Goal: Information Seeking & Learning: Learn about a topic

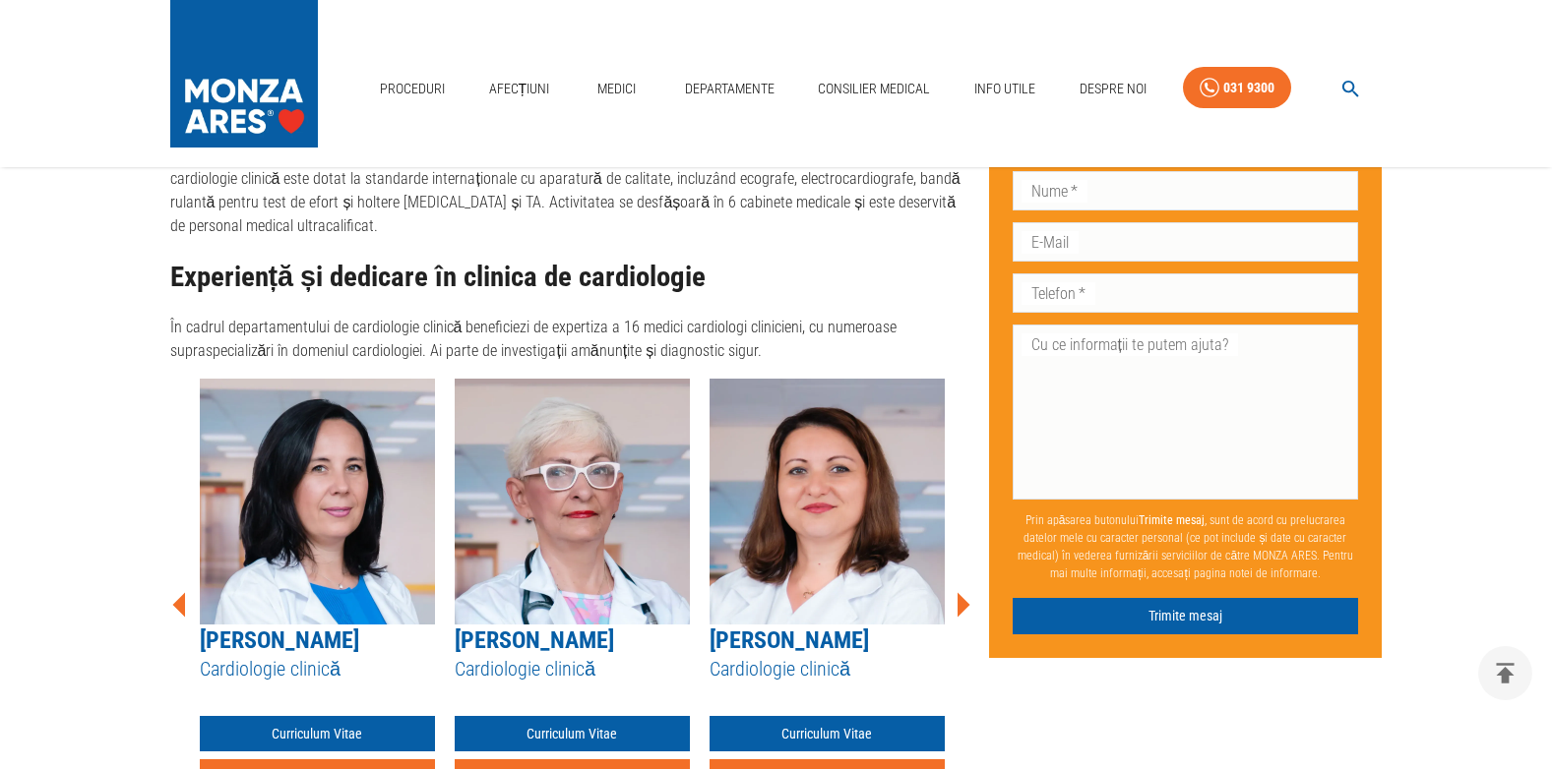
scroll to position [1359, 0]
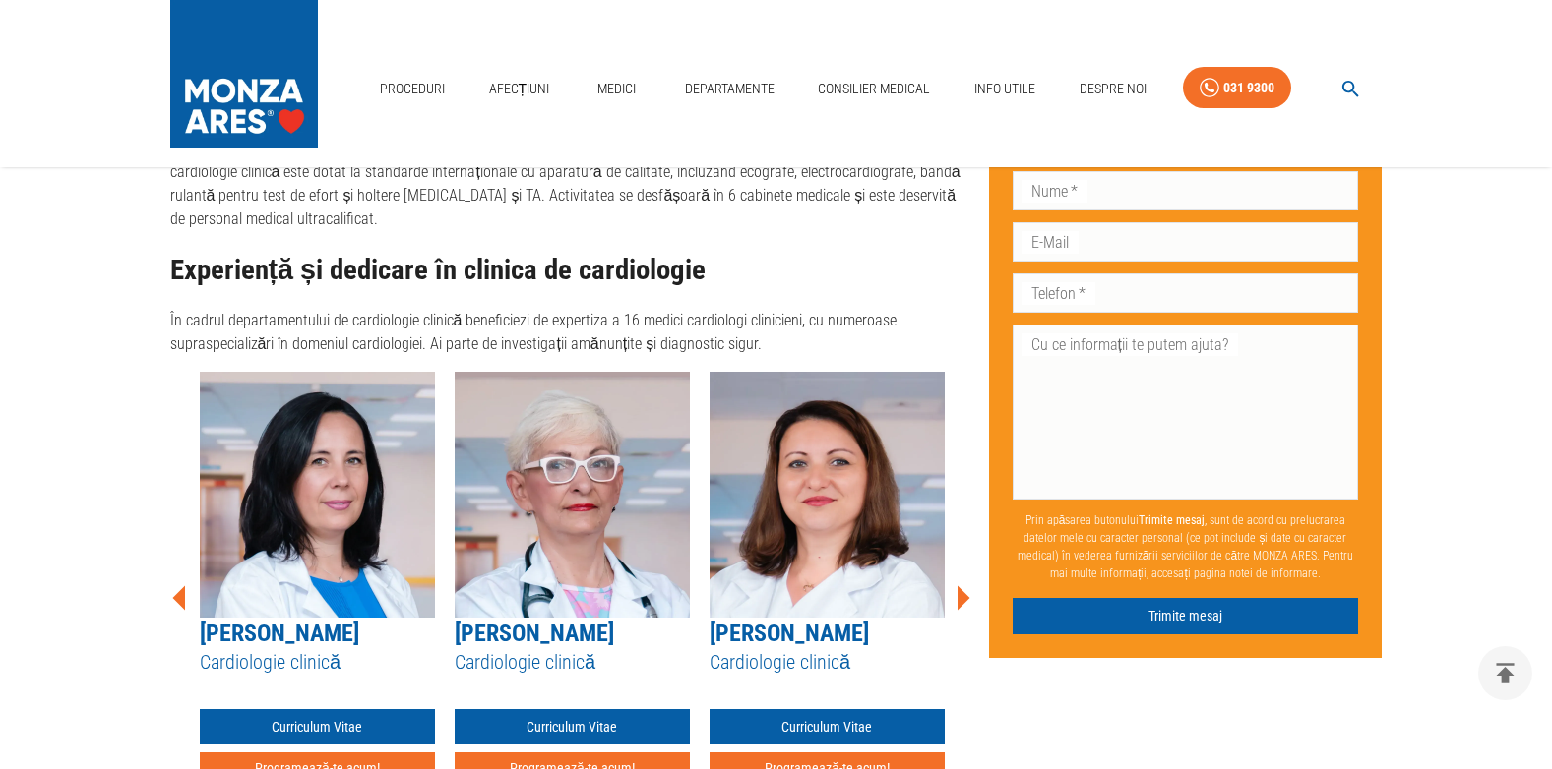
click at [963, 585] on icon at bounding box center [963, 597] width 13 height 25
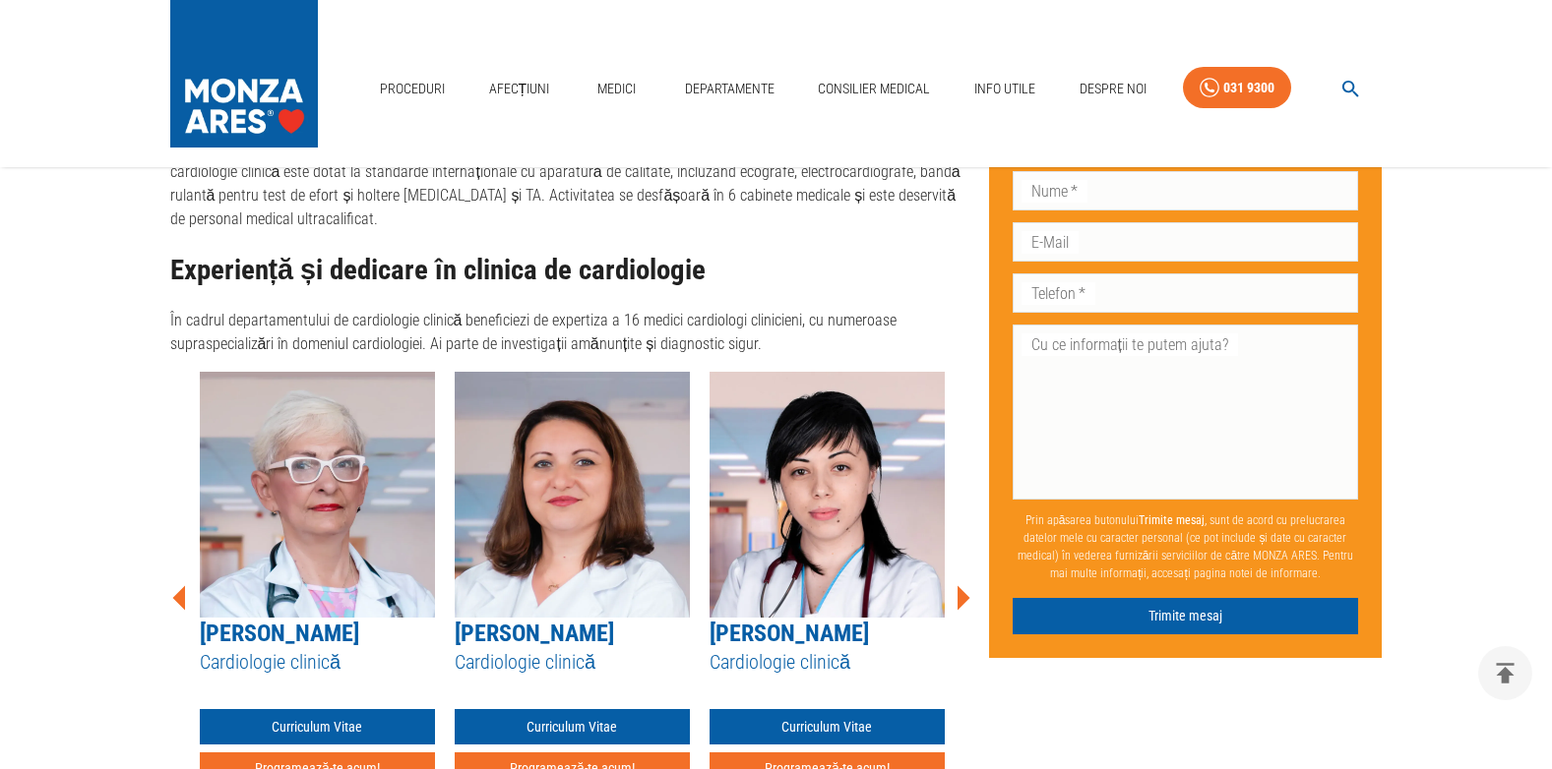
click at [963, 585] on icon at bounding box center [963, 597] width 13 height 25
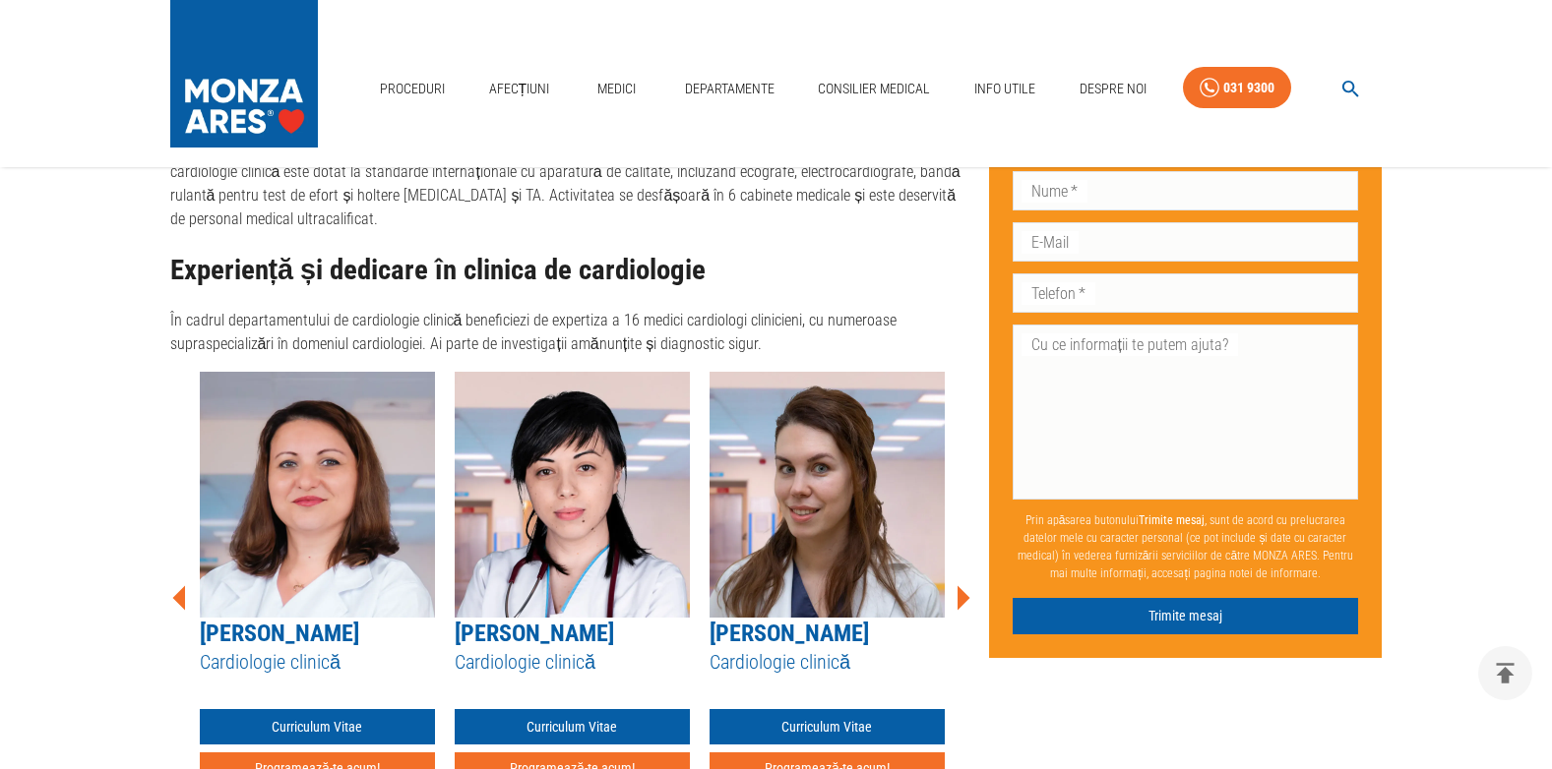
click at [963, 585] on icon at bounding box center [963, 597] width 13 height 25
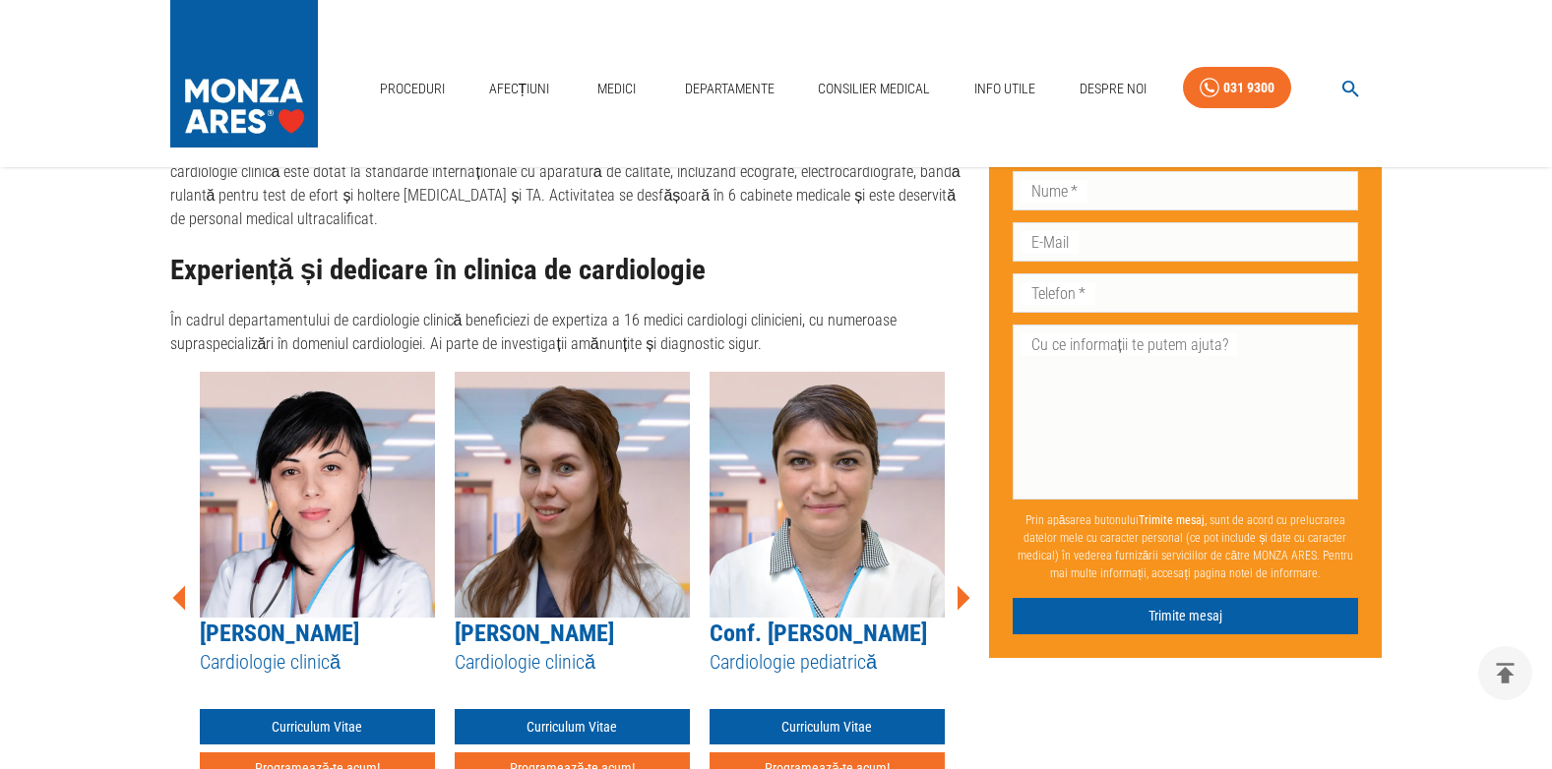
click at [963, 585] on icon at bounding box center [963, 597] width 13 height 25
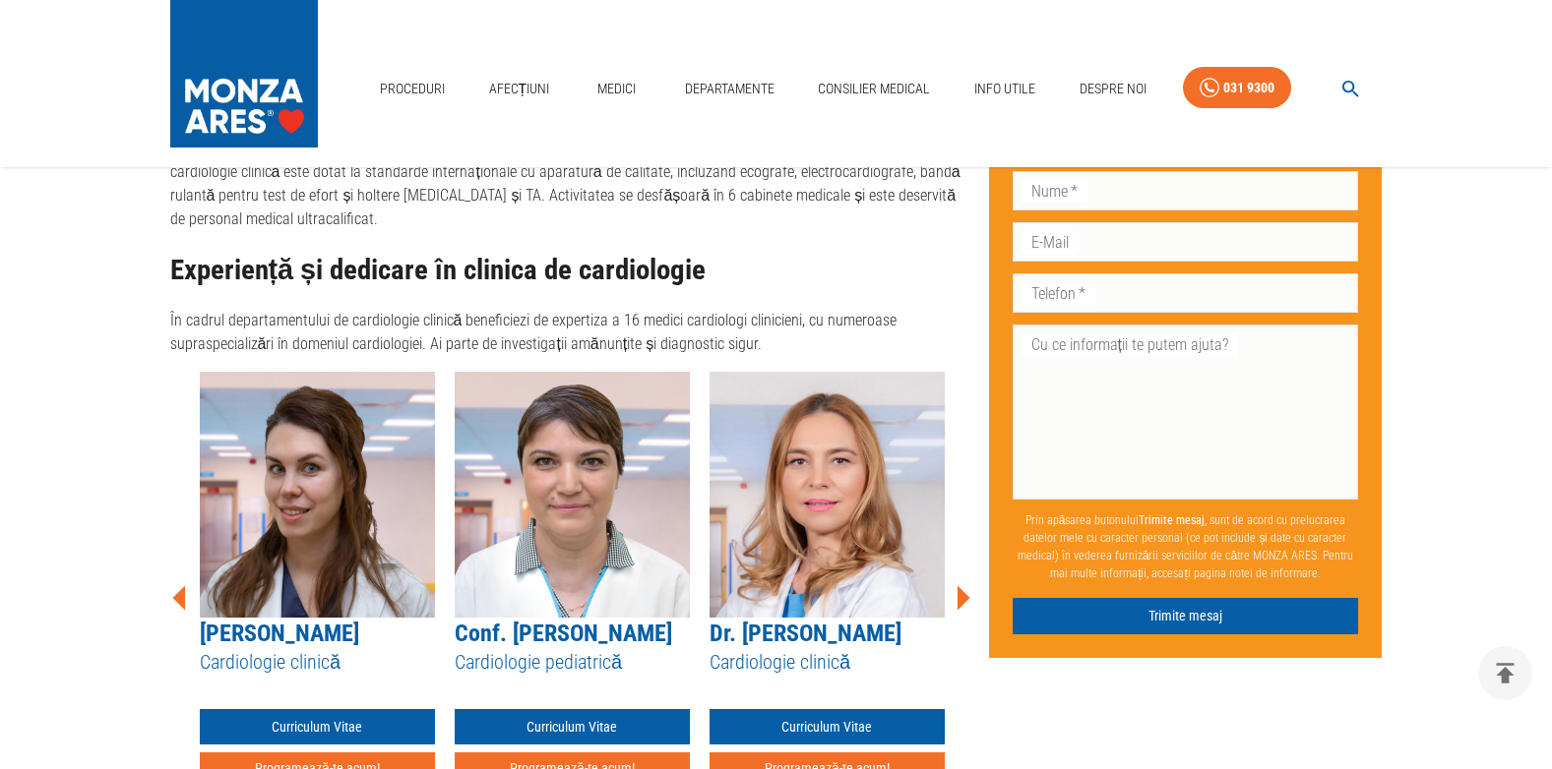
click at [963, 585] on icon at bounding box center [963, 597] width 13 height 25
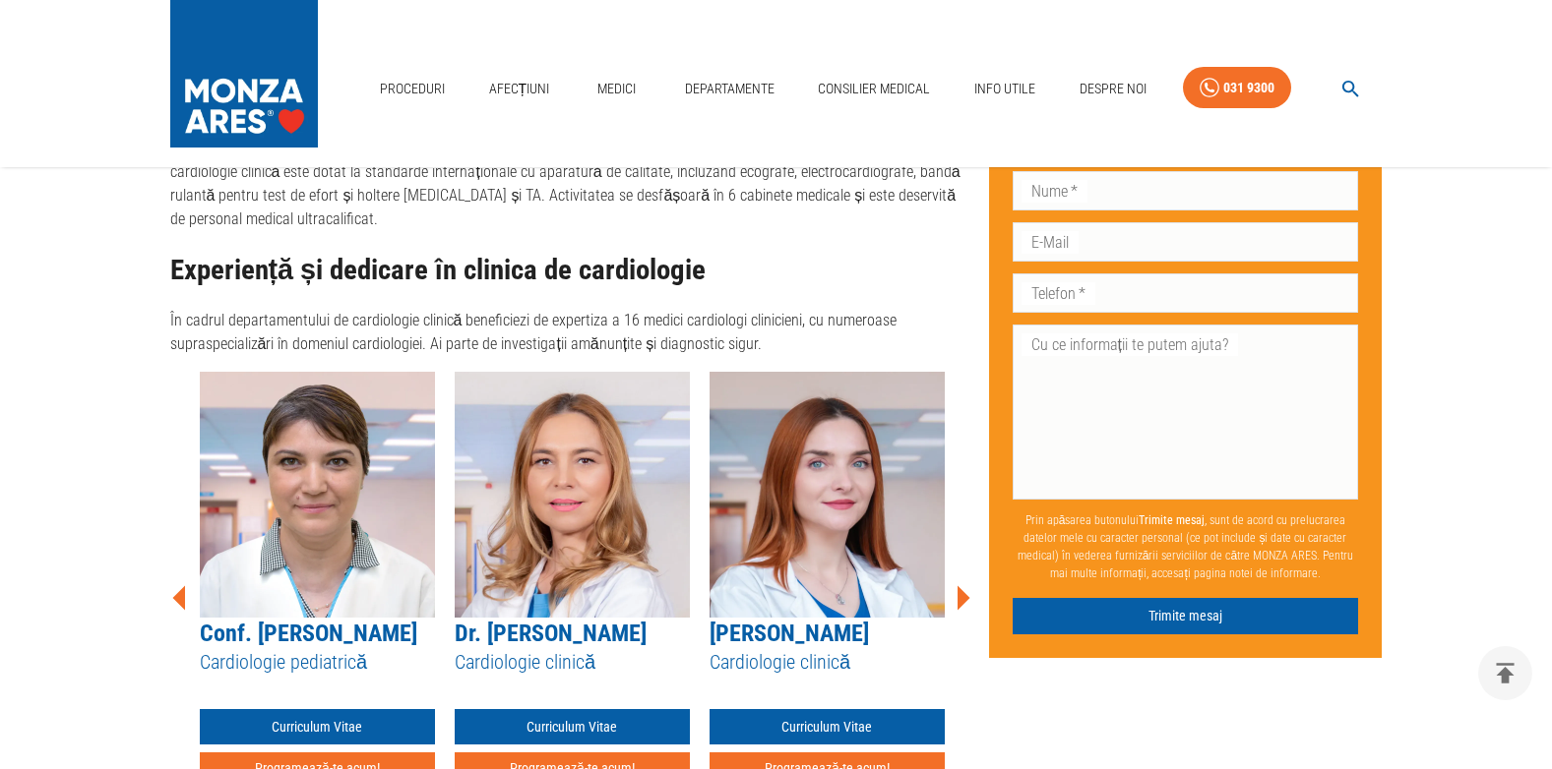
click at [963, 585] on icon at bounding box center [963, 597] width 13 height 25
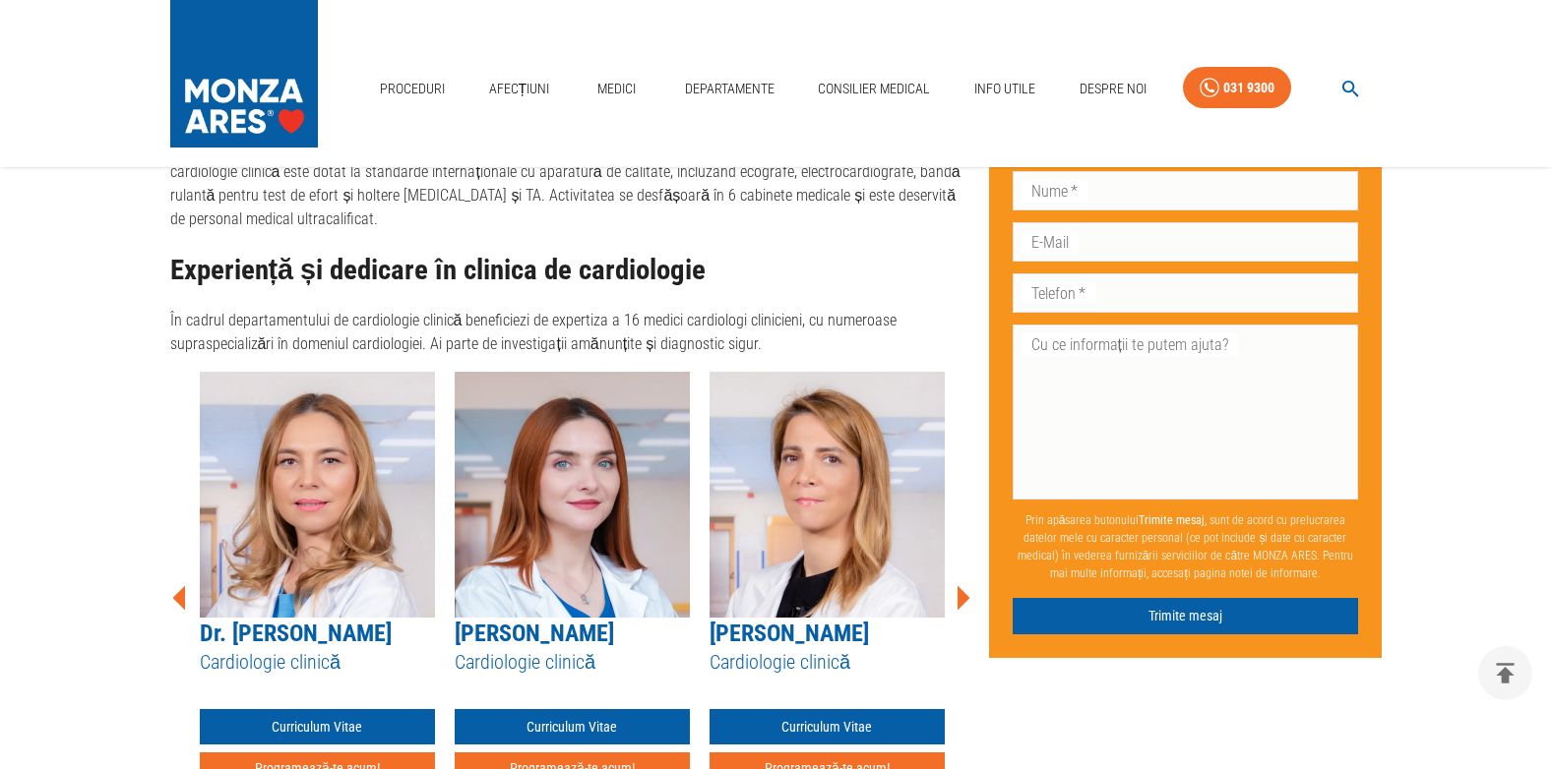
click at [963, 585] on icon at bounding box center [963, 597] width 13 height 25
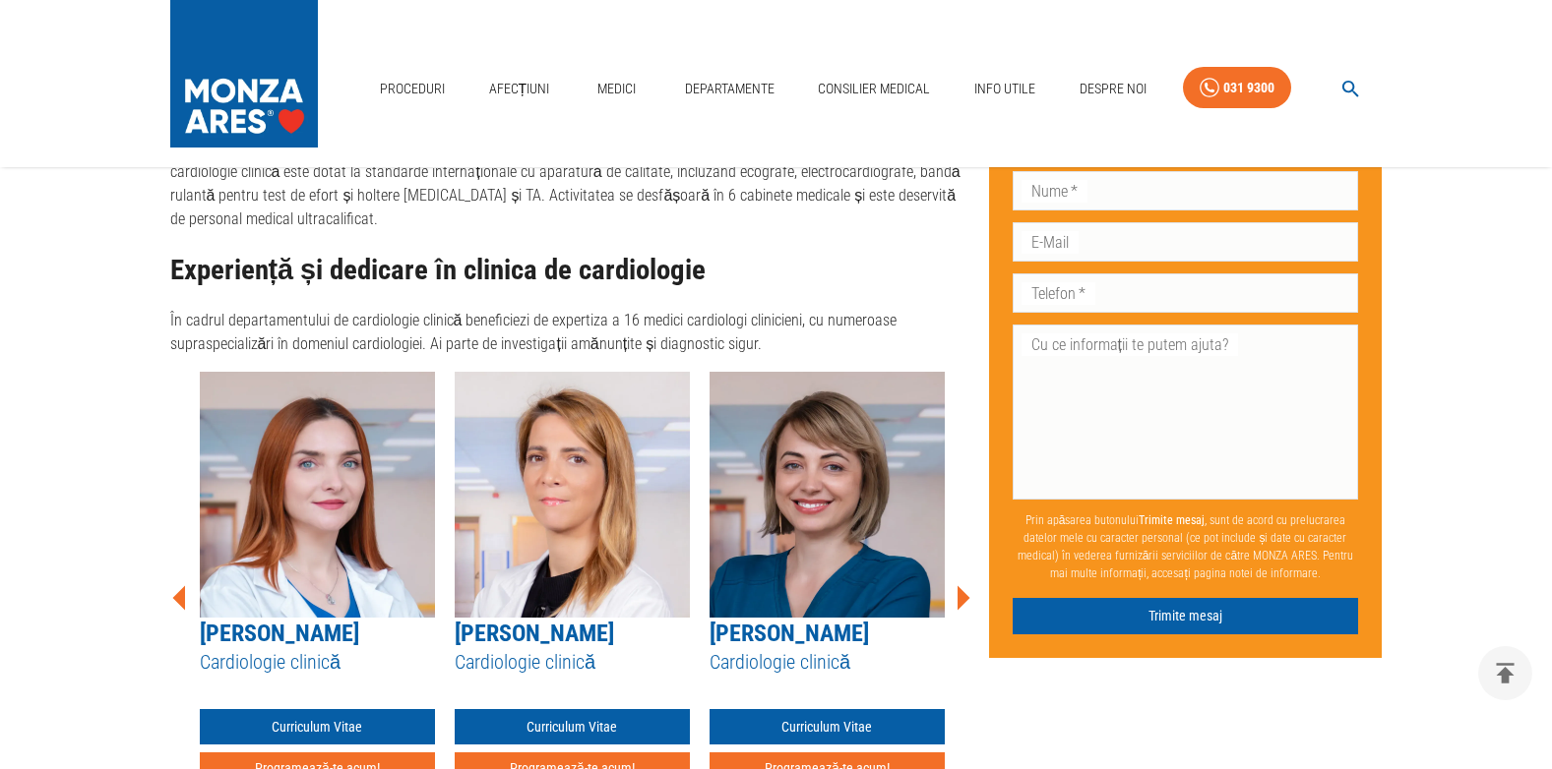
click at [963, 585] on icon at bounding box center [963, 597] width 13 height 25
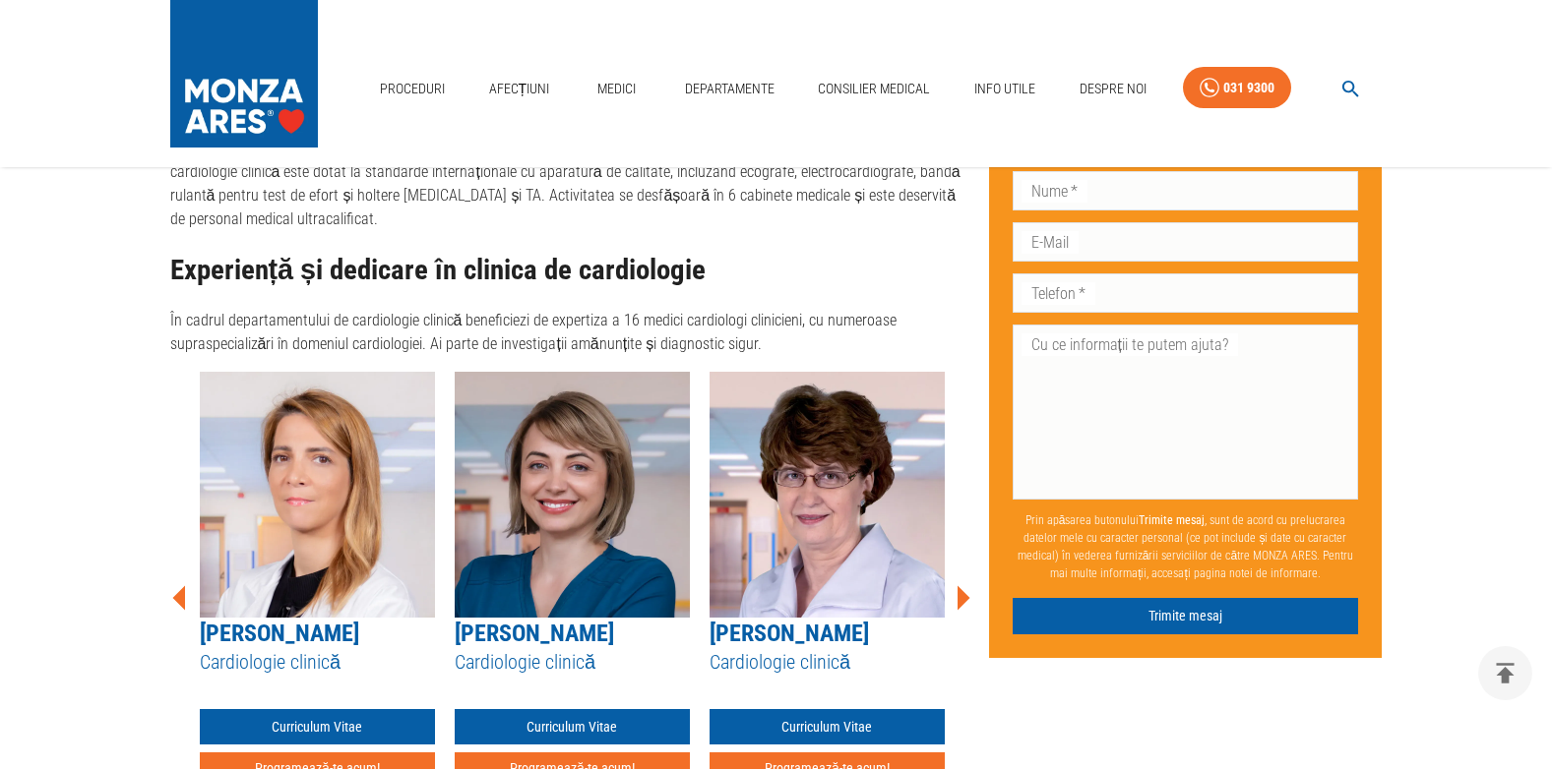
click at [963, 585] on icon at bounding box center [963, 597] width 13 height 25
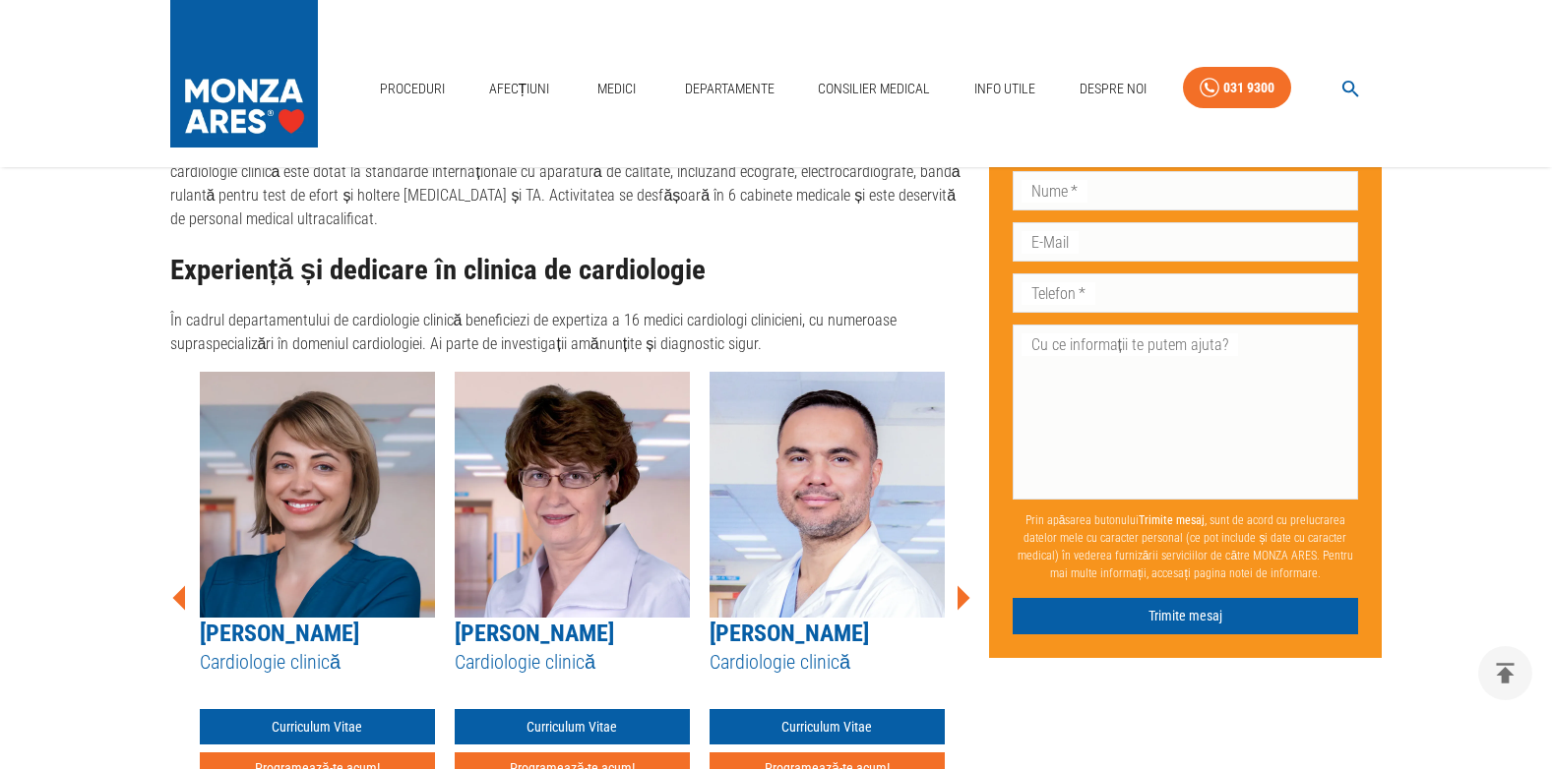
click at [963, 585] on icon at bounding box center [963, 597] width 13 height 25
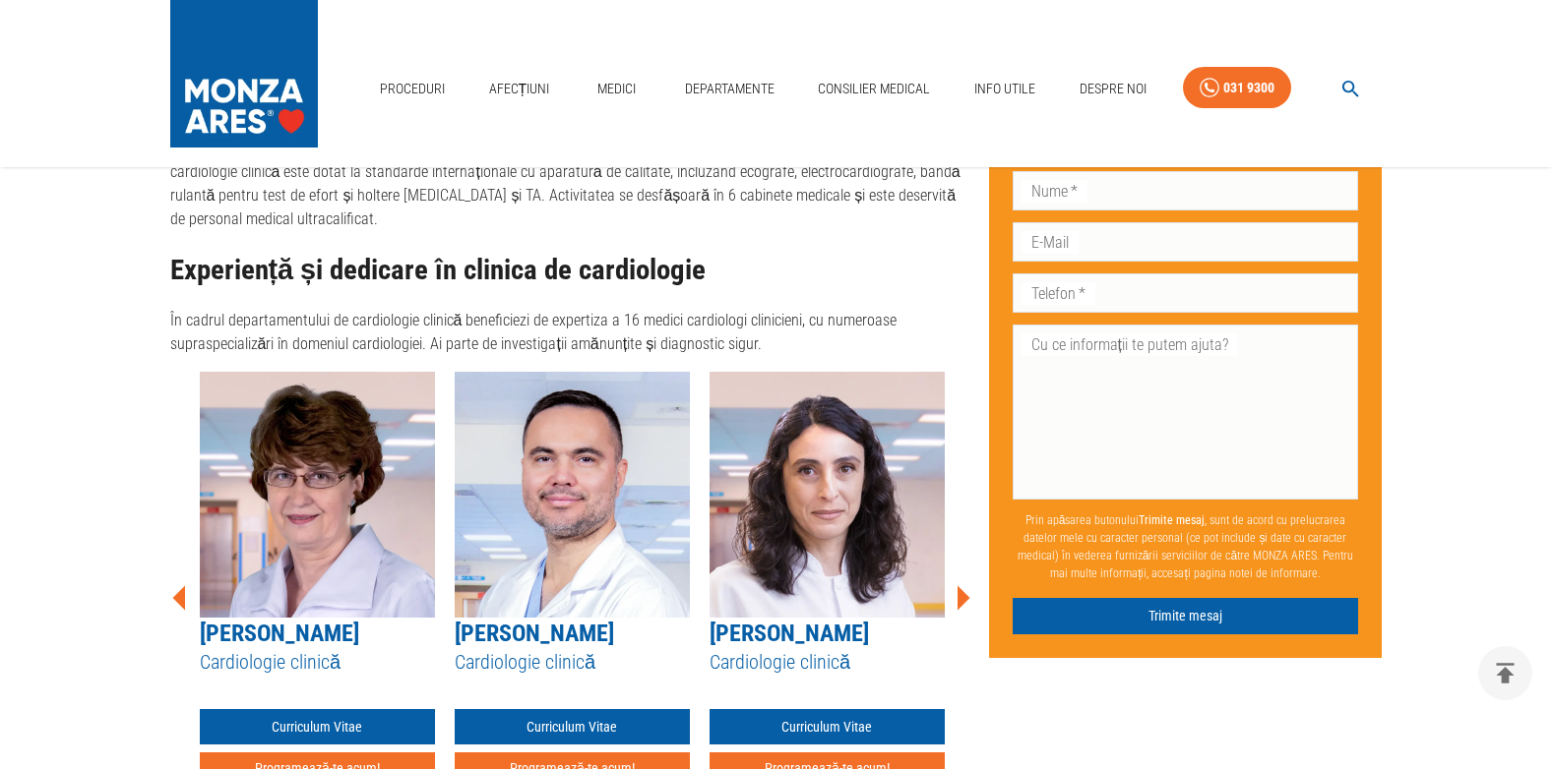
click at [963, 585] on icon at bounding box center [963, 597] width 13 height 25
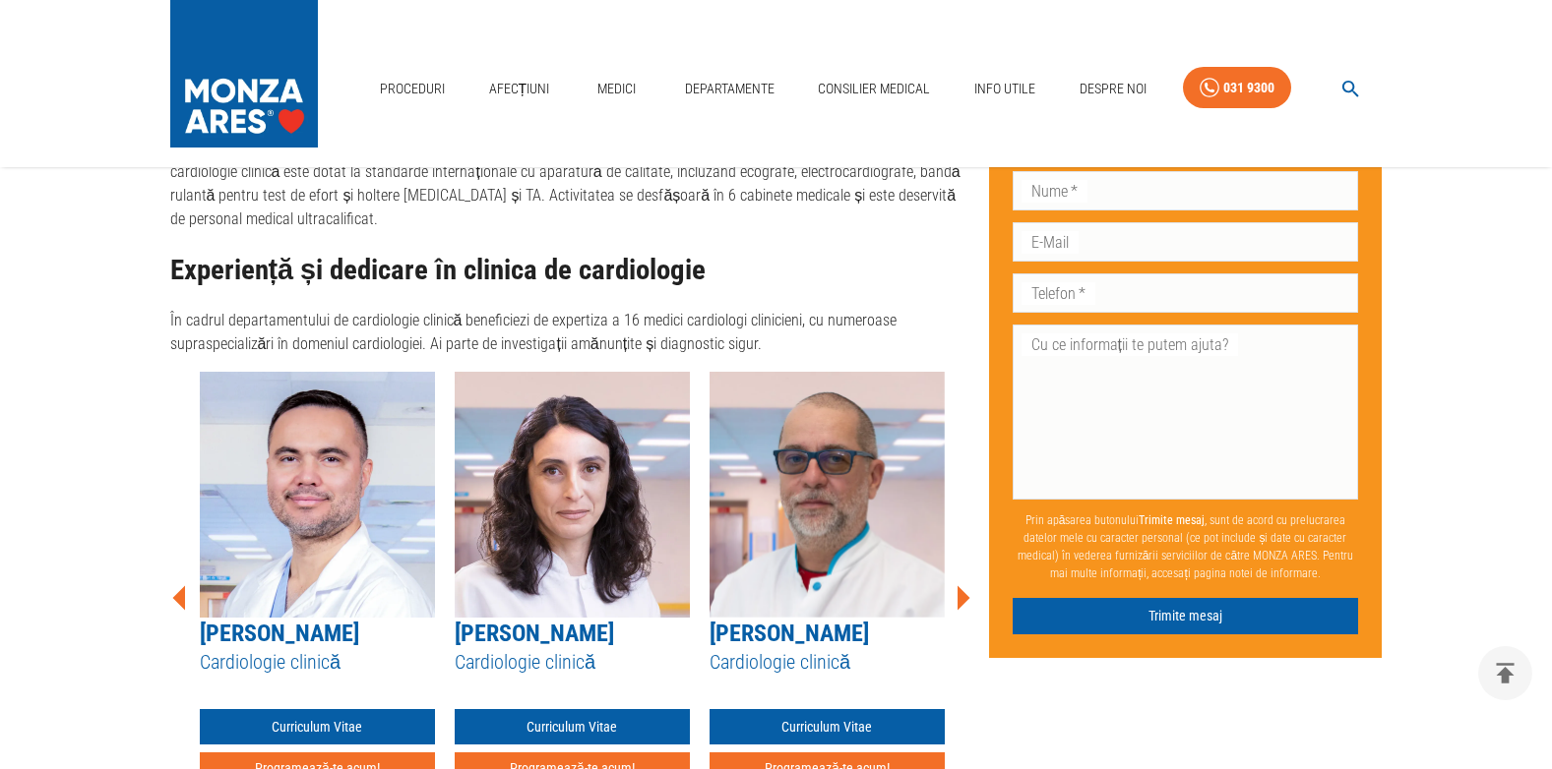
click at [963, 585] on icon at bounding box center [963, 597] width 13 height 25
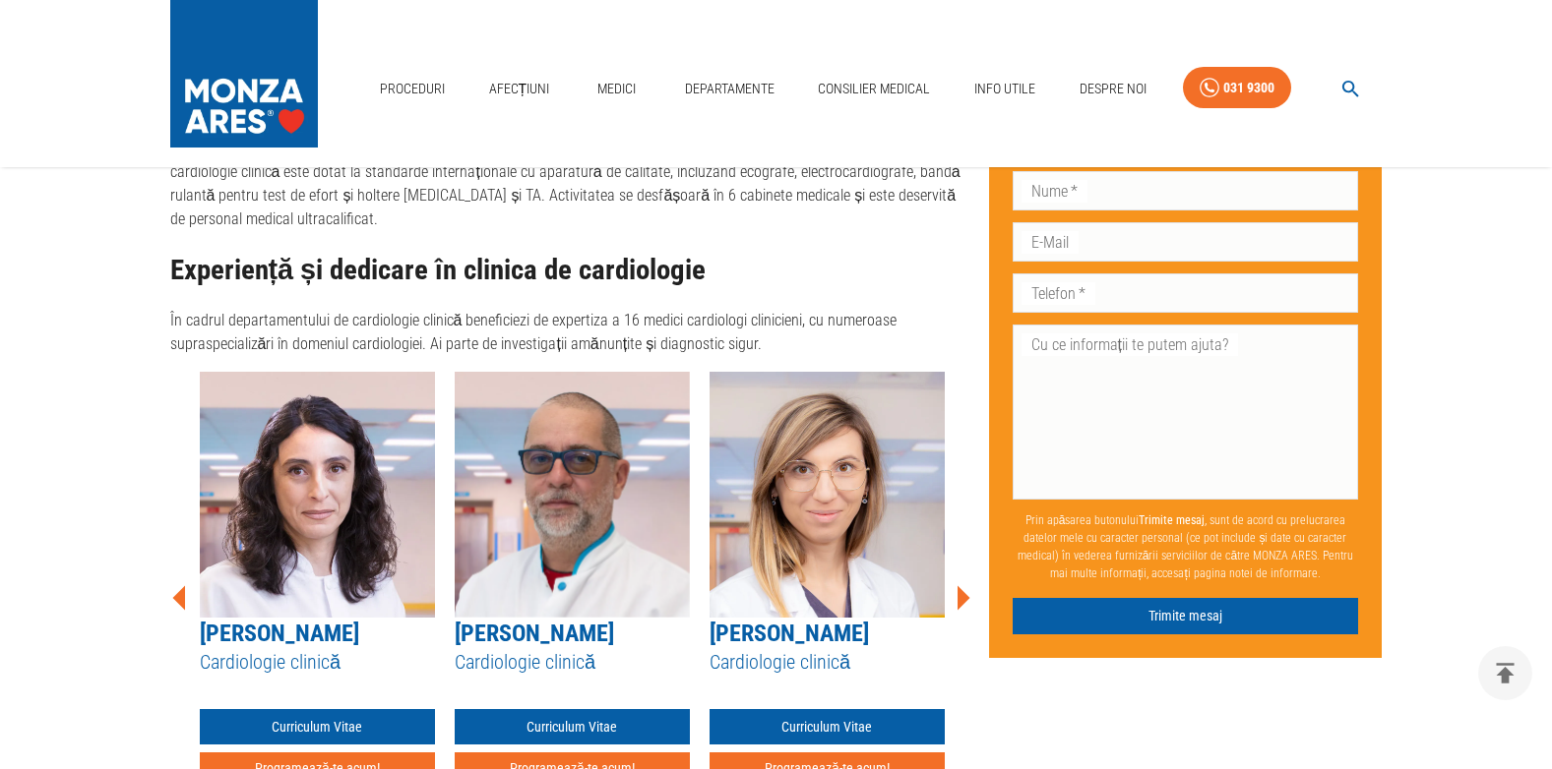
click at [963, 585] on icon at bounding box center [963, 597] width 13 height 25
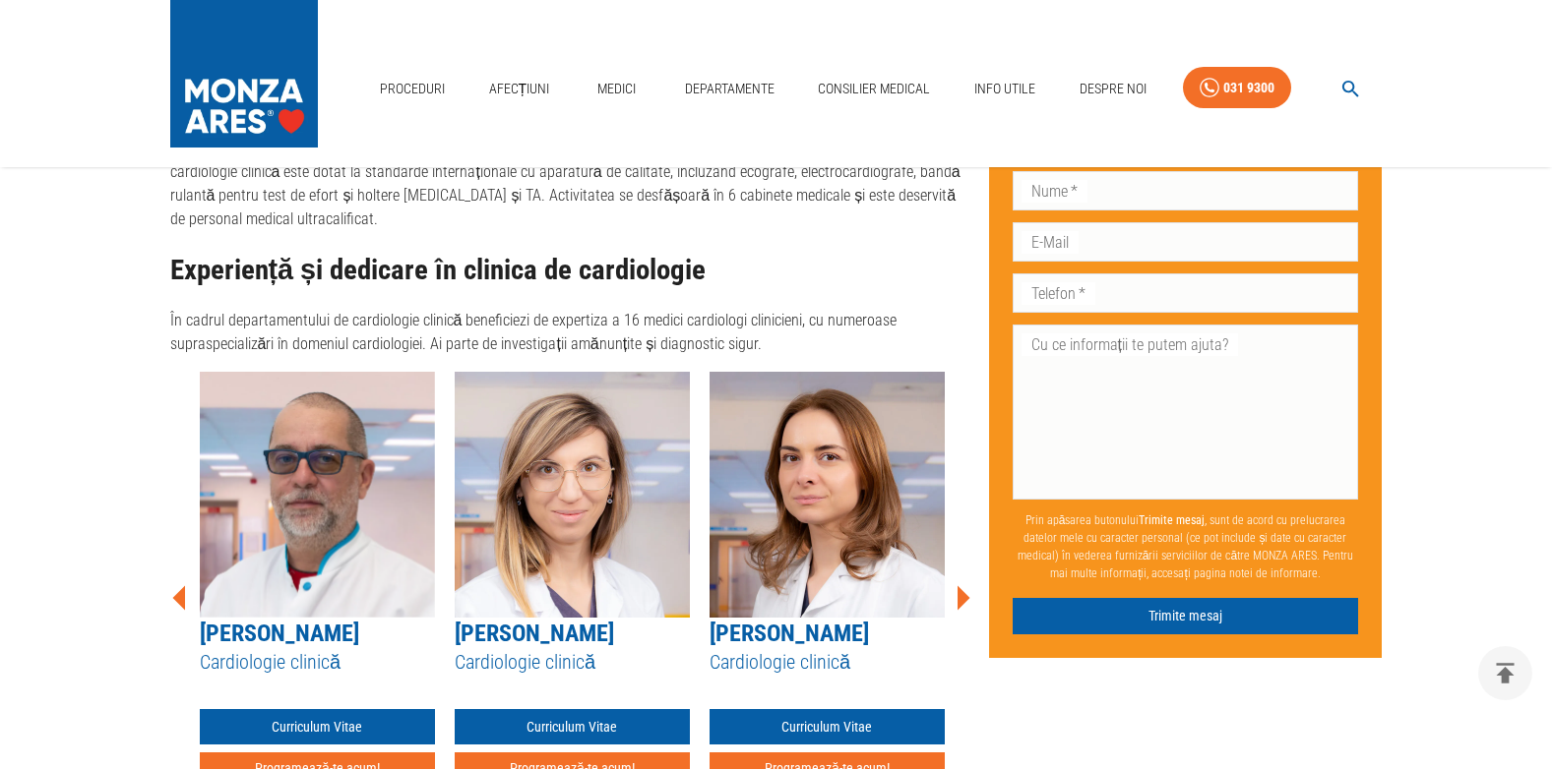
click at [963, 585] on icon at bounding box center [963, 597] width 13 height 25
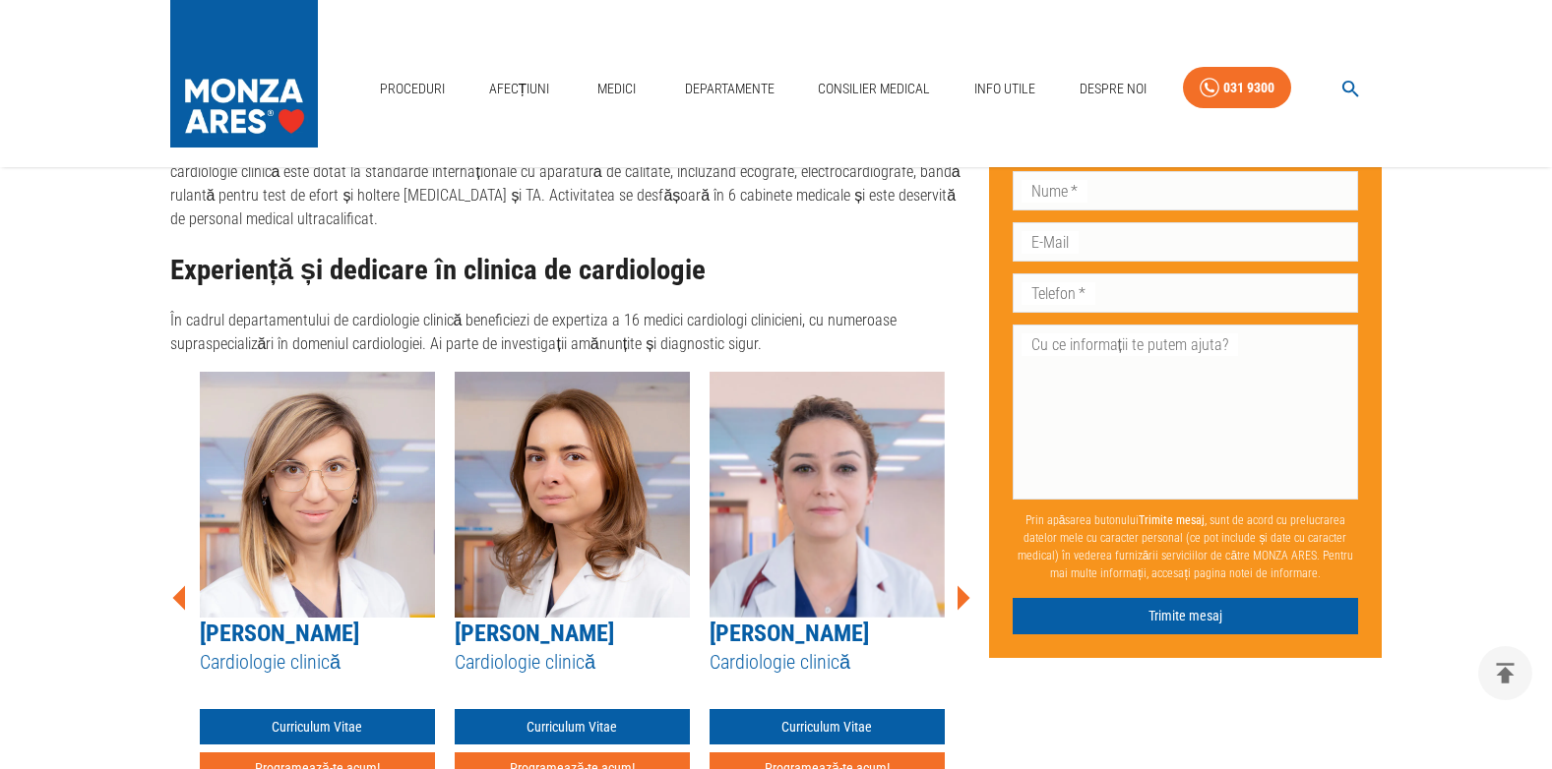
click at [963, 585] on icon at bounding box center [963, 597] width 13 height 25
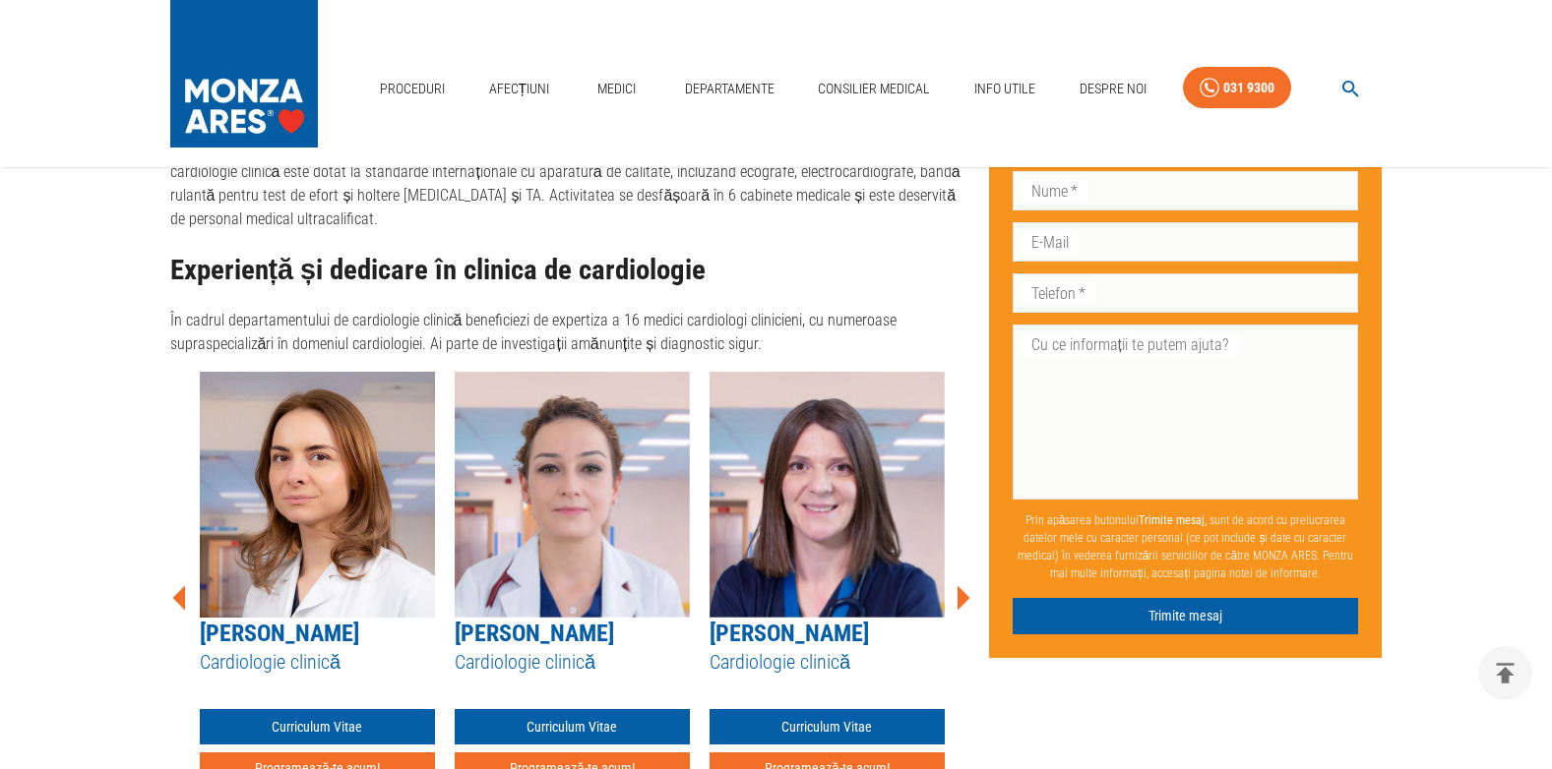
click at [963, 585] on icon at bounding box center [963, 597] width 13 height 25
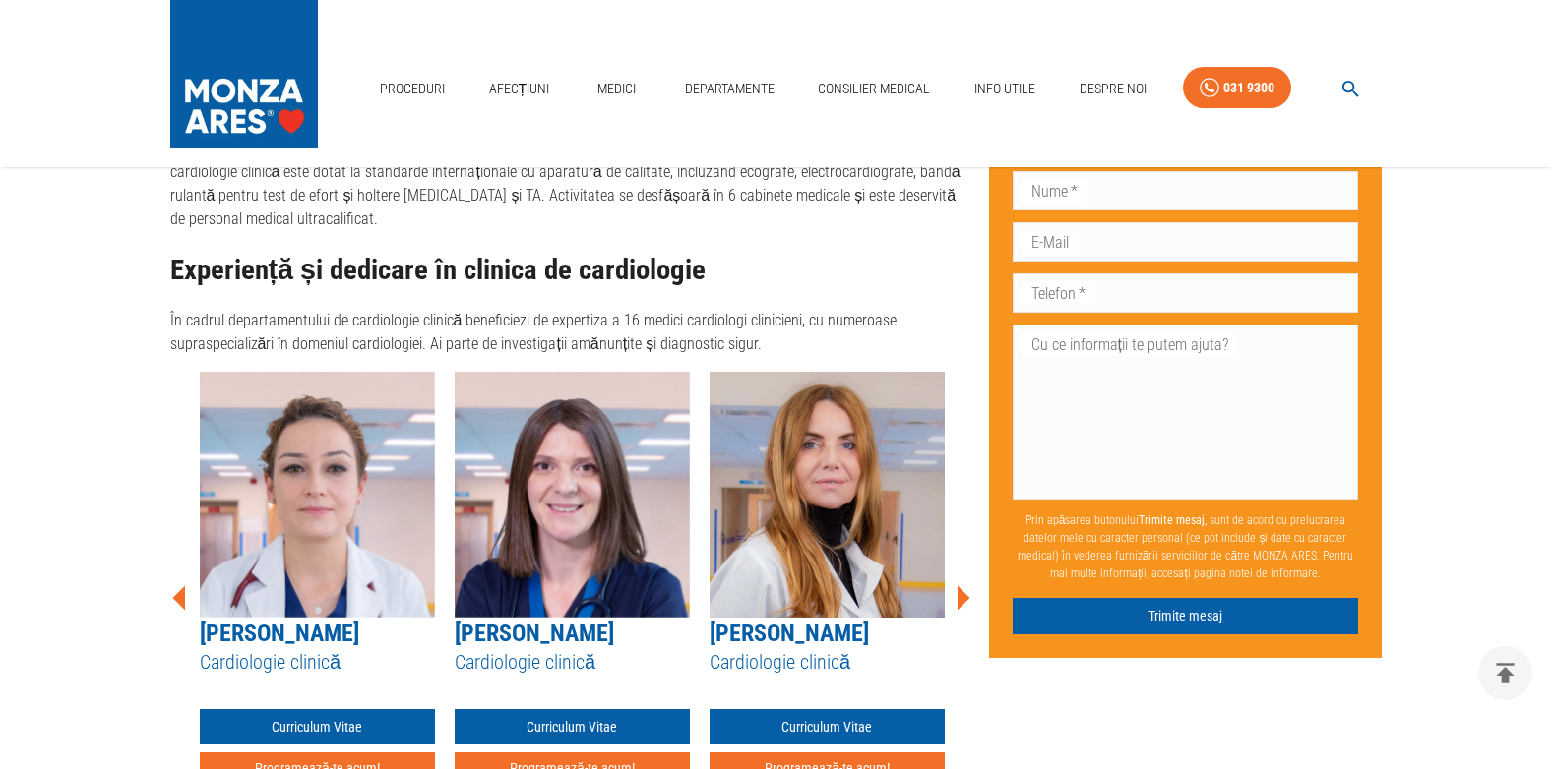
click at [963, 585] on icon at bounding box center [963, 597] width 13 height 25
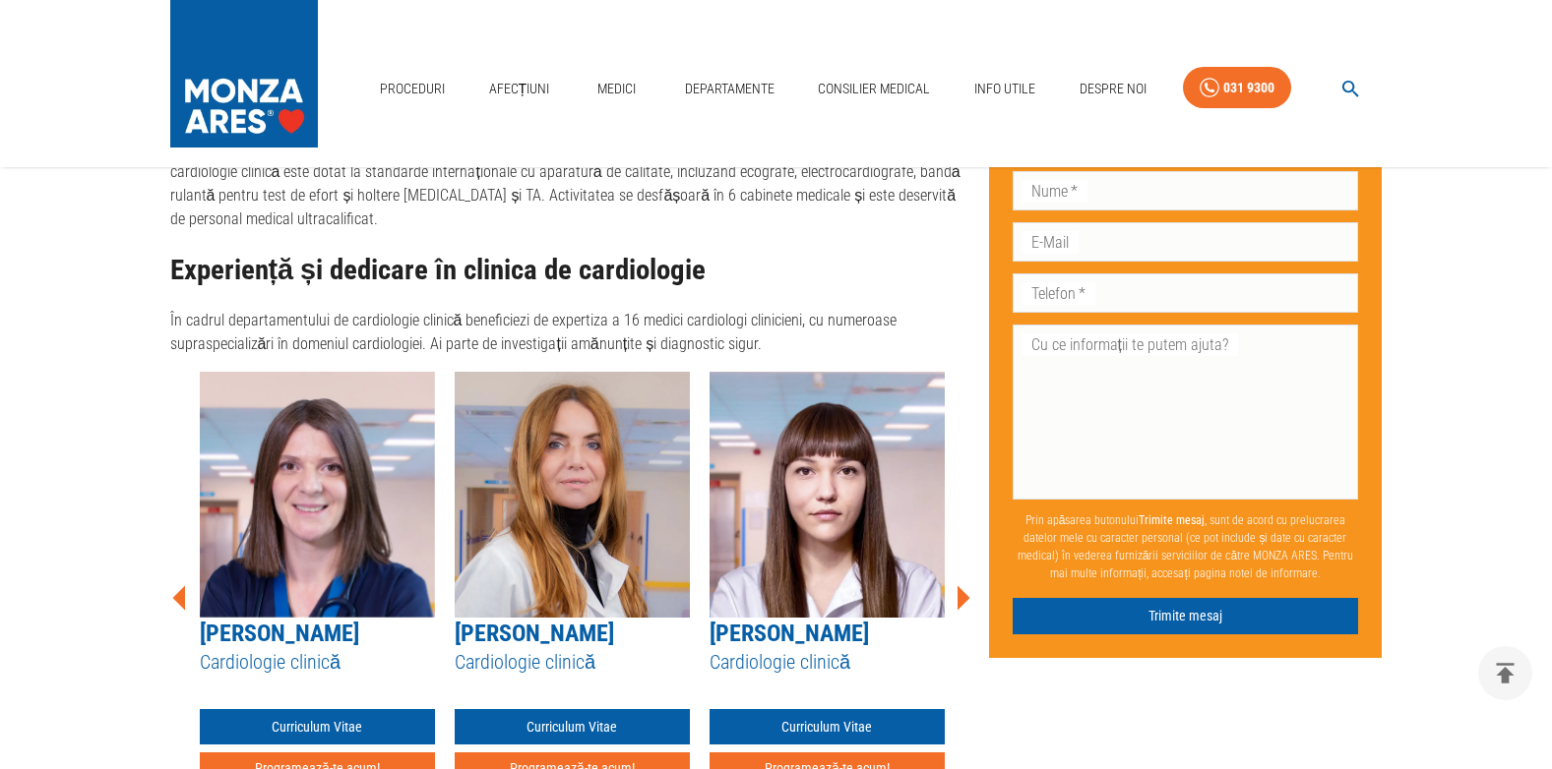
click at [963, 585] on icon at bounding box center [963, 597] width 13 height 25
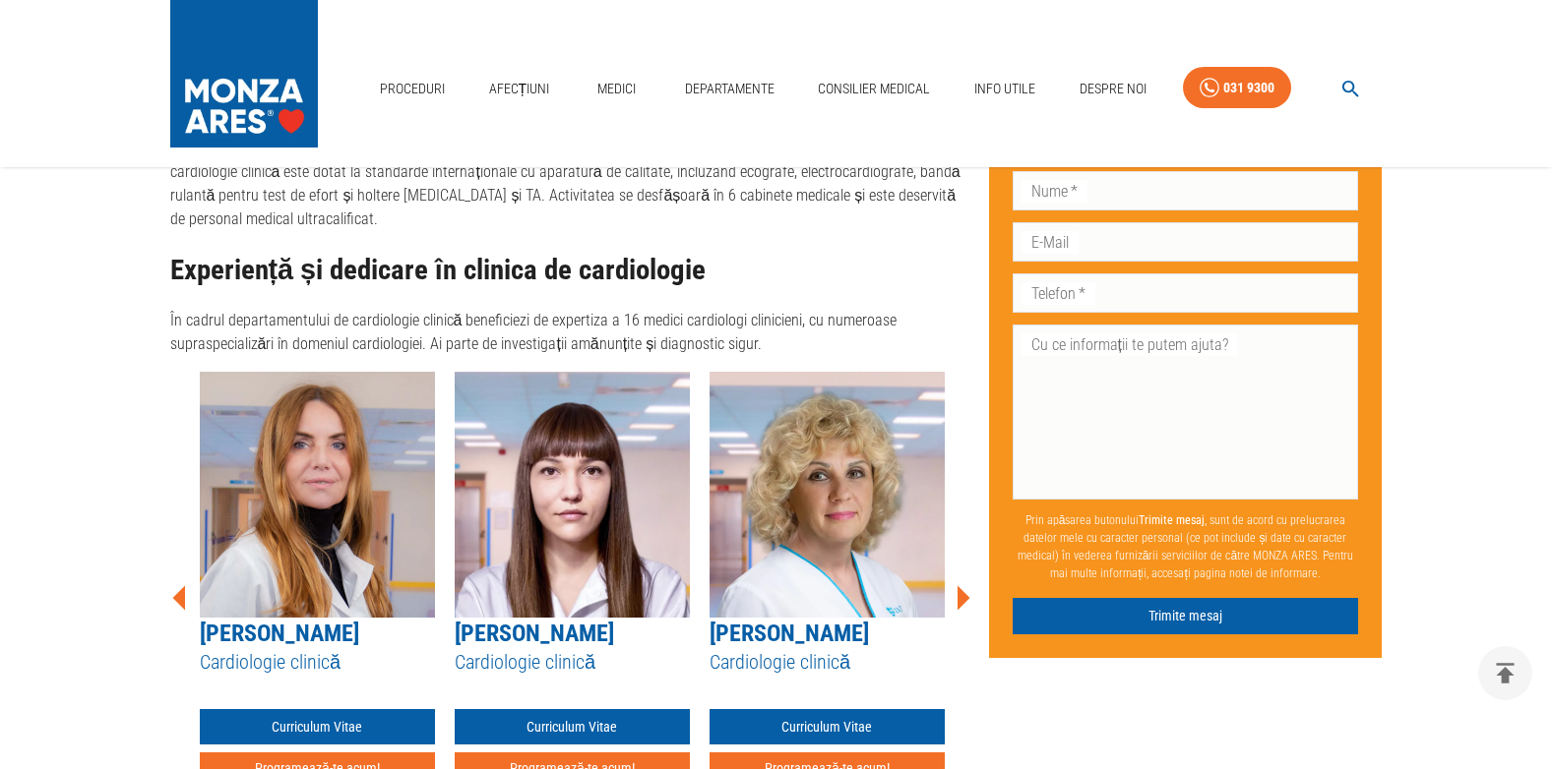
click at [963, 585] on icon at bounding box center [963, 597] width 13 height 25
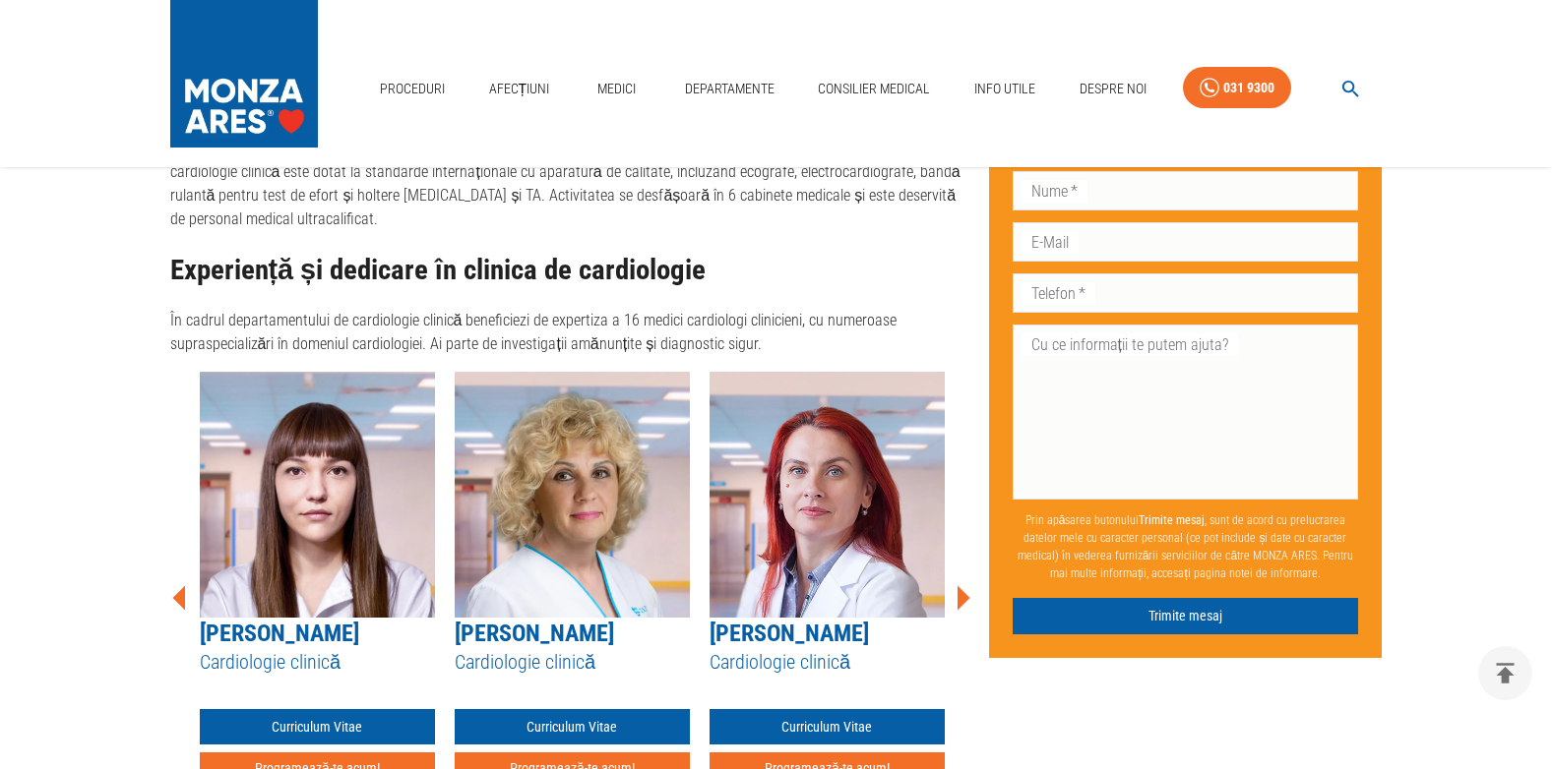
click at [963, 585] on icon at bounding box center [963, 597] width 13 height 25
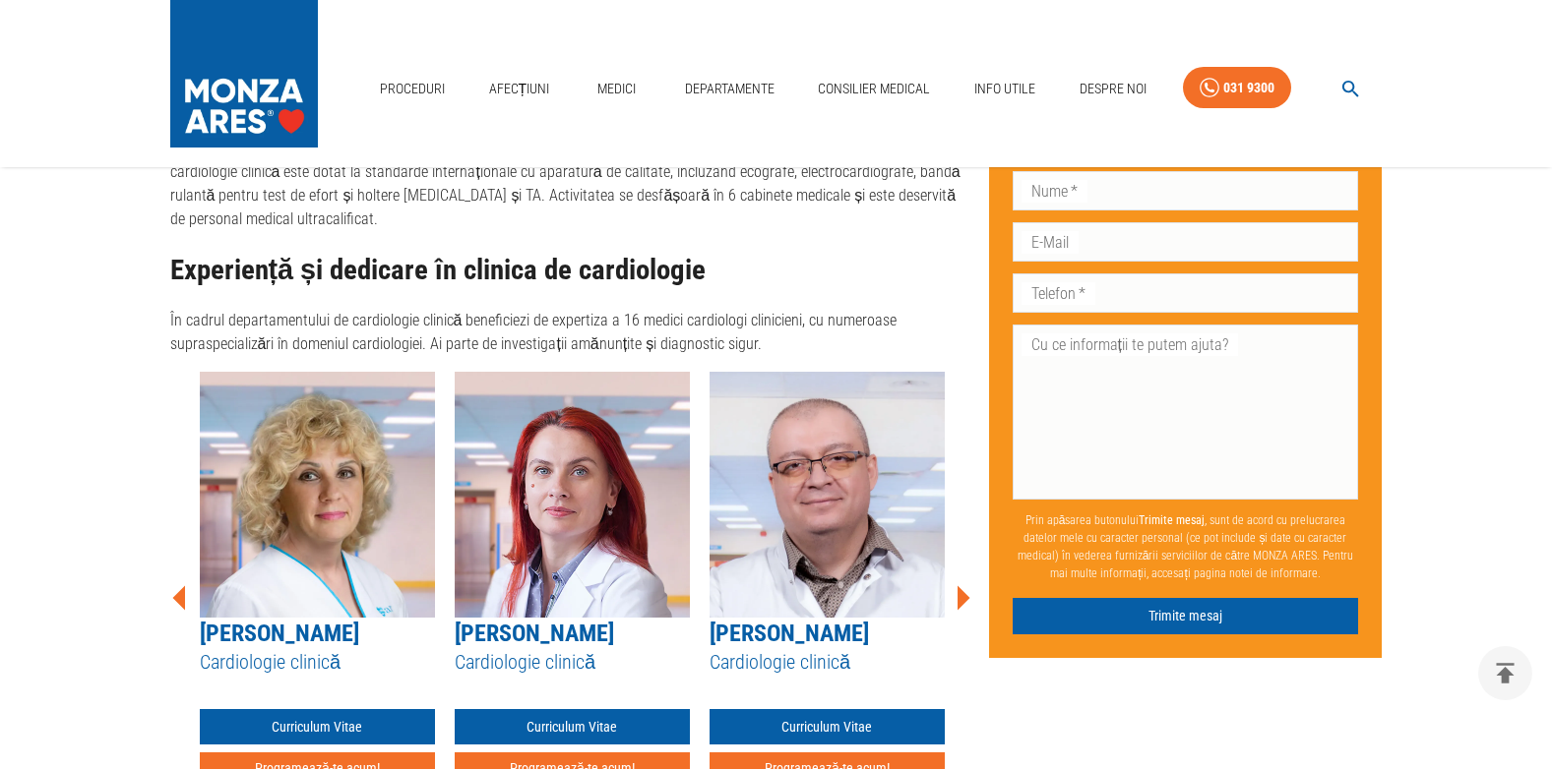
click at [959, 585] on icon at bounding box center [963, 597] width 13 height 25
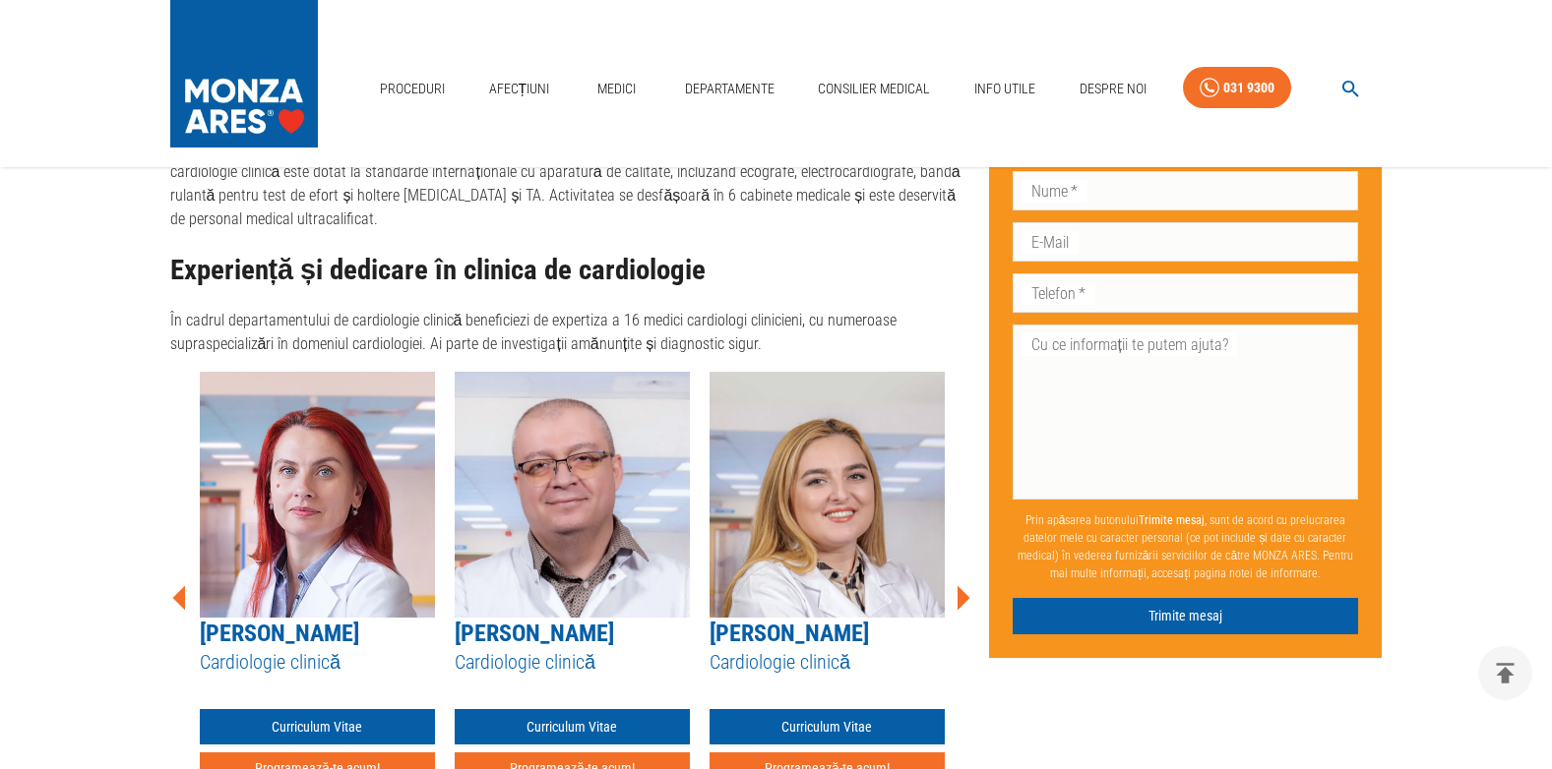
click at [959, 585] on icon at bounding box center [963, 597] width 13 height 25
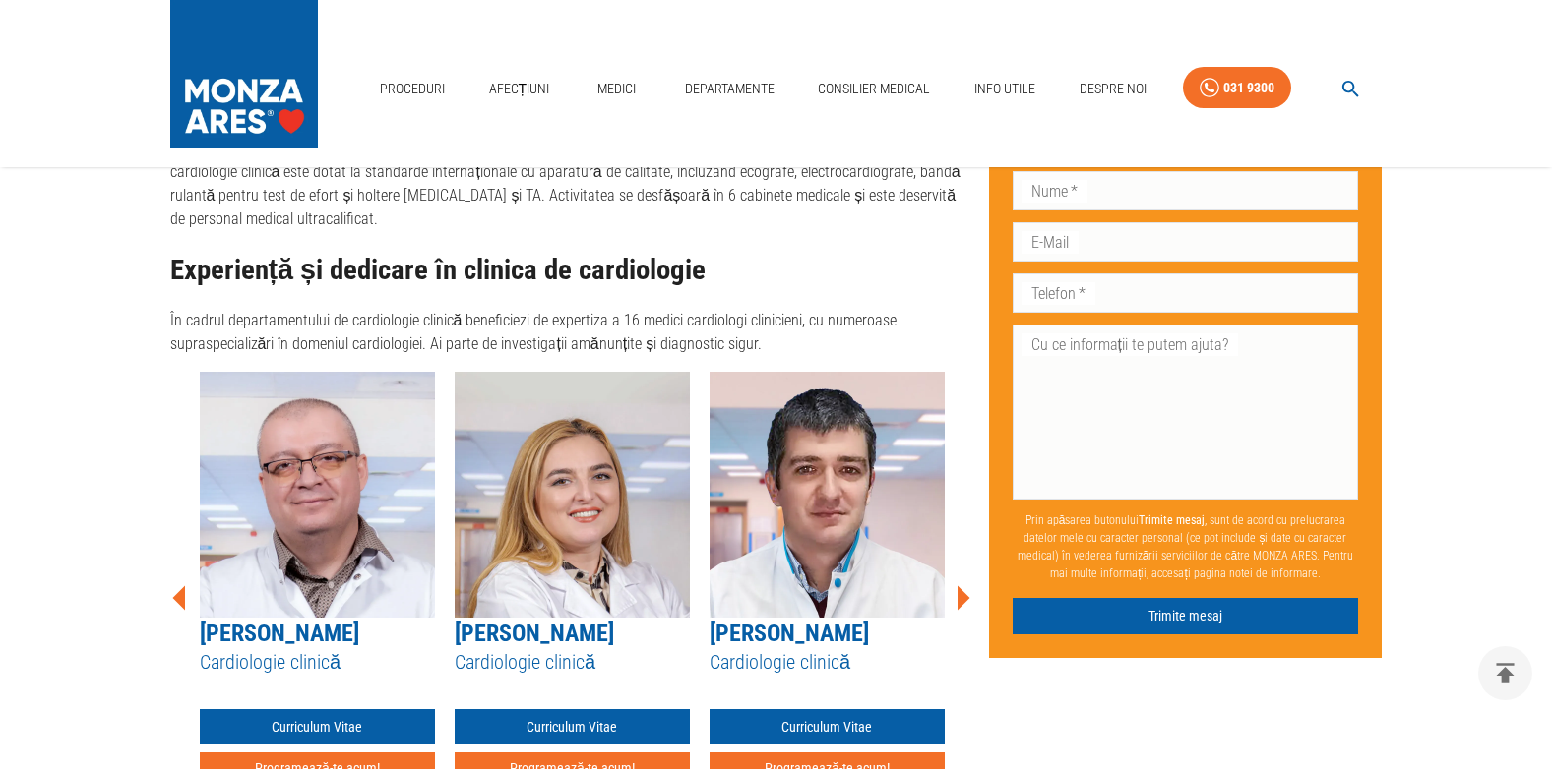
click at [959, 585] on icon at bounding box center [963, 597] width 13 height 25
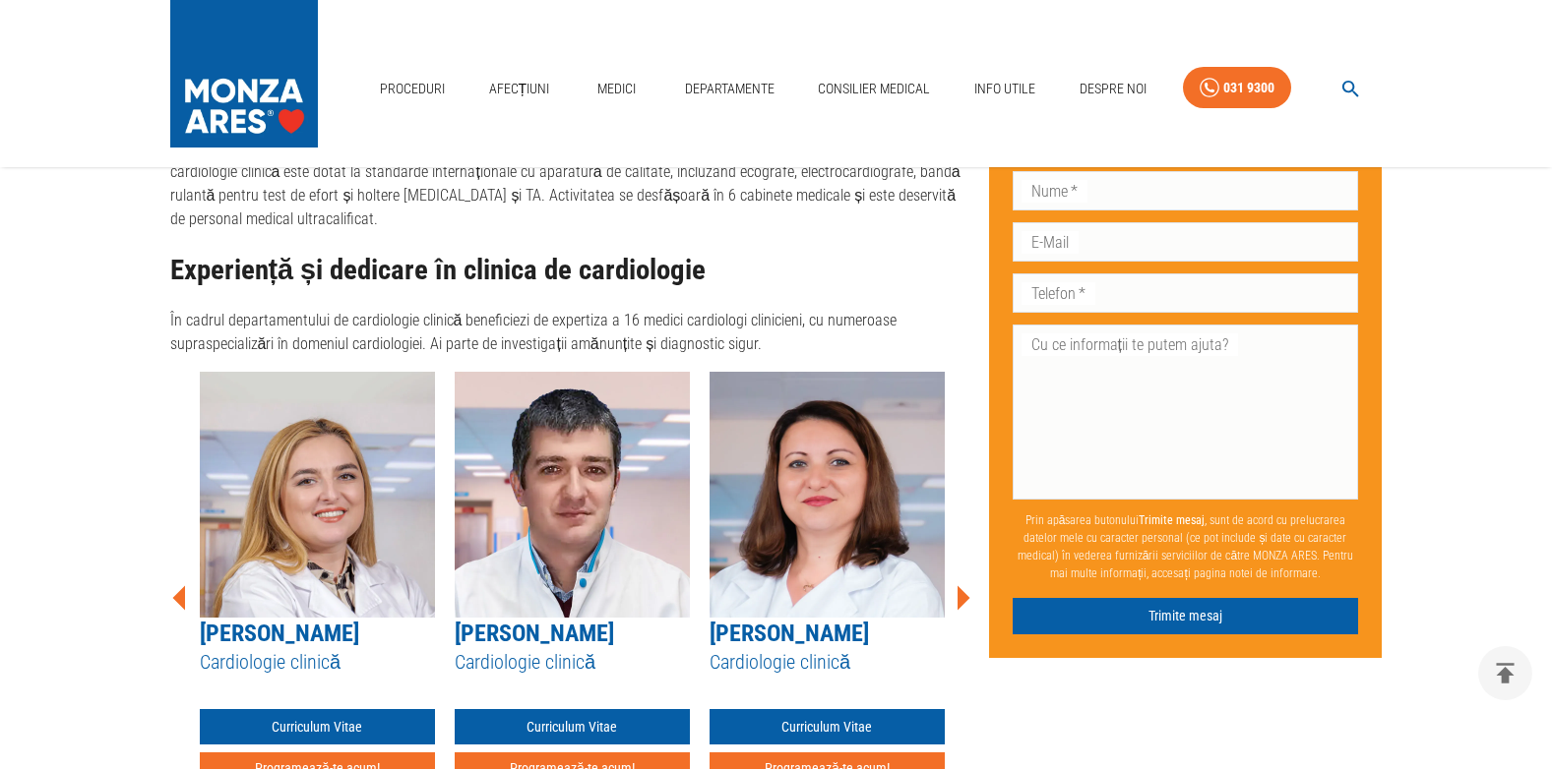
click at [959, 585] on icon at bounding box center [963, 597] width 13 height 25
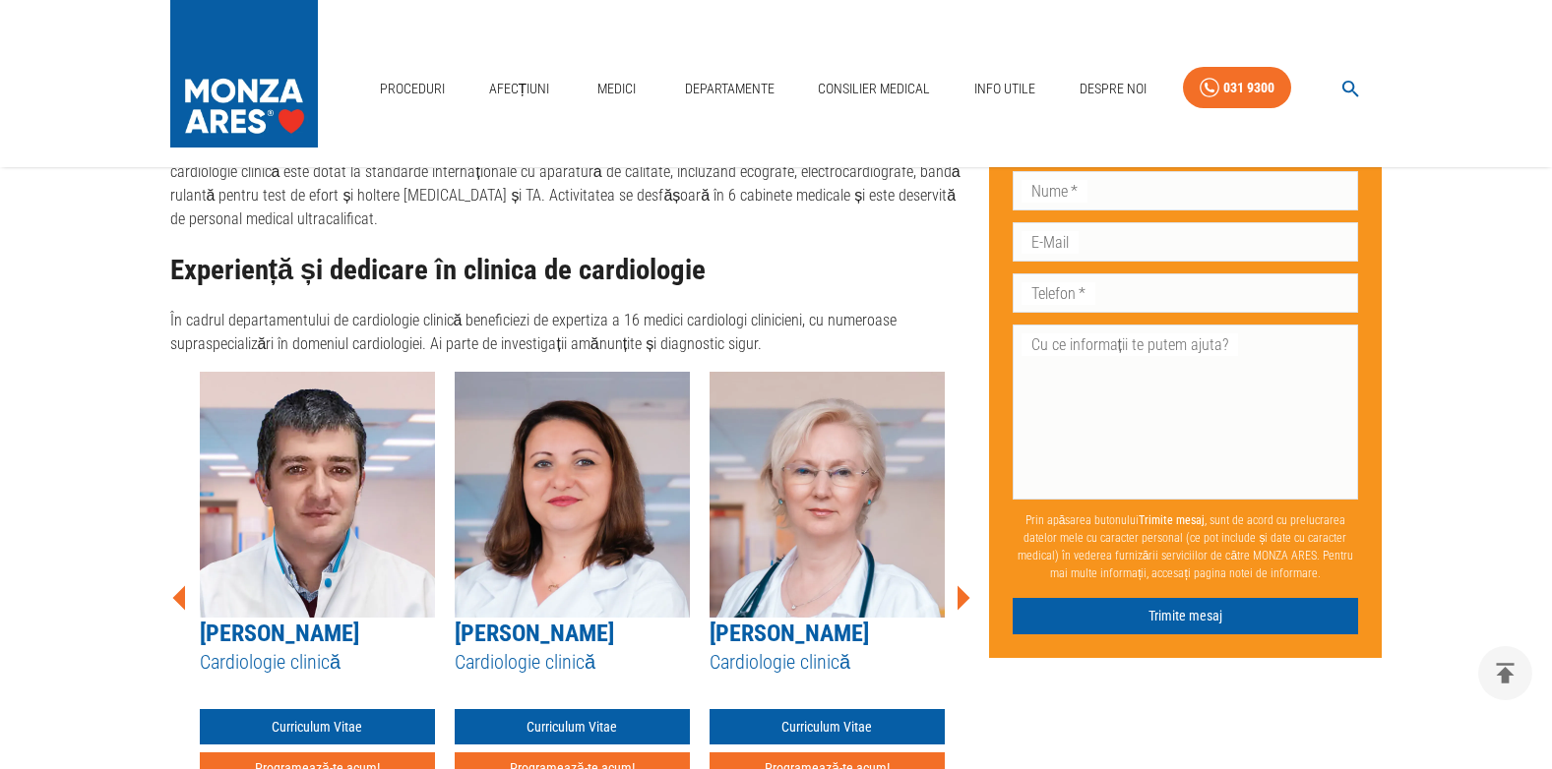
click at [959, 585] on icon at bounding box center [963, 597] width 13 height 25
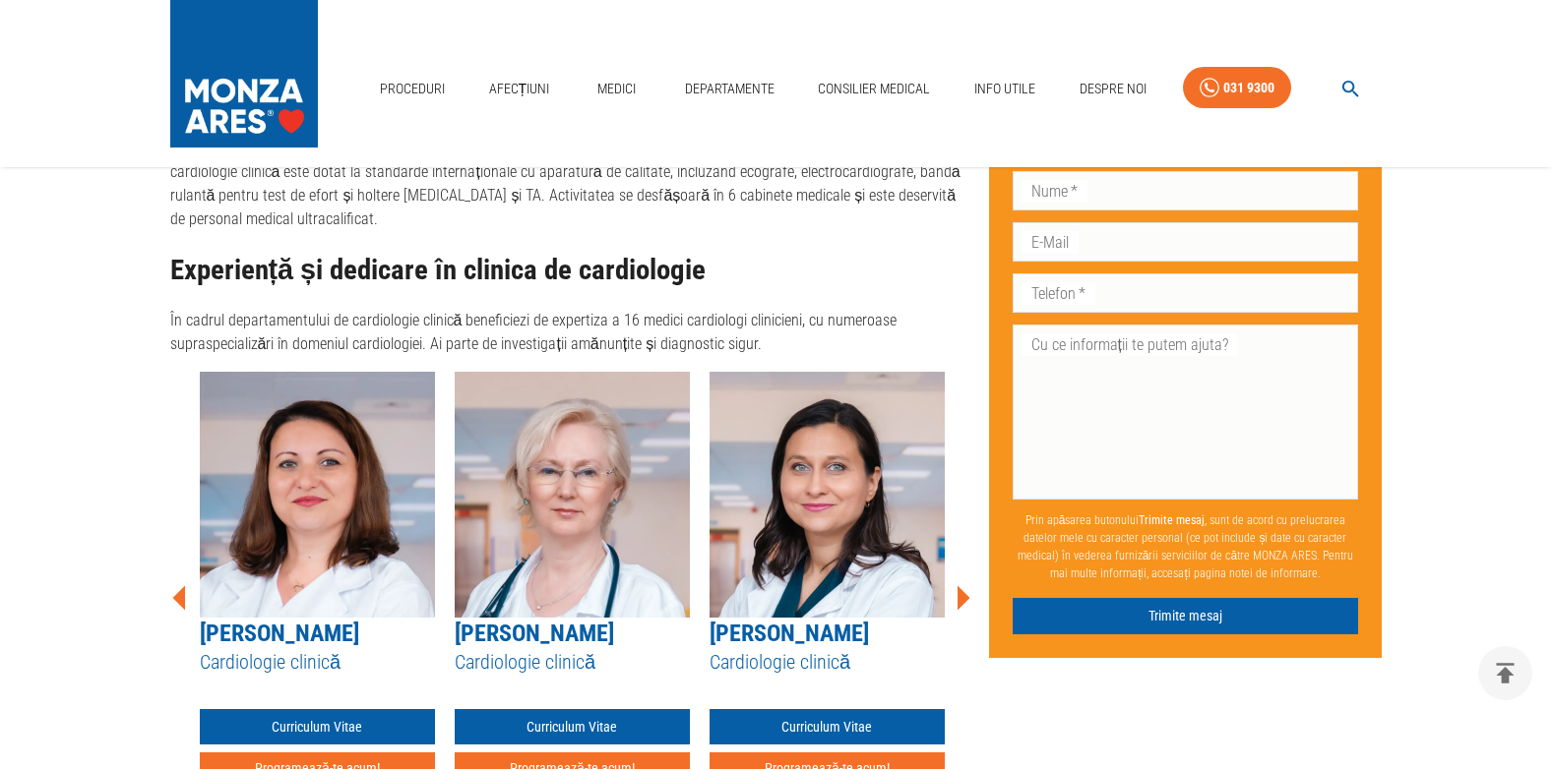
click at [959, 585] on icon at bounding box center [963, 597] width 13 height 25
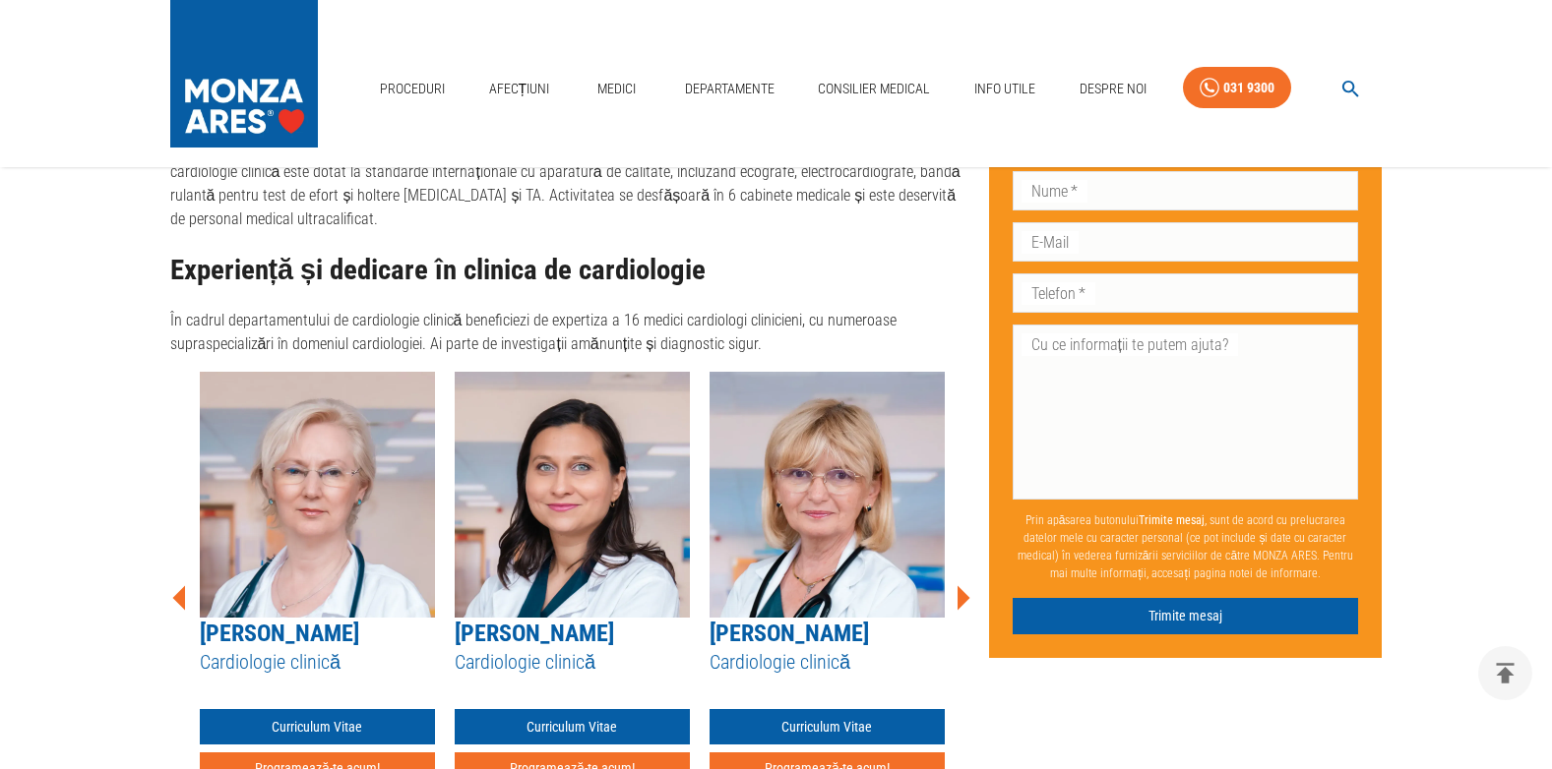
click at [959, 585] on icon at bounding box center [963, 597] width 13 height 25
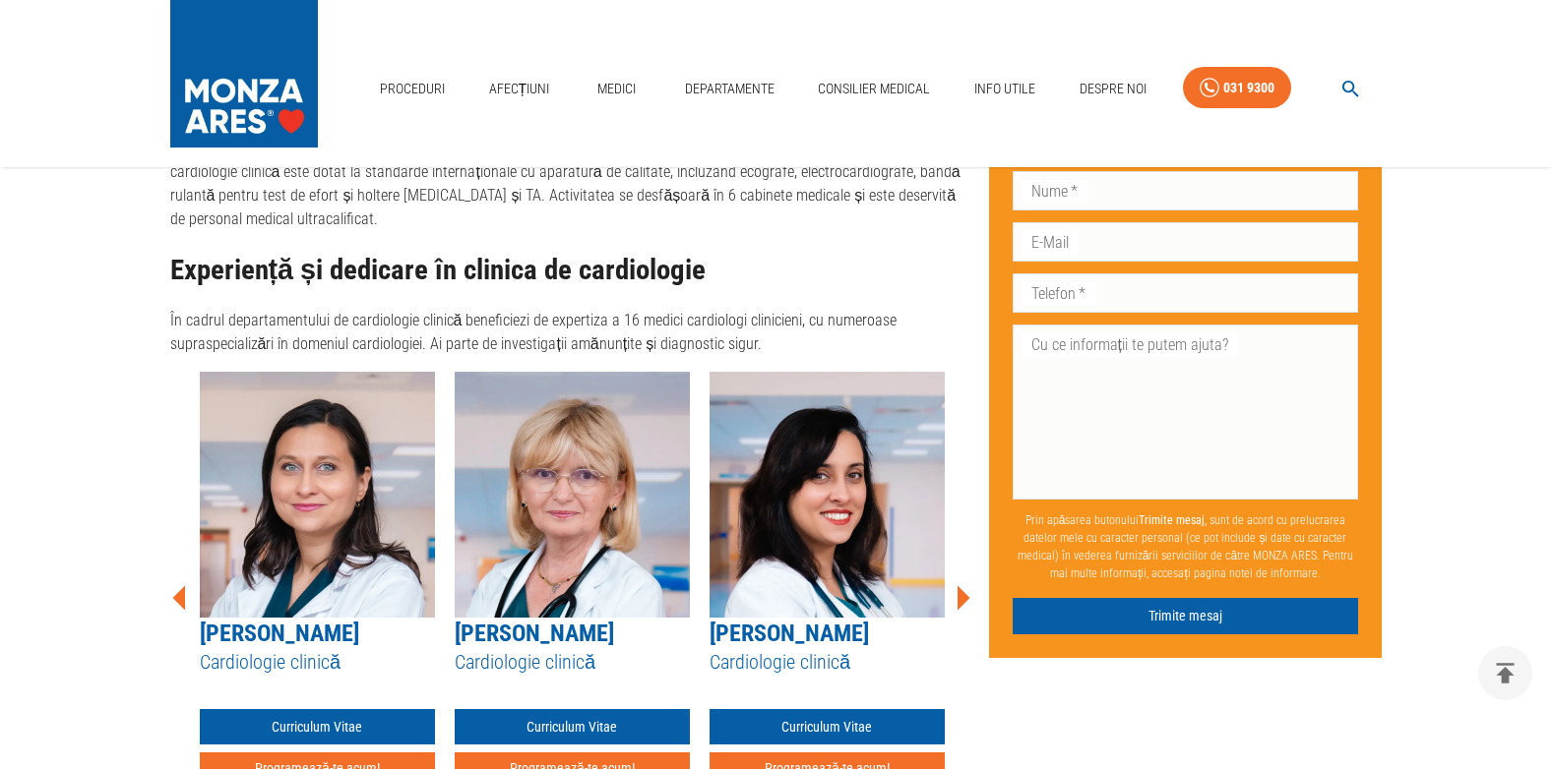
click at [959, 585] on icon at bounding box center [963, 597] width 13 height 25
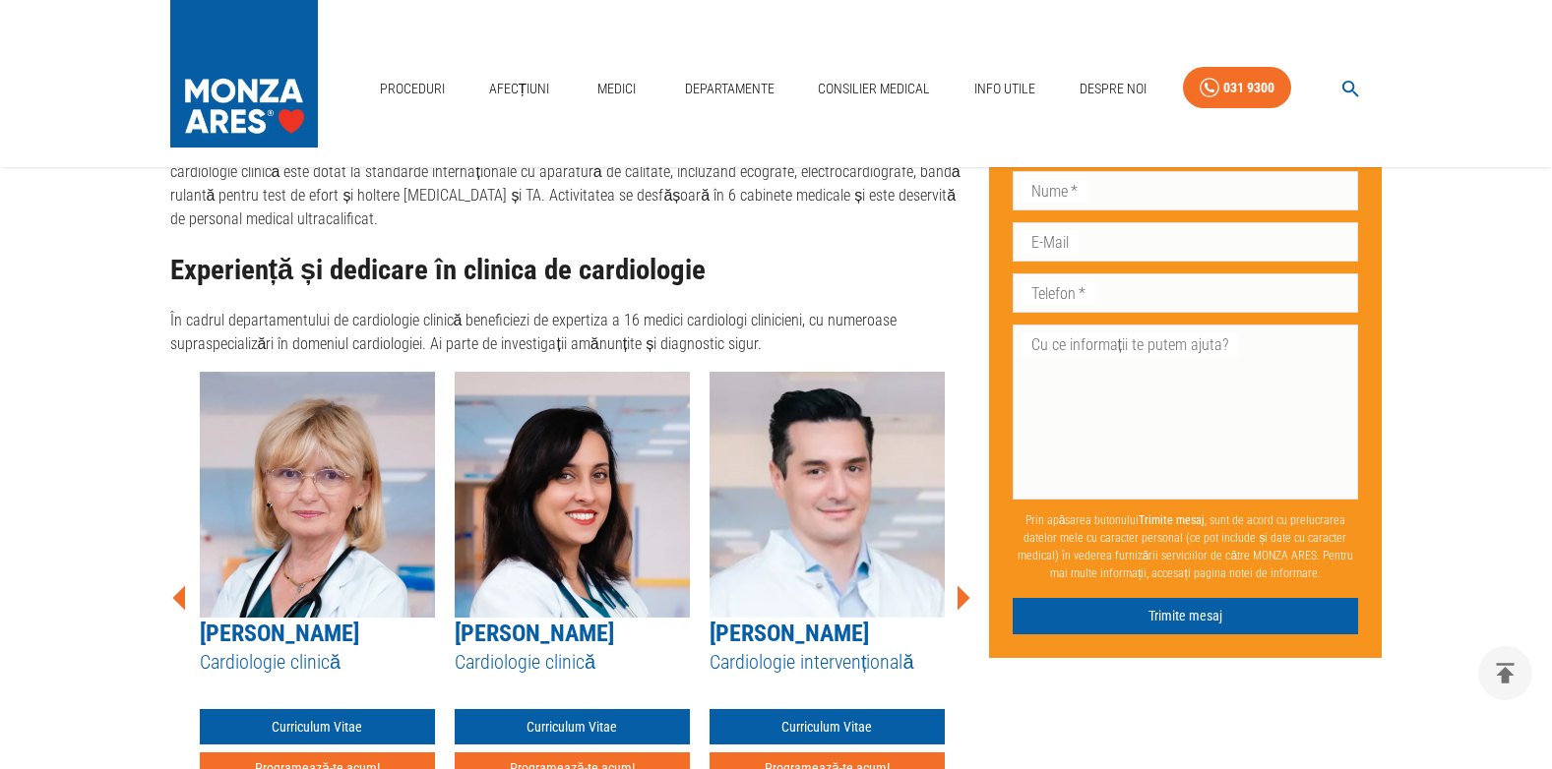
click at [959, 585] on icon at bounding box center [963, 597] width 13 height 25
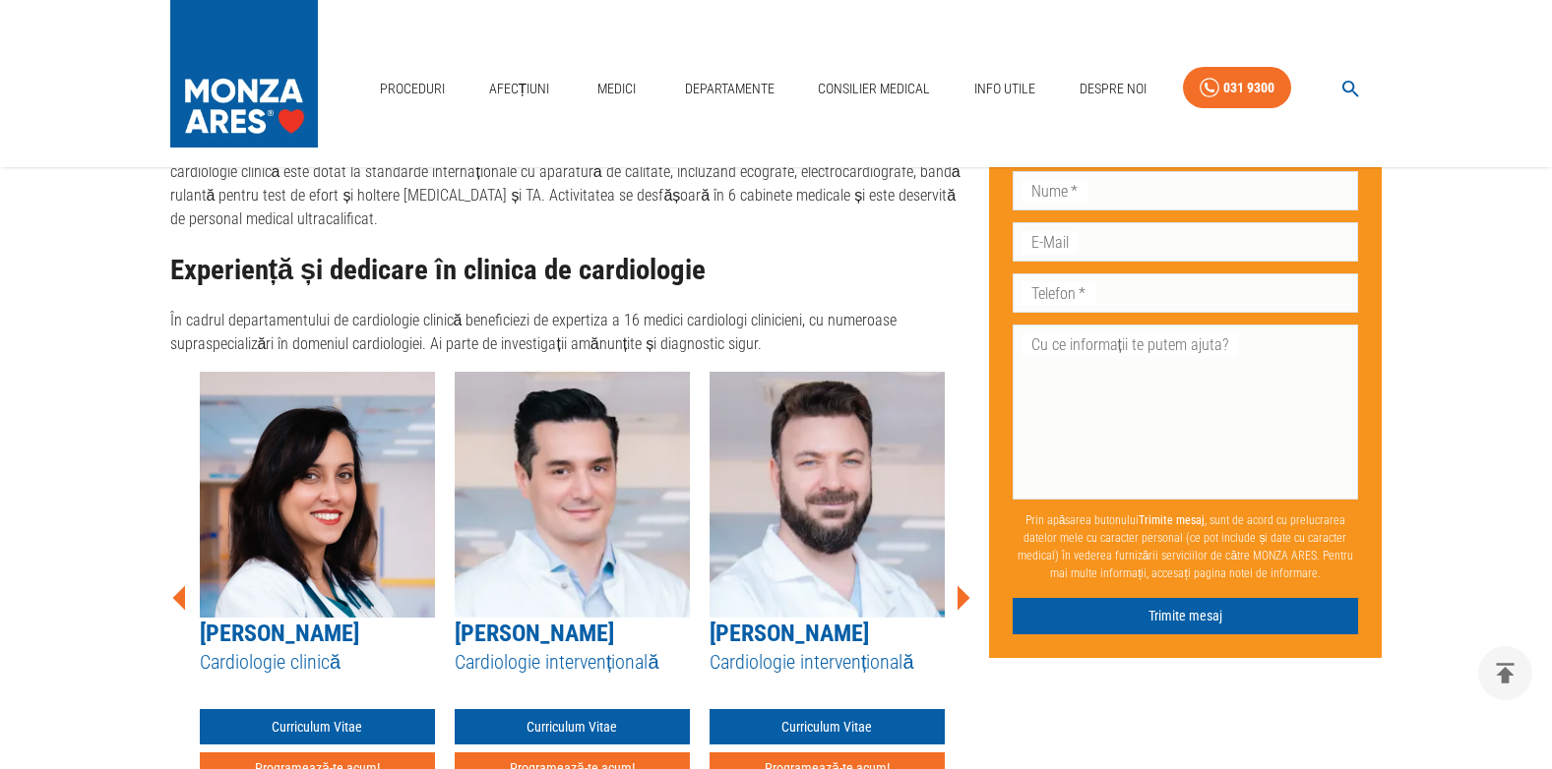
click at [959, 585] on icon at bounding box center [963, 597] width 13 height 25
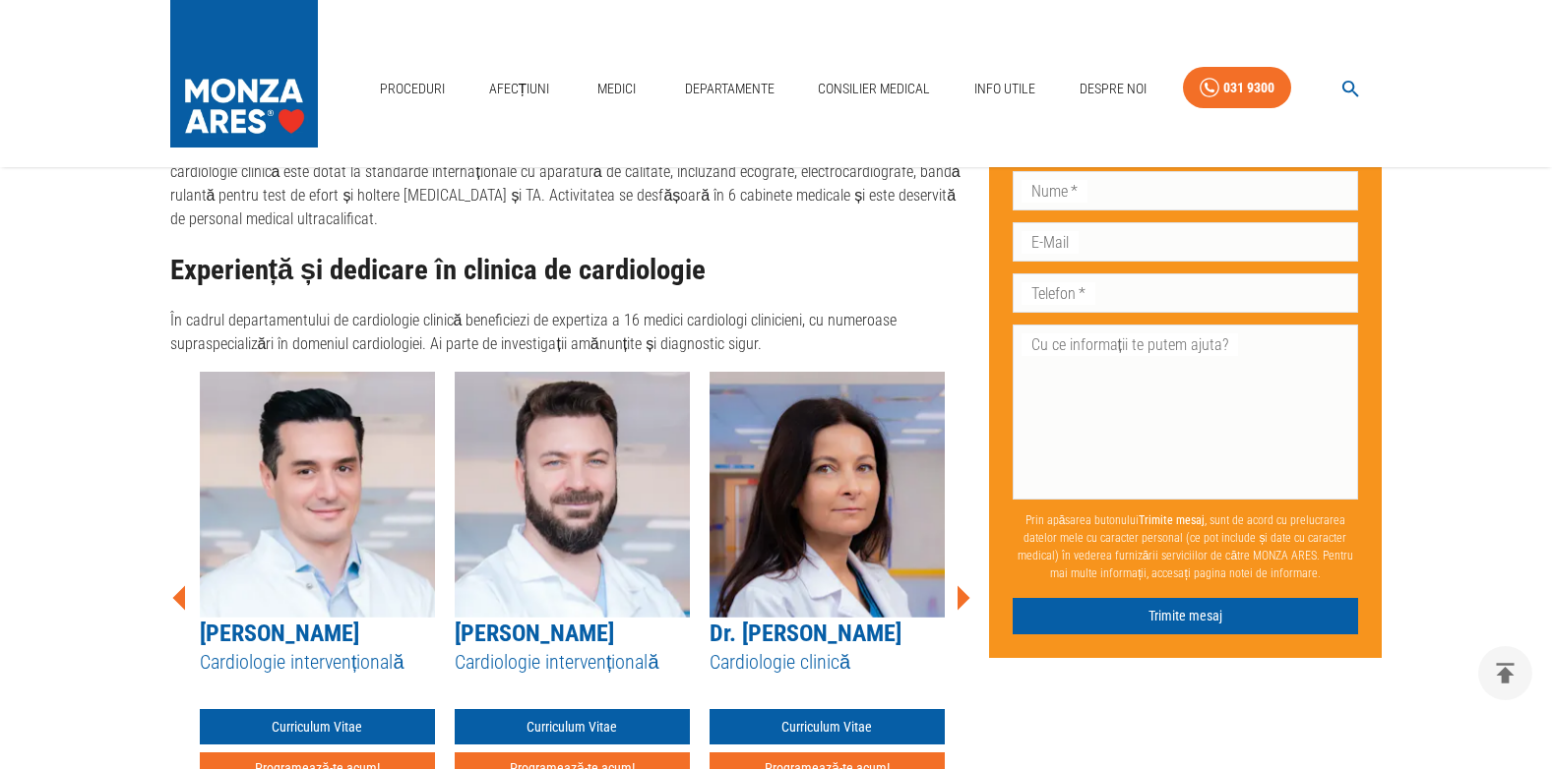
click at [959, 585] on icon at bounding box center [963, 597] width 13 height 25
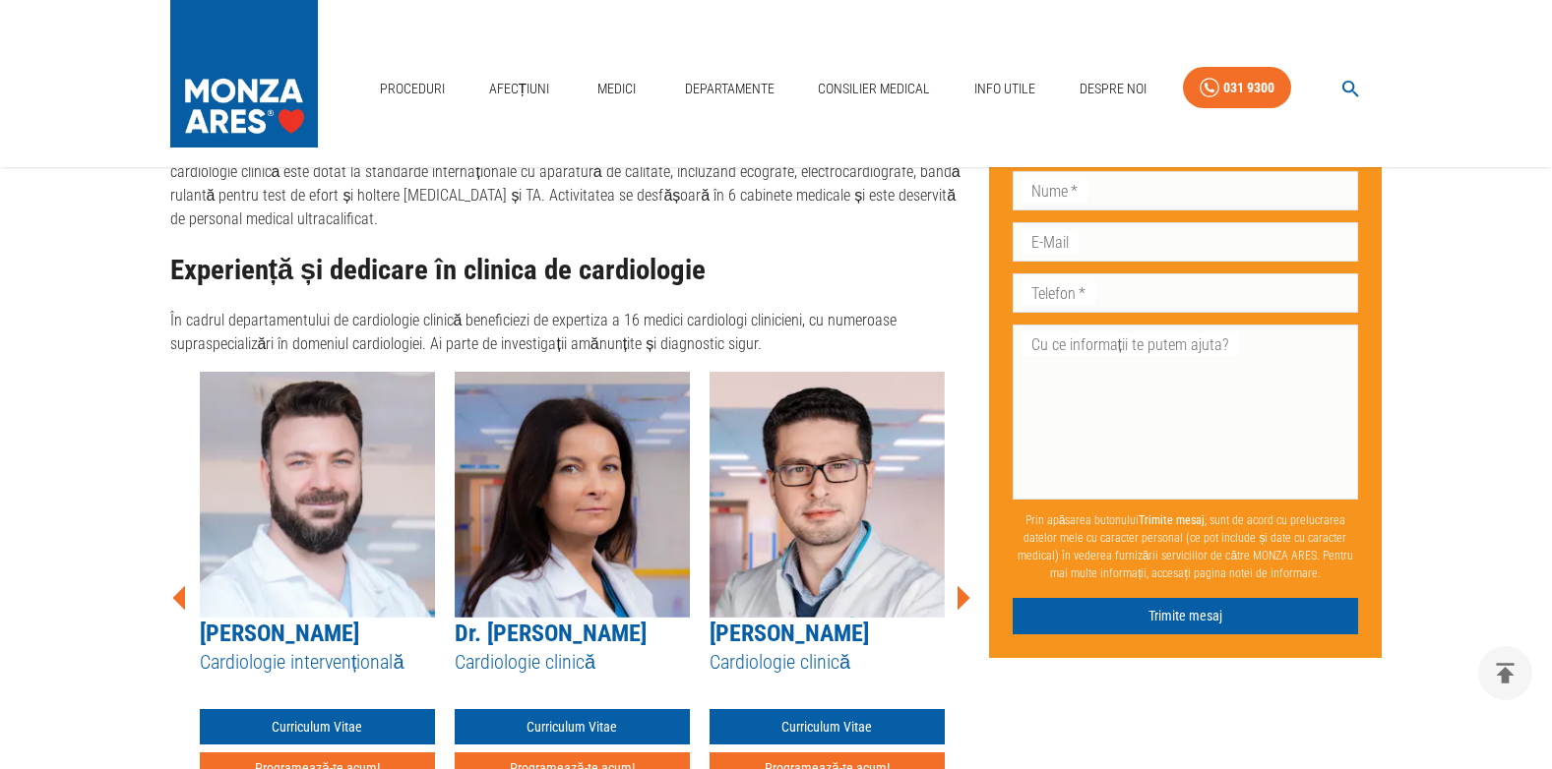
click at [959, 585] on icon at bounding box center [963, 597] width 13 height 25
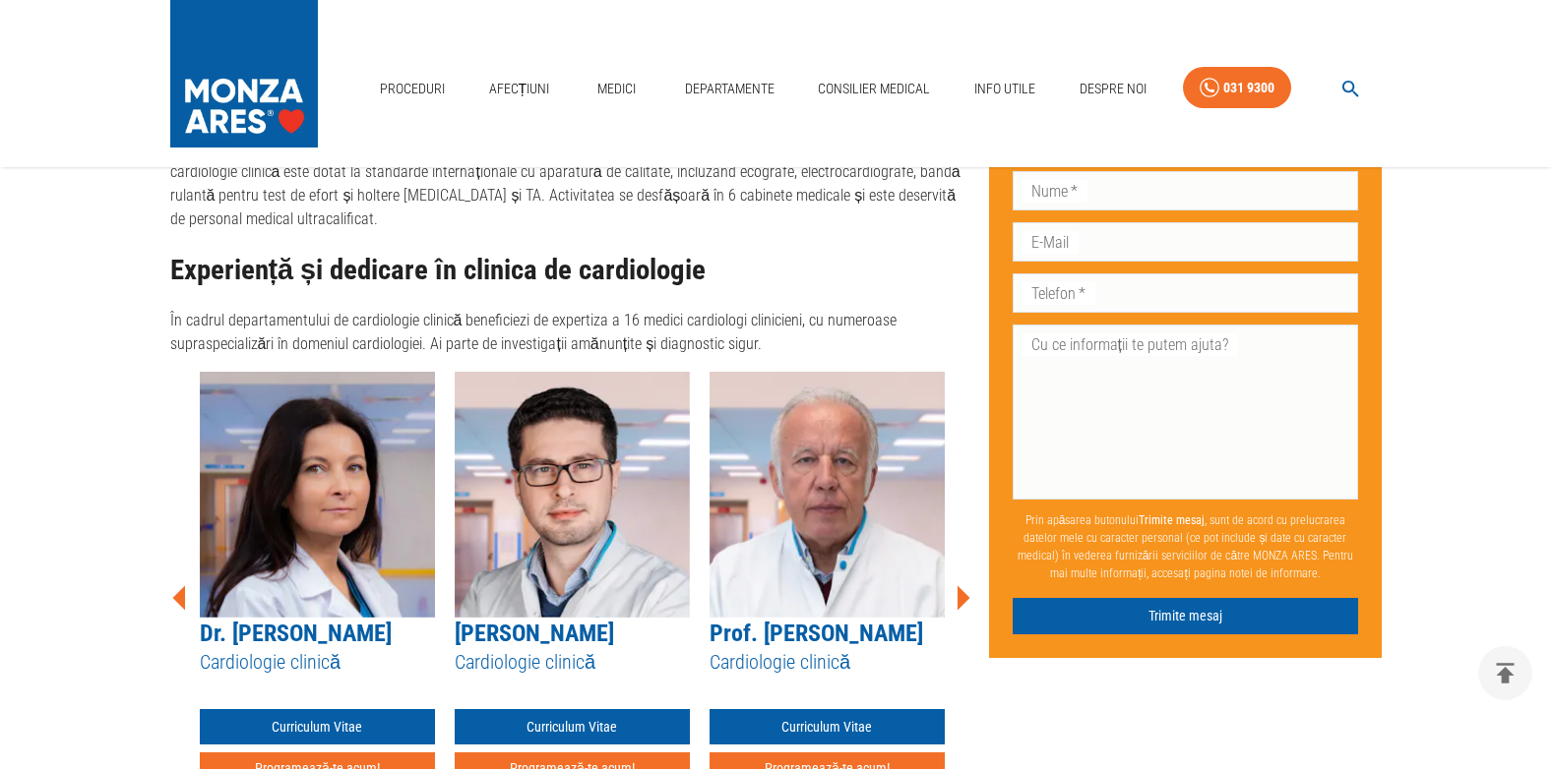
click at [959, 585] on icon at bounding box center [963, 597] width 13 height 25
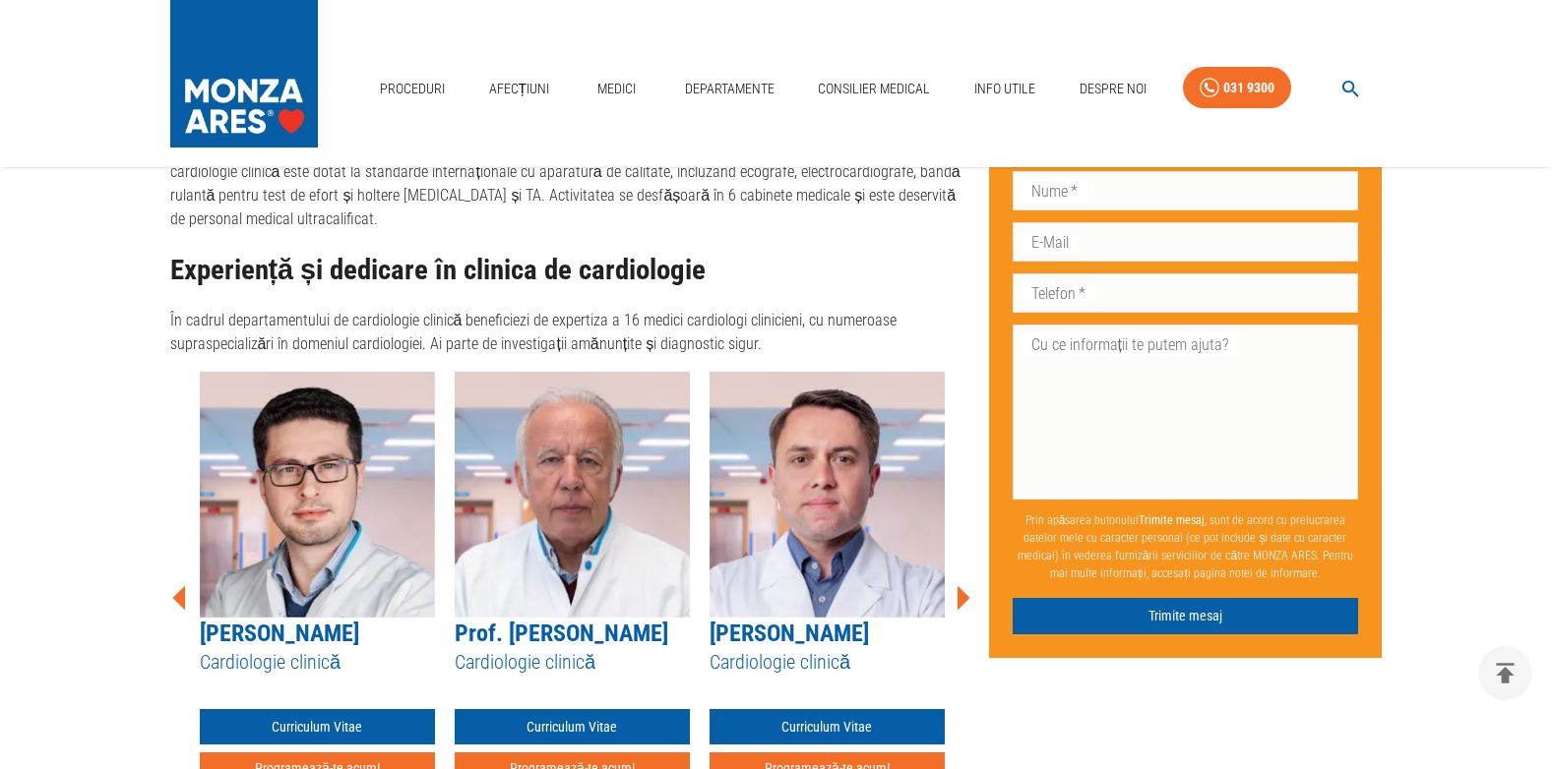
click at [962, 585] on icon at bounding box center [963, 597] width 13 height 25
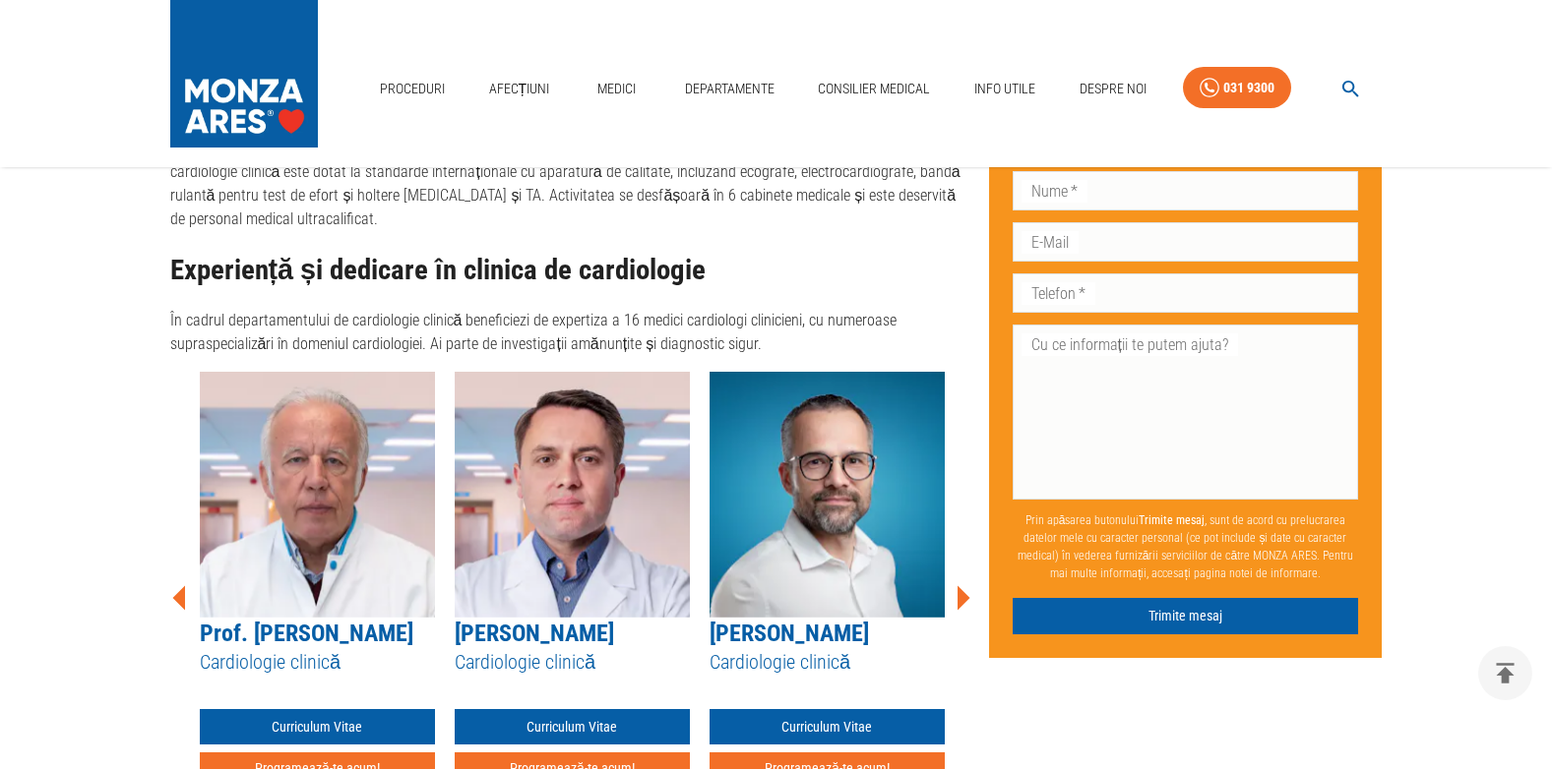
click at [962, 585] on icon at bounding box center [963, 597] width 13 height 25
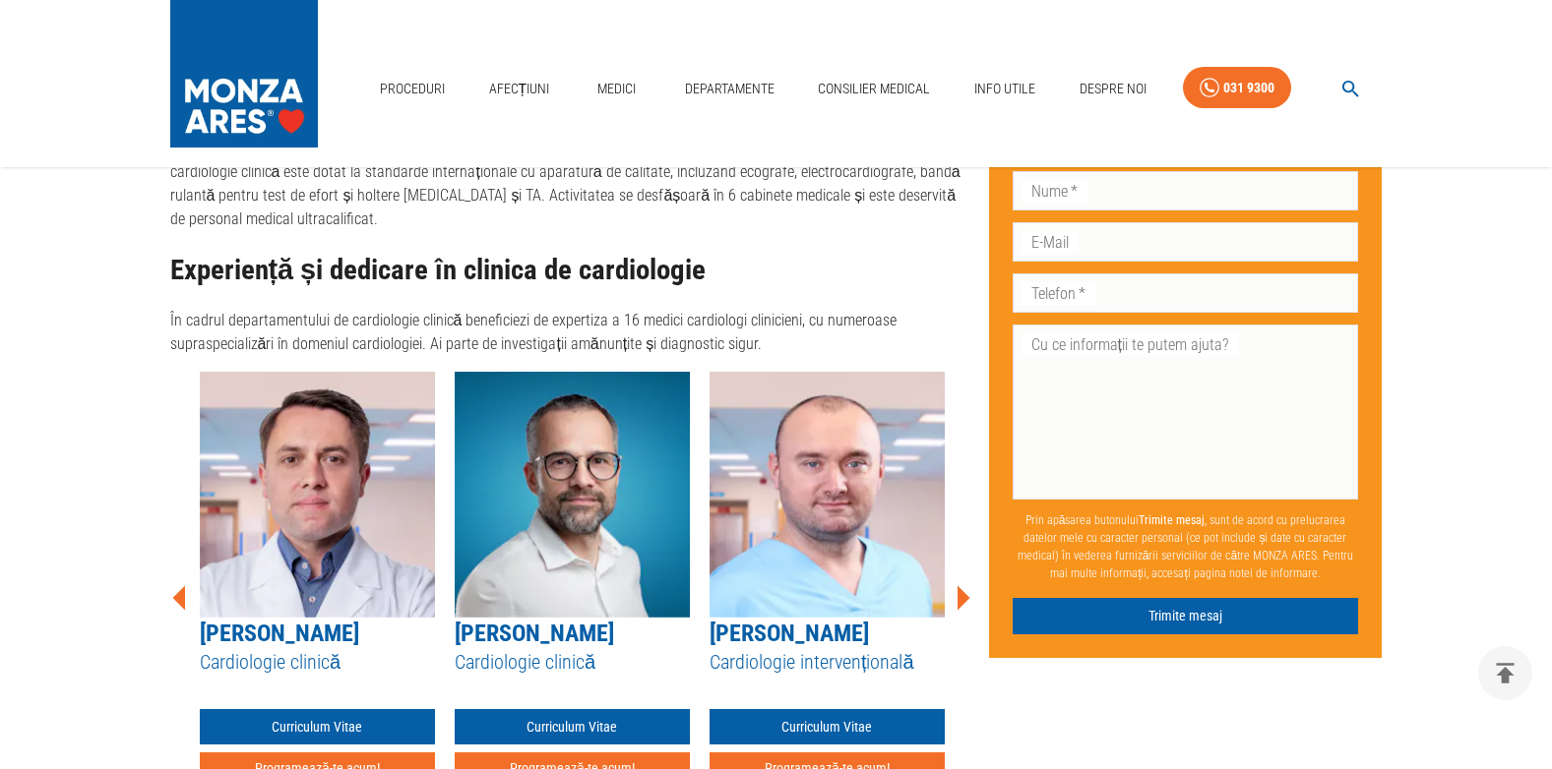
click at [962, 585] on icon at bounding box center [963, 597] width 13 height 25
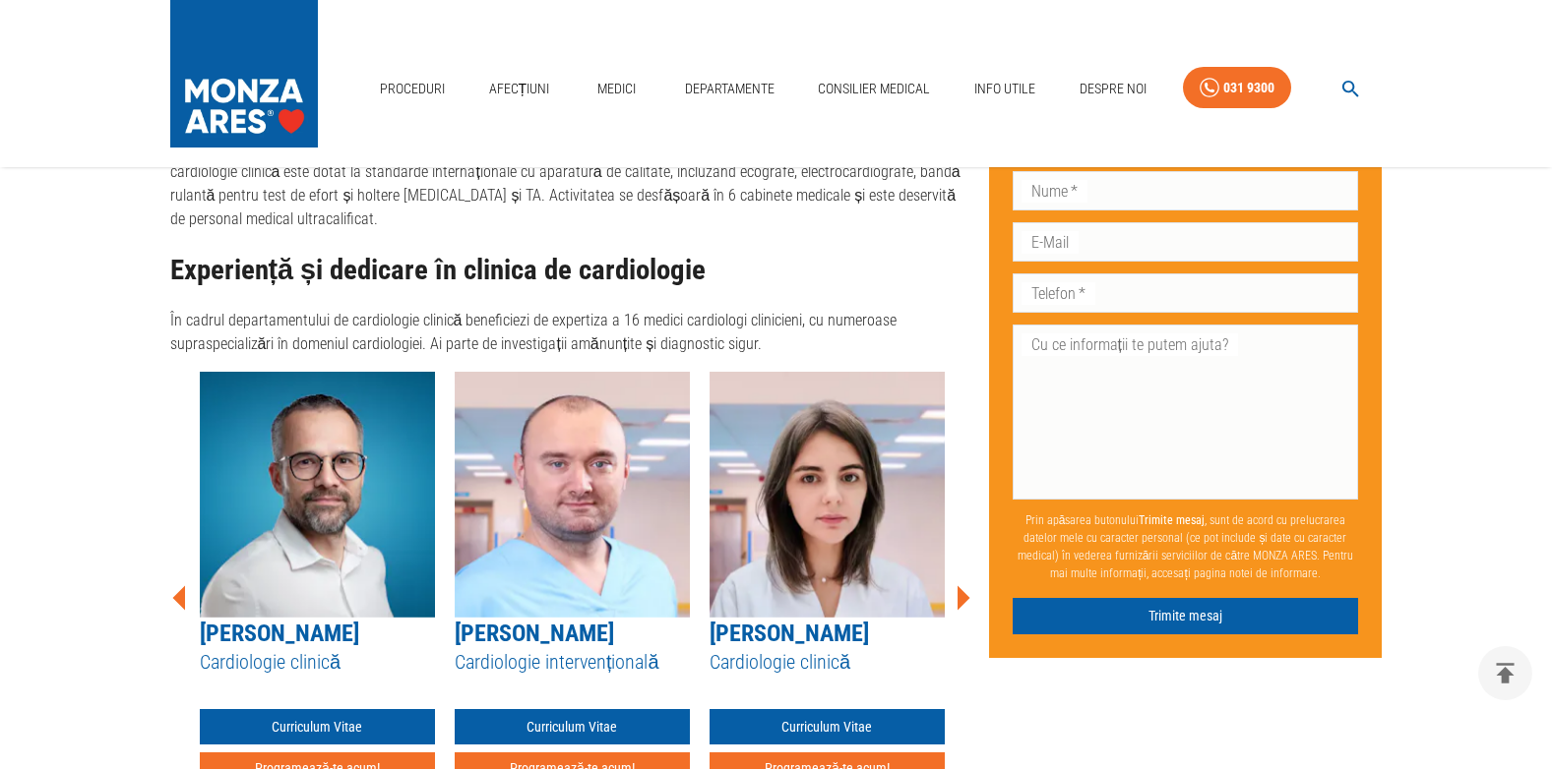
click at [962, 585] on icon at bounding box center [963, 597] width 13 height 25
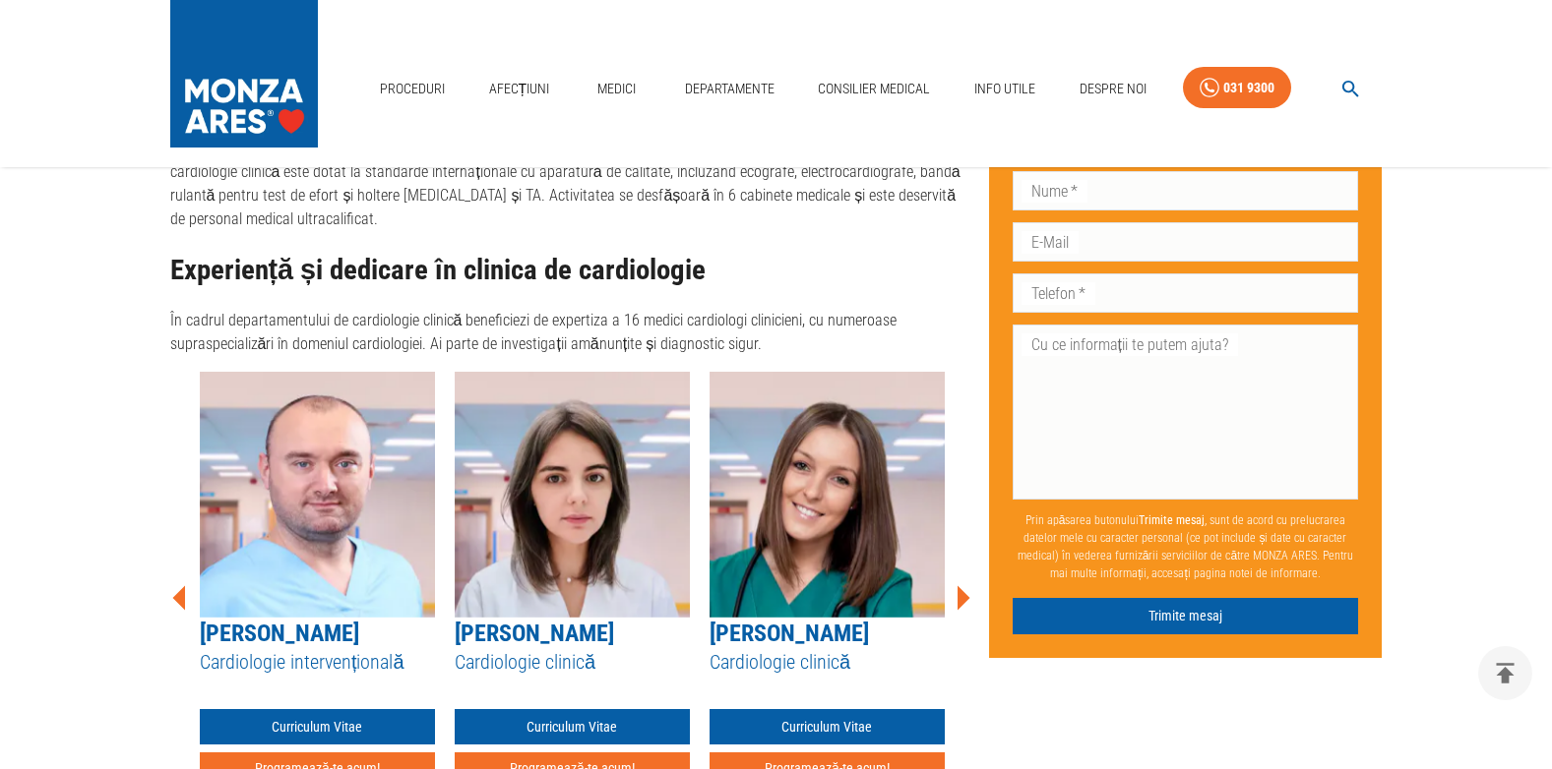
click at [962, 585] on icon at bounding box center [963, 597] width 13 height 25
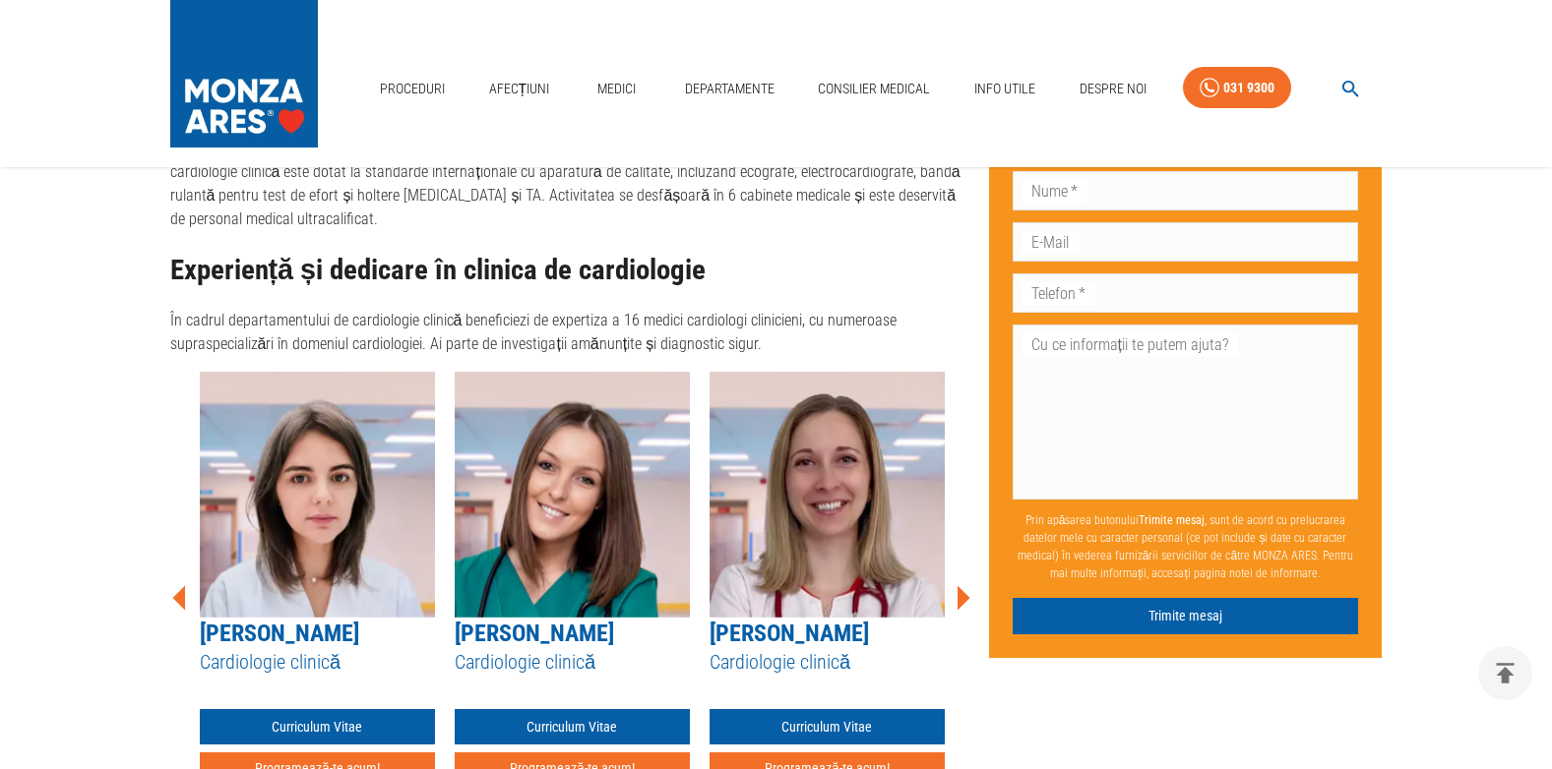
click at [962, 585] on icon at bounding box center [963, 597] width 13 height 25
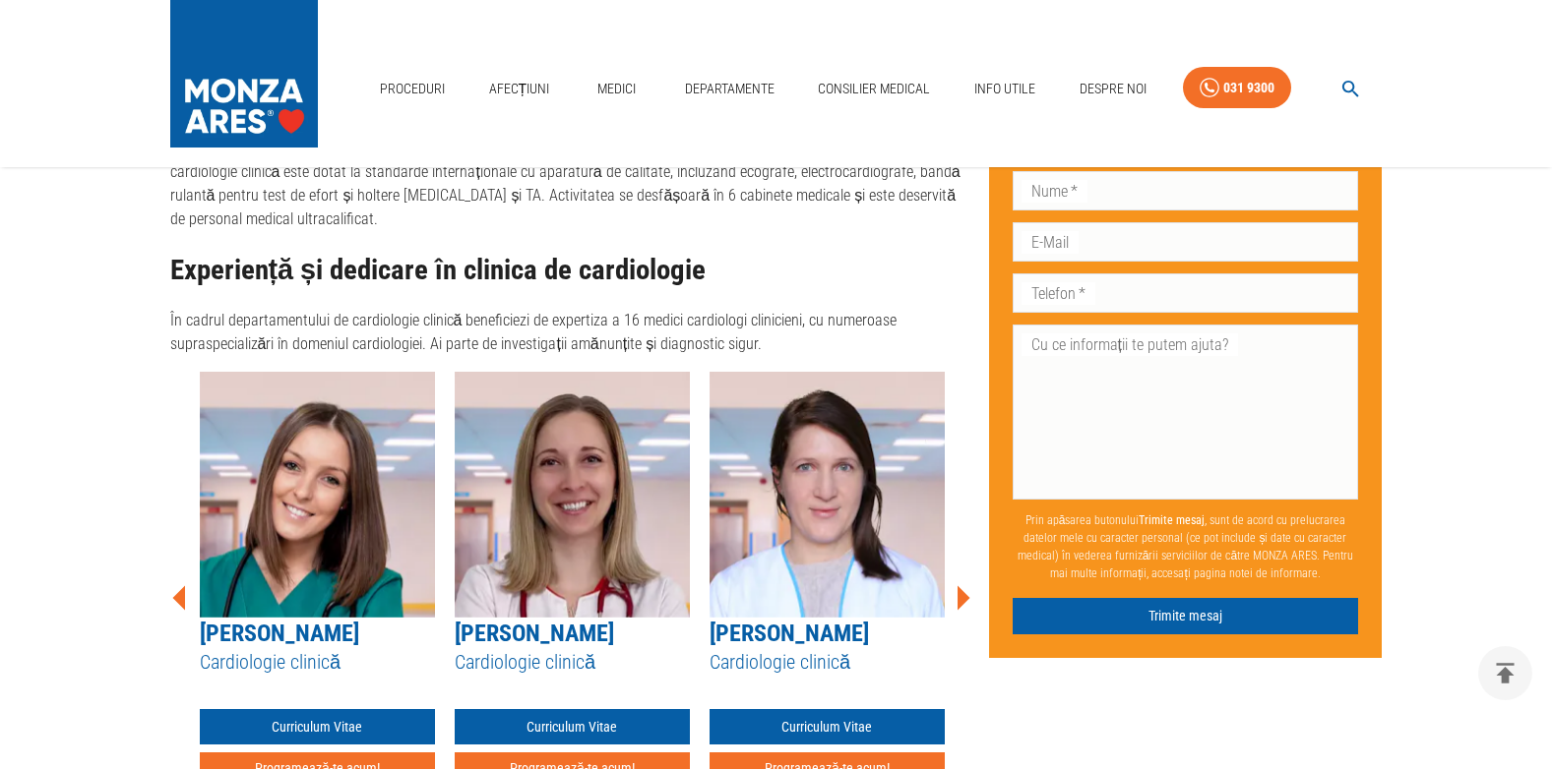
click at [962, 585] on icon at bounding box center [963, 597] width 13 height 25
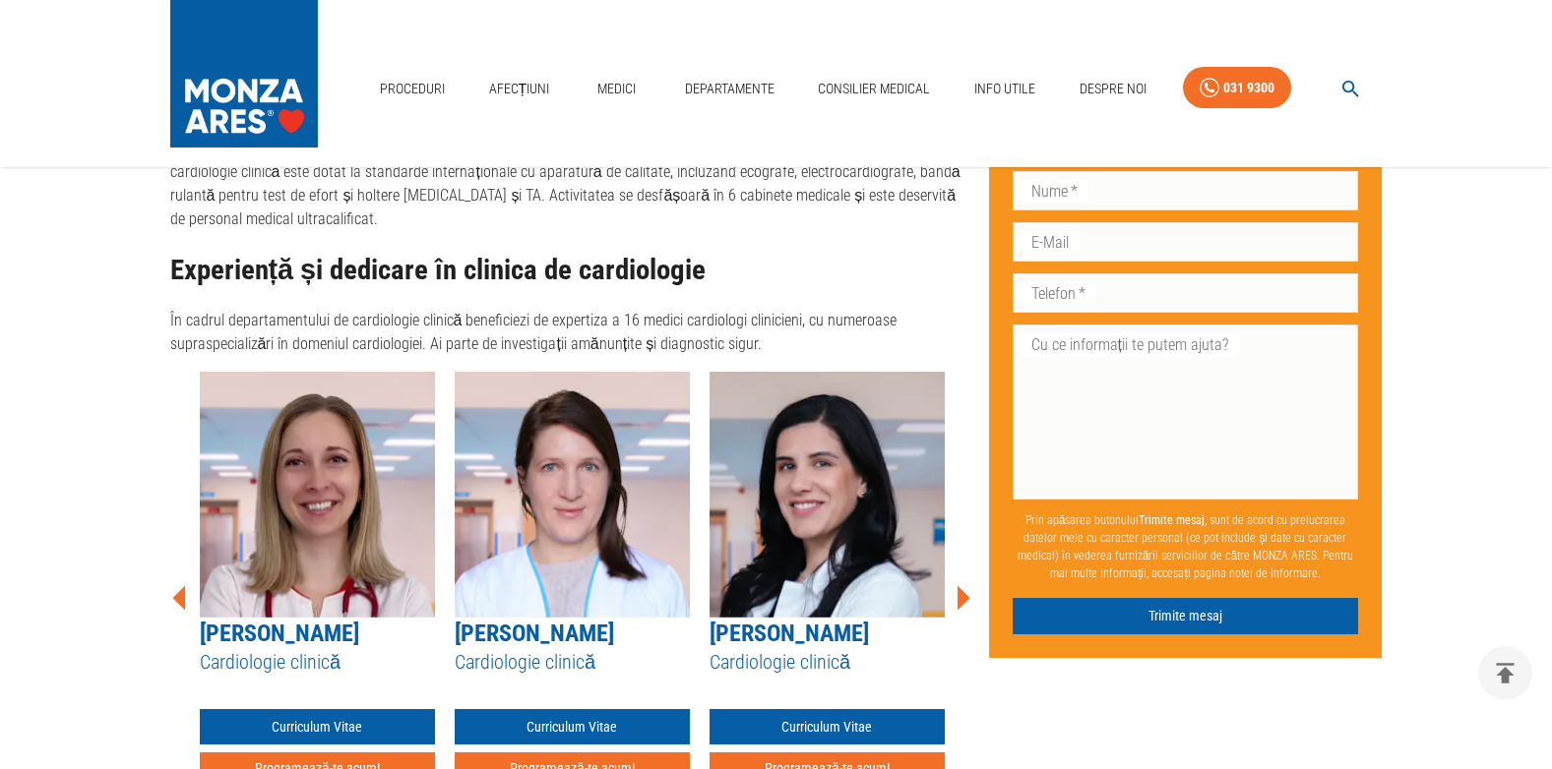
click at [962, 585] on icon at bounding box center [963, 597] width 13 height 25
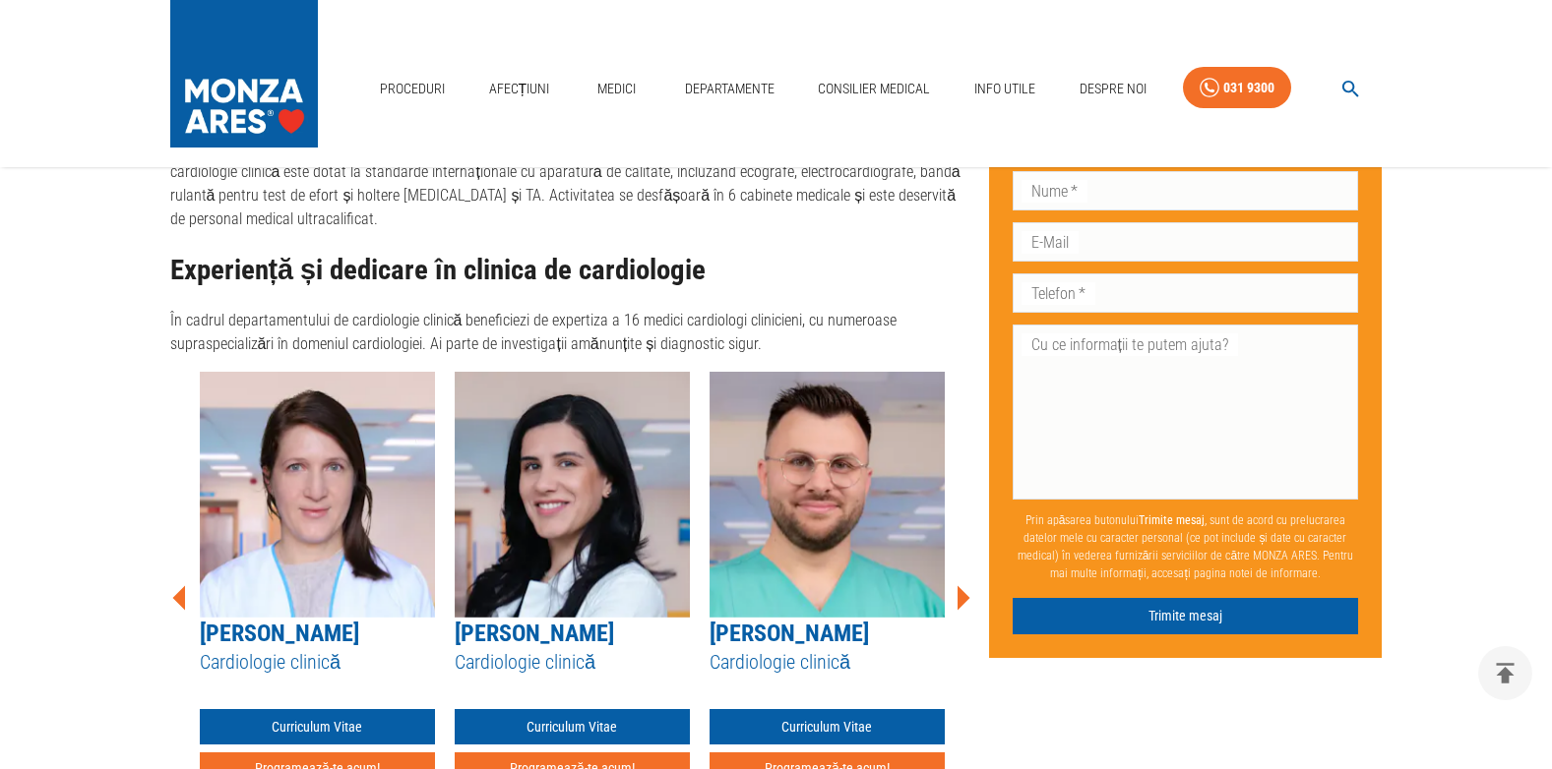
click at [962, 585] on icon at bounding box center [963, 597] width 13 height 25
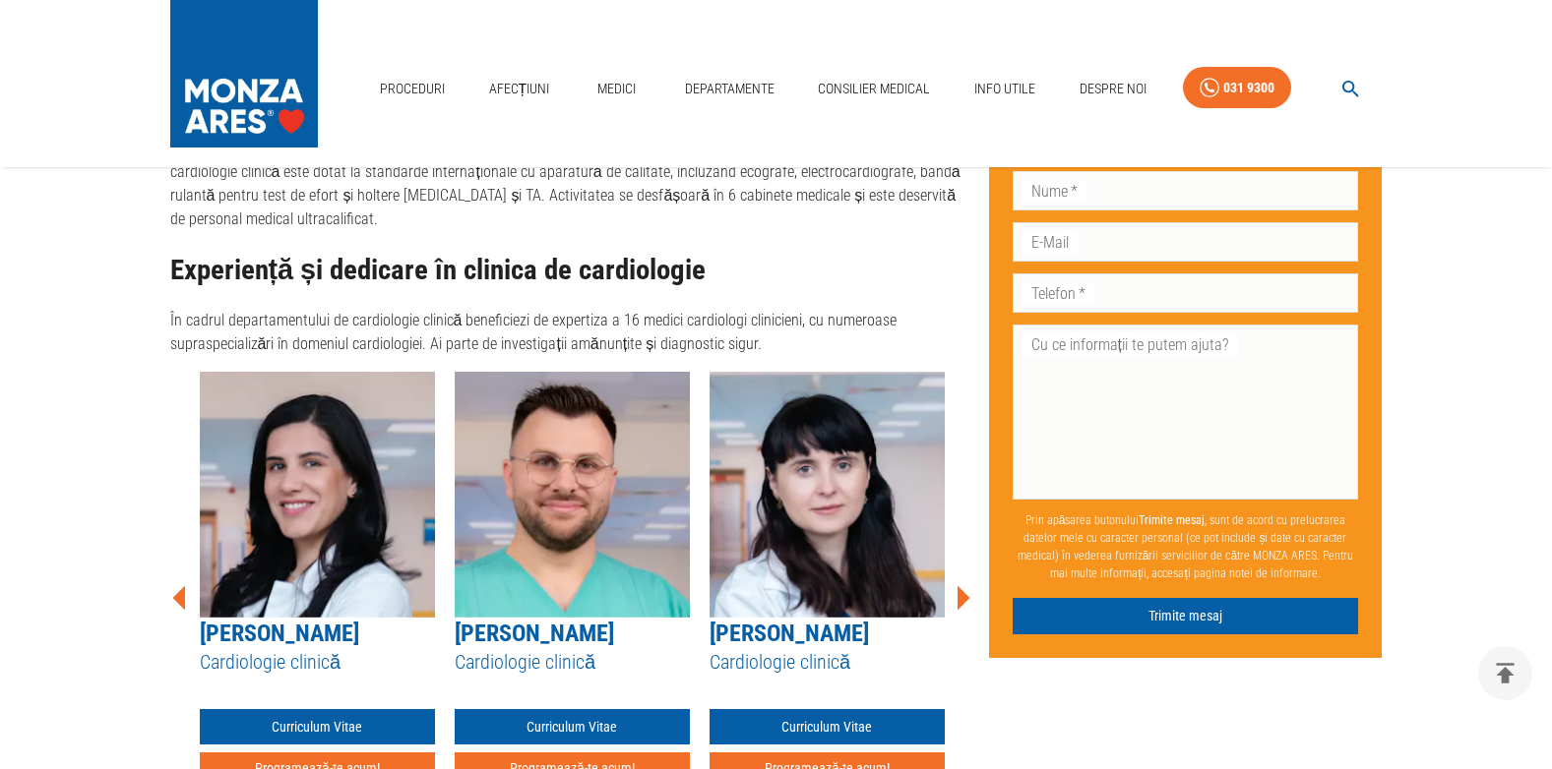
click at [962, 585] on icon at bounding box center [963, 597] width 13 height 25
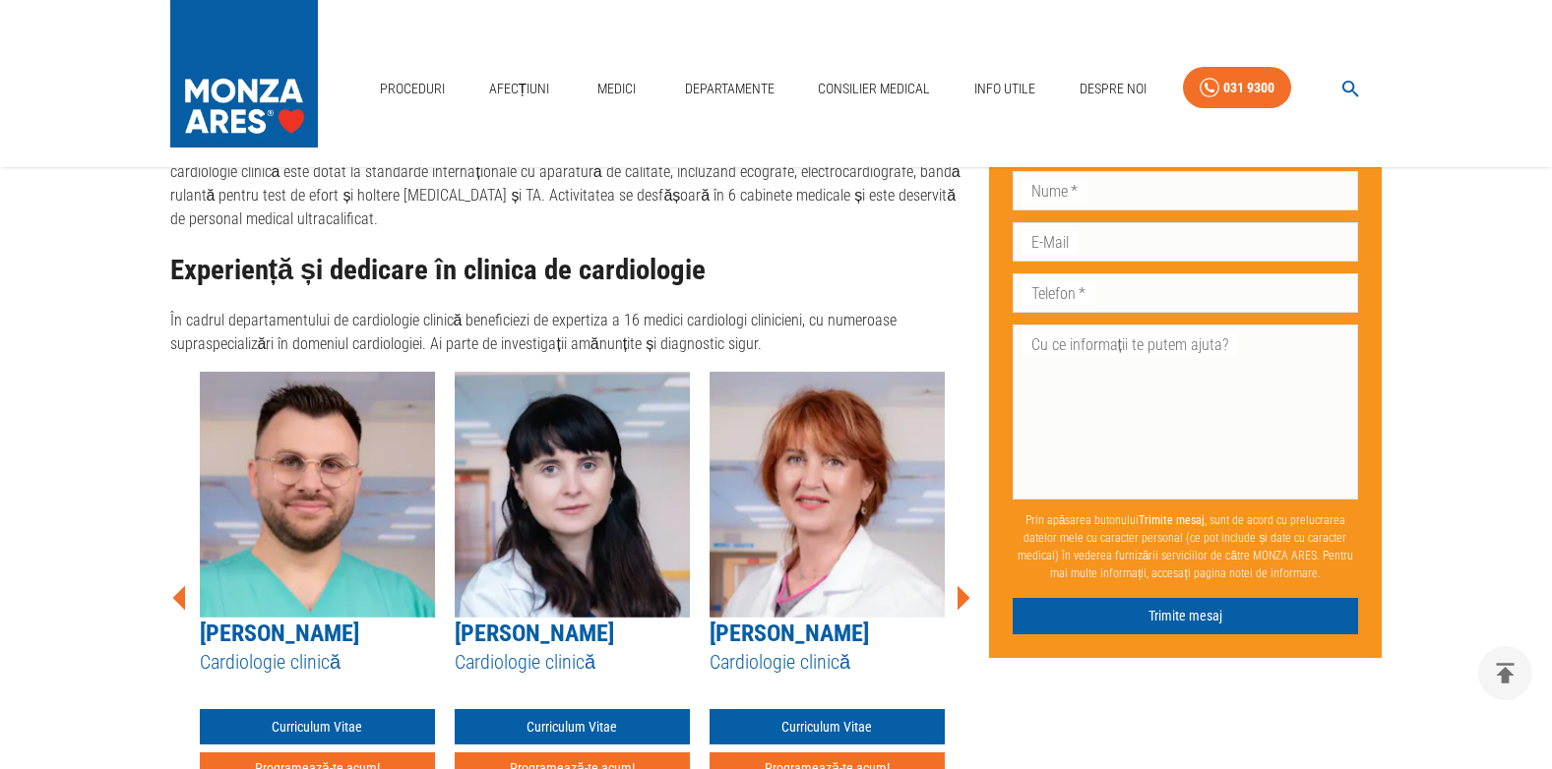
click at [962, 585] on icon at bounding box center [963, 597] width 13 height 25
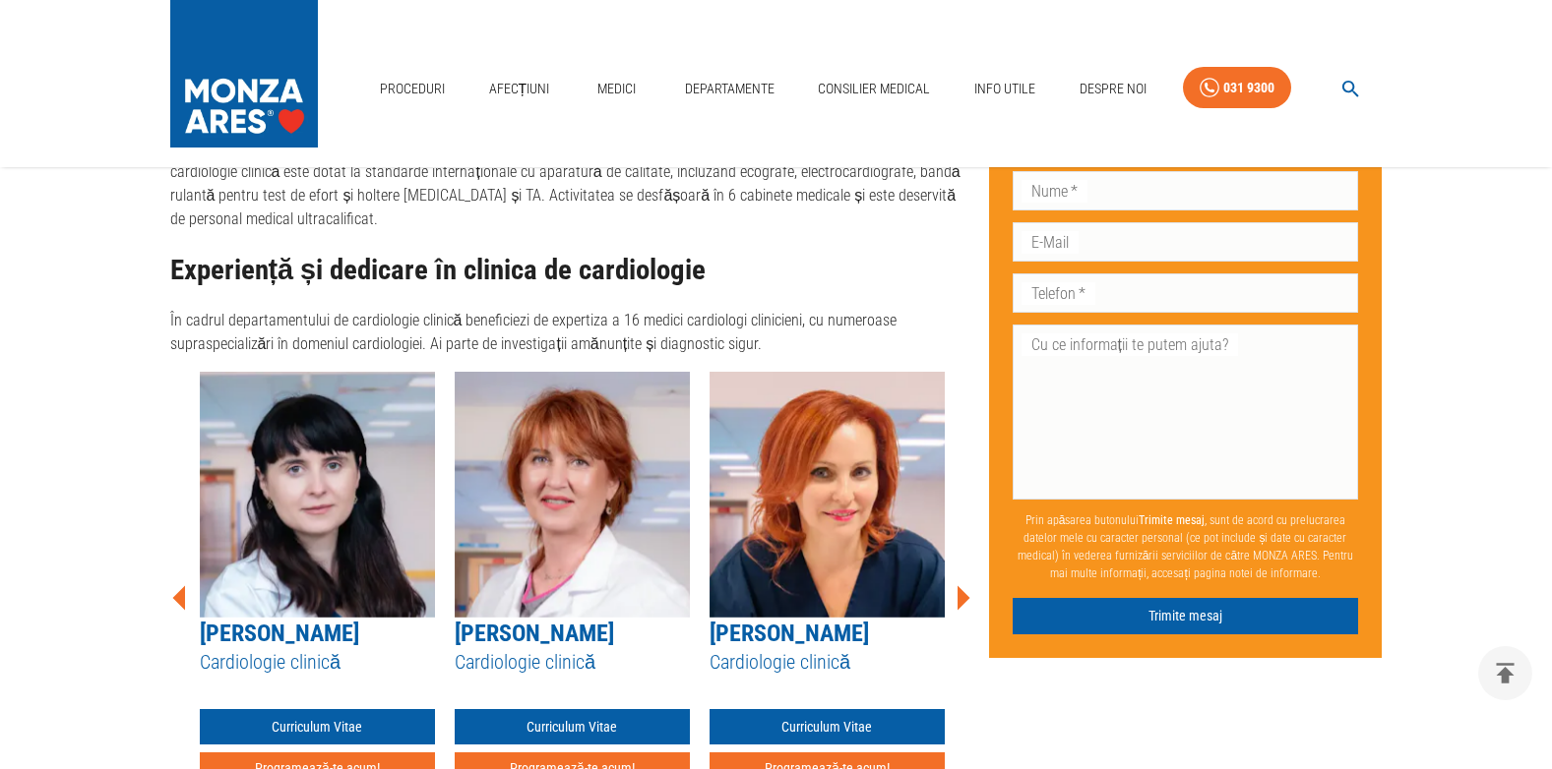
click at [962, 585] on icon at bounding box center [963, 597] width 13 height 25
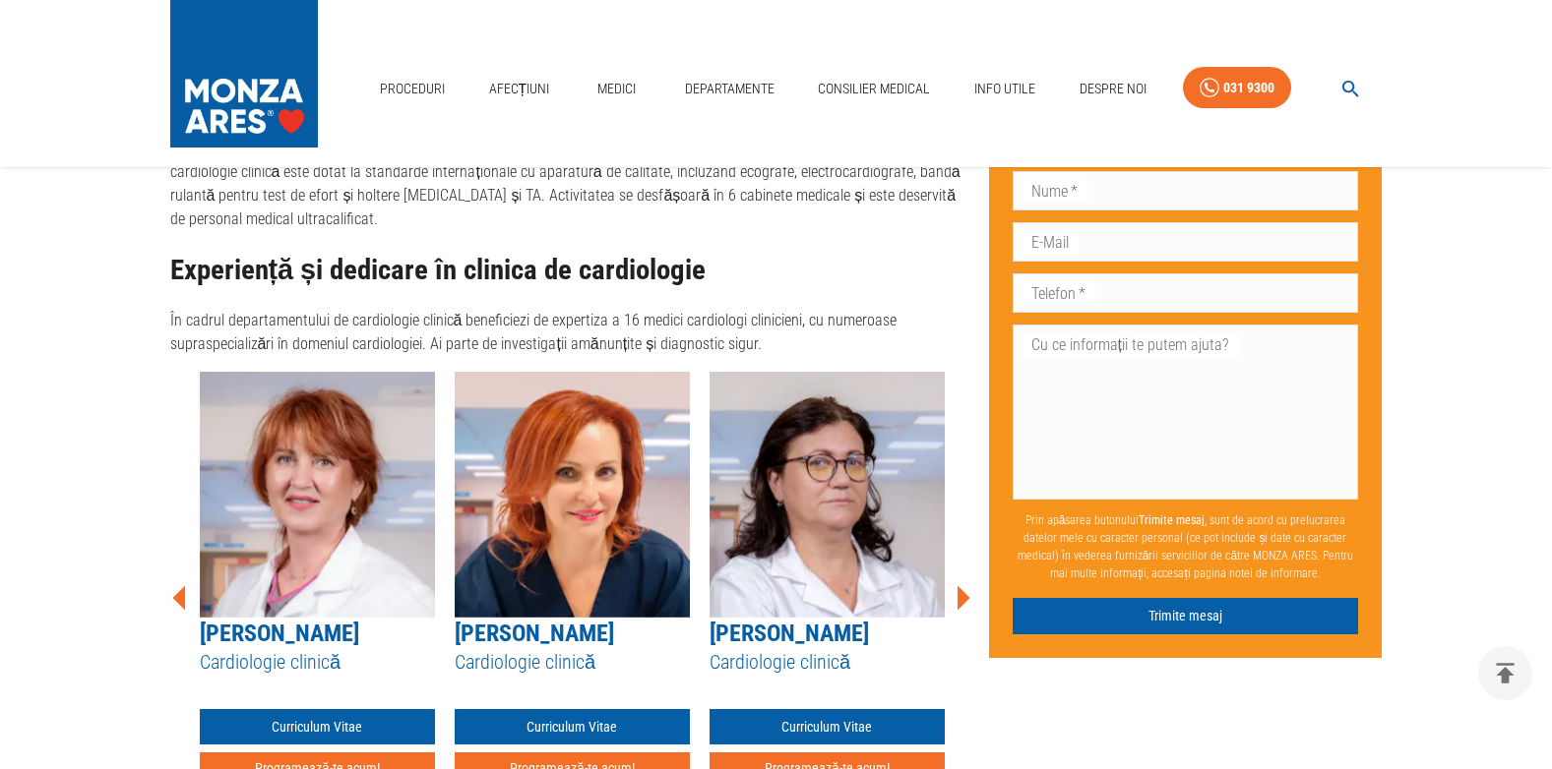
click at [962, 585] on icon at bounding box center [963, 597] width 13 height 25
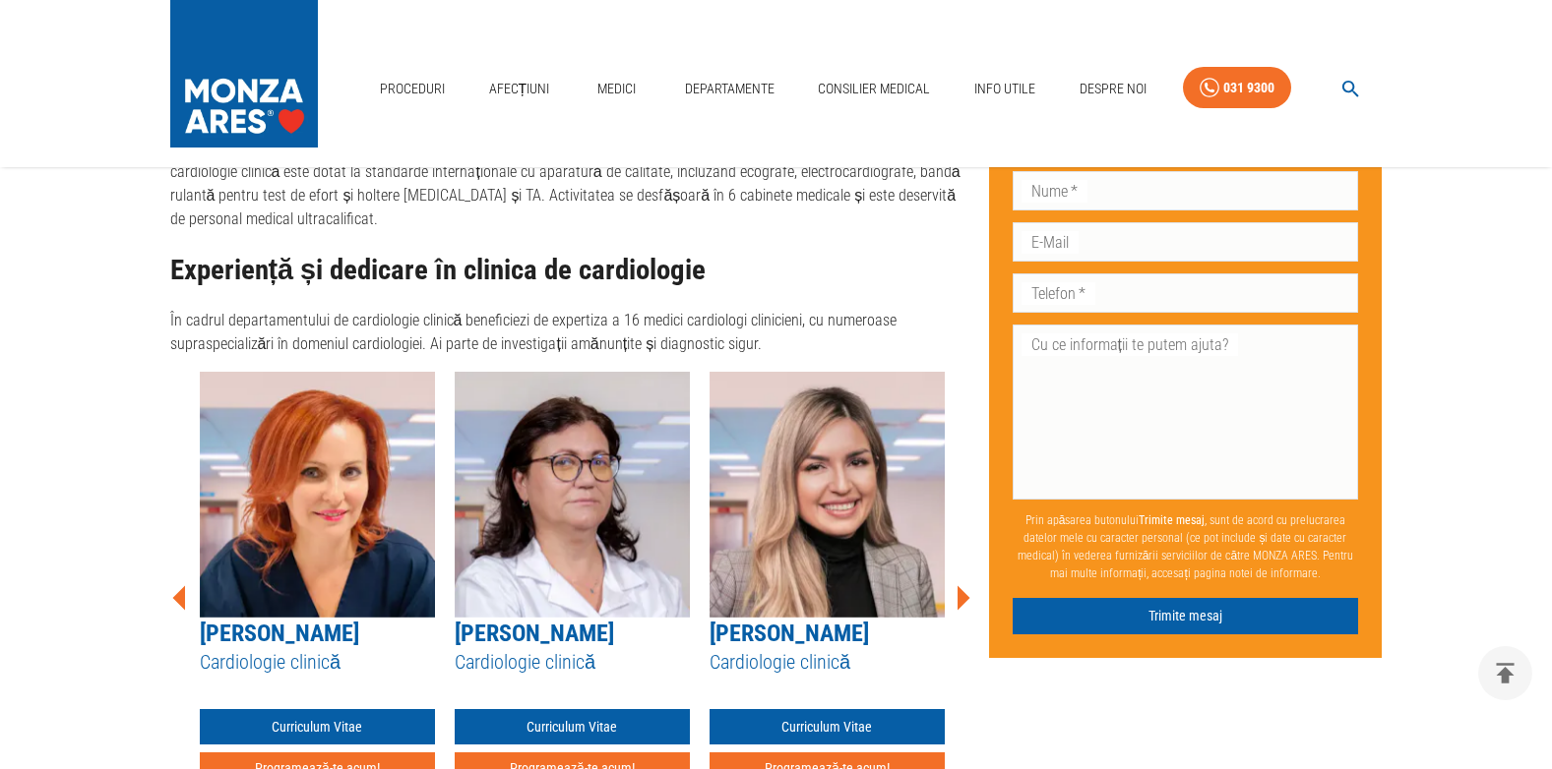
click at [962, 585] on icon at bounding box center [963, 597] width 13 height 25
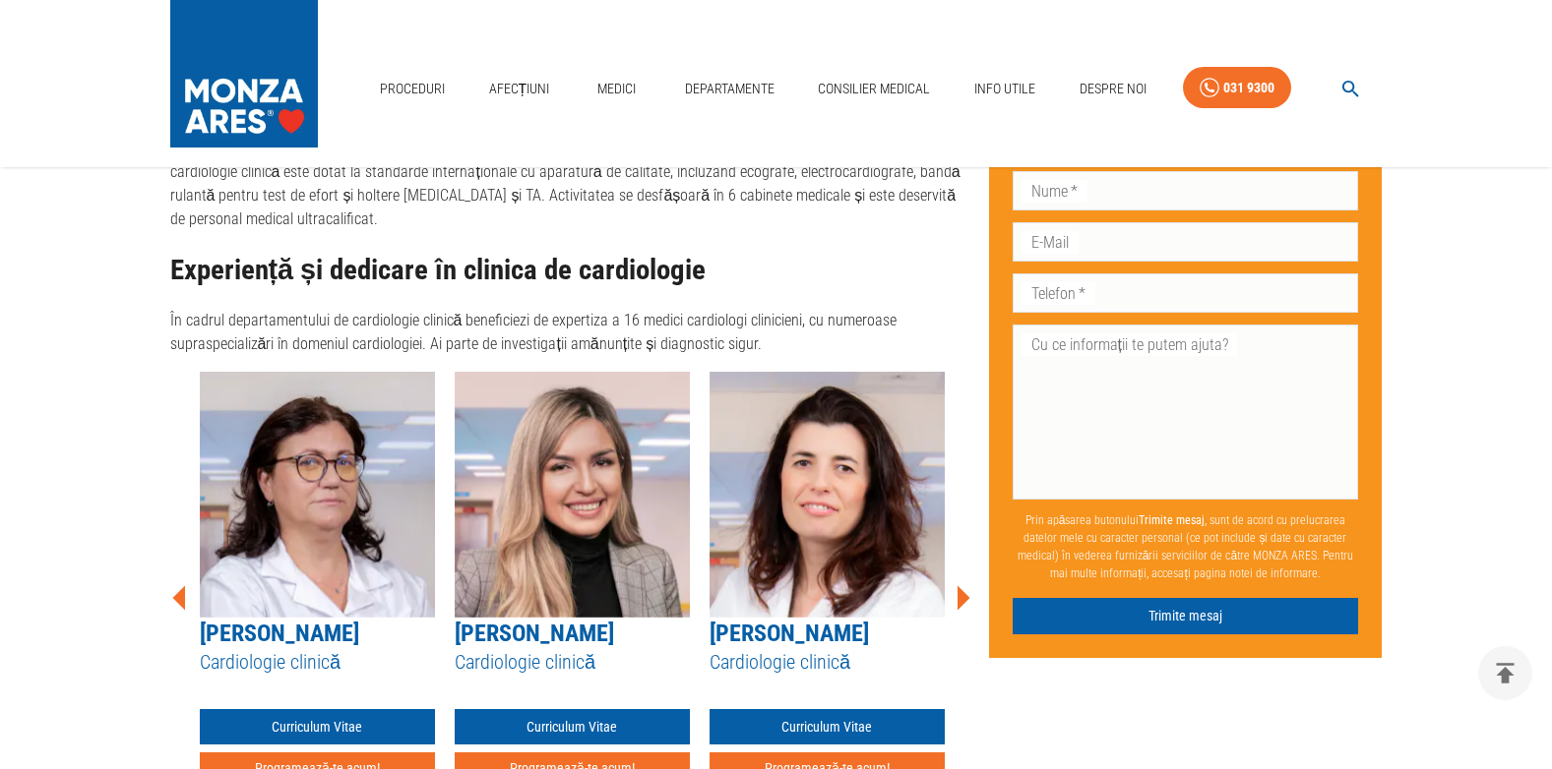
click at [962, 585] on icon at bounding box center [963, 597] width 13 height 25
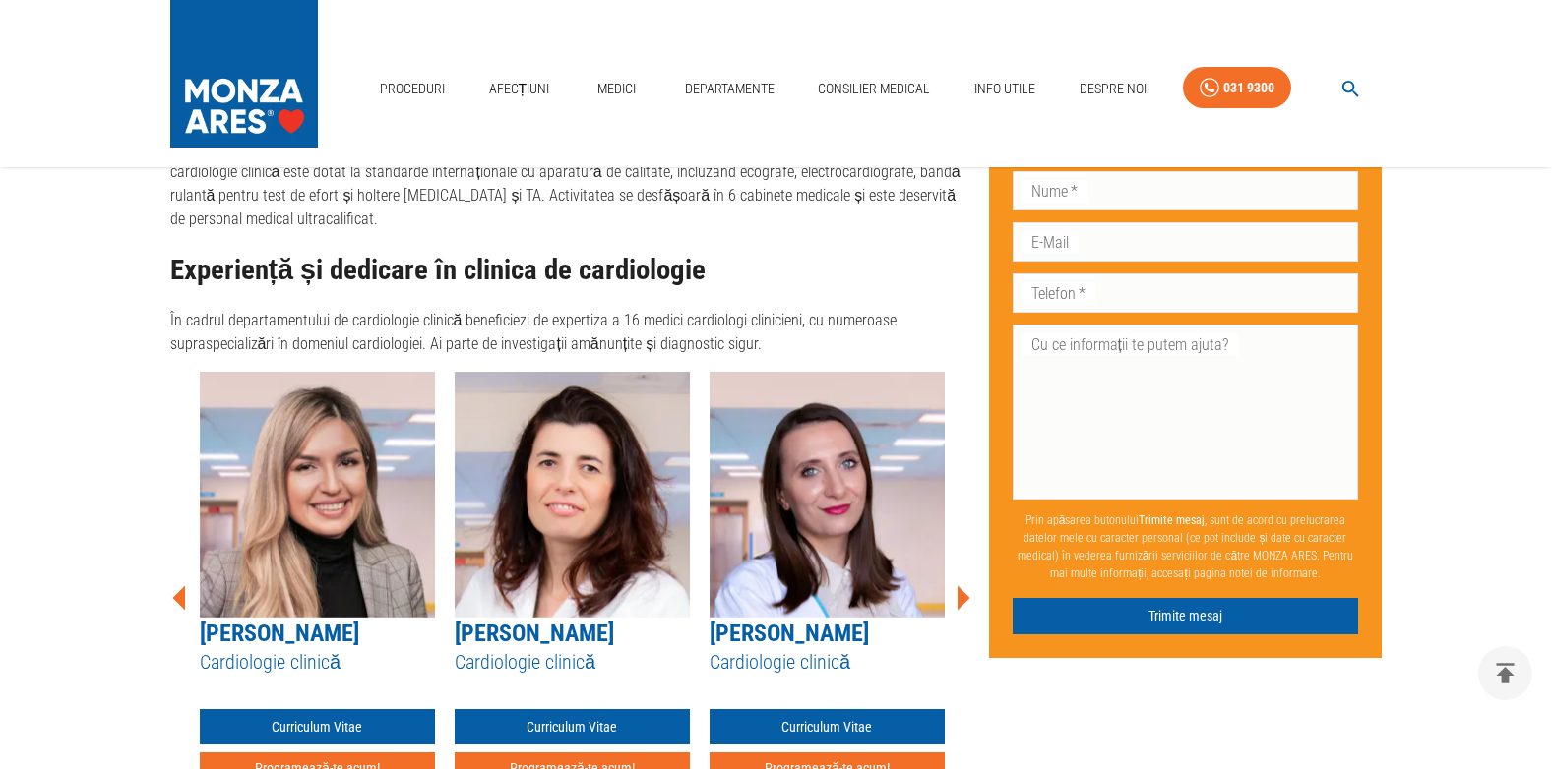
click at [962, 585] on icon at bounding box center [963, 597] width 13 height 25
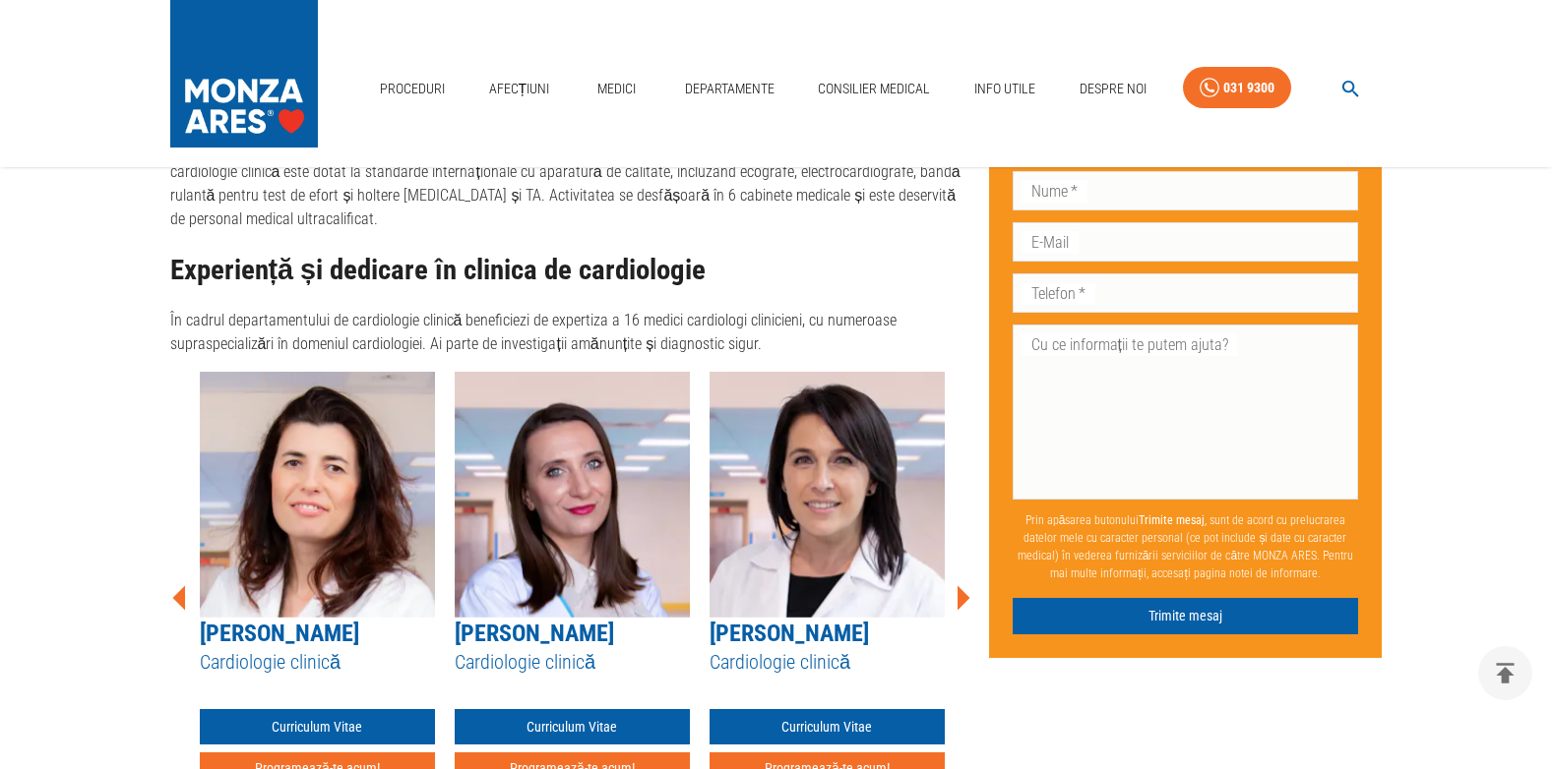
click at [962, 585] on icon at bounding box center [963, 597] width 13 height 25
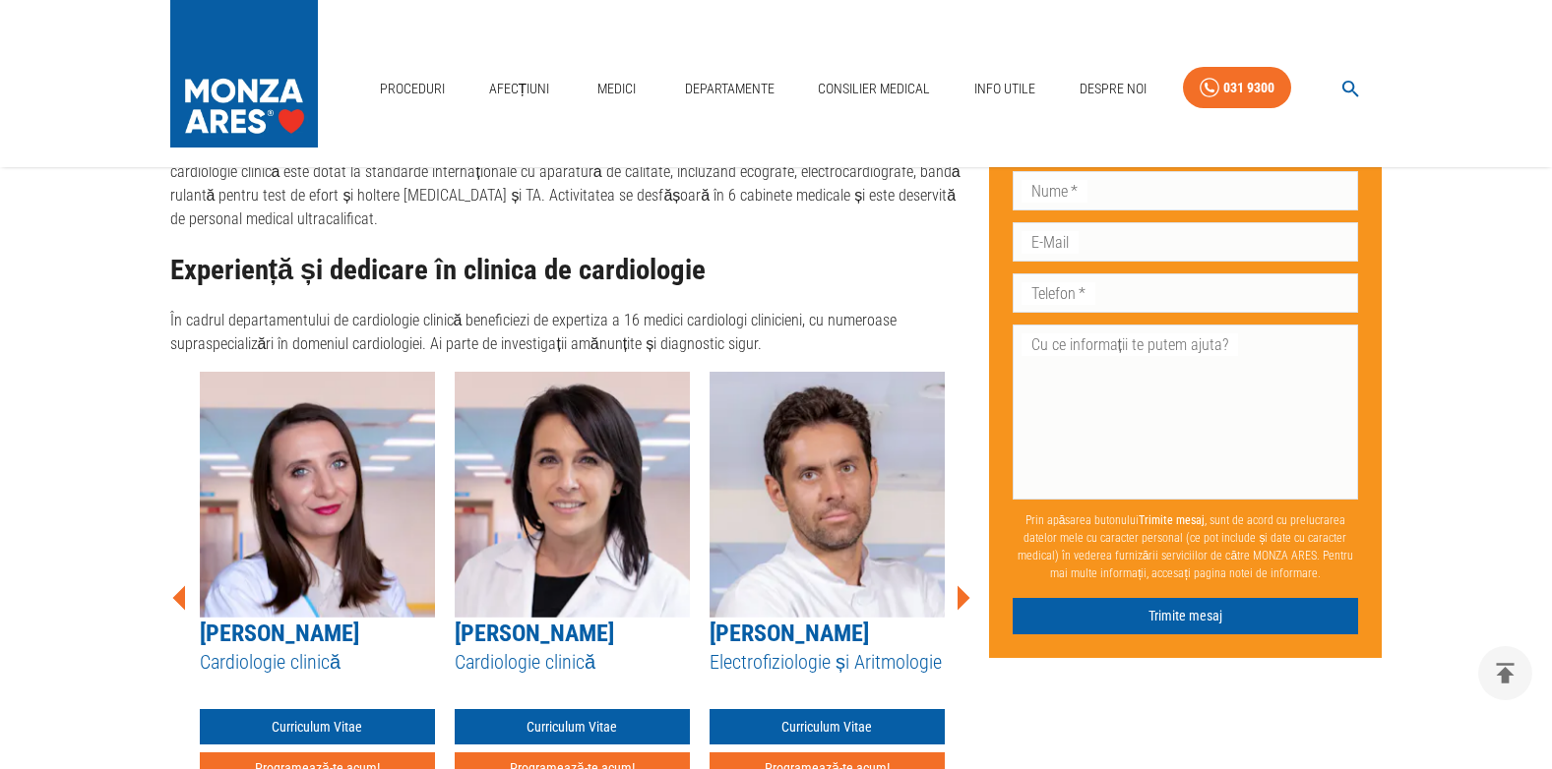
click at [962, 585] on icon at bounding box center [963, 597] width 13 height 25
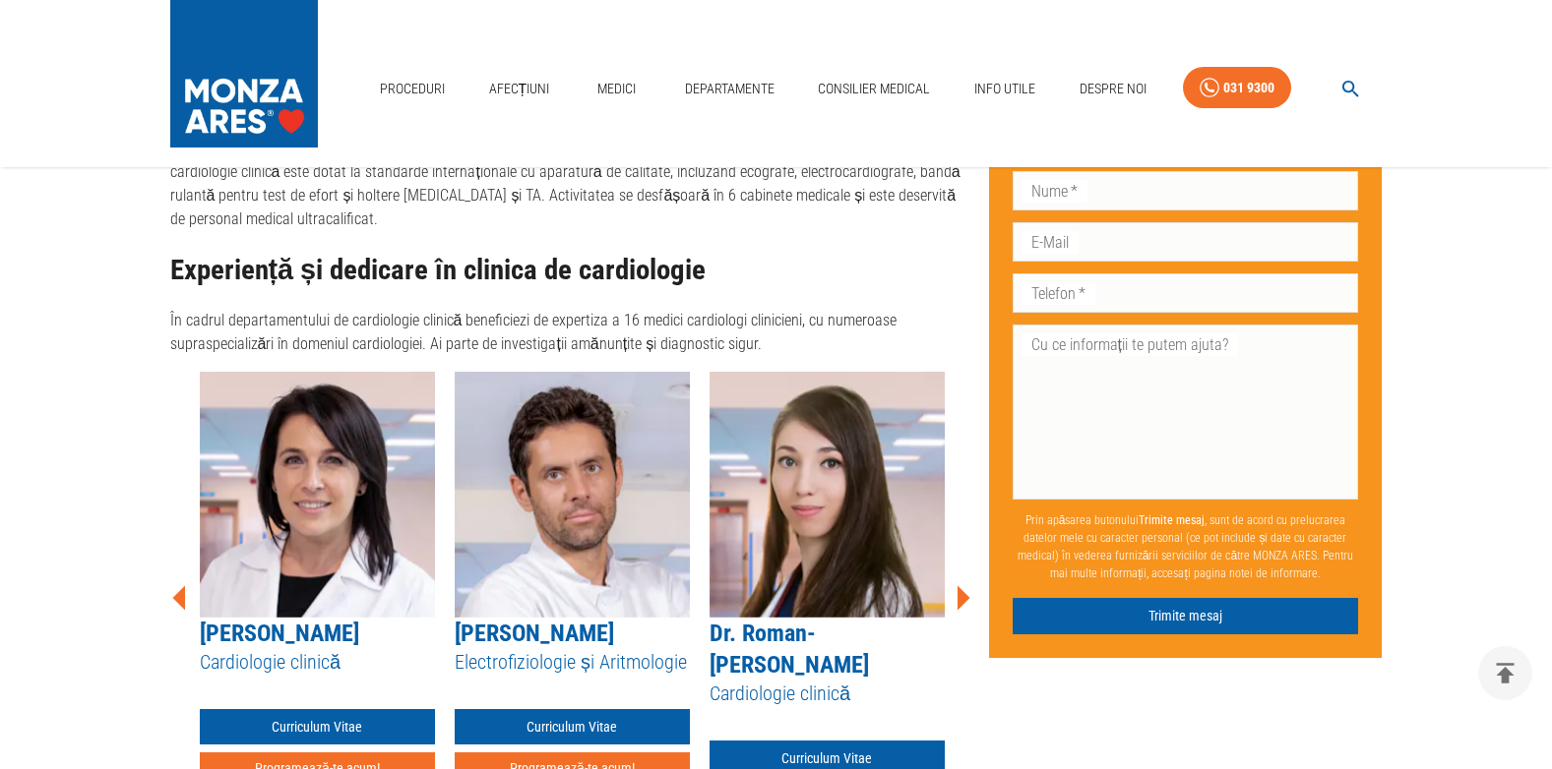
click at [962, 585] on icon at bounding box center [963, 597] width 13 height 25
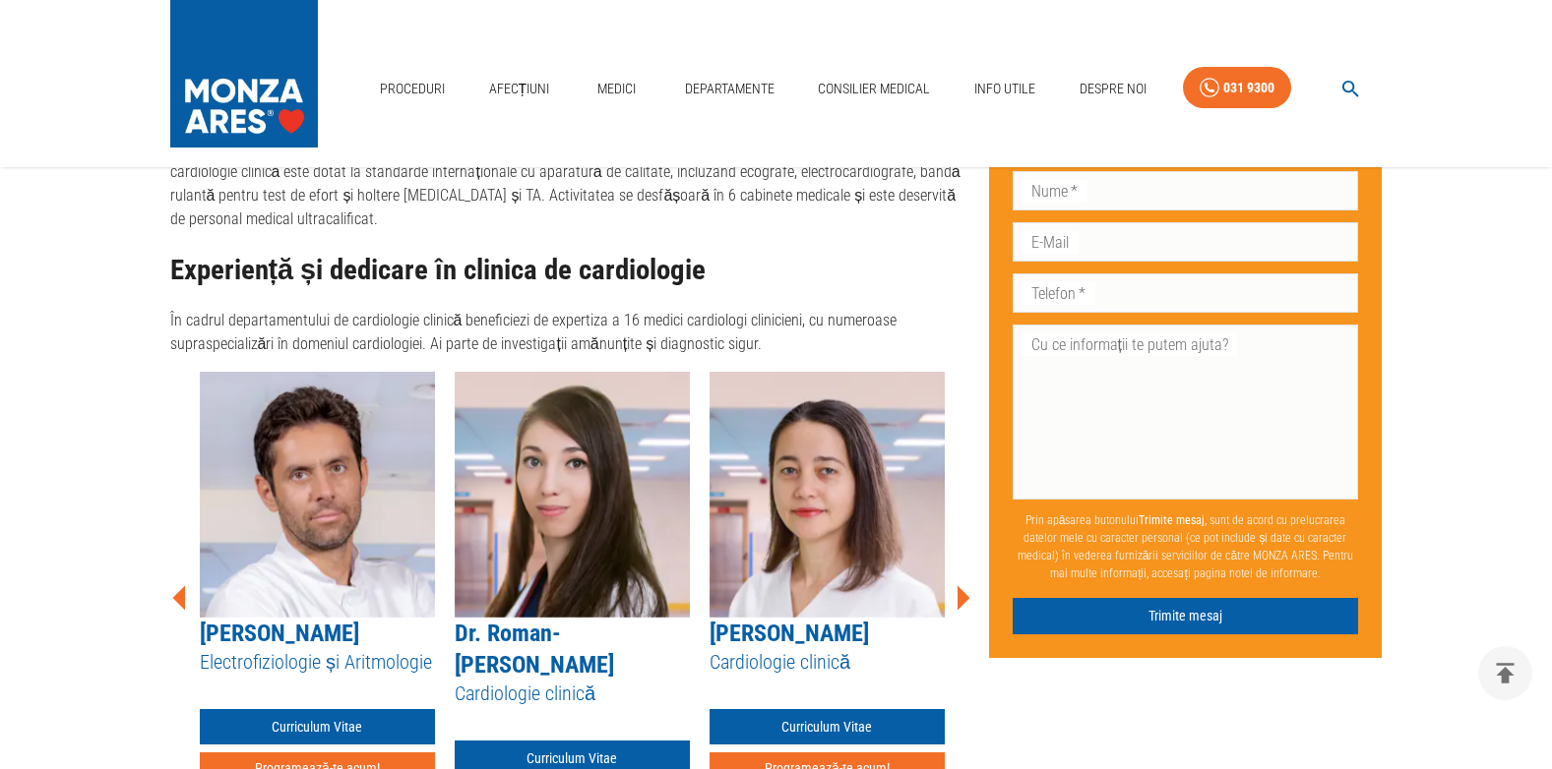
click at [962, 585] on icon at bounding box center [963, 597] width 13 height 25
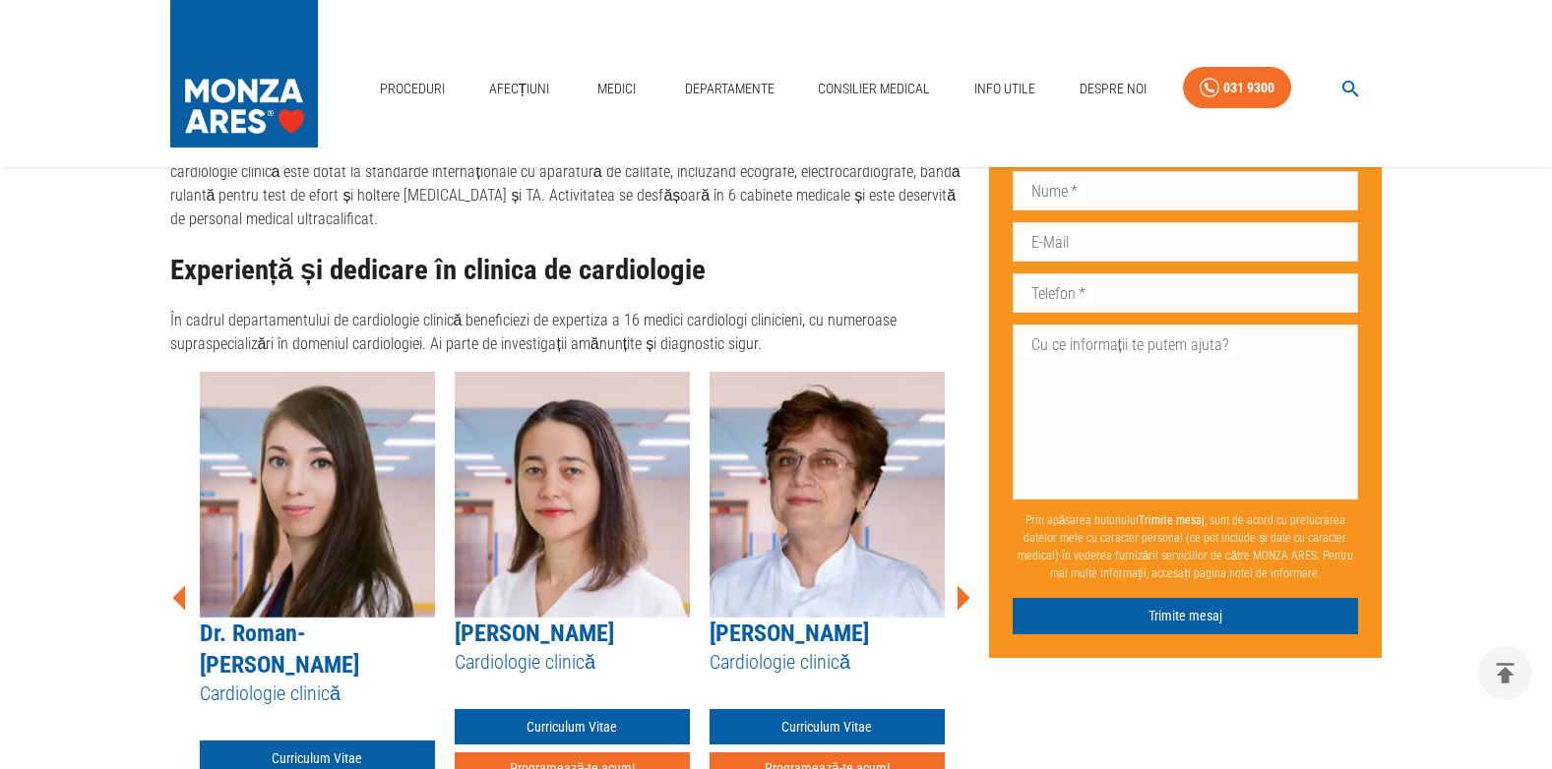
click at [962, 585] on icon at bounding box center [963, 597] width 13 height 25
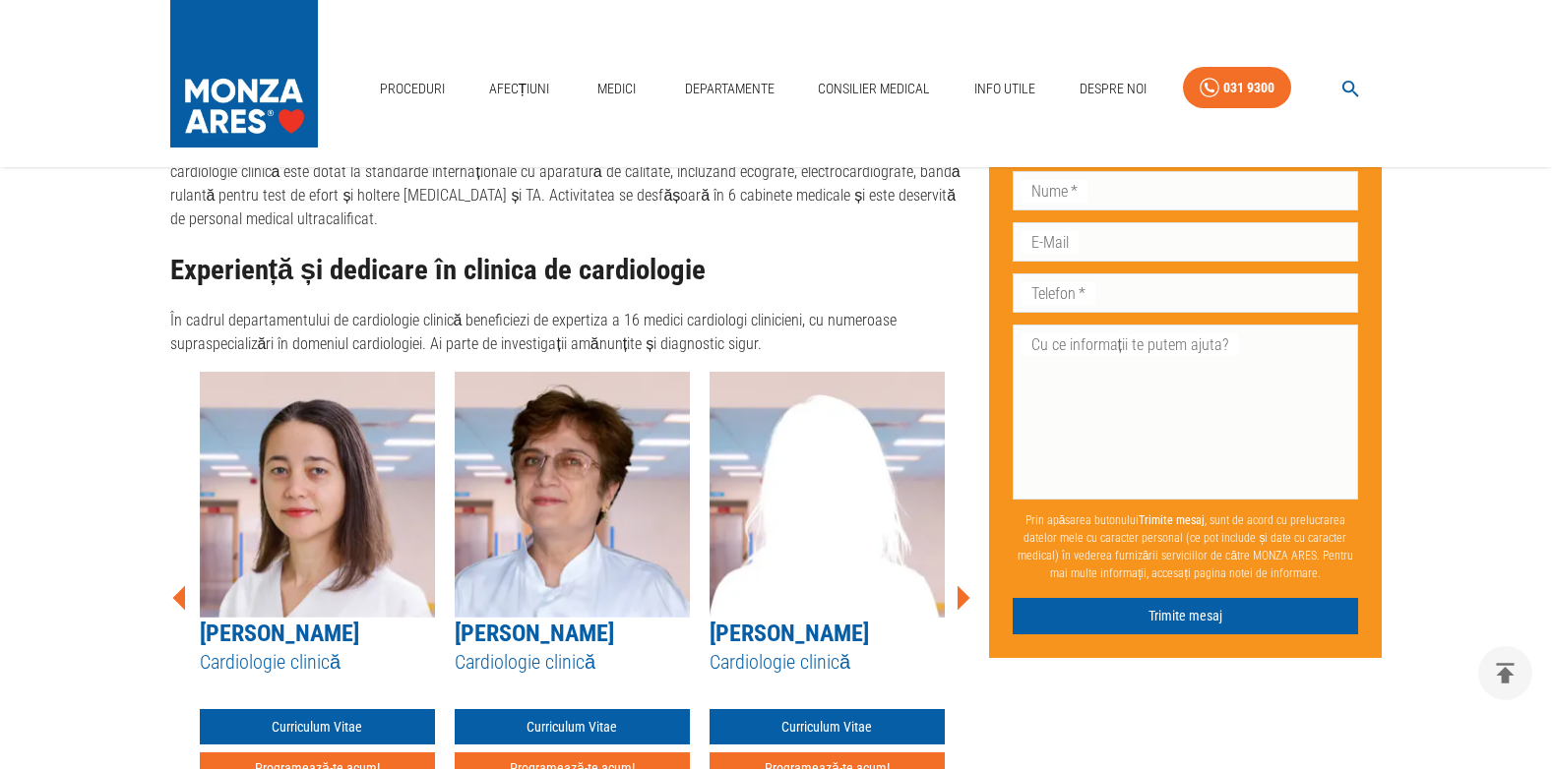
click at [962, 585] on icon at bounding box center [963, 597] width 13 height 25
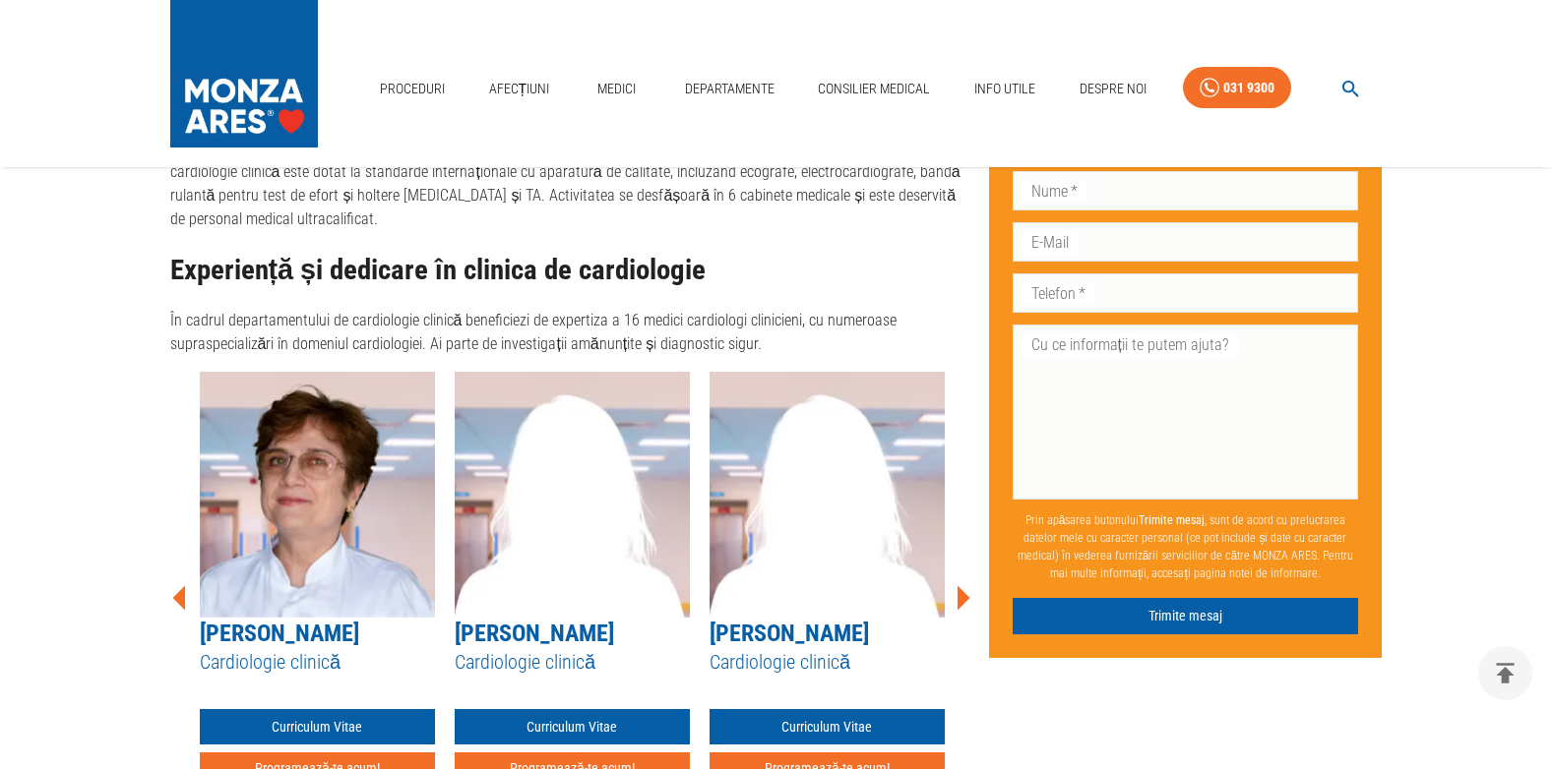
click at [962, 585] on icon at bounding box center [963, 597] width 13 height 25
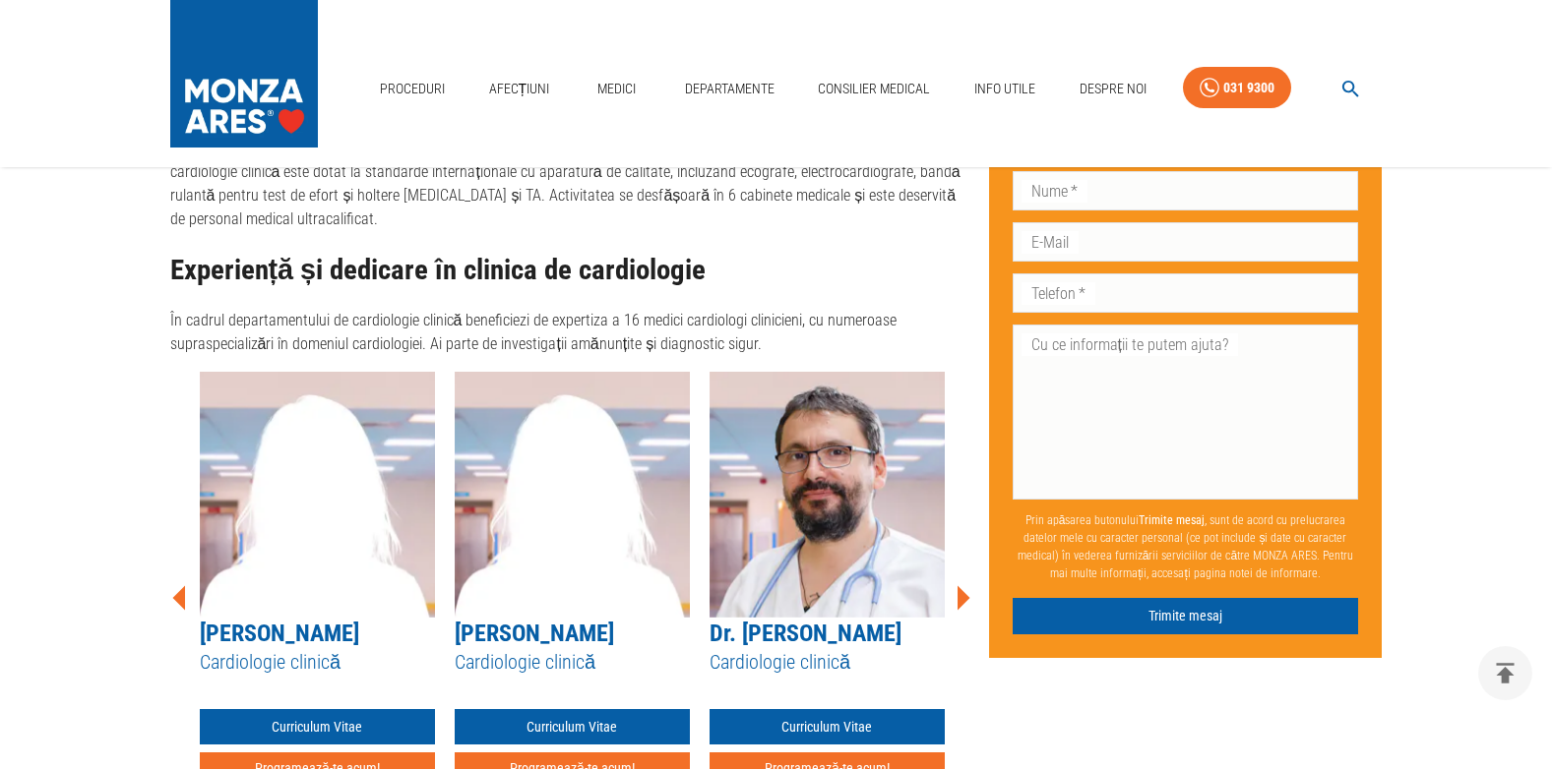
click at [962, 585] on icon at bounding box center [963, 597] width 13 height 25
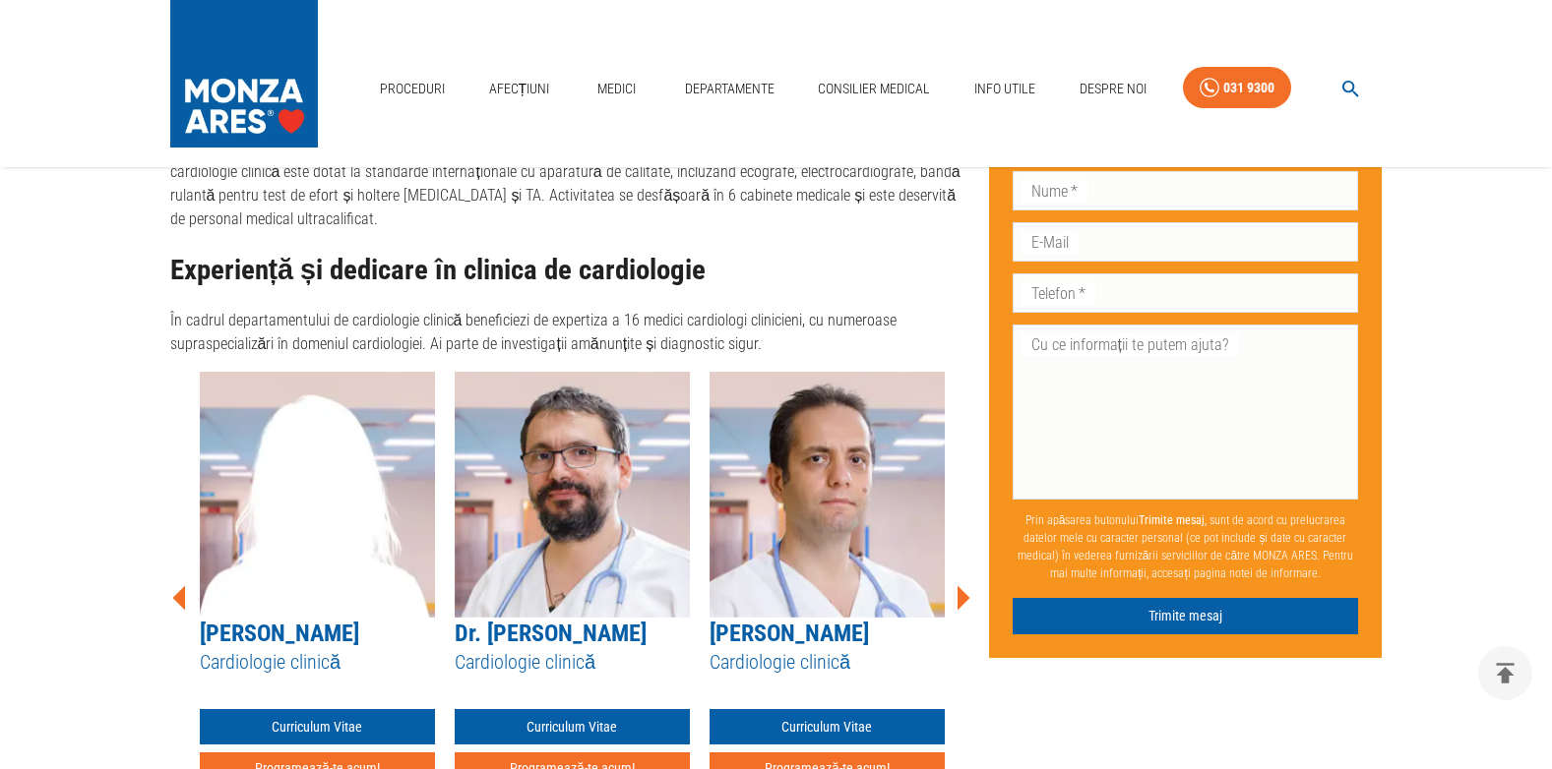
click at [962, 585] on icon at bounding box center [963, 597] width 13 height 25
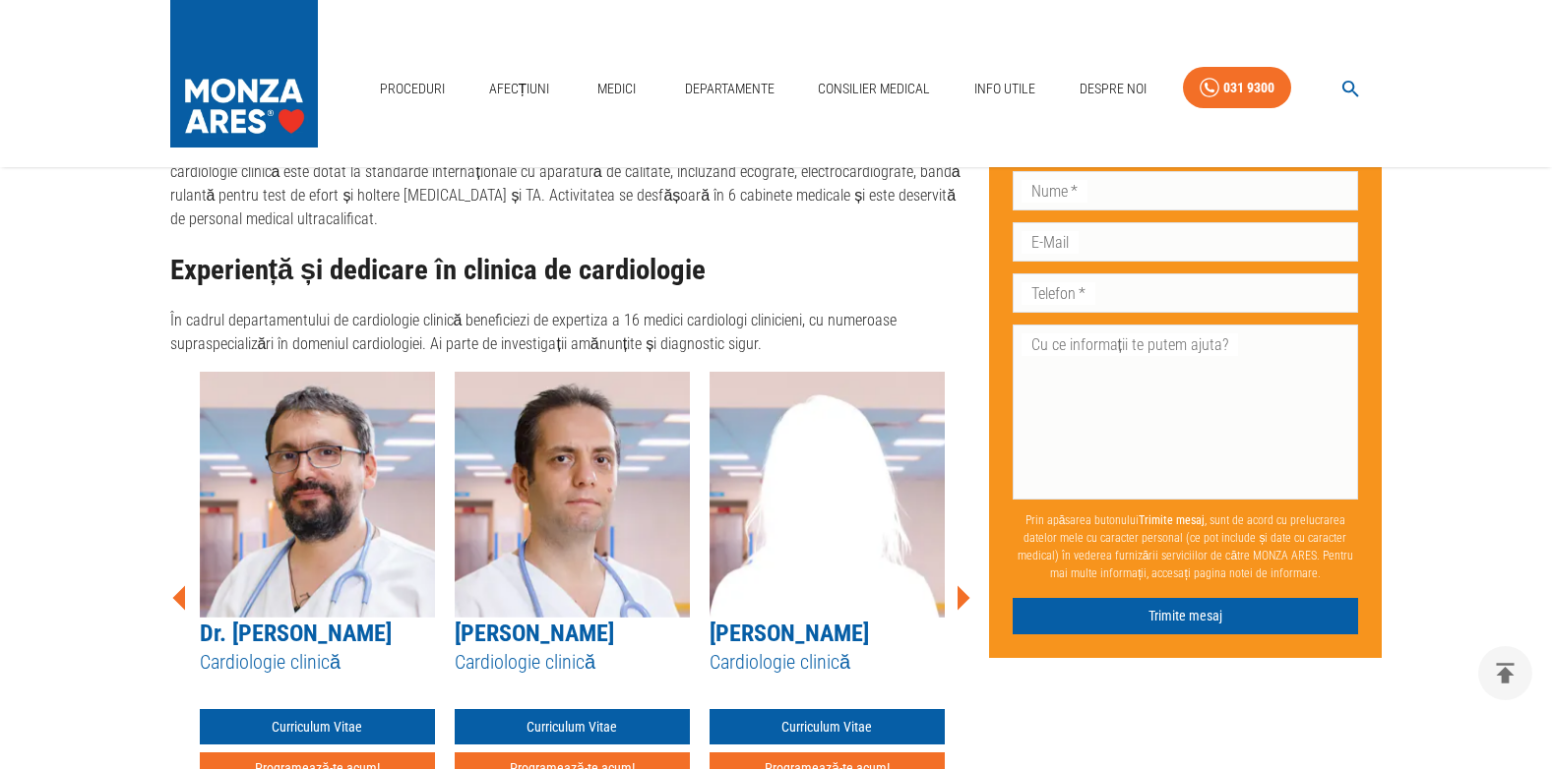
click at [962, 585] on icon at bounding box center [963, 597] width 13 height 25
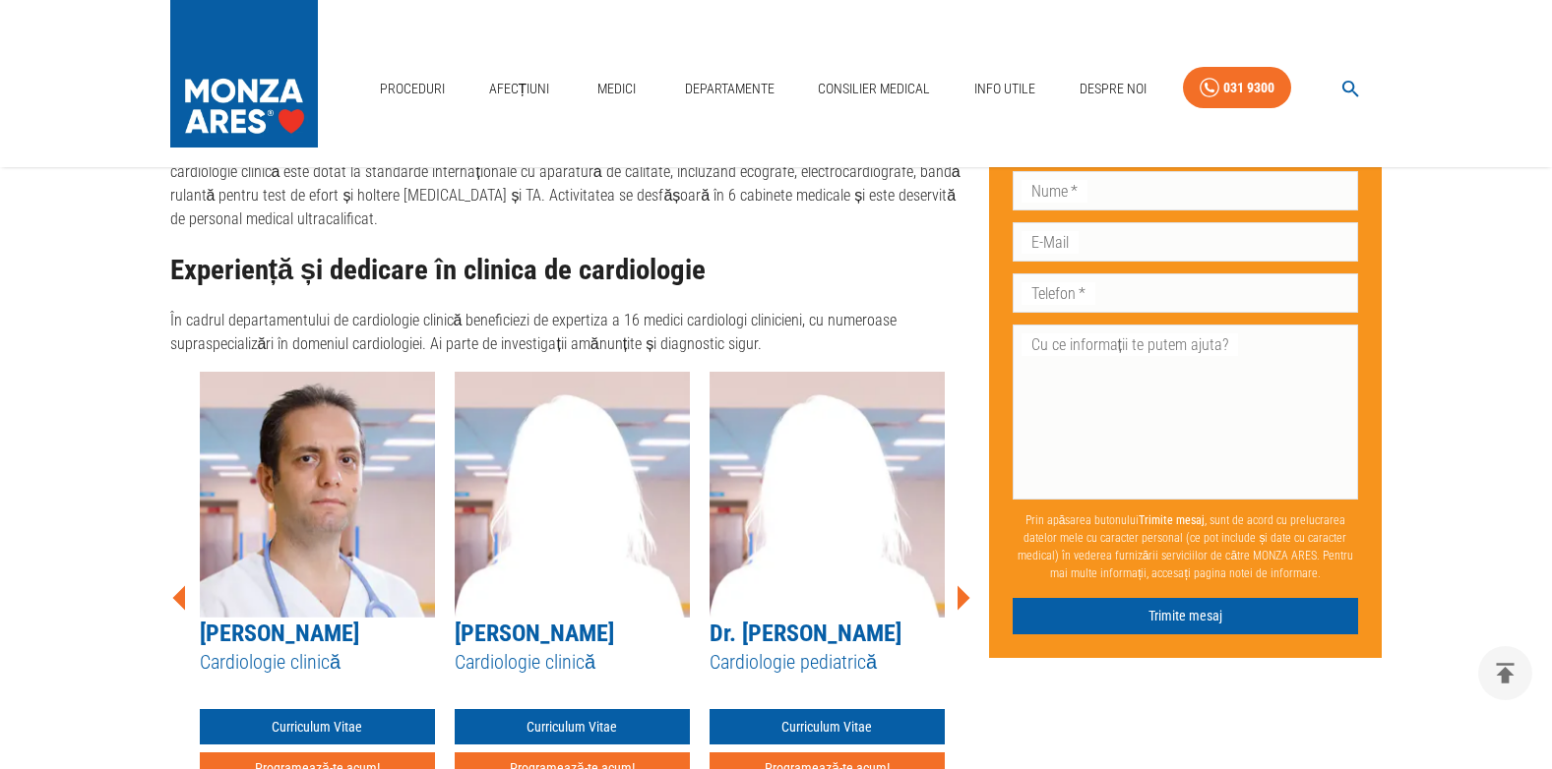
click at [962, 585] on icon at bounding box center [963, 597] width 13 height 25
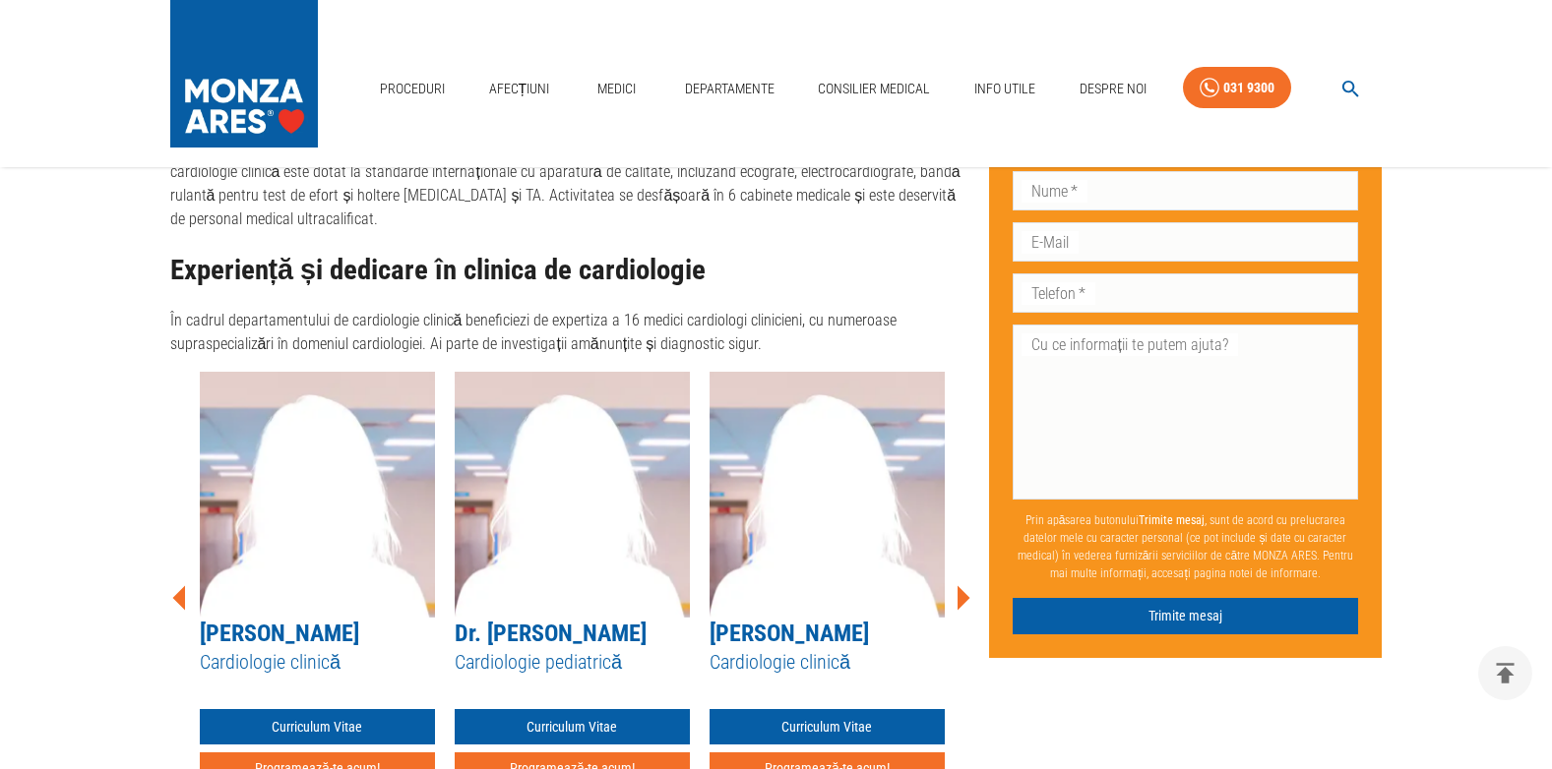
click at [962, 585] on icon at bounding box center [963, 597] width 13 height 25
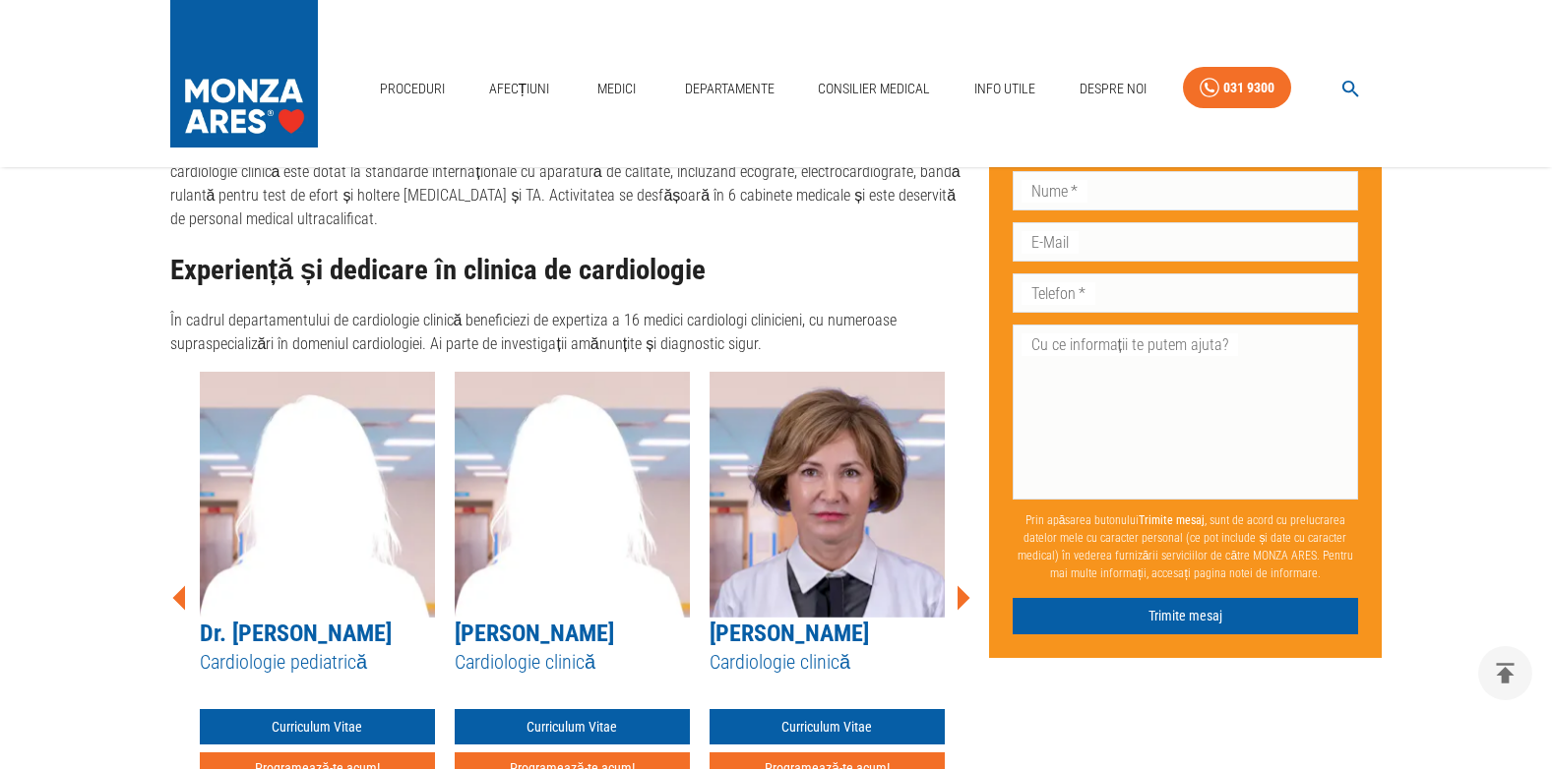
click at [962, 585] on icon at bounding box center [963, 597] width 13 height 25
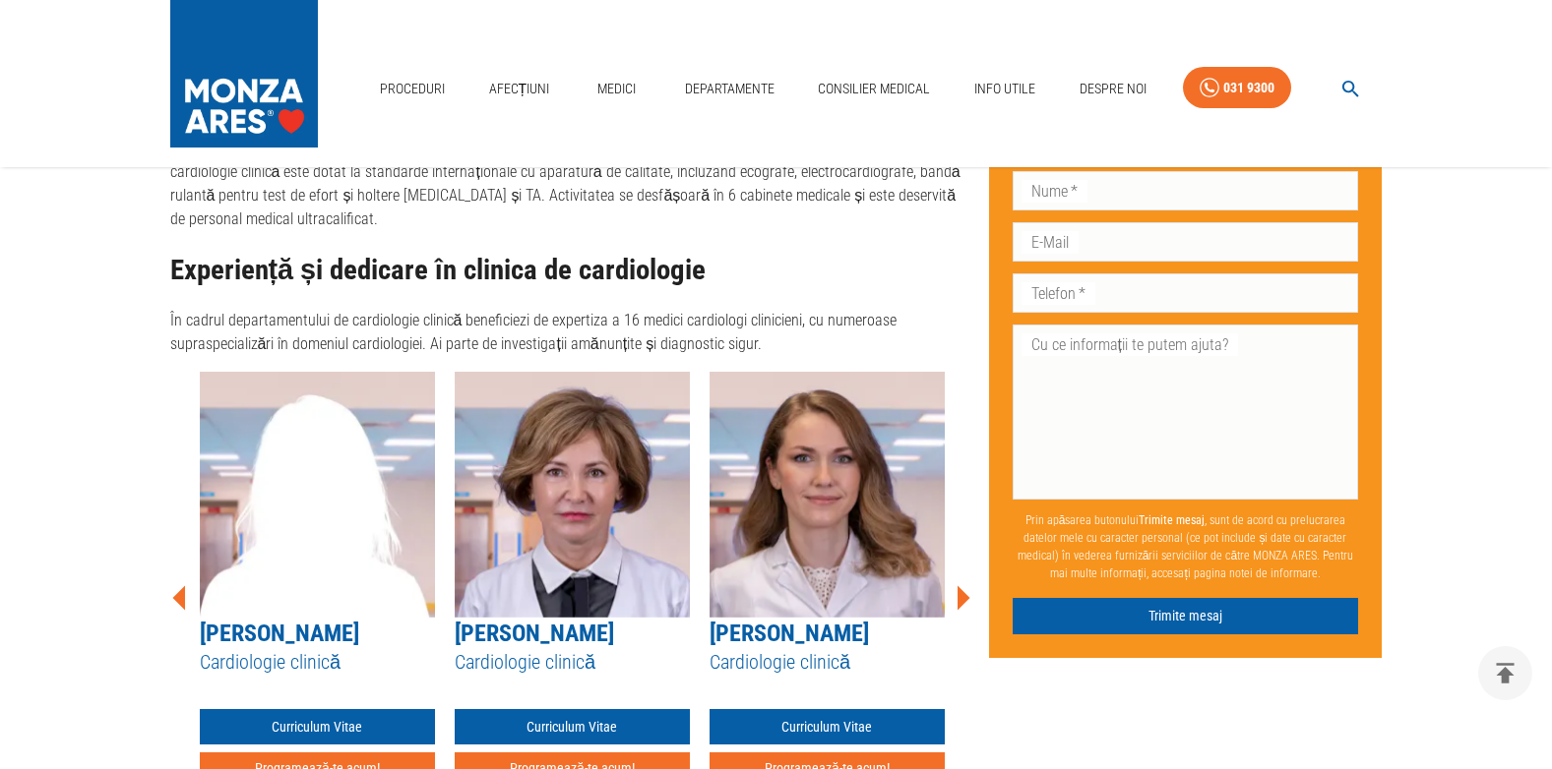
click at [962, 585] on icon at bounding box center [963, 597] width 13 height 25
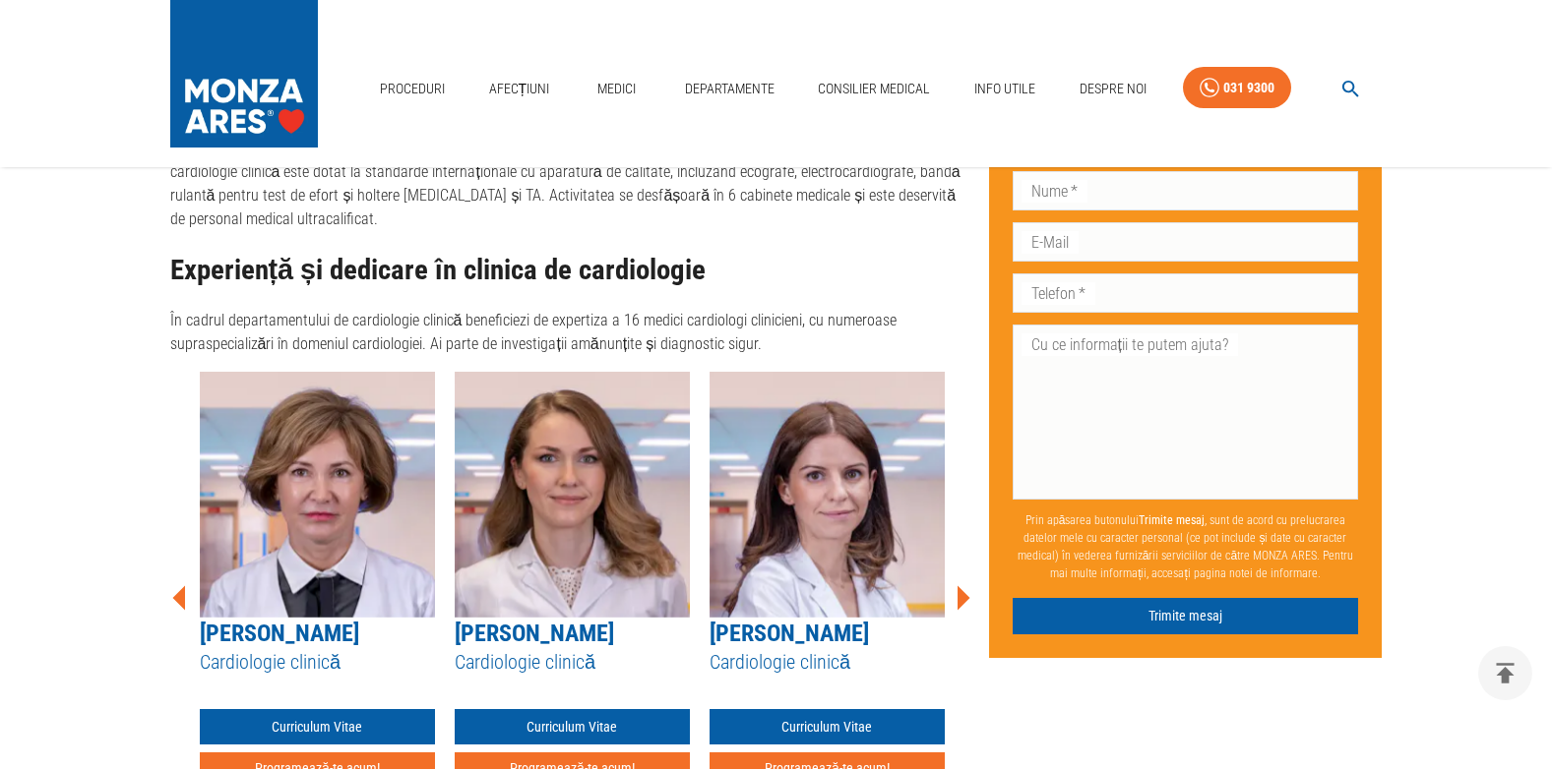
click at [962, 585] on icon at bounding box center [963, 597] width 13 height 25
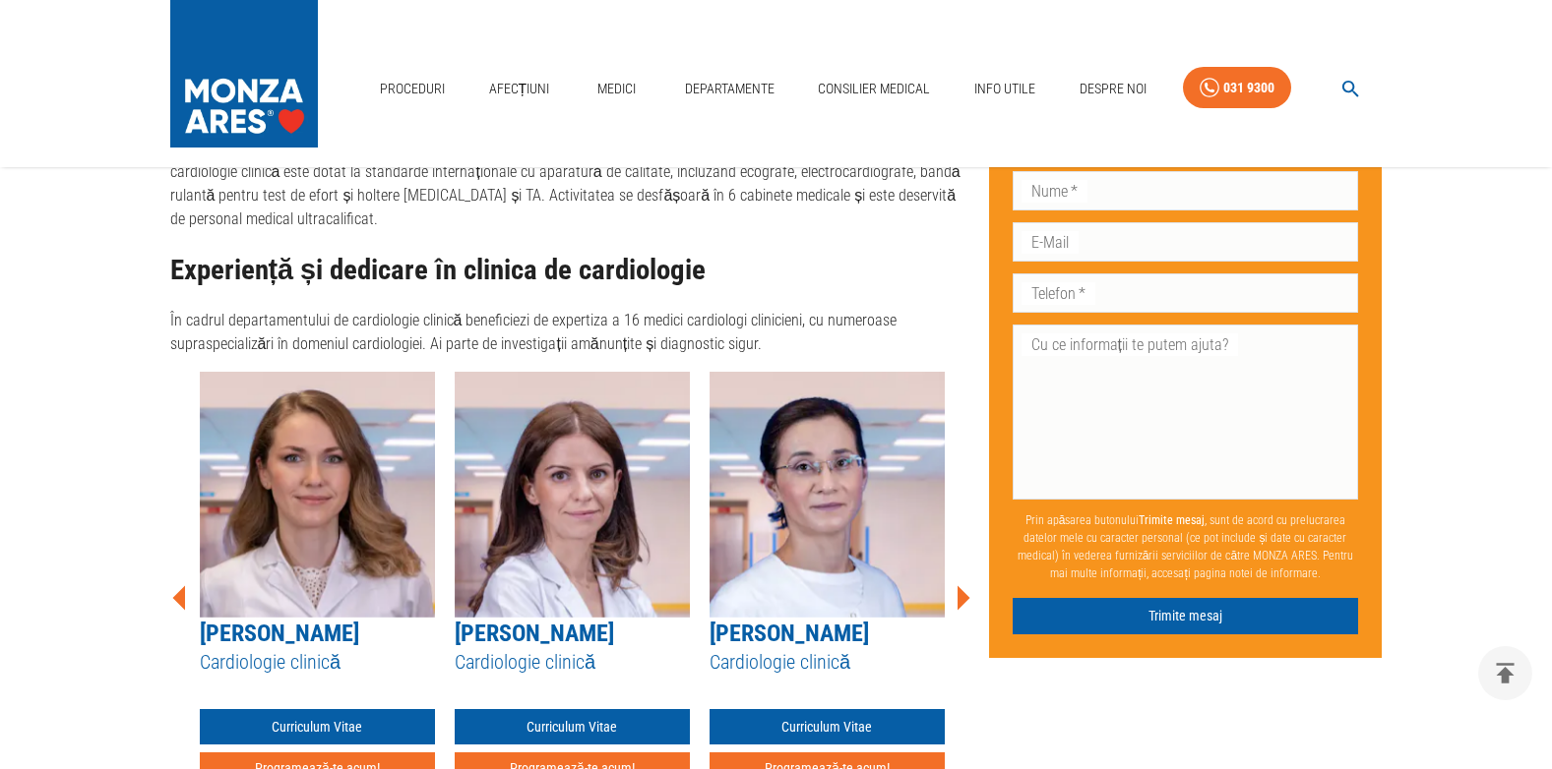
click at [962, 585] on icon at bounding box center [963, 597] width 13 height 25
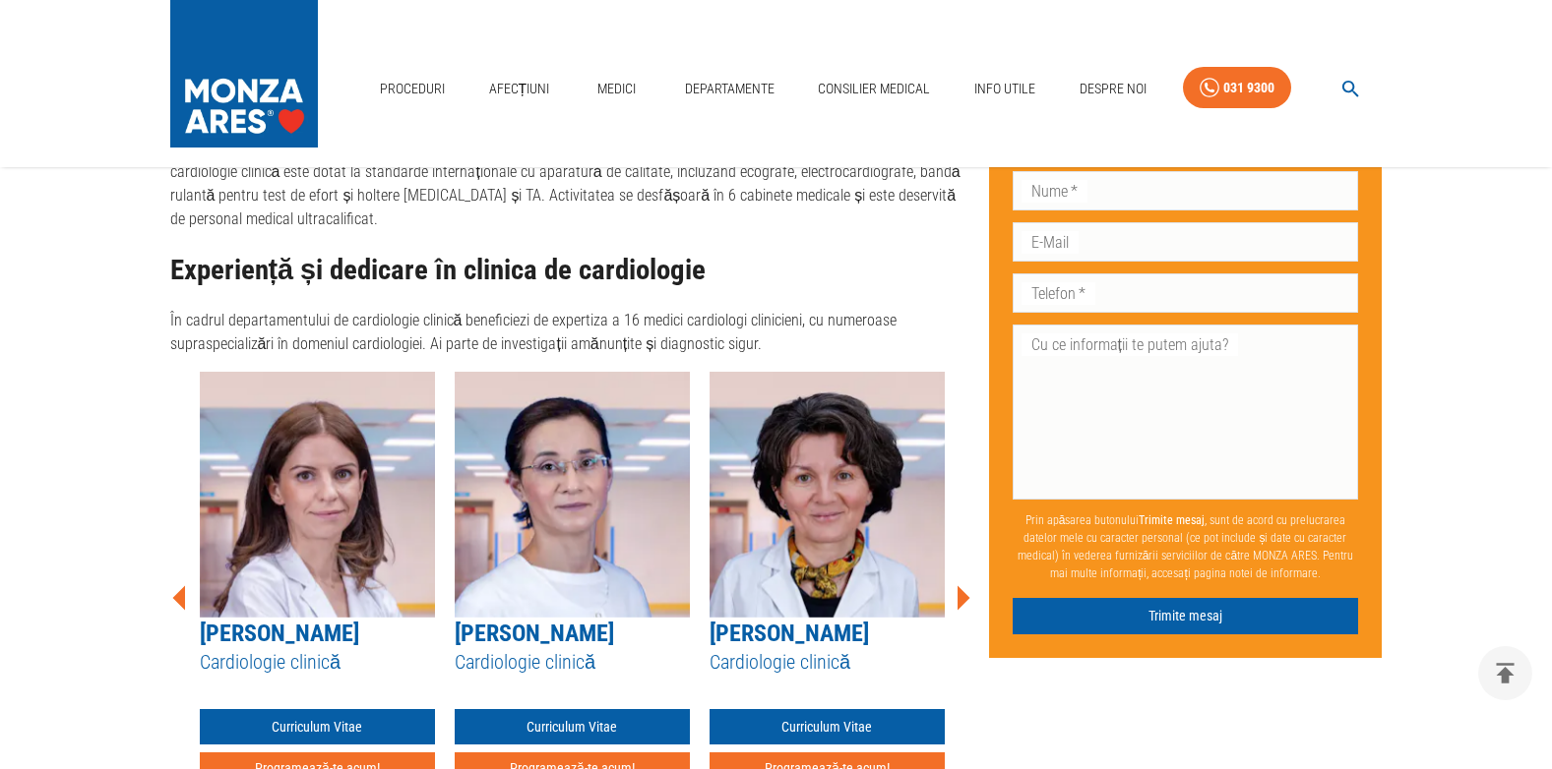
click at [962, 585] on icon at bounding box center [963, 597] width 13 height 25
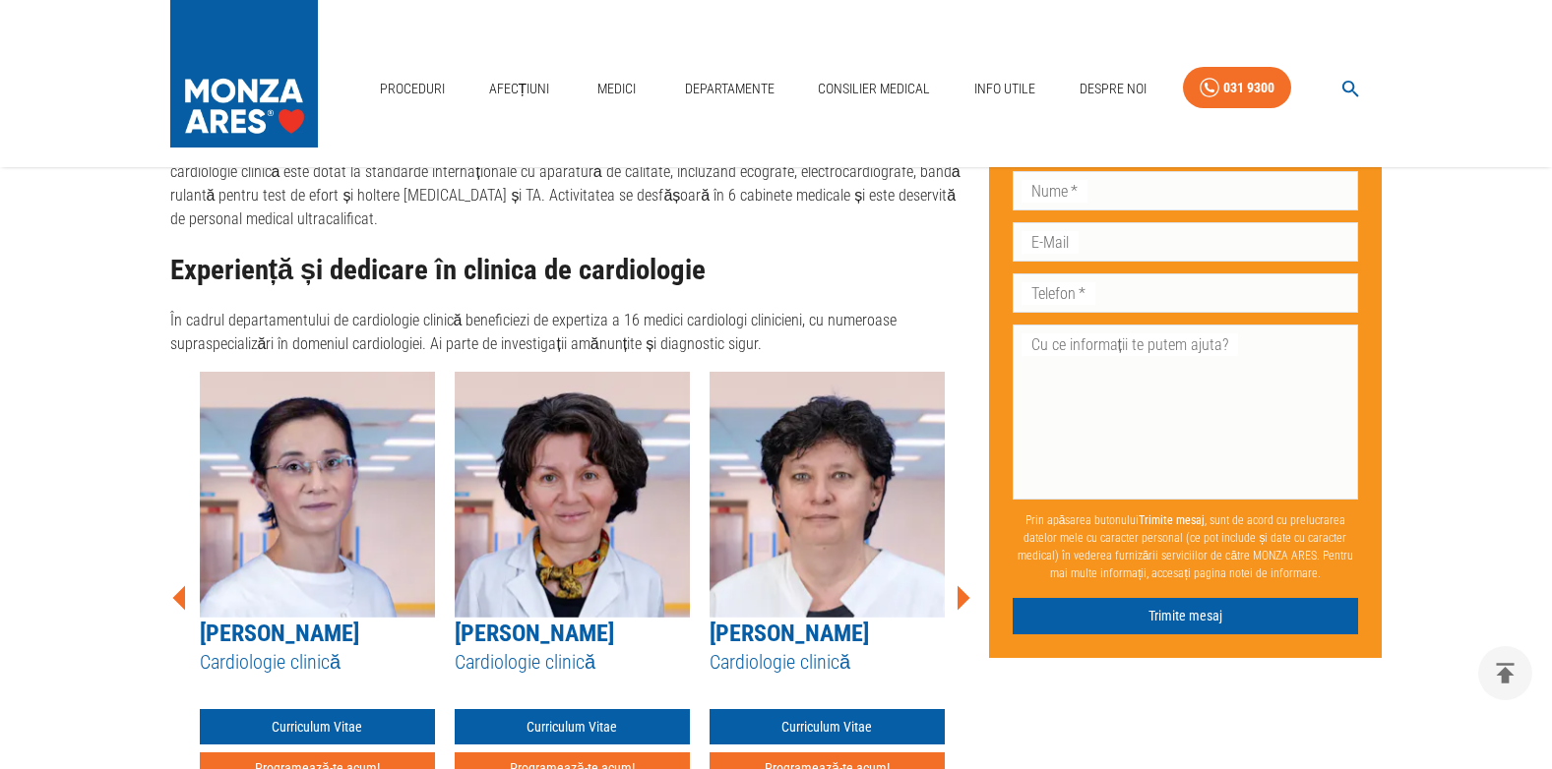
click at [962, 585] on icon at bounding box center [963, 597] width 13 height 25
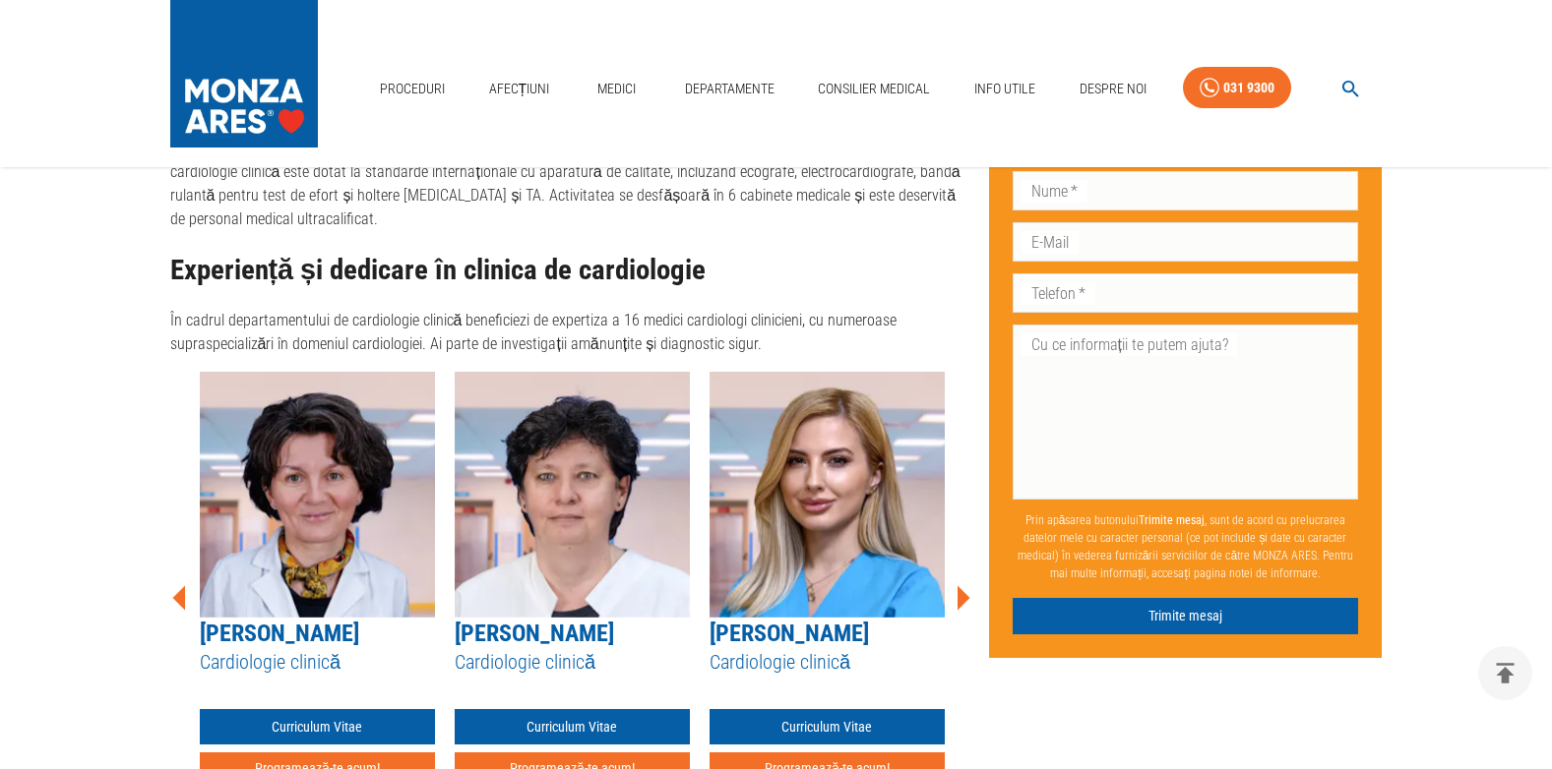
click at [962, 585] on icon at bounding box center [963, 597] width 13 height 25
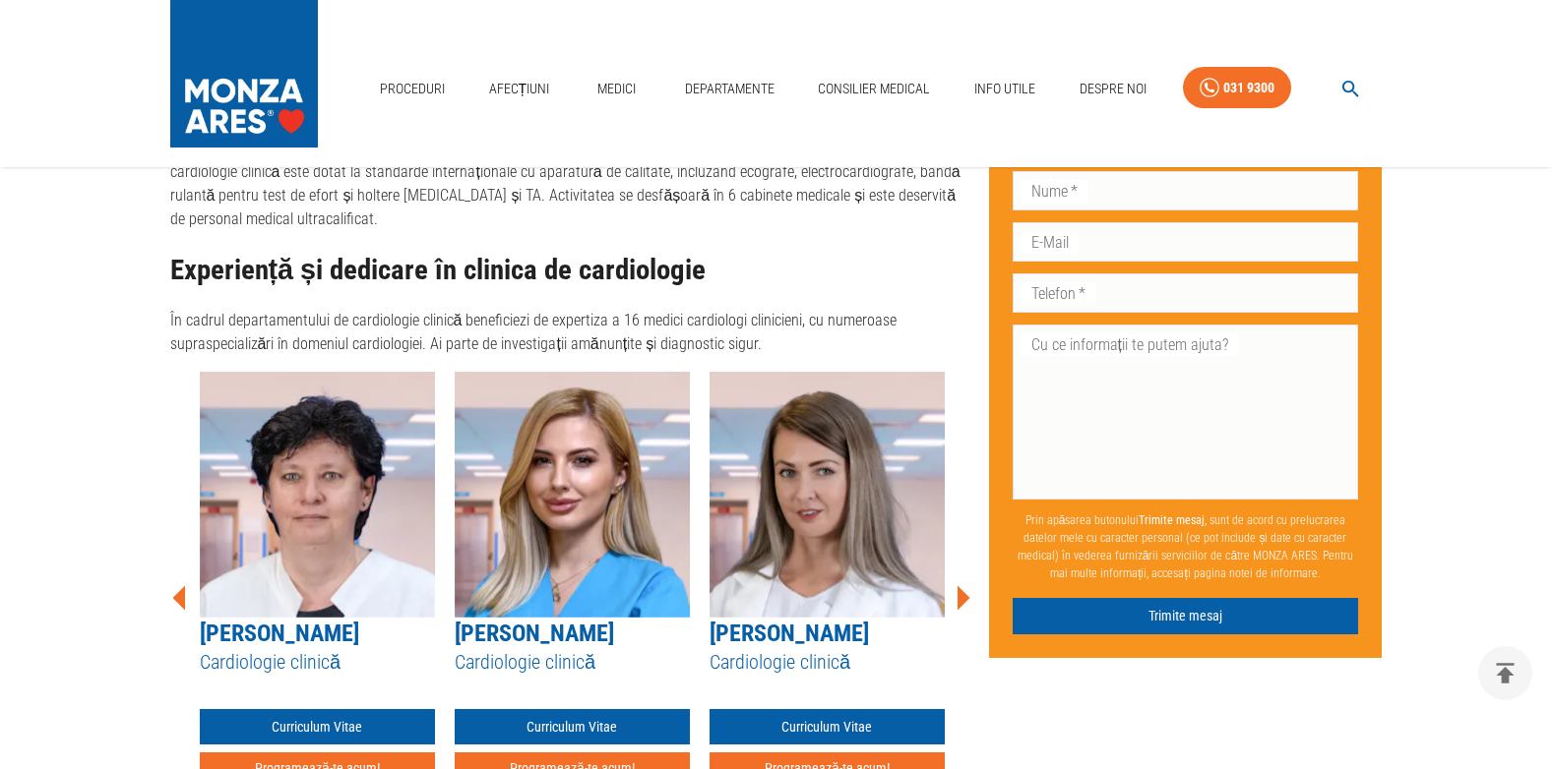
click at [962, 585] on icon at bounding box center [963, 597] width 13 height 25
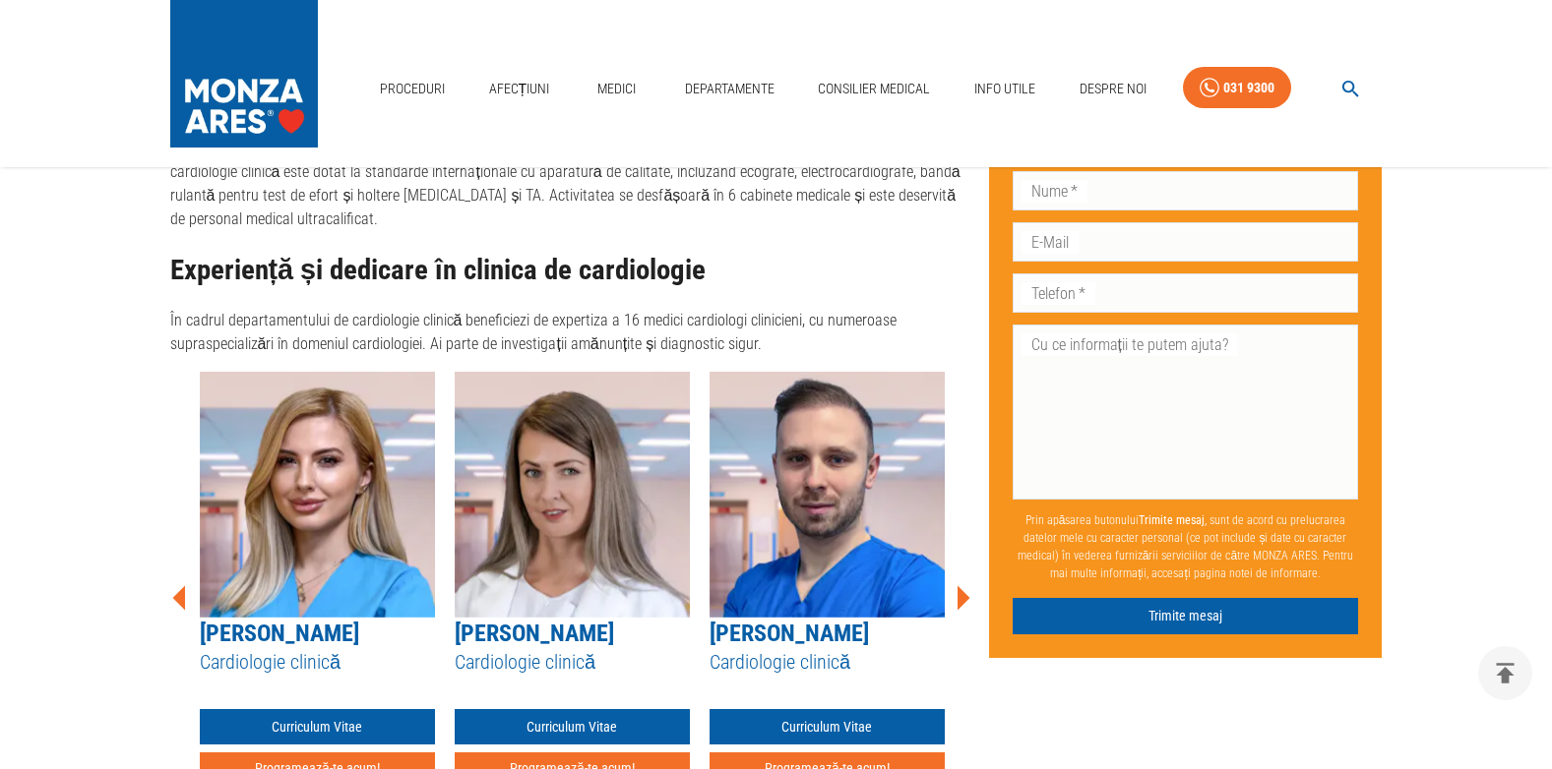
click at [962, 585] on icon at bounding box center [963, 597] width 13 height 25
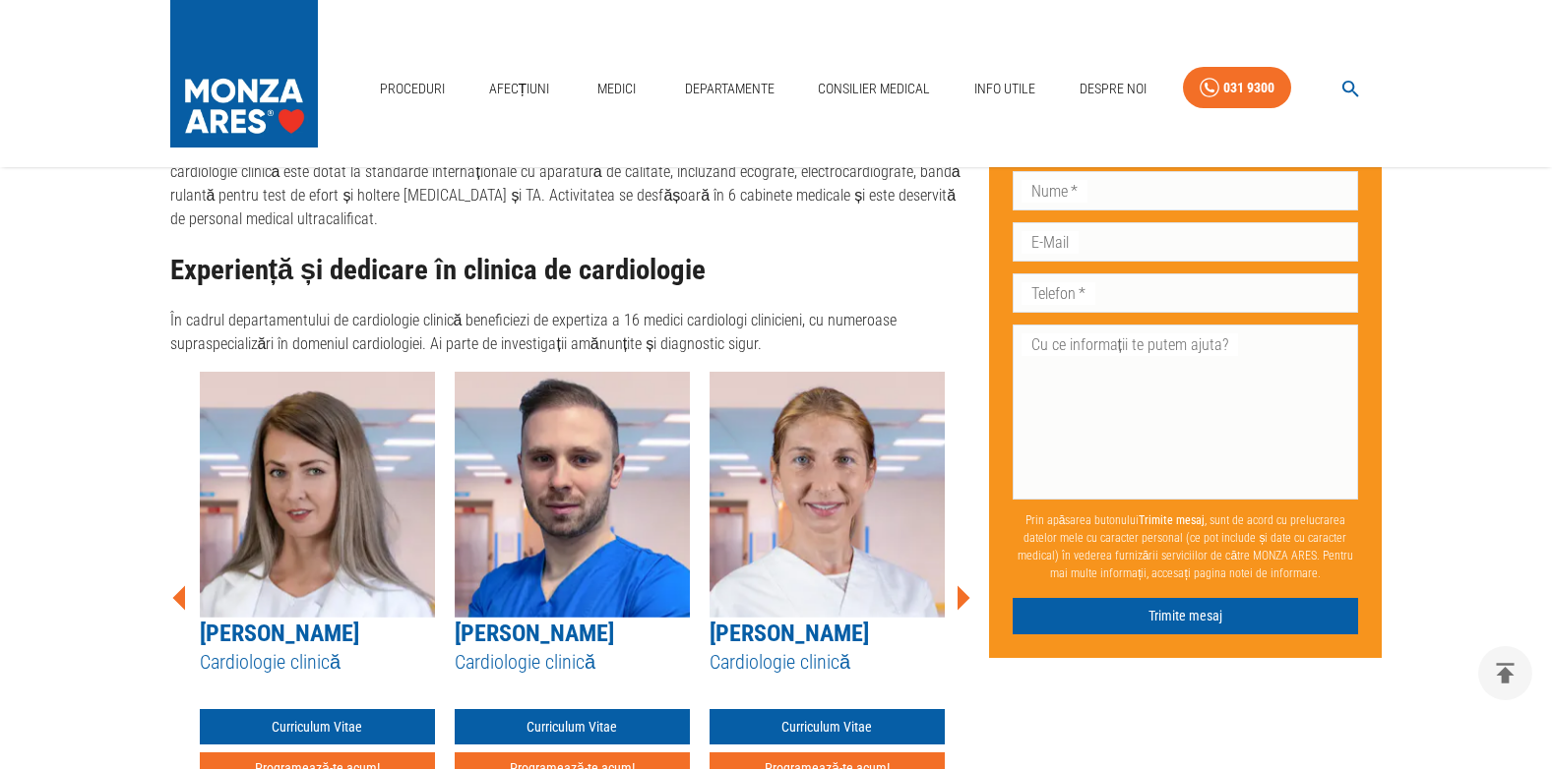
click at [962, 585] on icon at bounding box center [963, 597] width 13 height 25
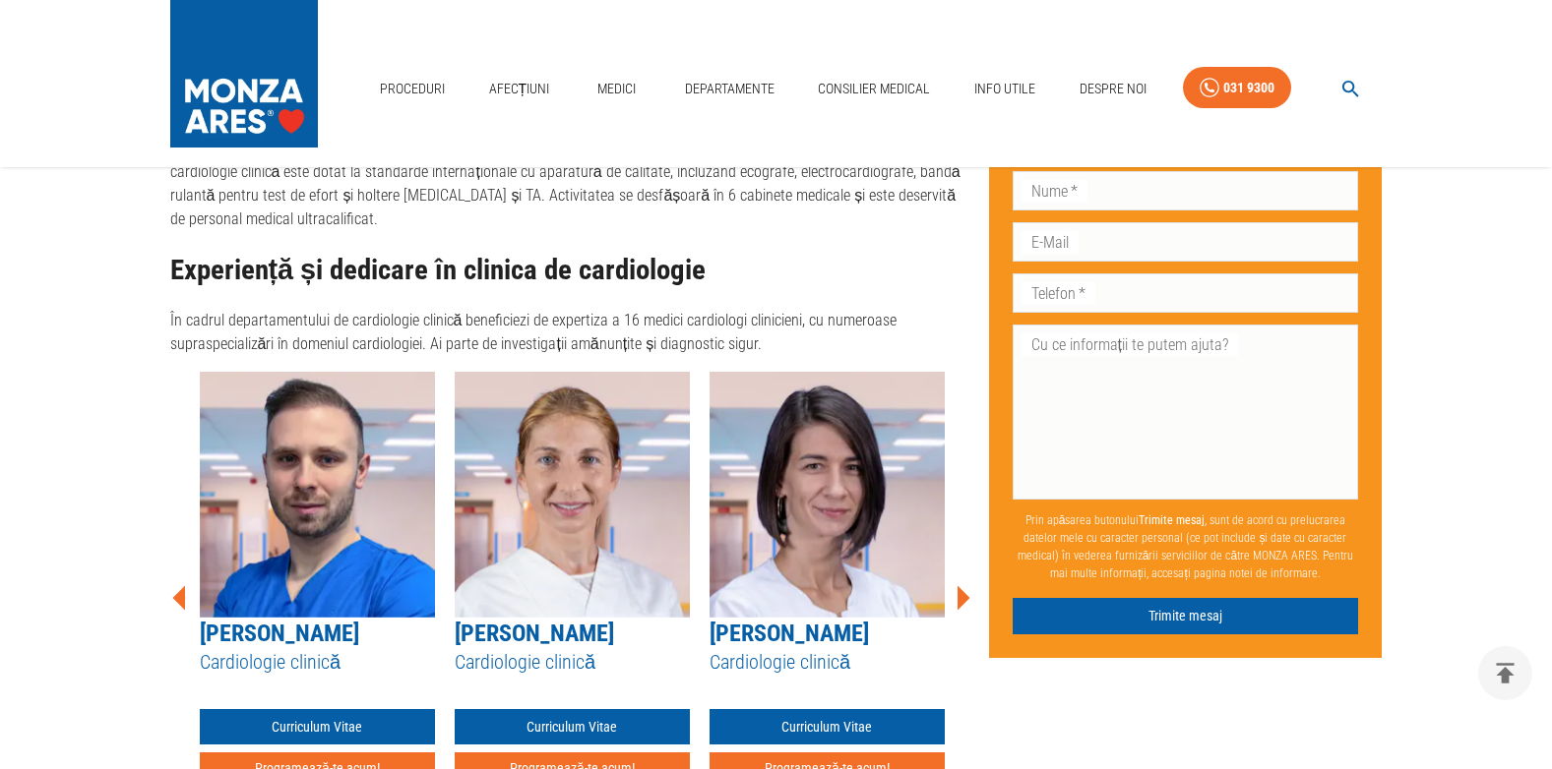
click at [962, 585] on icon at bounding box center [963, 597] width 13 height 25
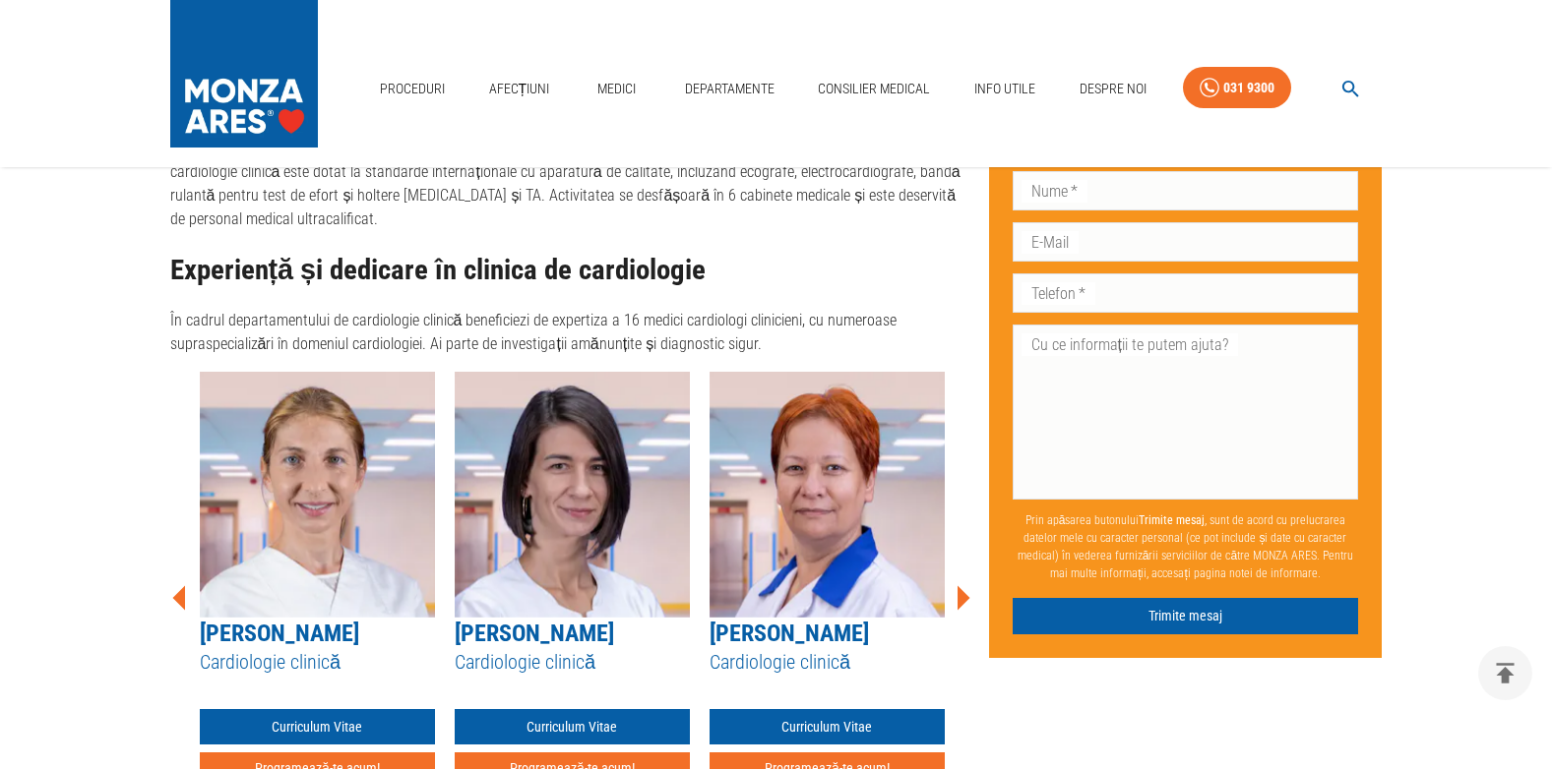
click at [962, 585] on icon at bounding box center [963, 597] width 13 height 25
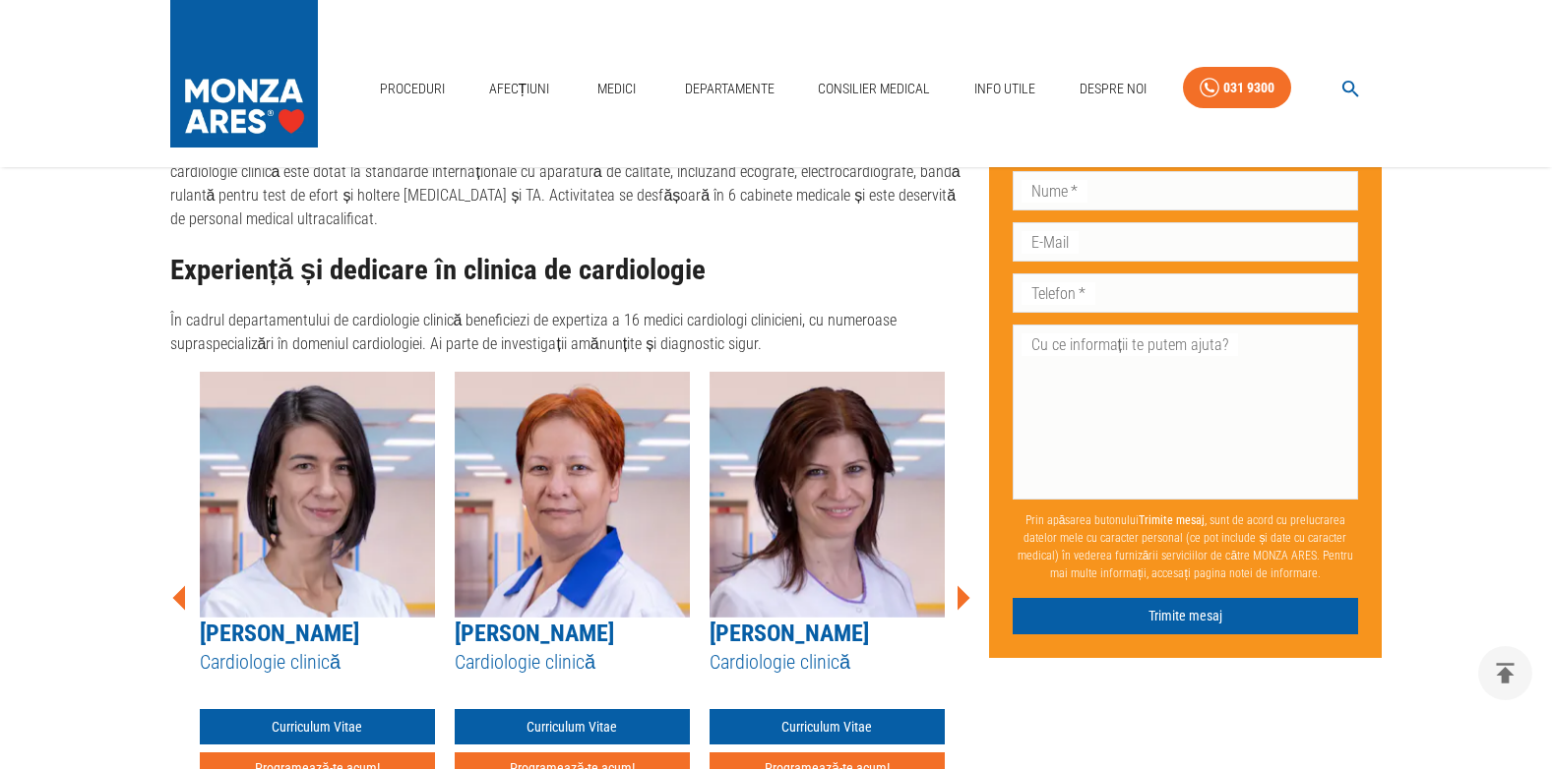
click at [962, 585] on icon at bounding box center [963, 597] width 13 height 25
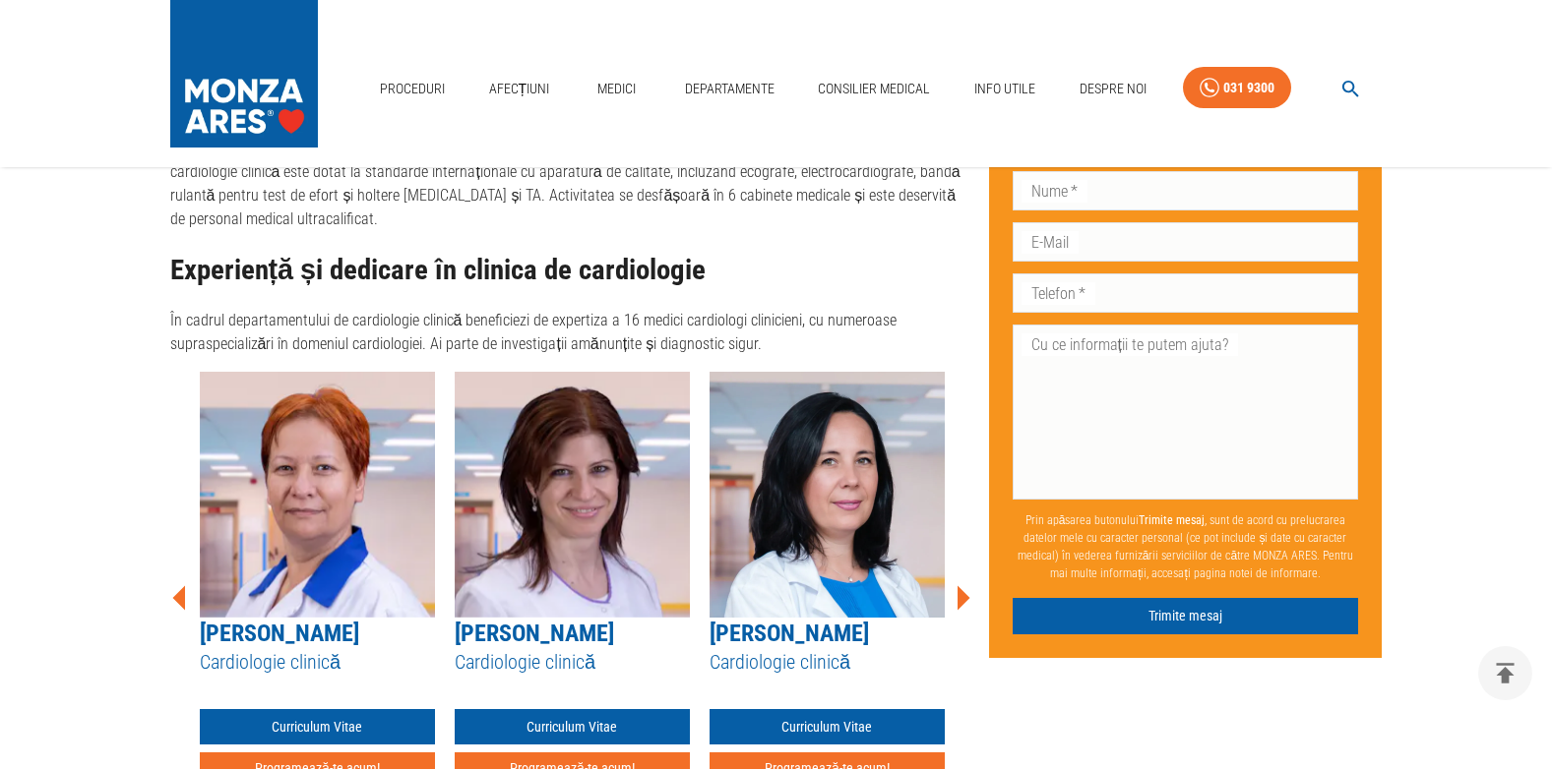
click at [962, 585] on icon at bounding box center [963, 597] width 13 height 25
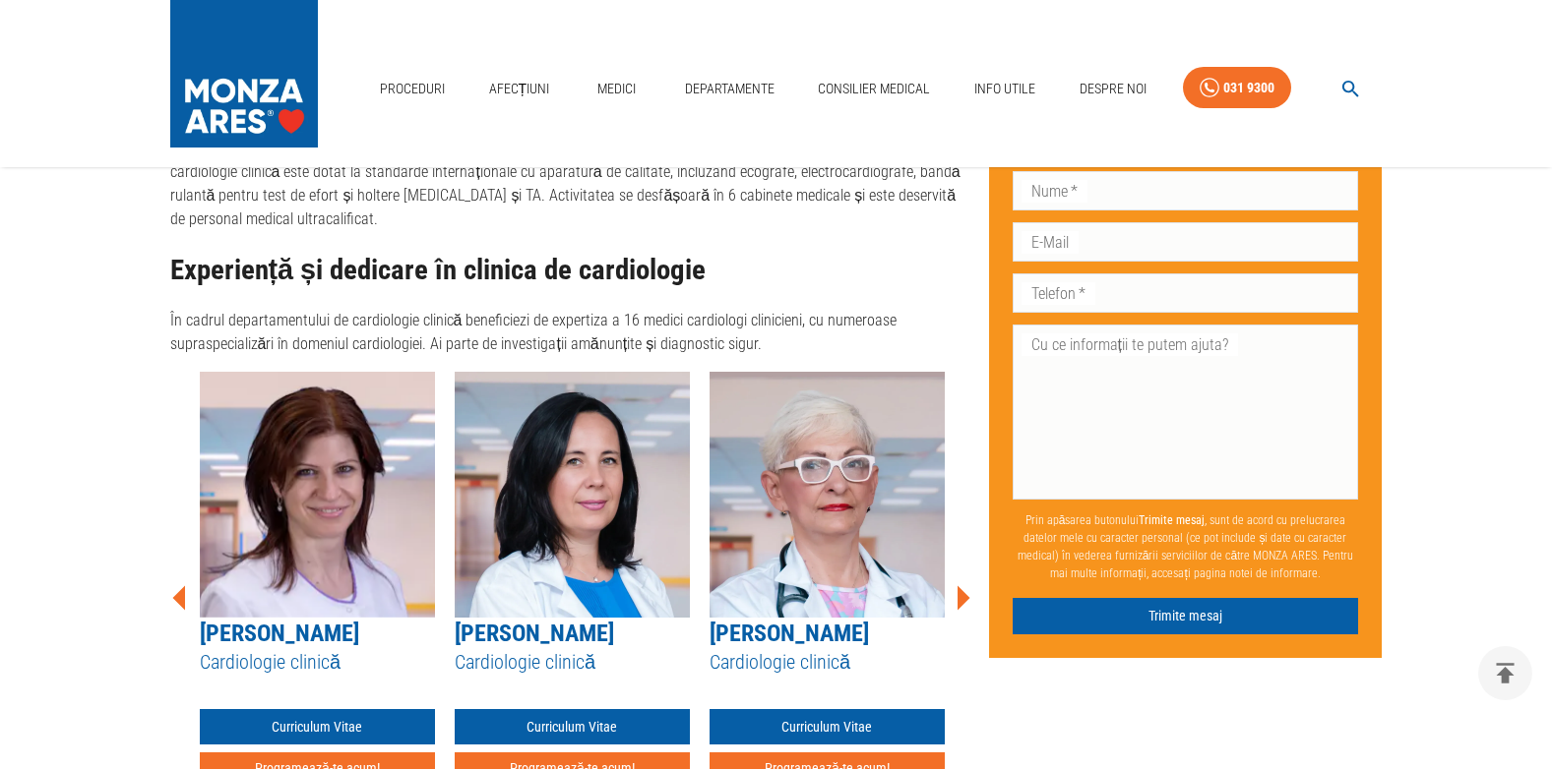
click at [962, 585] on icon at bounding box center [963, 597] width 13 height 25
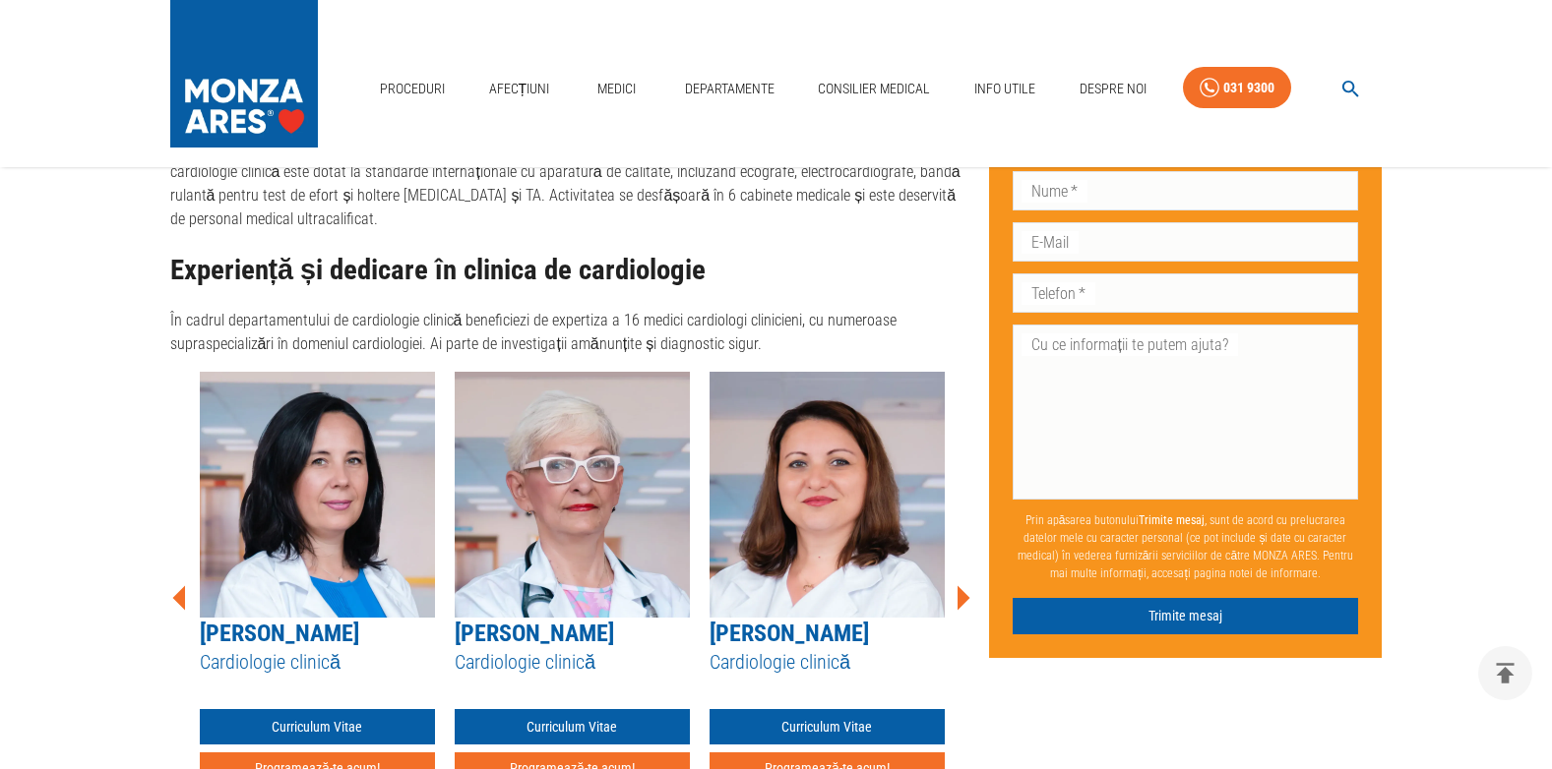
click at [960, 585] on icon at bounding box center [963, 597] width 13 height 25
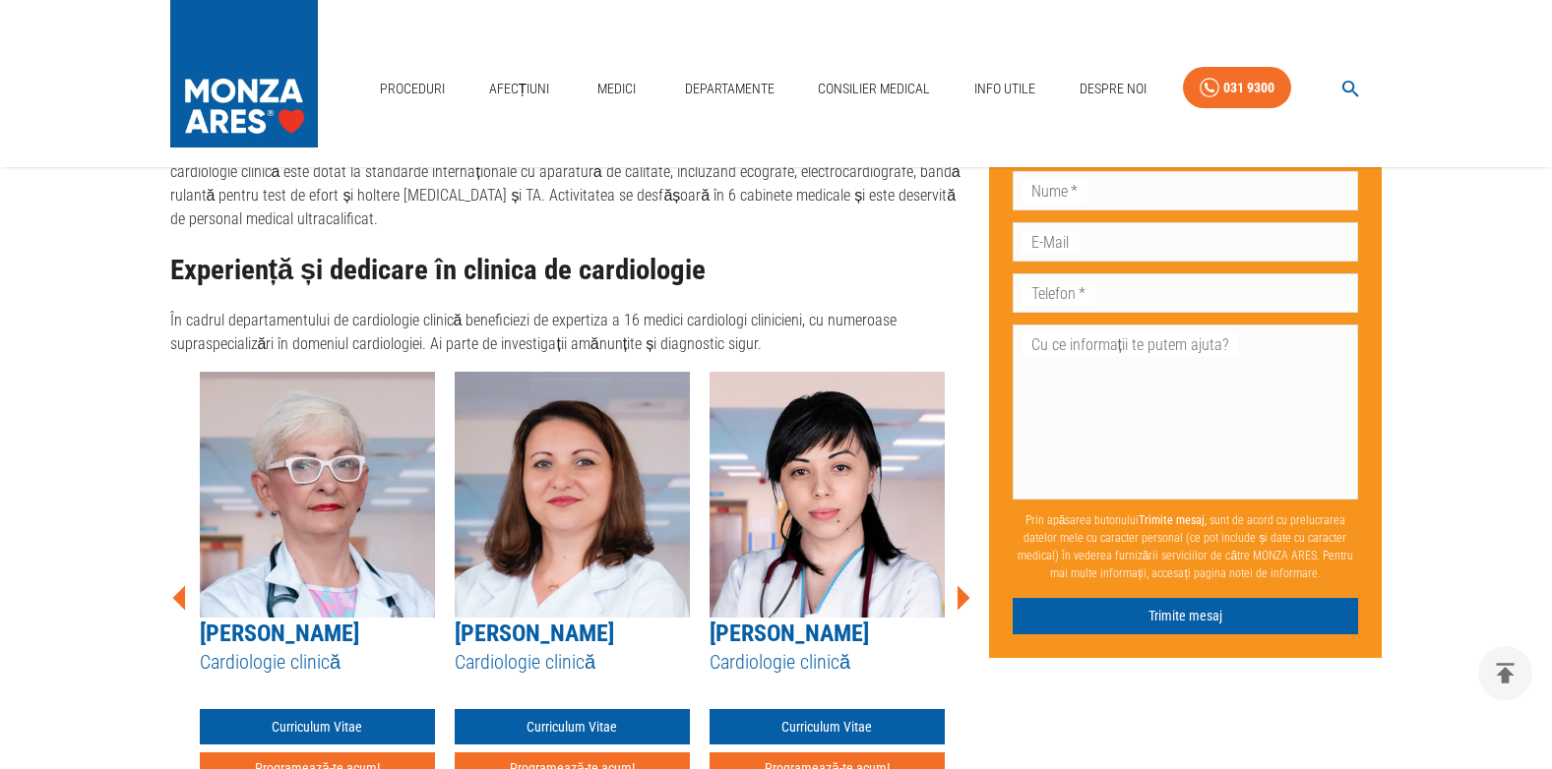
click at [960, 585] on icon at bounding box center [963, 597] width 13 height 25
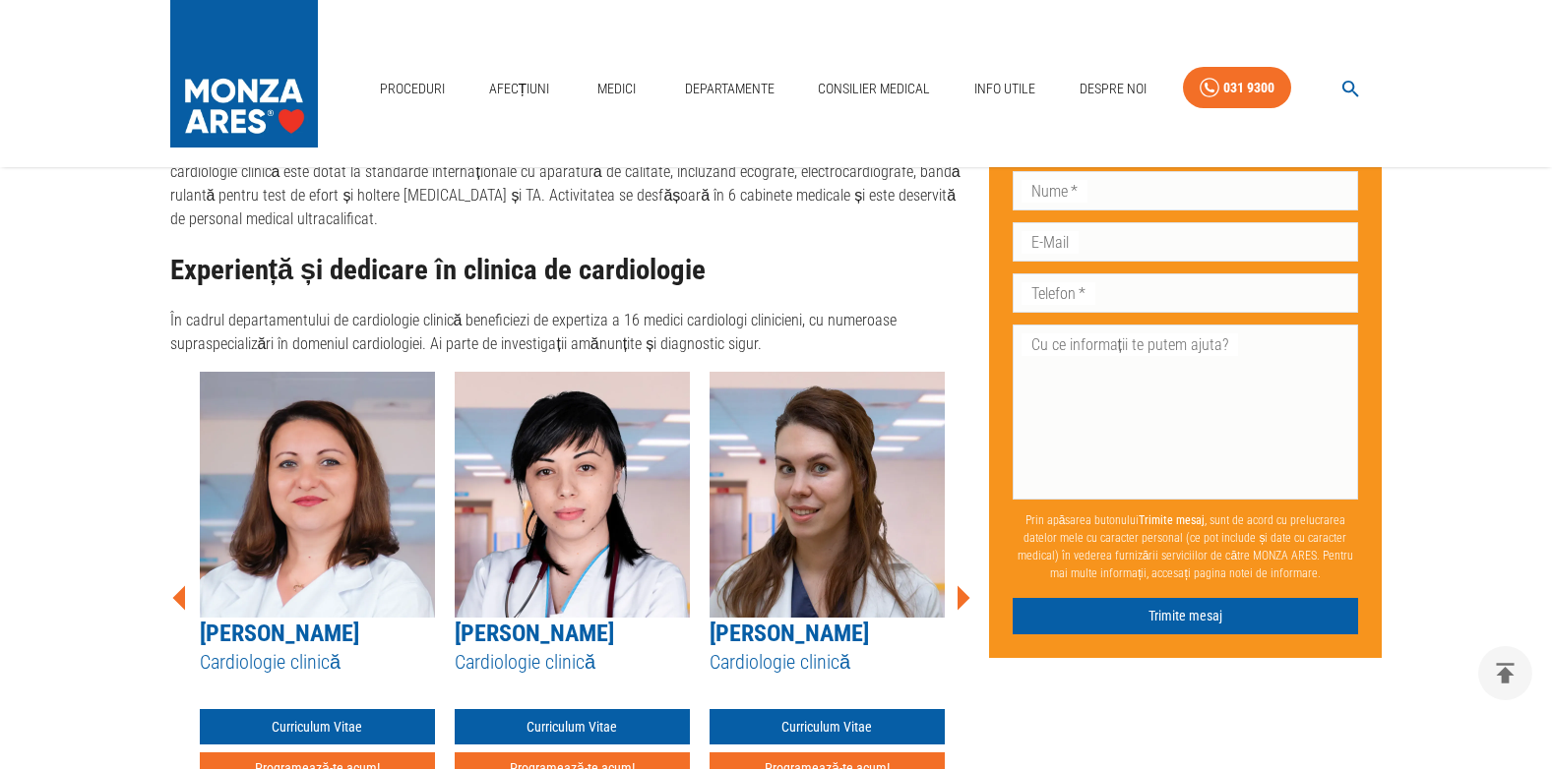
click at [960, 585] on icon at bounding box center [963, 597] width 13 height 25
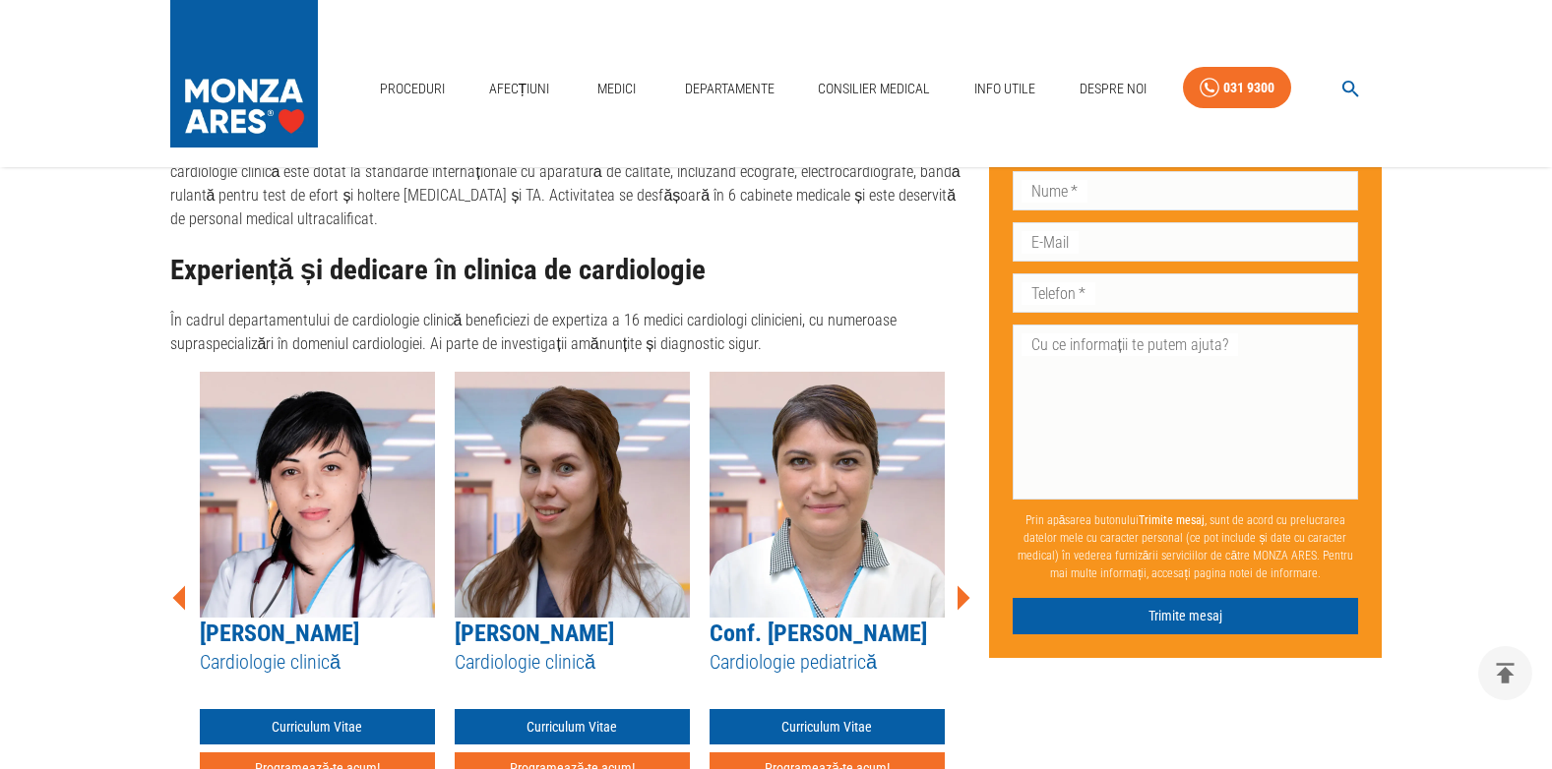
click at [960, 585] on icon at bounding box center [963, 597] width 13 height 25
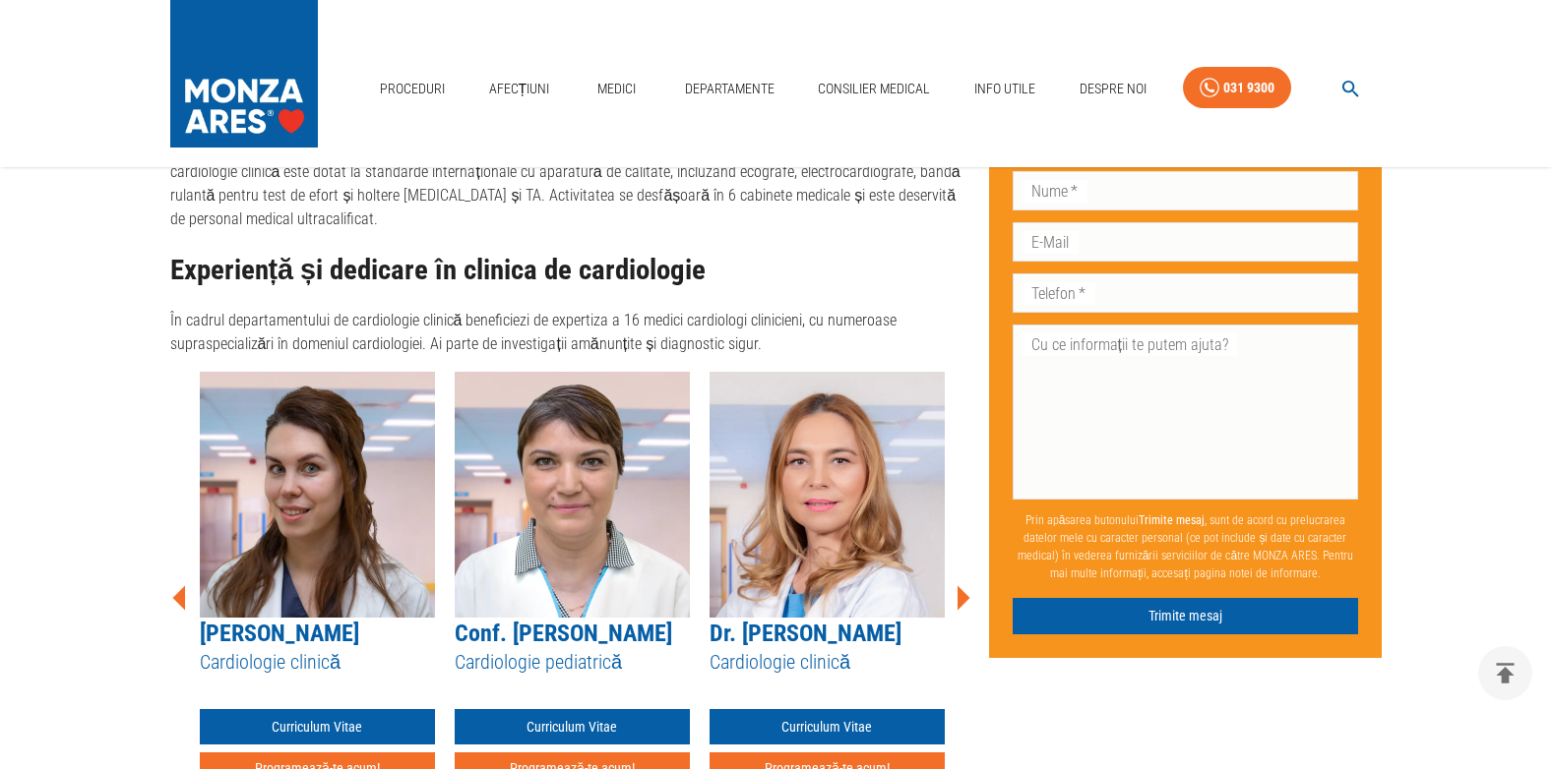
click at [960, 585] on icon at bounding box center [963, 597] width 13 height 25
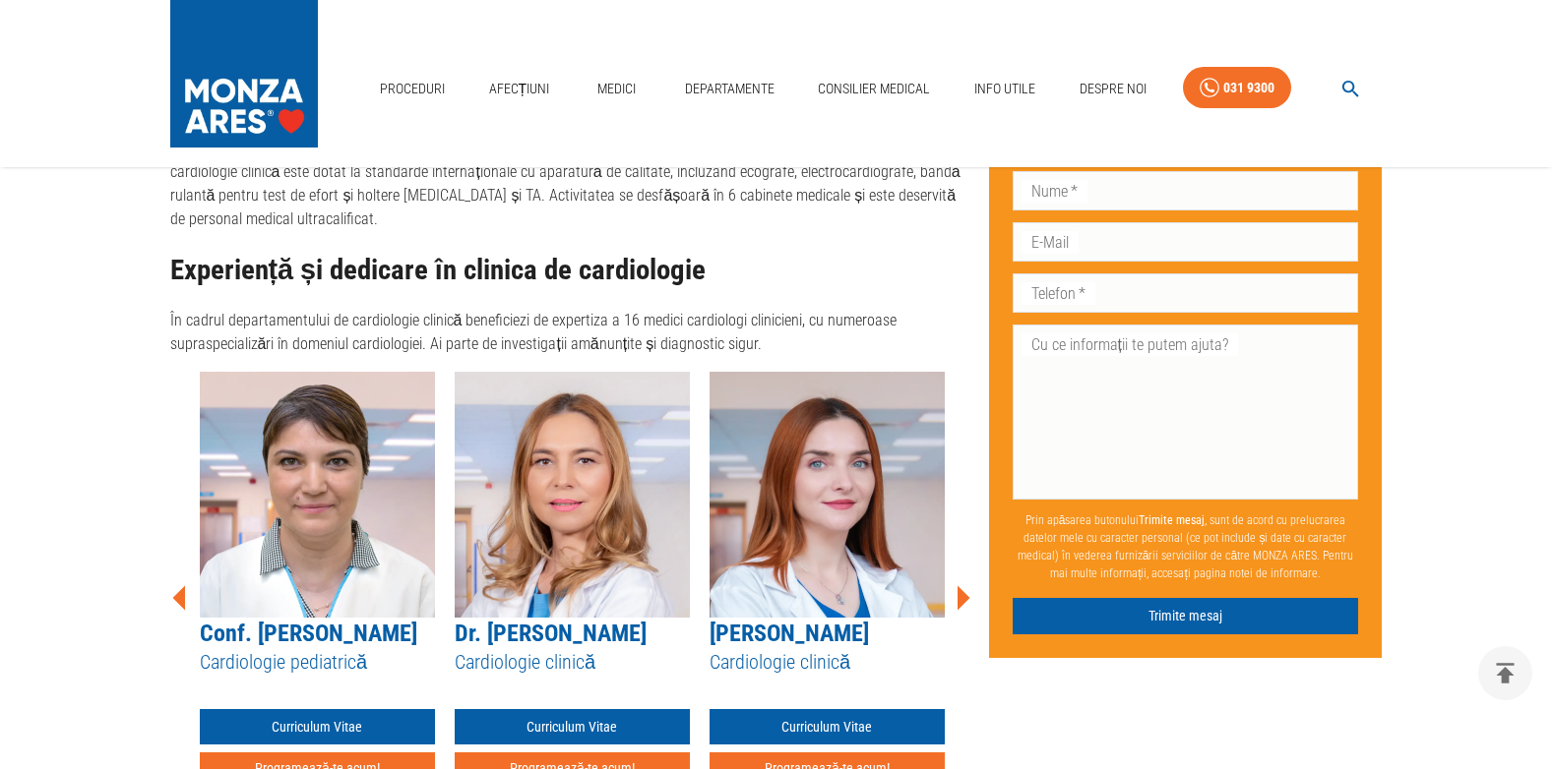
click at [960, 585] on icon at bounding box center [963, 597] width 13 height 25
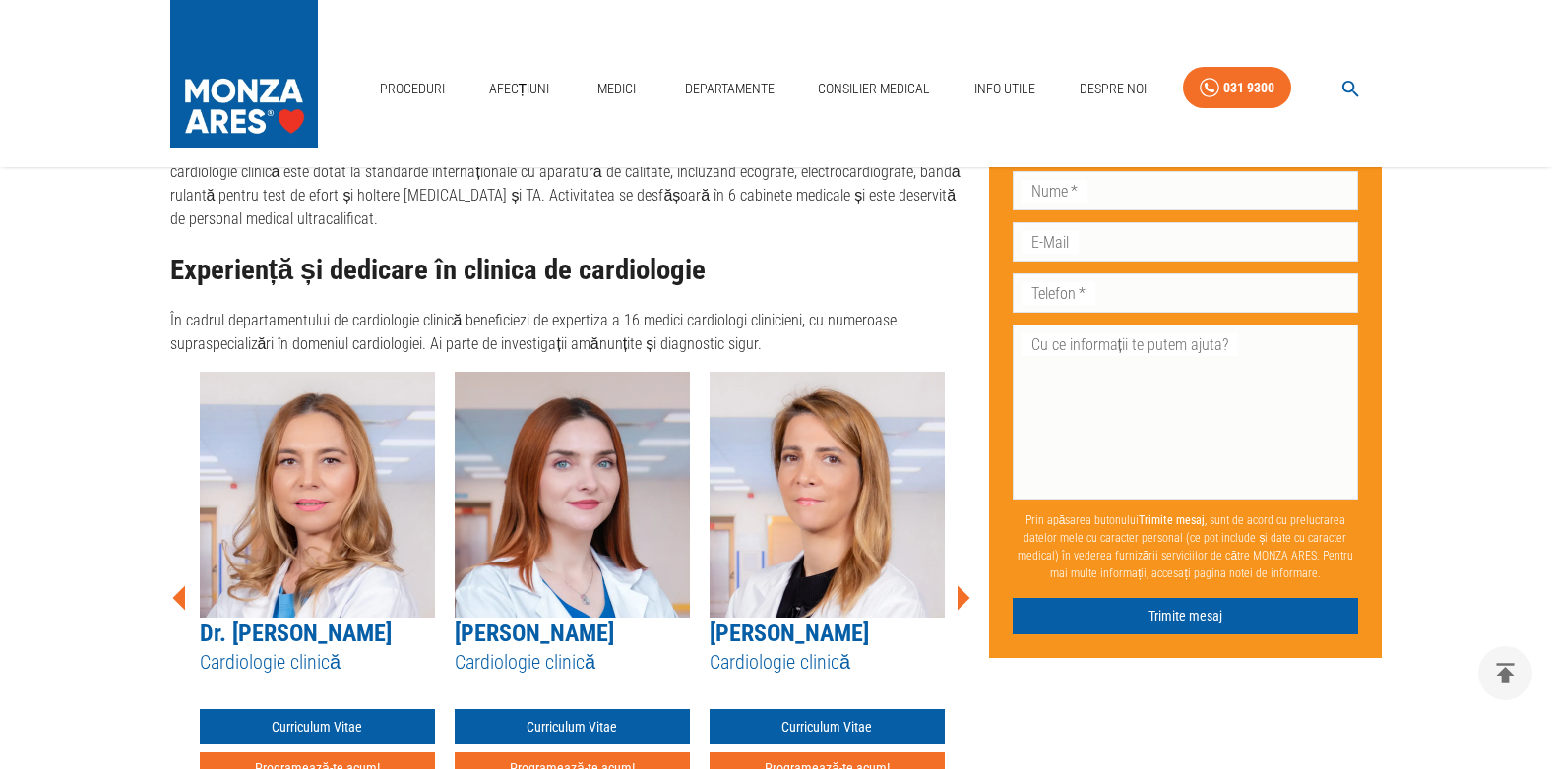
click at [960, 585] on icon at bounding box center [963, 597] width 13 height 25
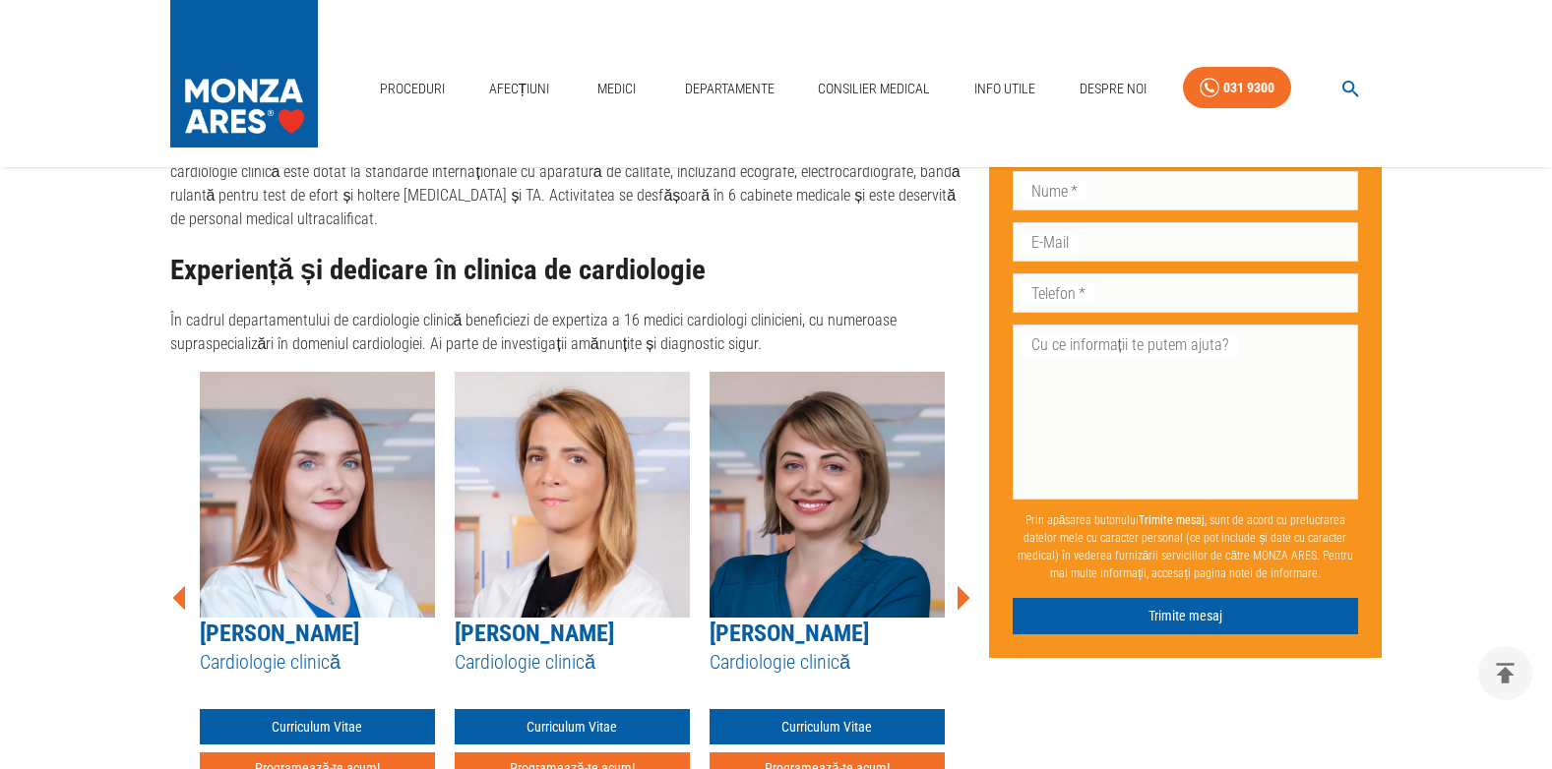
click at [960, 585] on icon at bounding box center [963, 597] width 13 height 25
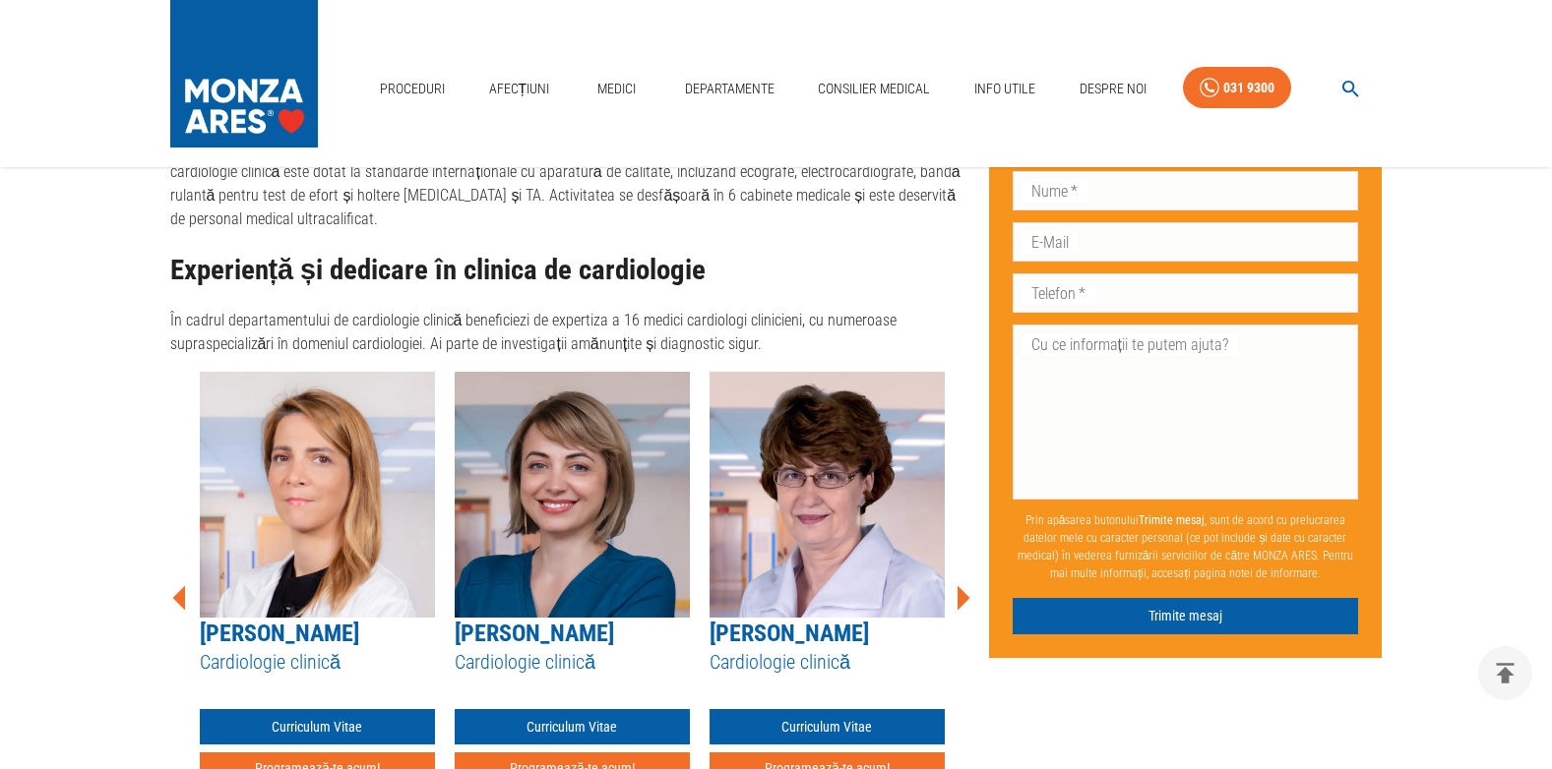
click at [960, 585] on icon at bounding box center [963, 597] width 13 height 25
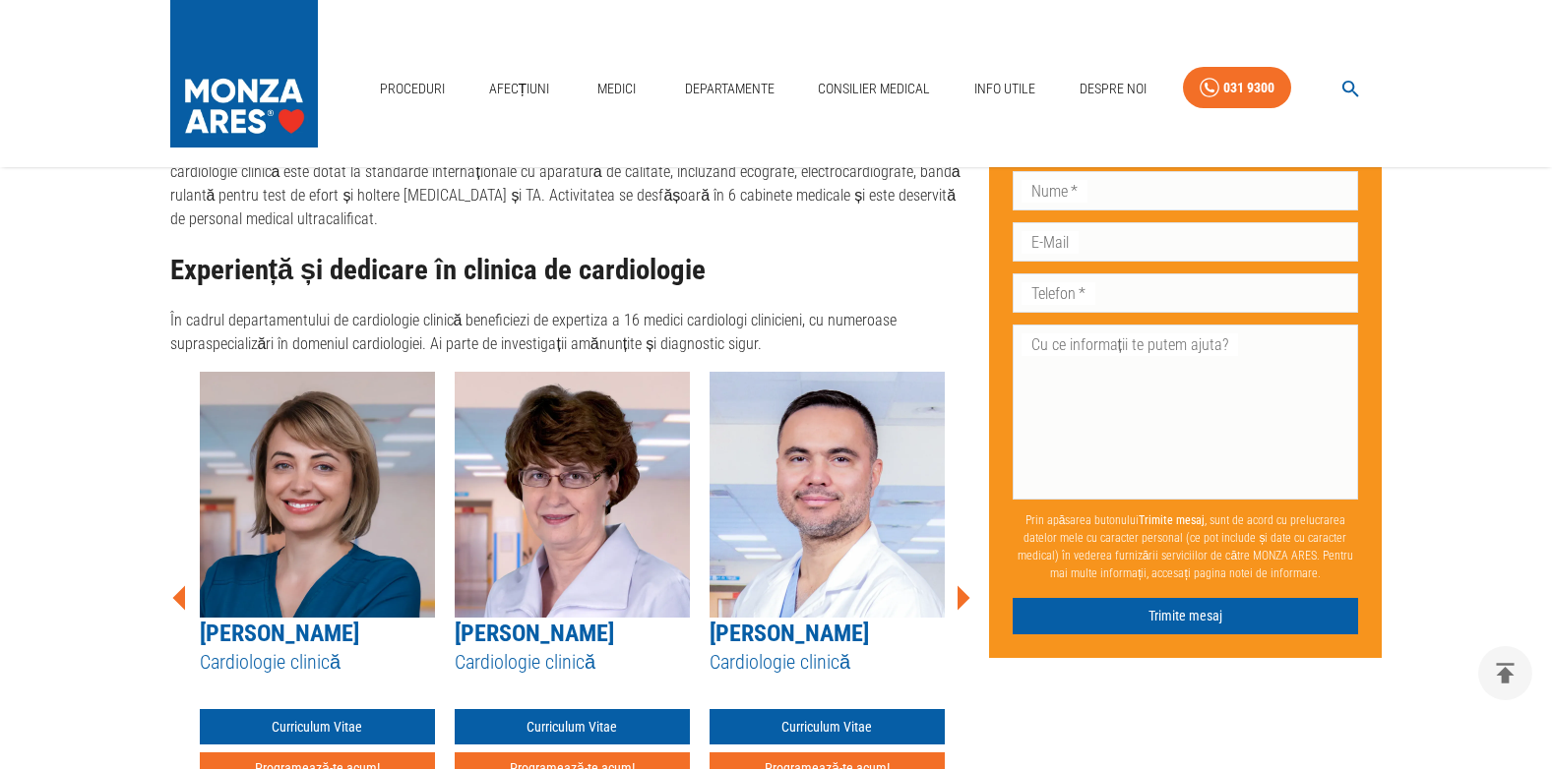
click at [960, 585] on icon at bounding box center [963, 597] width 13 height 25
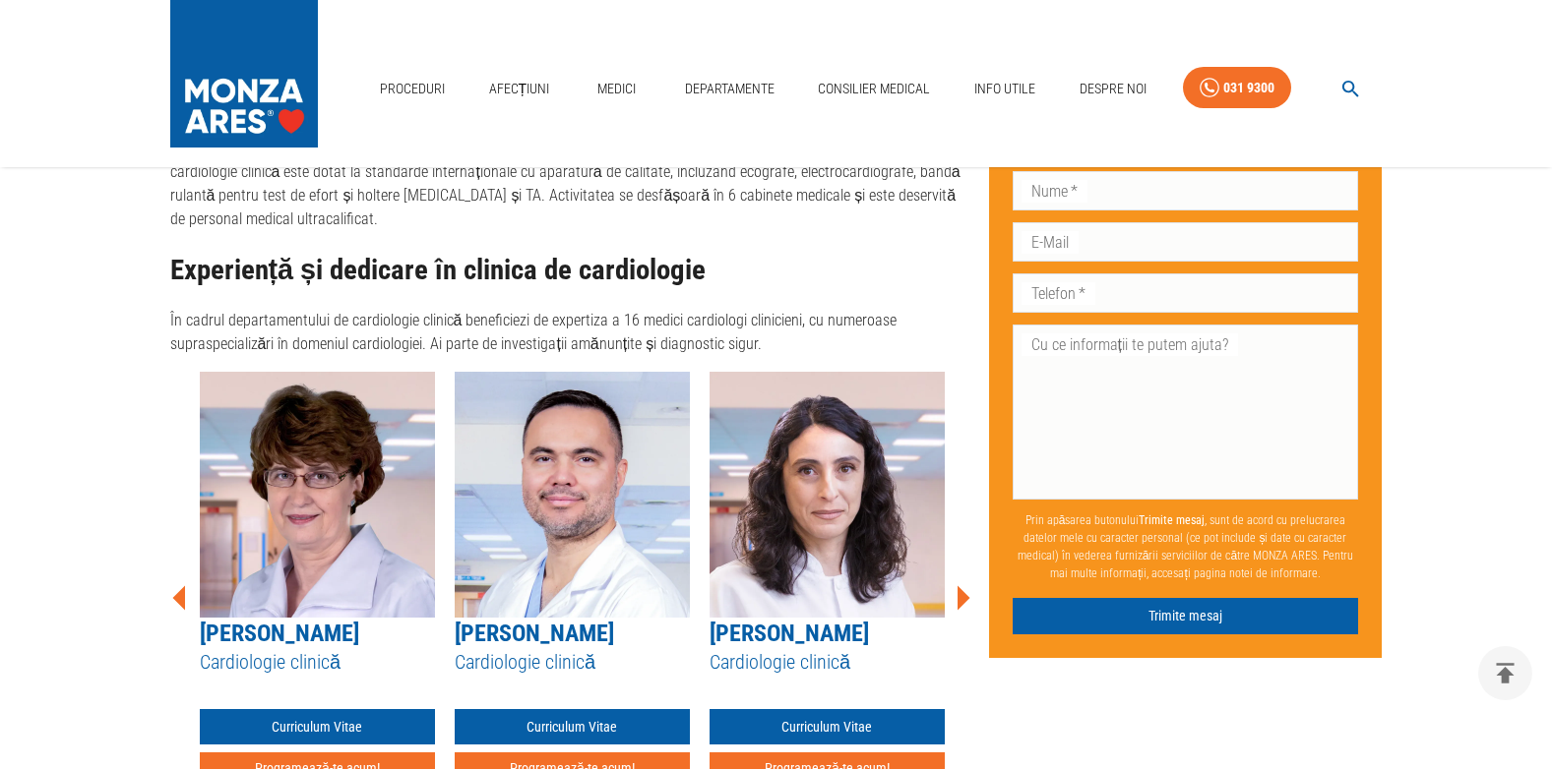
click at [960, 585] on icon at bounding box center [963, 597] width 13 height 25
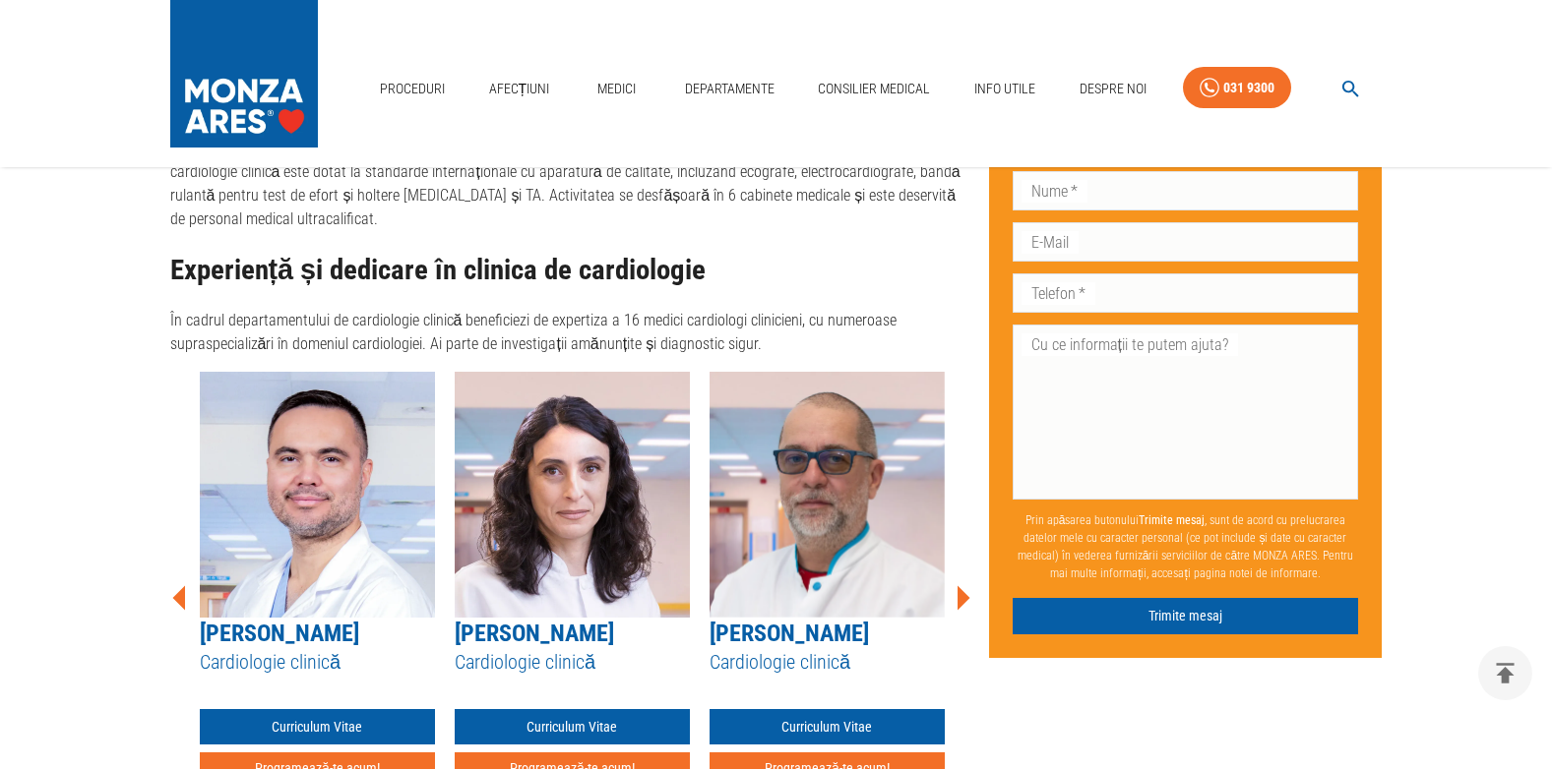
click at [960, 585] on icon at bounding box center [963, 597] width 13 height 25
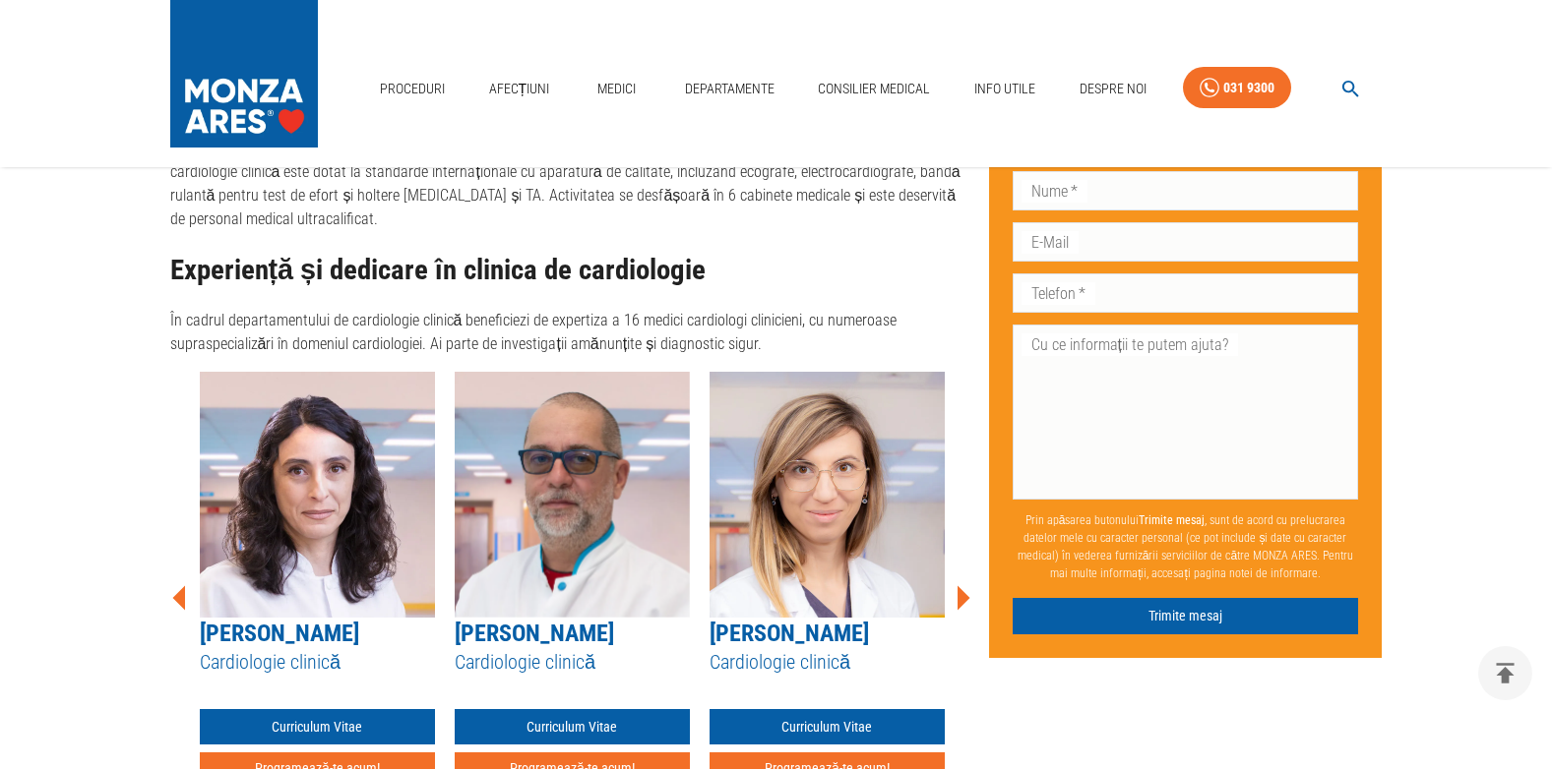
click at [960, 585] on icon at bounding box center [963, 597] width 13 height 25
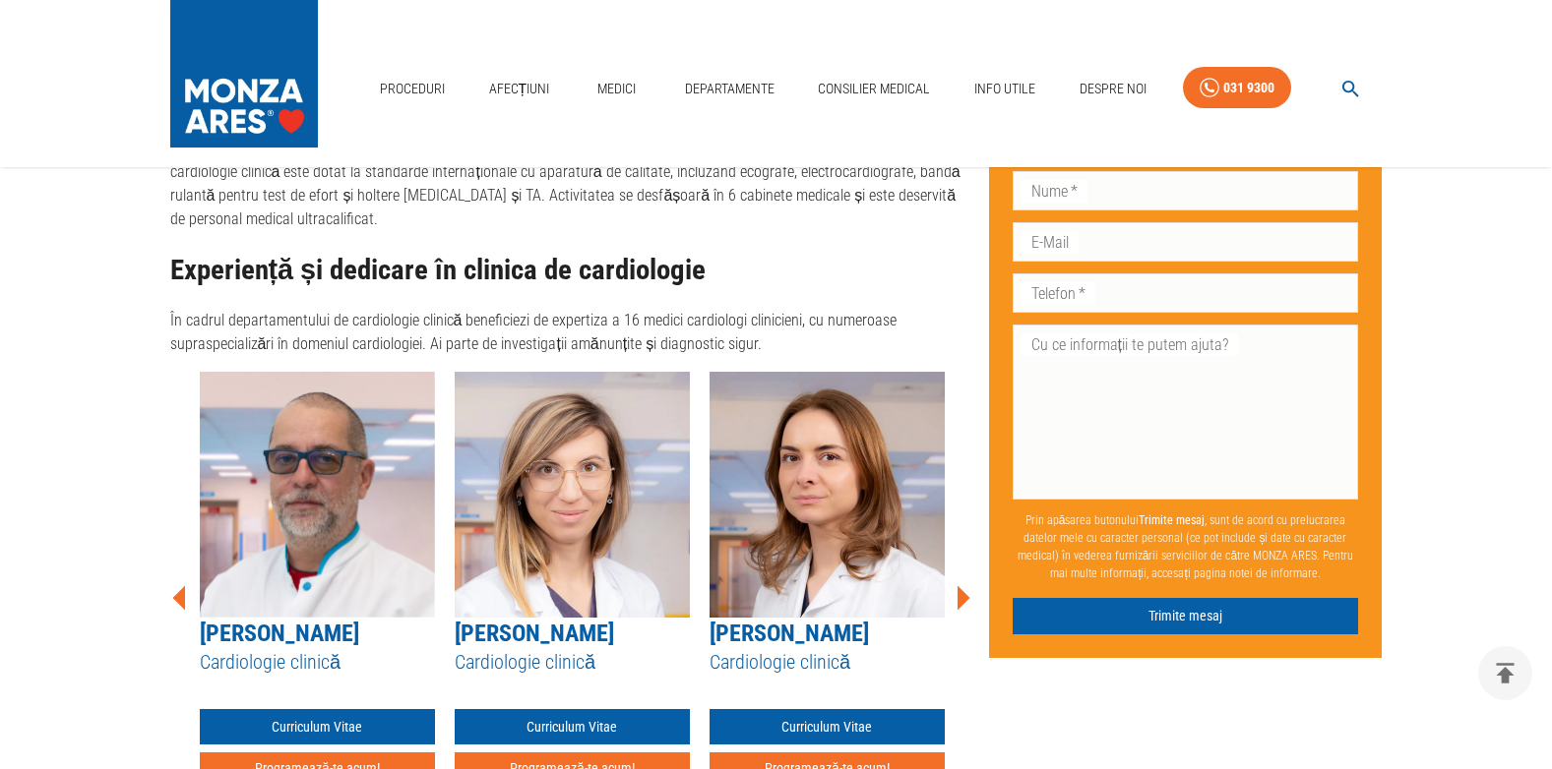
click at [960, 585] on icon at bounding box center [963, 597] width 13 height 25
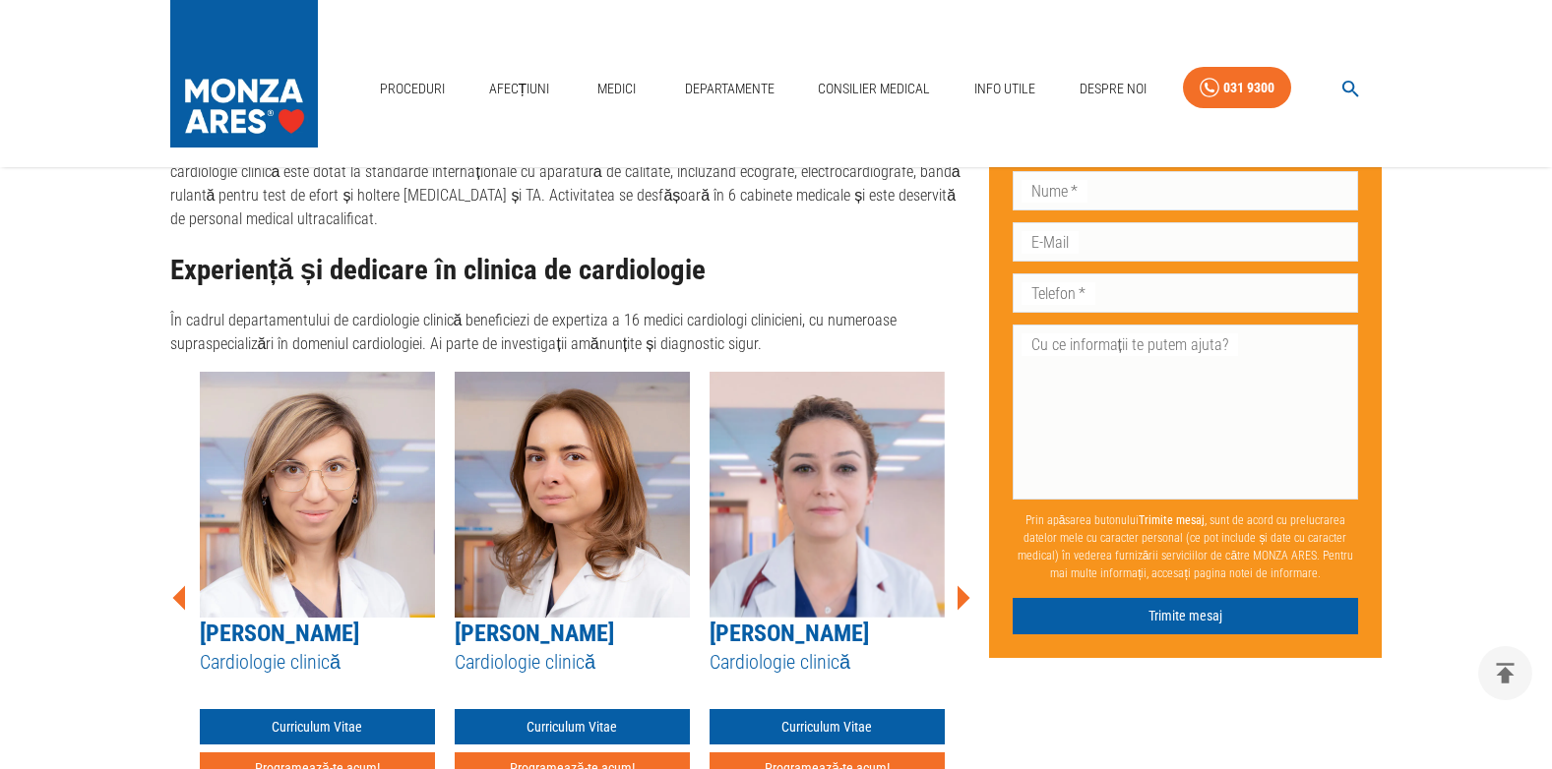
click at [960, 585] on icon at bounding box center [963, 597] width 13 height 25
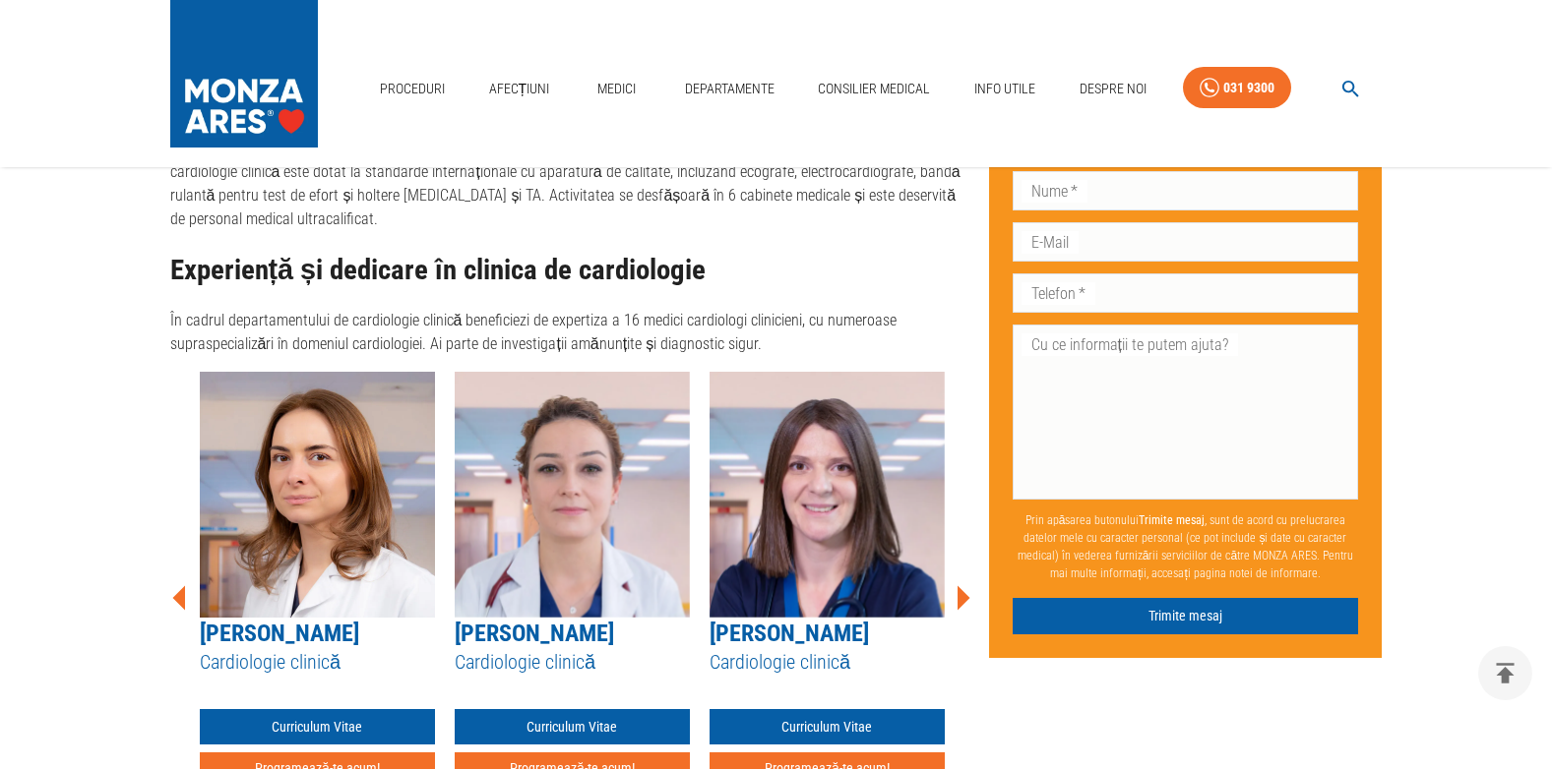
click at [960, 585] on icon at bounding box center [963, 597] width 13 height 25
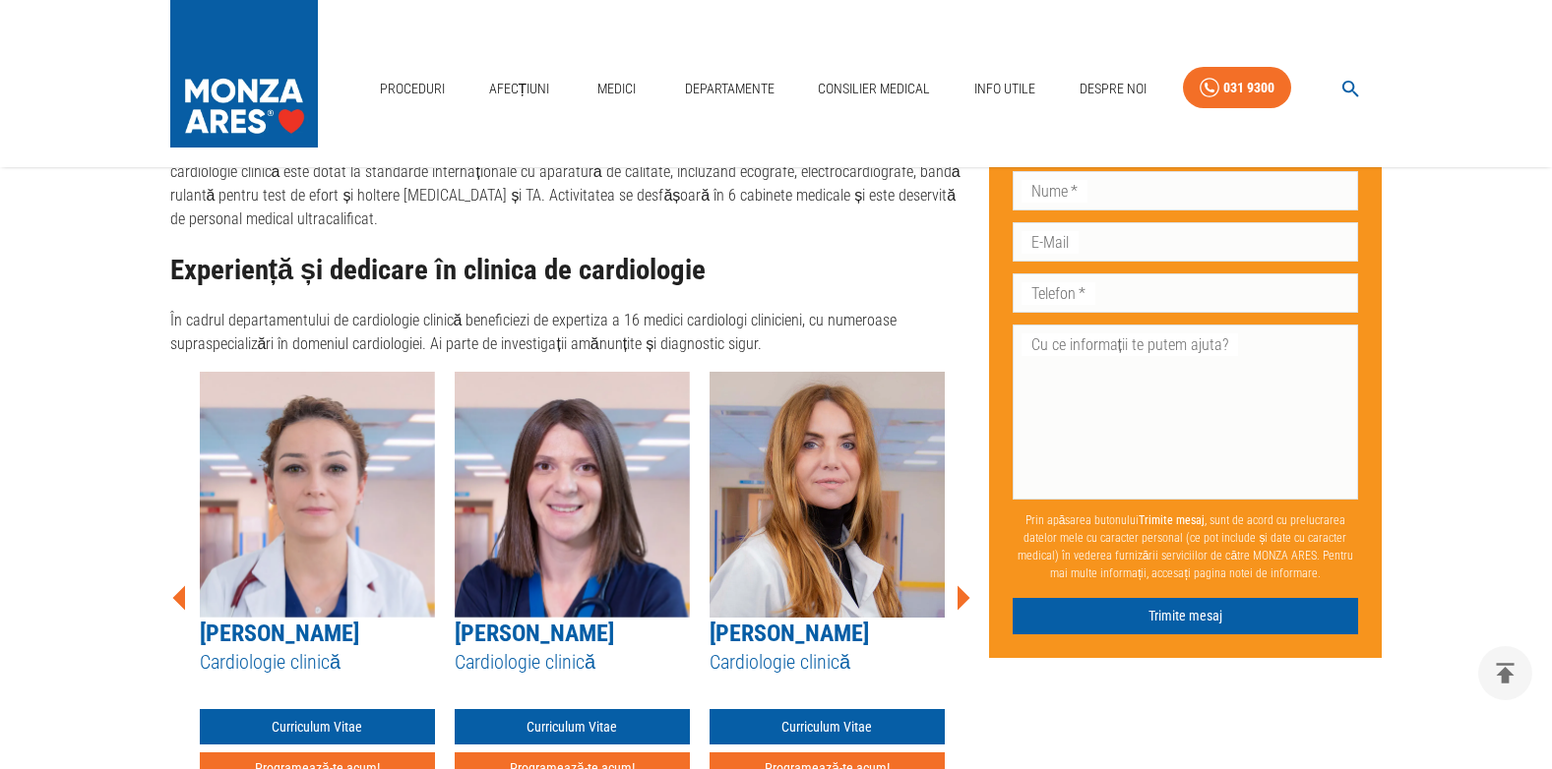
click at [960, 585] on icon at bounding box center [963, 597] width 13 height 25
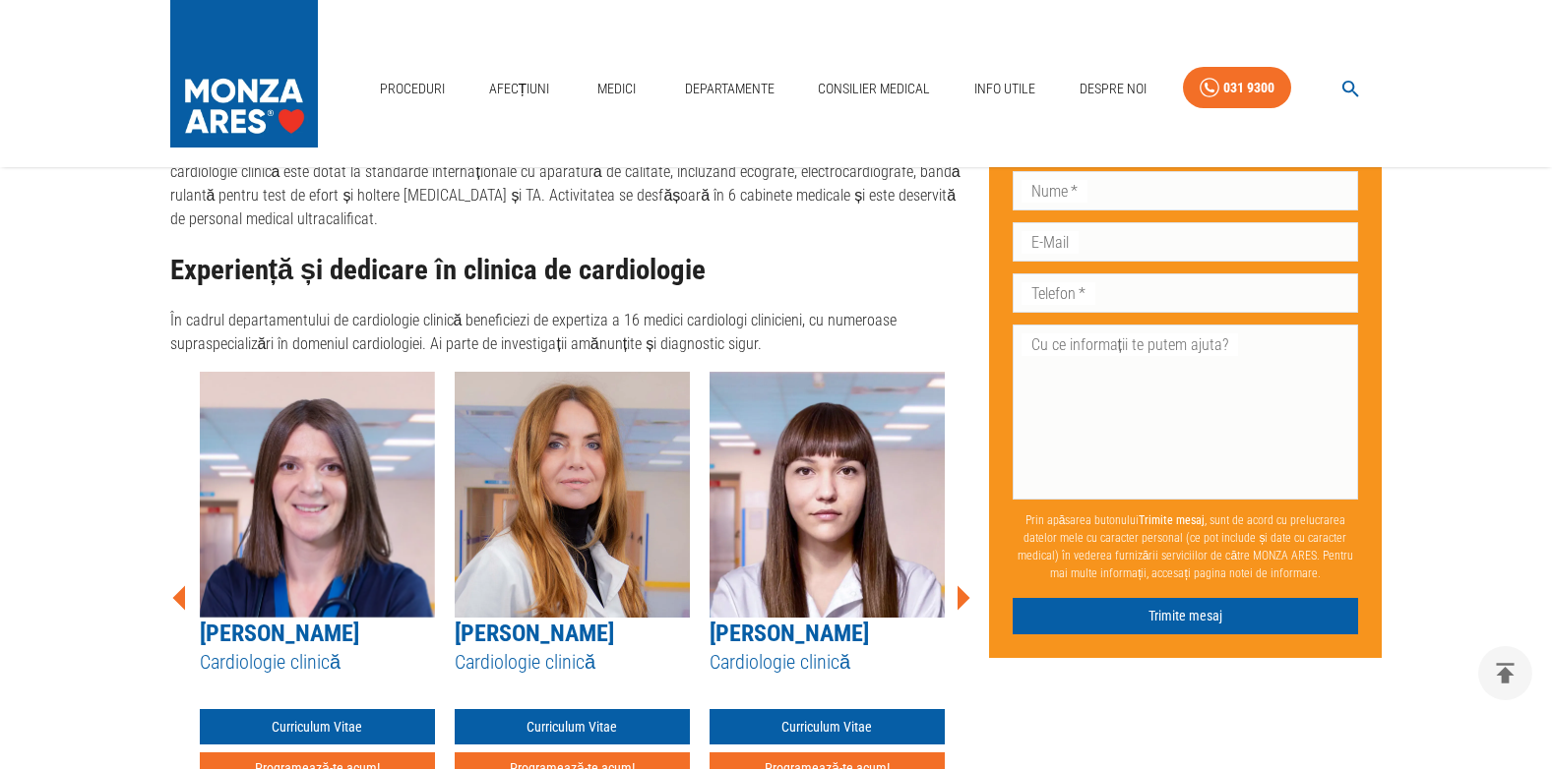
click at [960, 585] on icon at bounding box center [963, 597] width 13 height 25
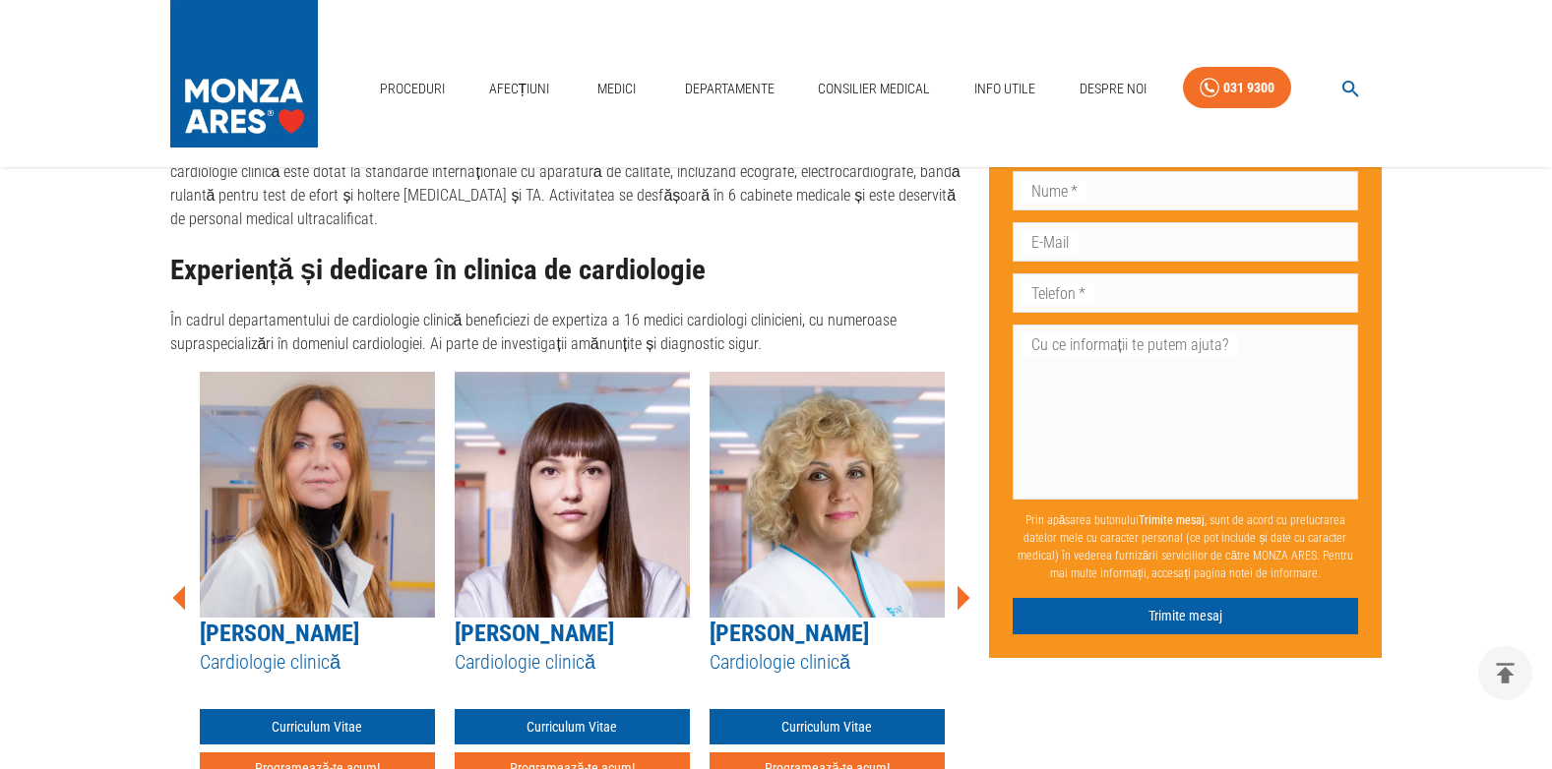
click at [960, 585] on icon at bounding box center [963, 597] width 13 height 25
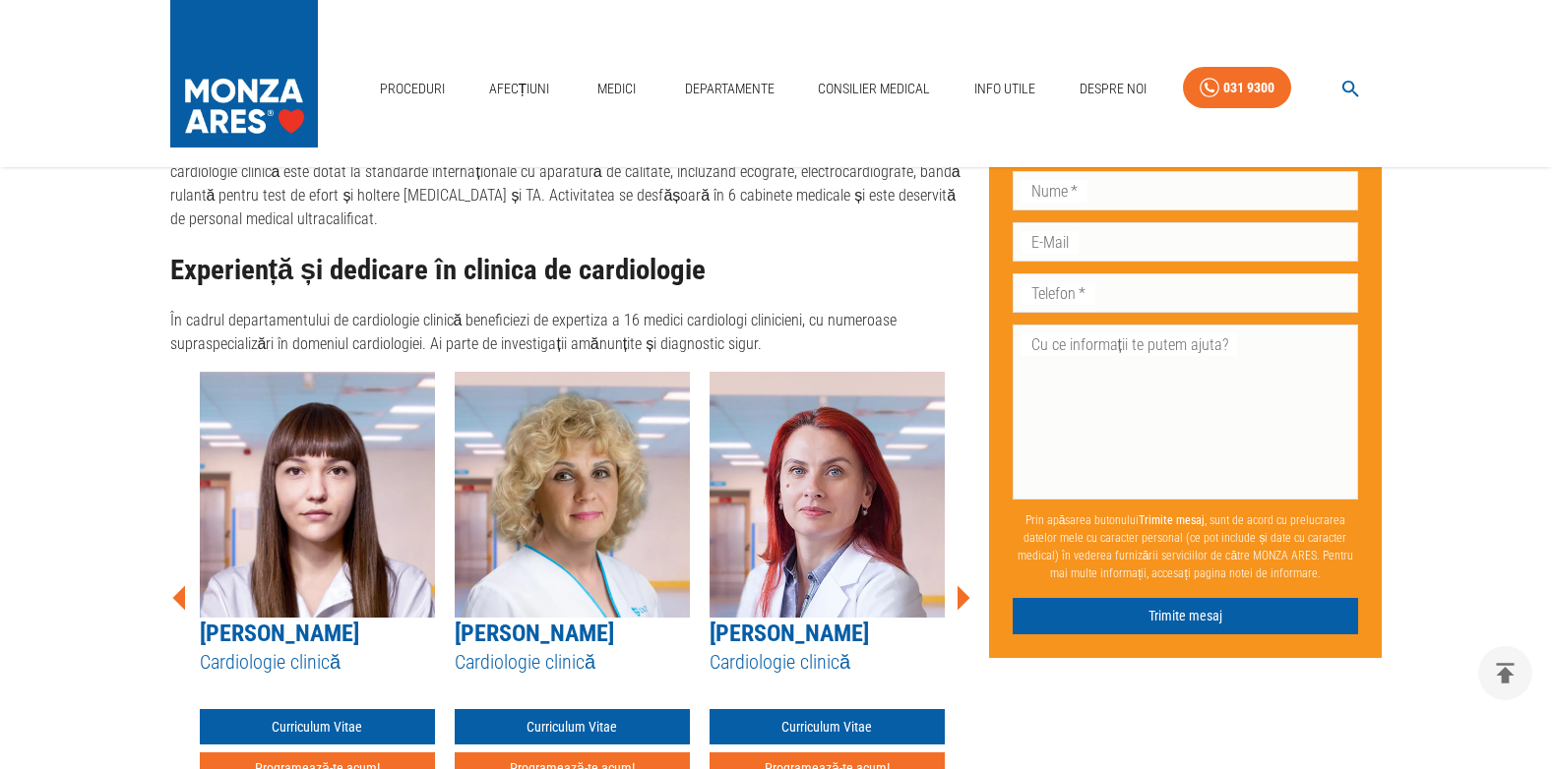
click at [960, 585] on icon at bounding box center [963, 597] width 13 height 25
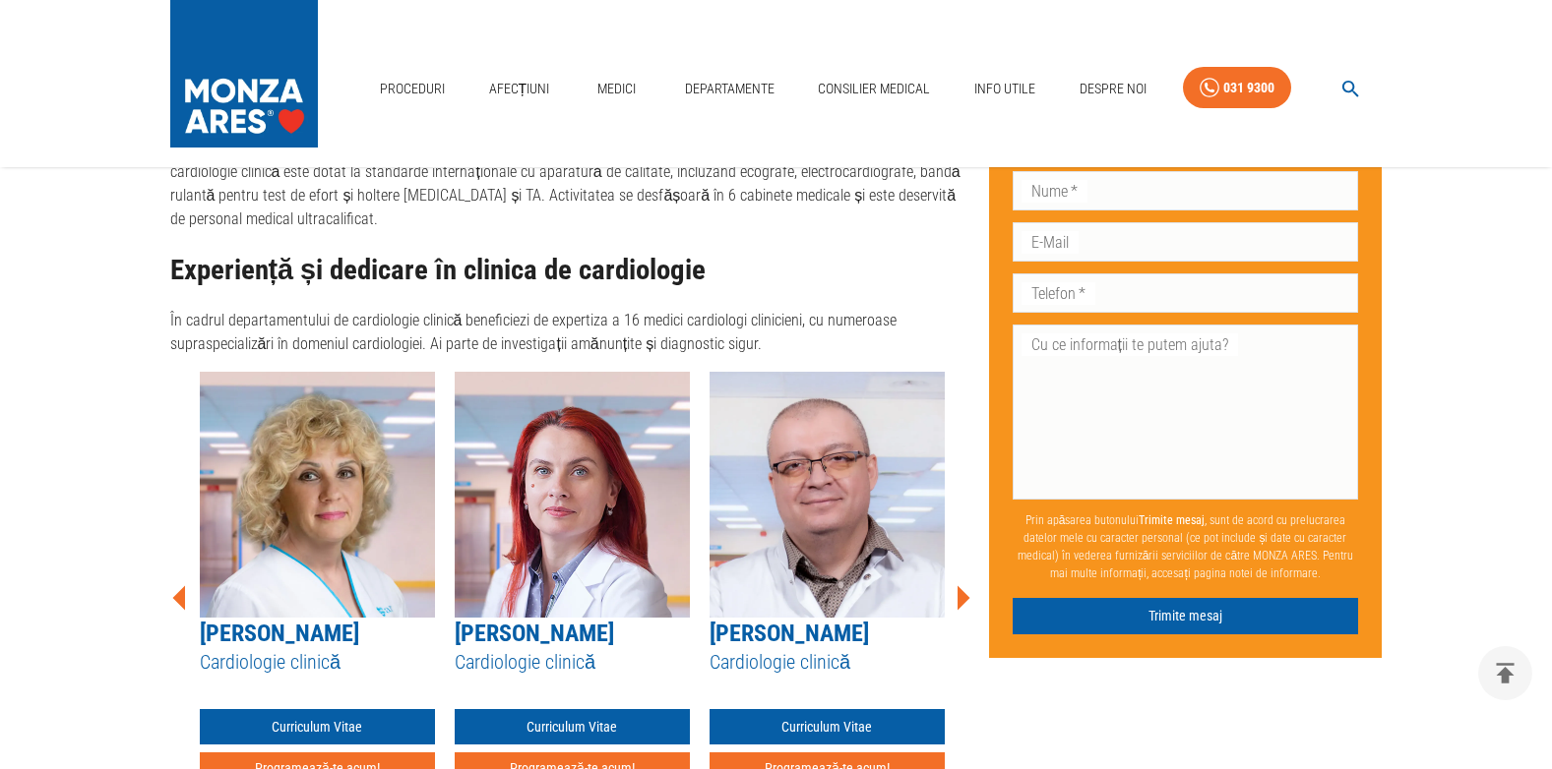
click at [960, 585] on icon at bounding box center [963, 597] width 13 height 25
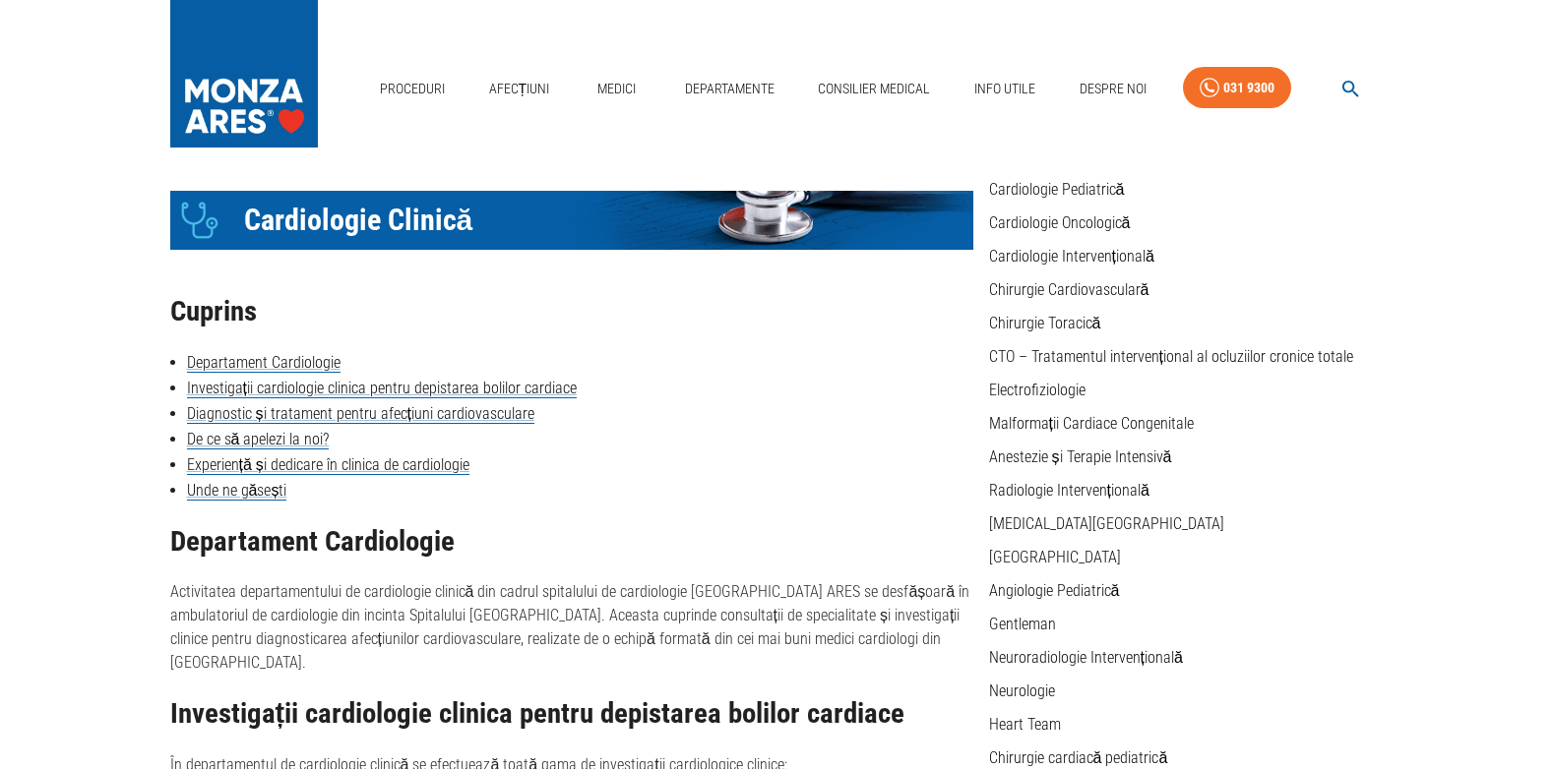
scroll to position [27, 0]
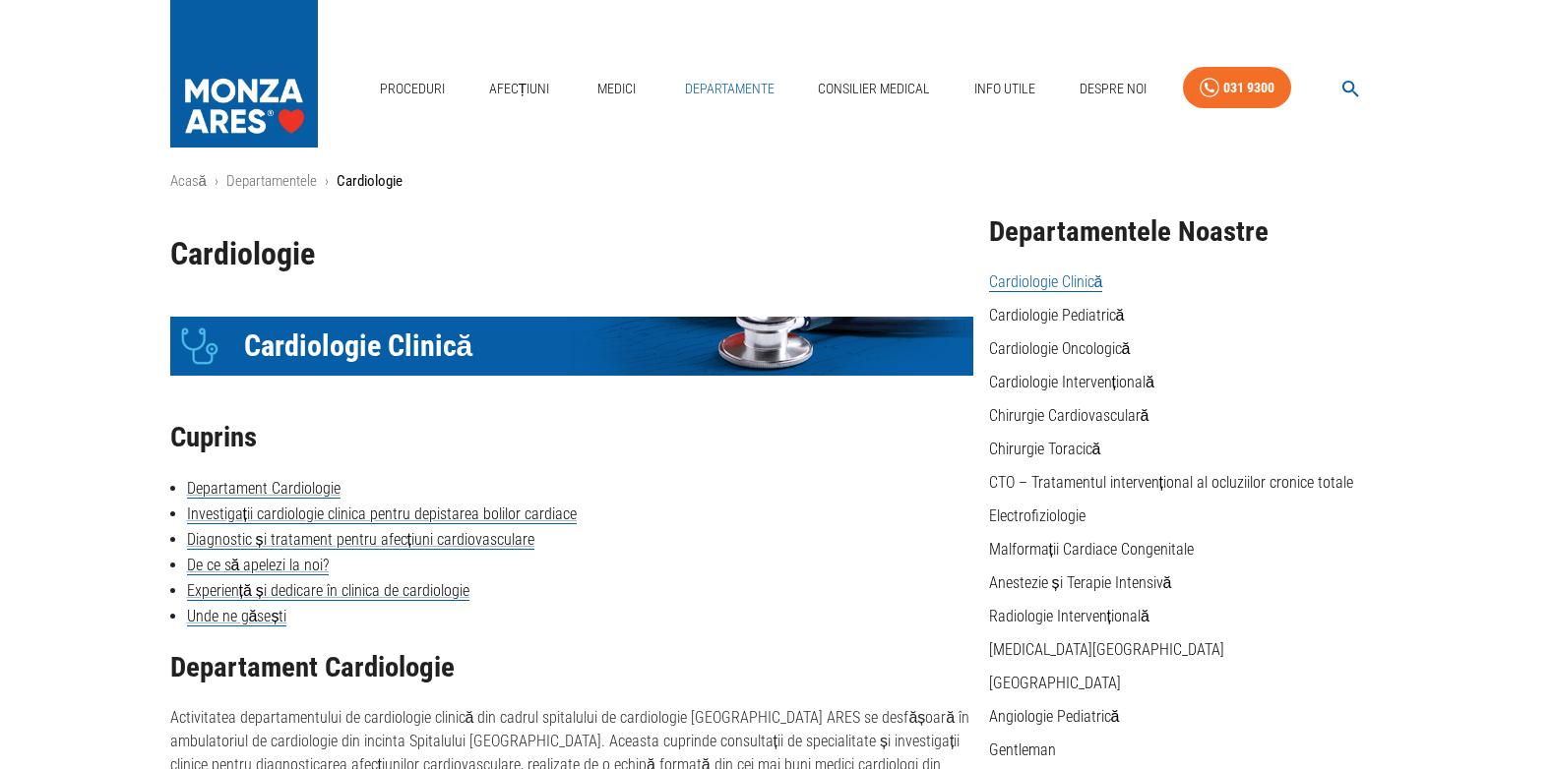
click at [735, 81] on link "Departamente" at bounding box center [729, 89] width 105 height 40
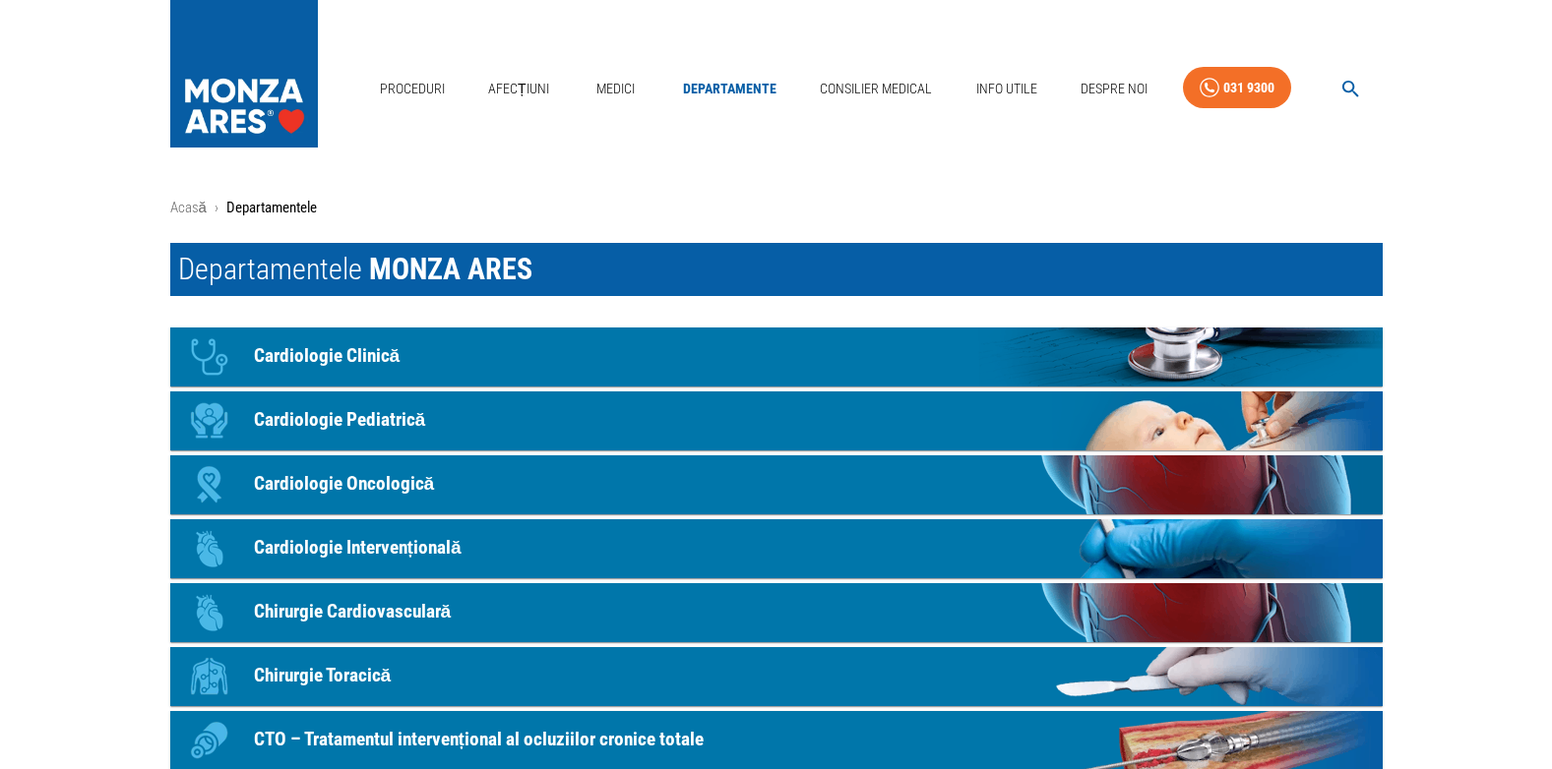
click at [413, 549] on p "Cardiologie Intervențională" at bounding box center [358, 548] width 208 height 29
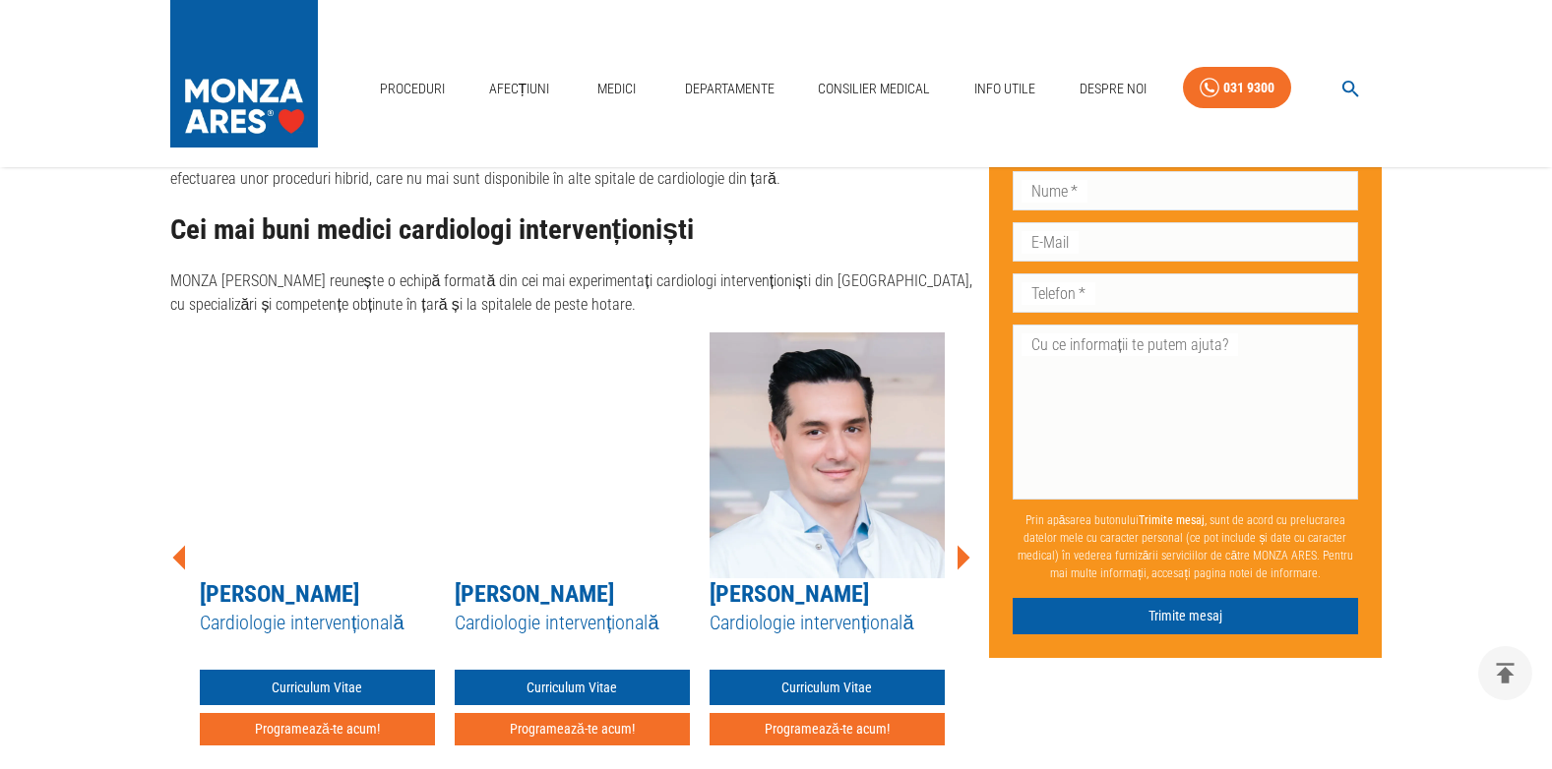
scroll to position [3817, 0]
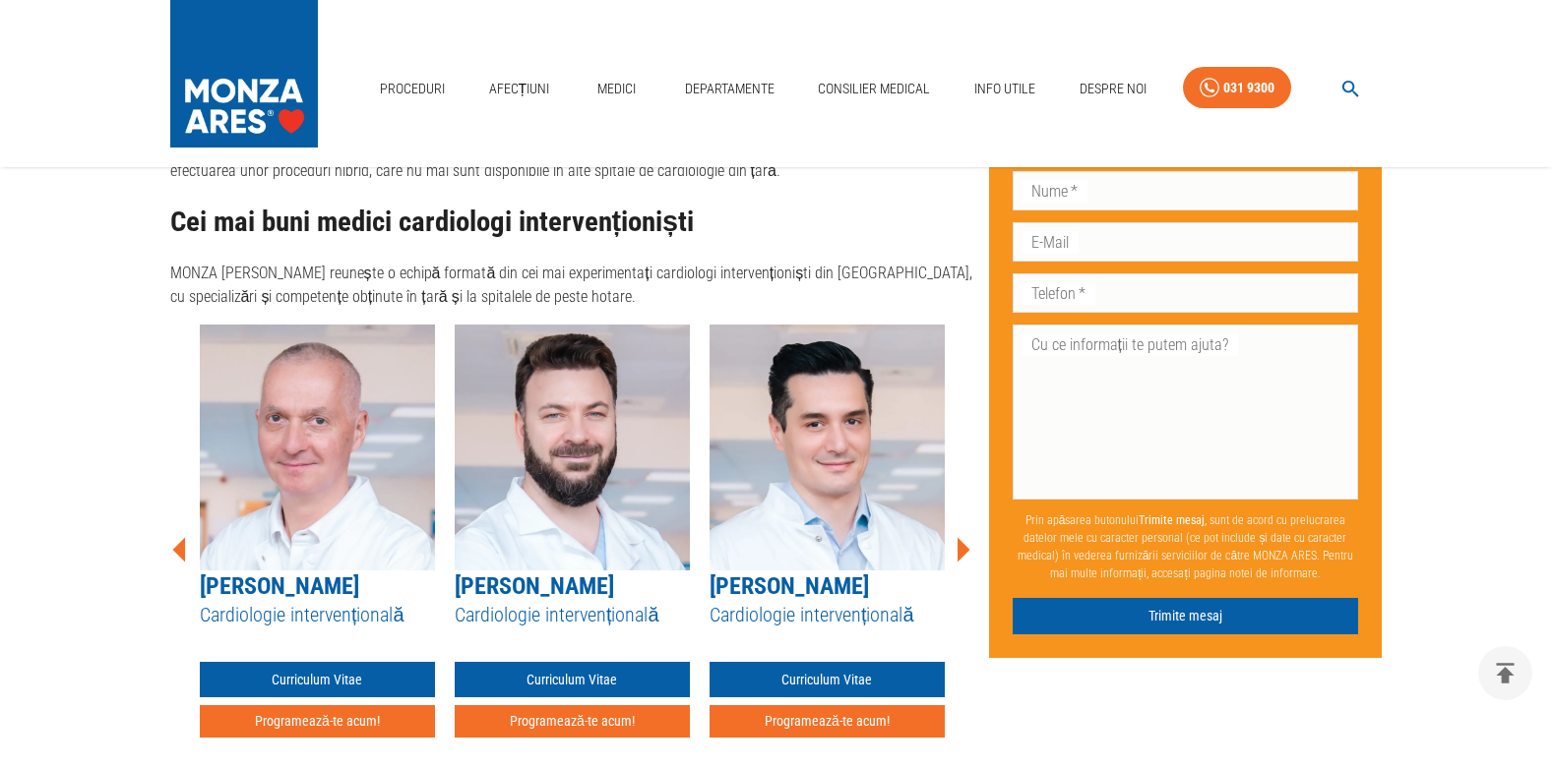
click at [960, 538] on icon at bounding box center [963, 550] width 13 height 25
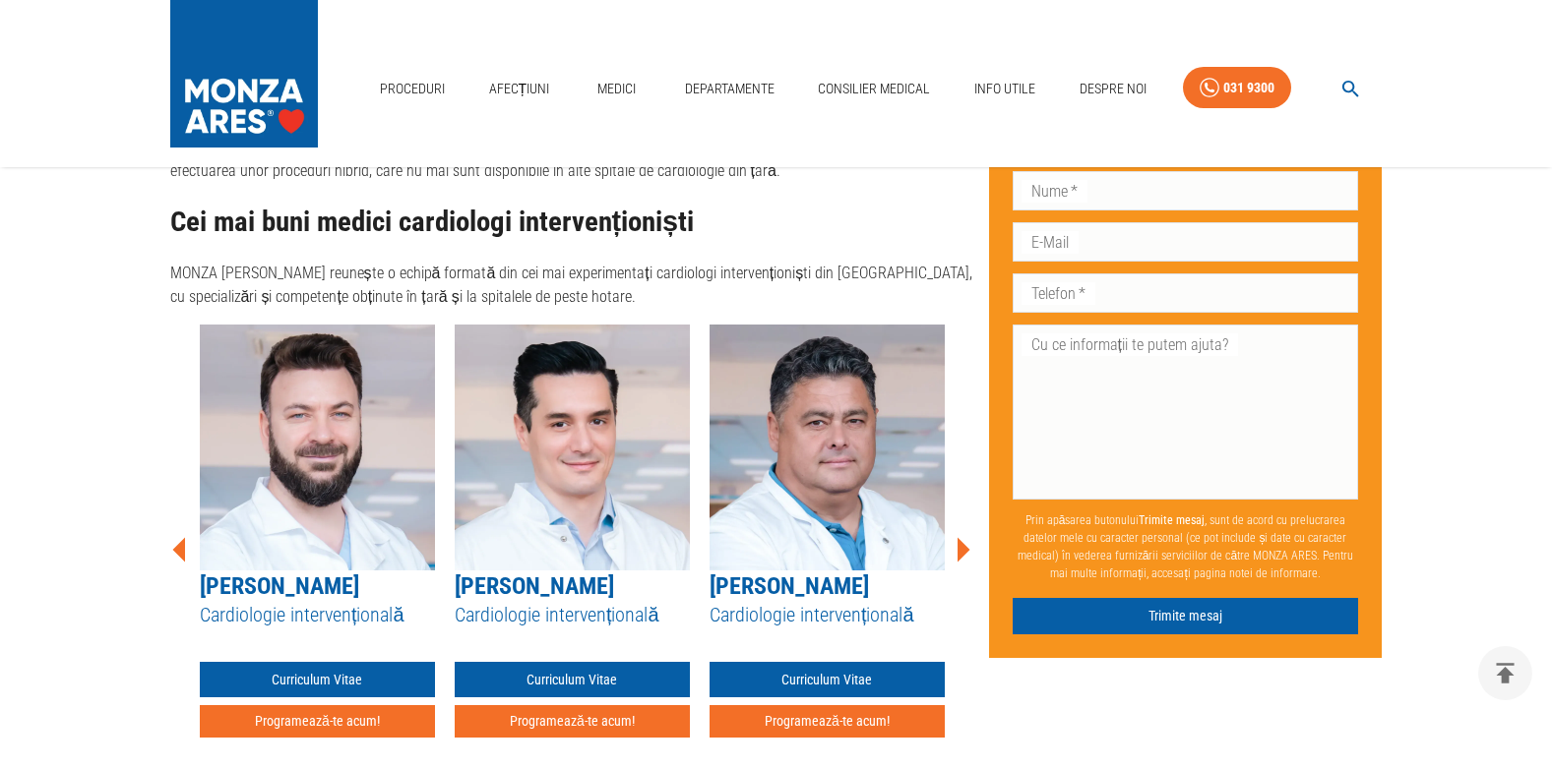
click at [962, 538] on icon at bounding box center [963, 550] width 13 height 25
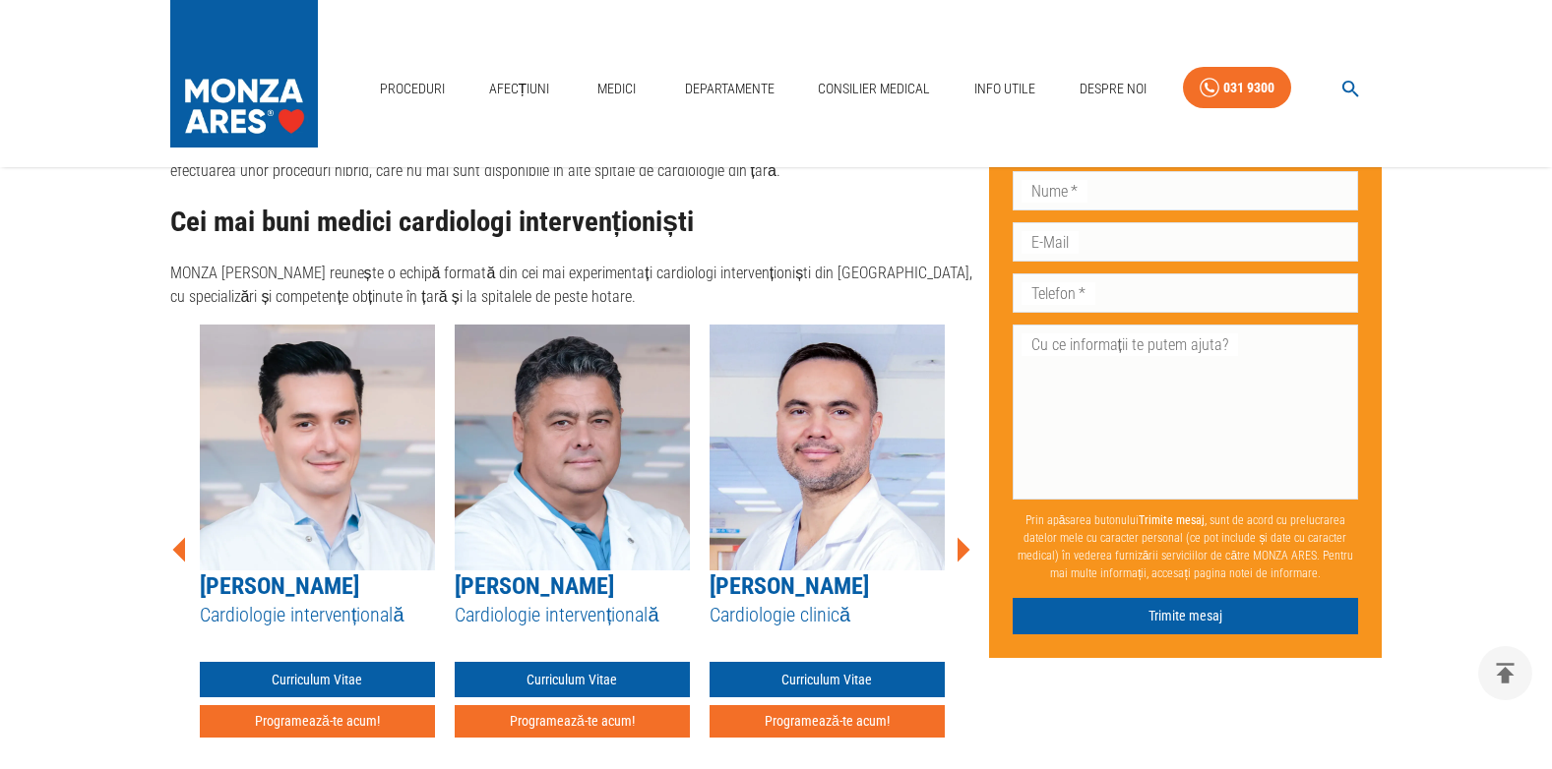
click at [962, 538] on icon at bounding box center [963, 550] width 13 height 25
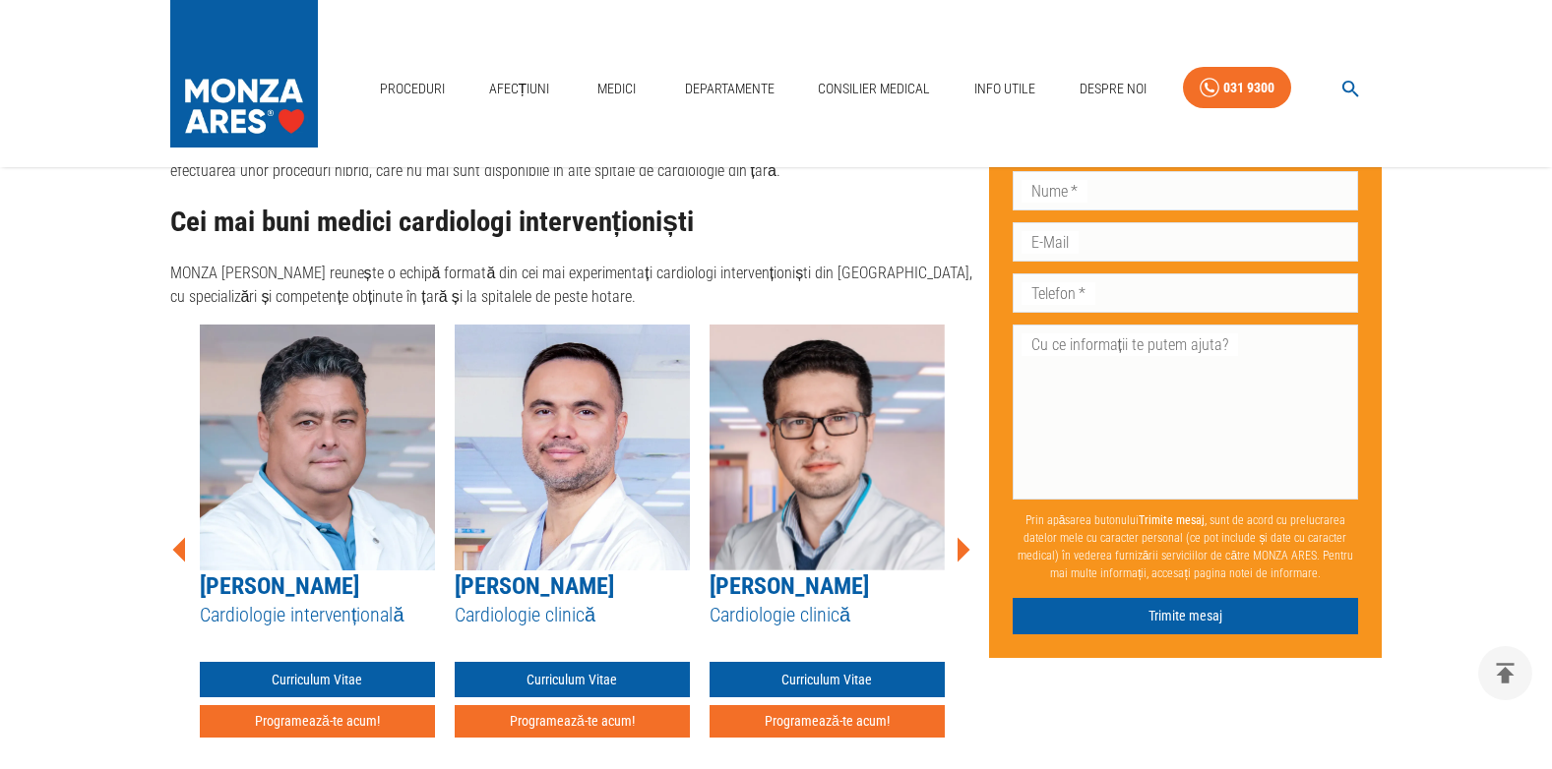
click at [962, 538] on icon at bounding box center [963, 550] width 13 height 25
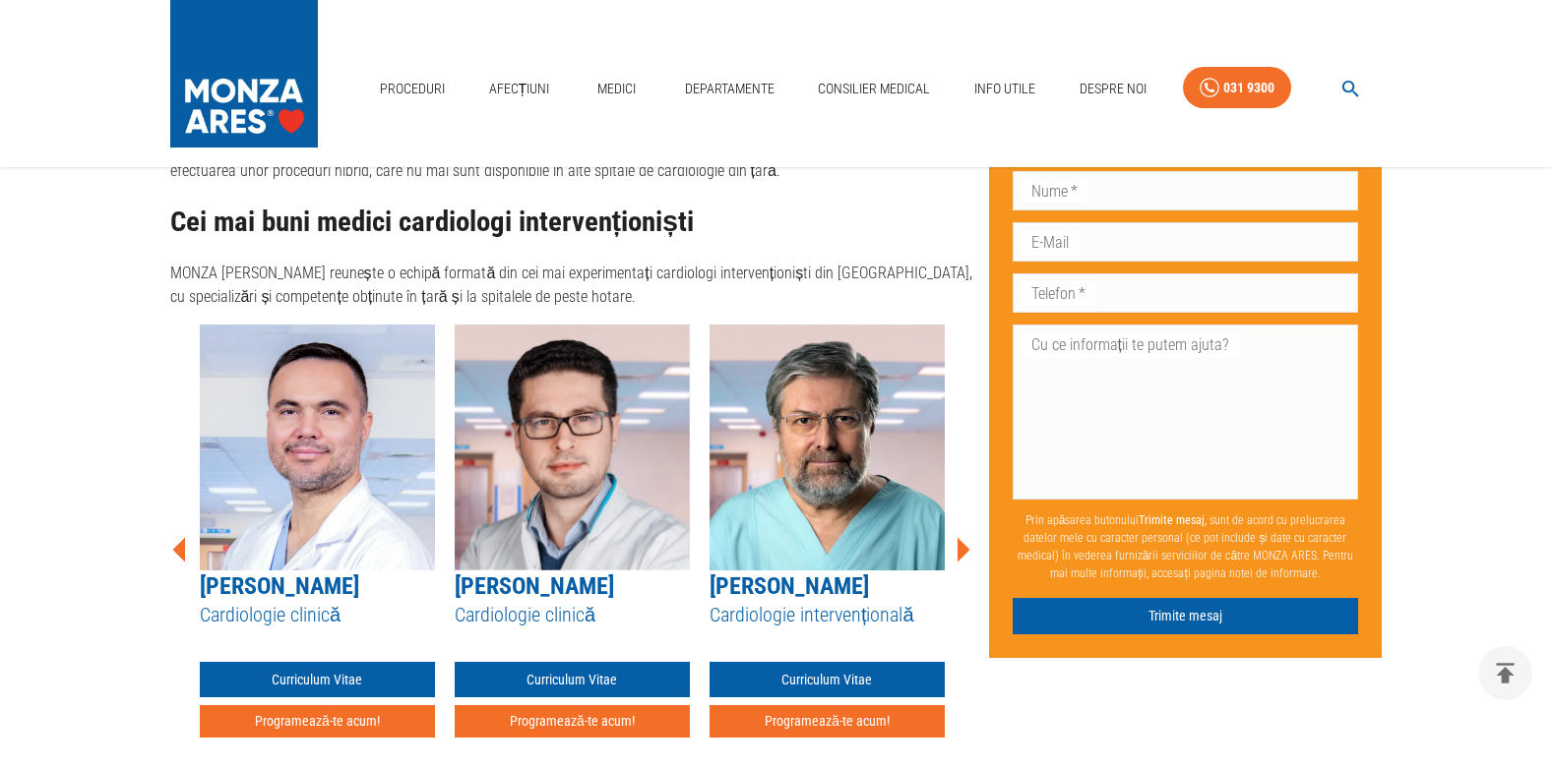
click at [962, 538] on icon at bounding box center [963, 550] width 13 height 25
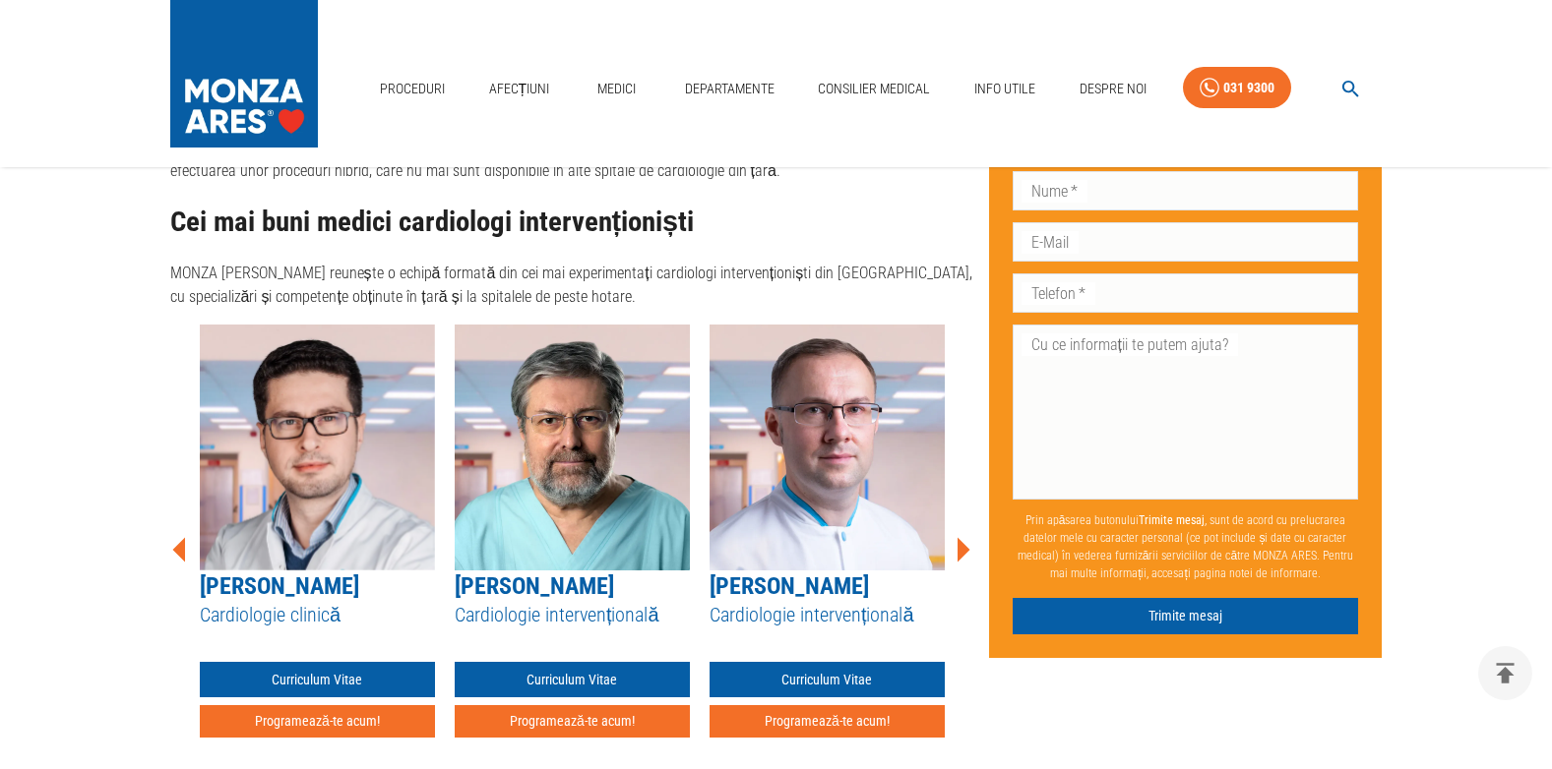
click at [962, 538] on icon at bounding box center [963, 550] width 13 height 25
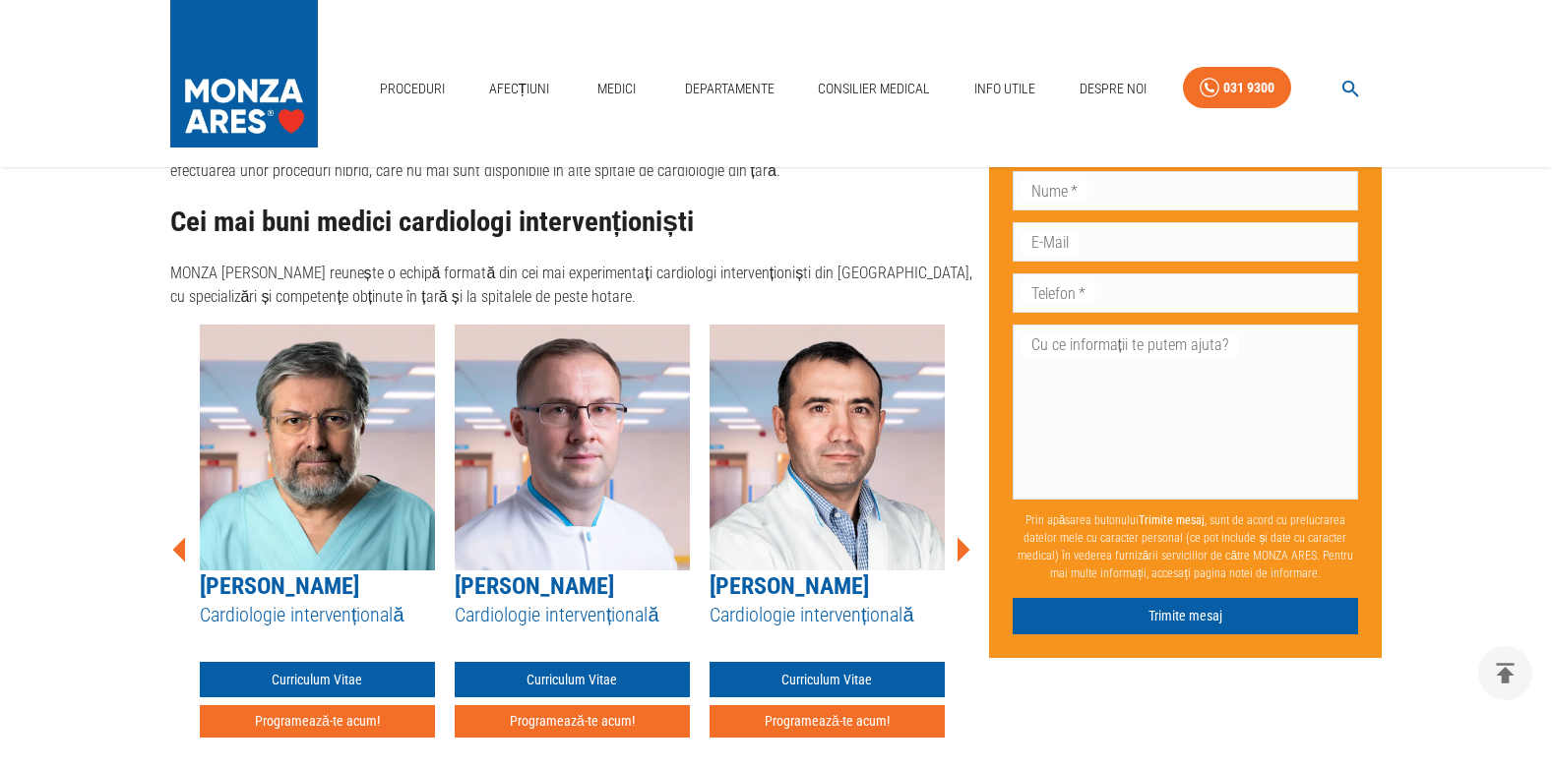
click at [962, 538] on icon at bounding box center [963, 550] width 13 height 25
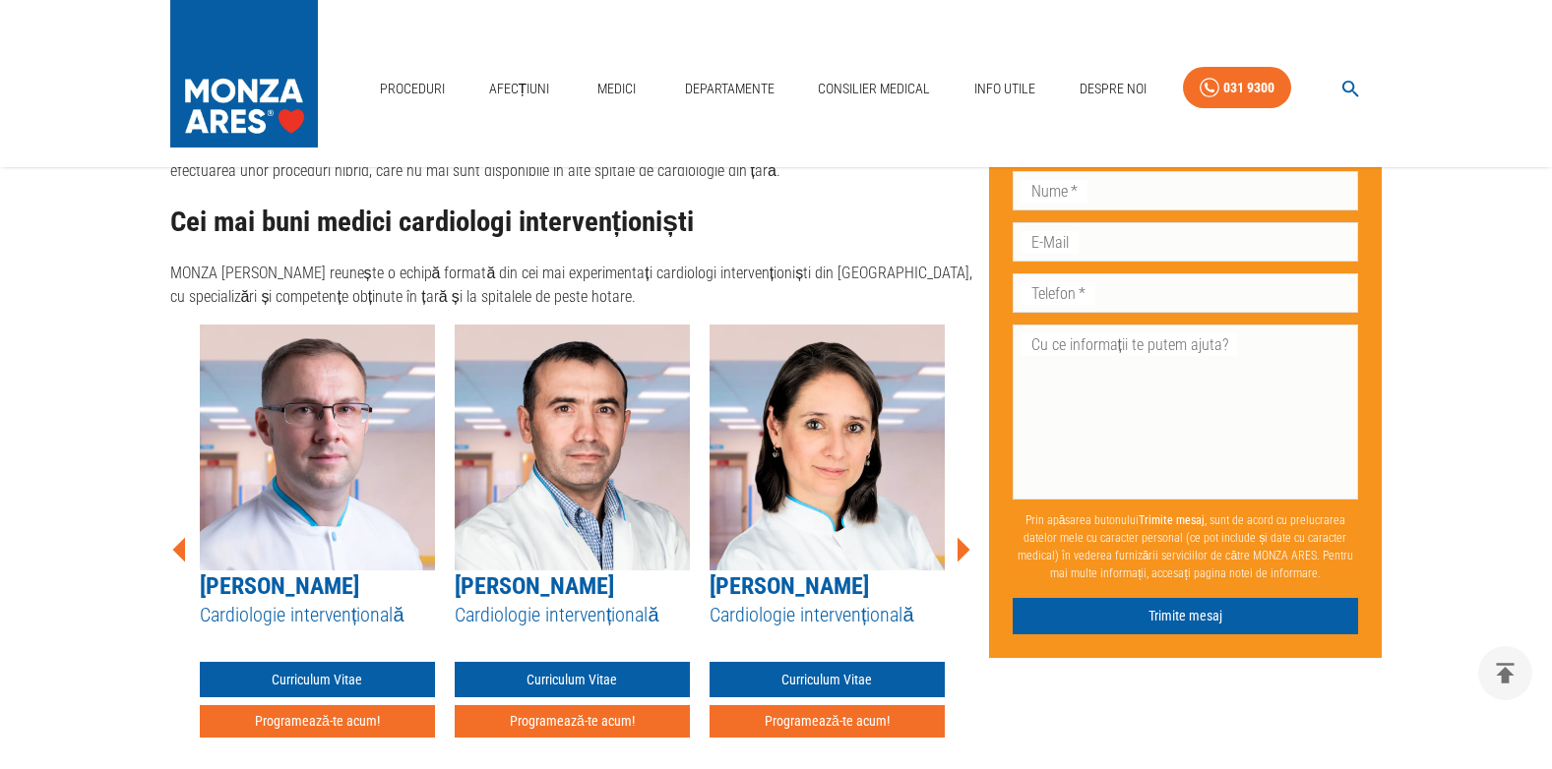
click at [175, 538] on icon at bounding box center [178, 550] width 13 height 25
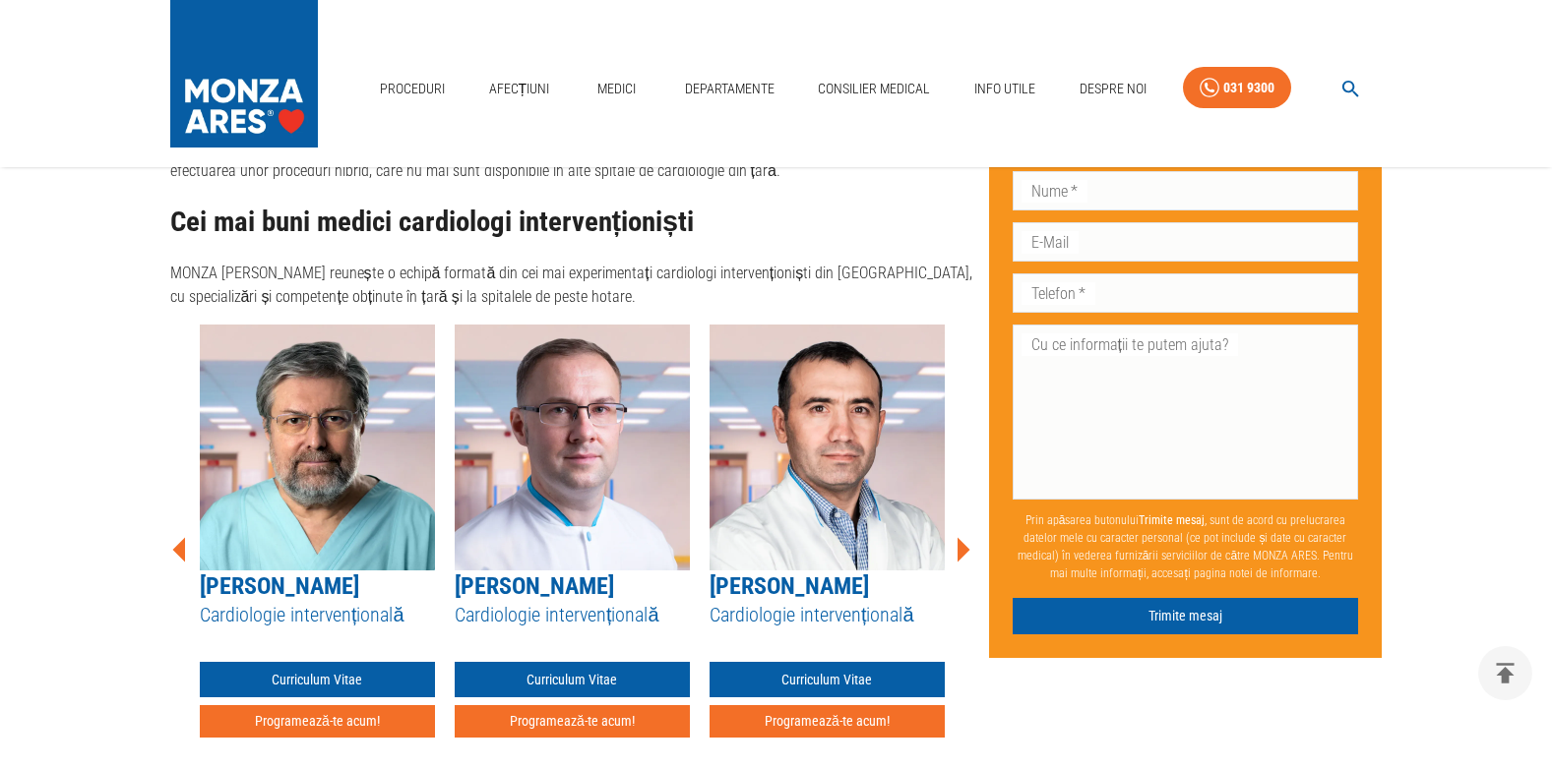
click at [959, 538] on icon at bounding box center [963, 550] width 13 height 25
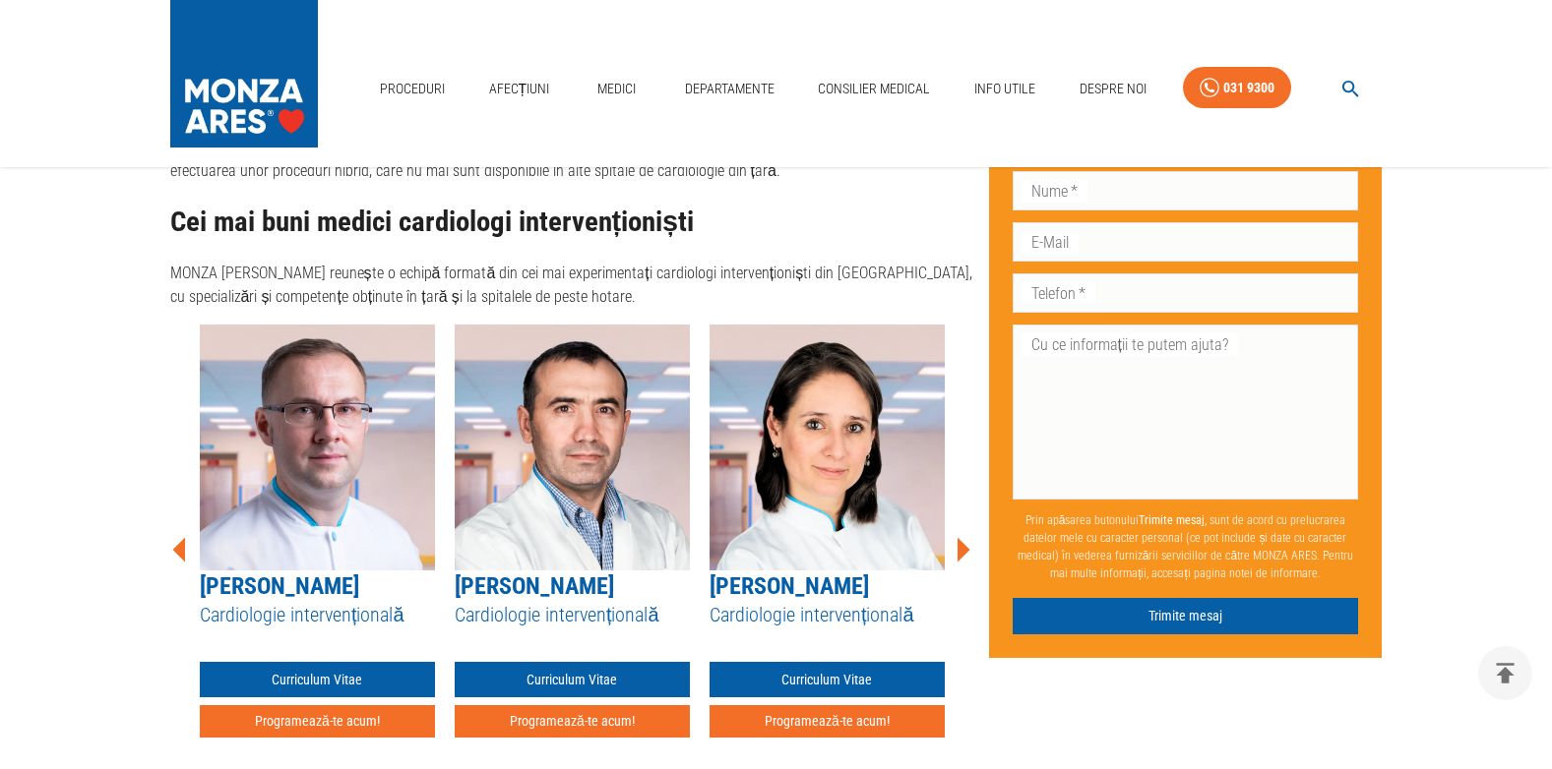
click at [959, 538] on icon at bounding box center [963, 550] width 13 height 25
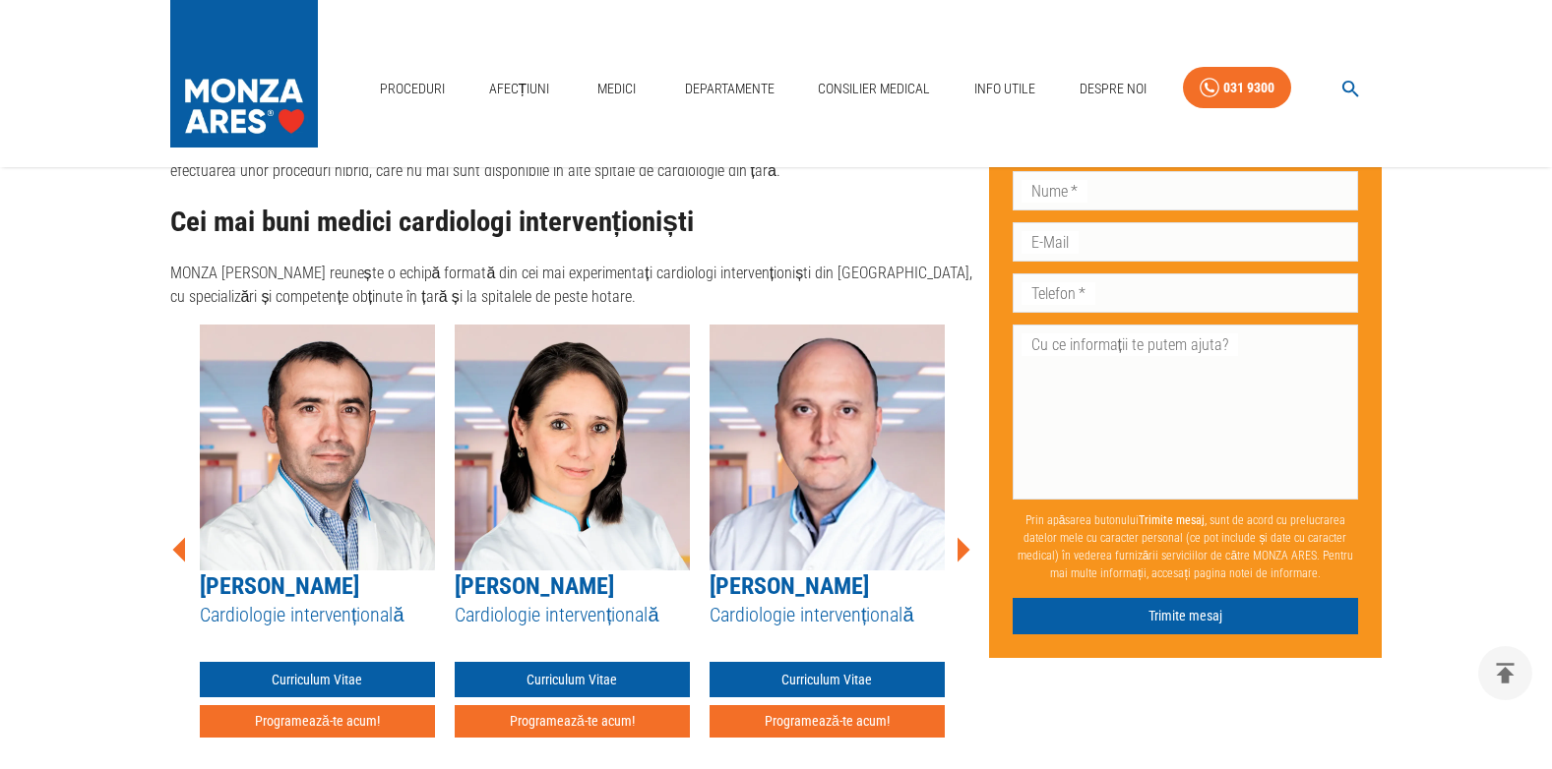
click at [959, 538] on icon at bounding box center [963, 550] width 13 height 25
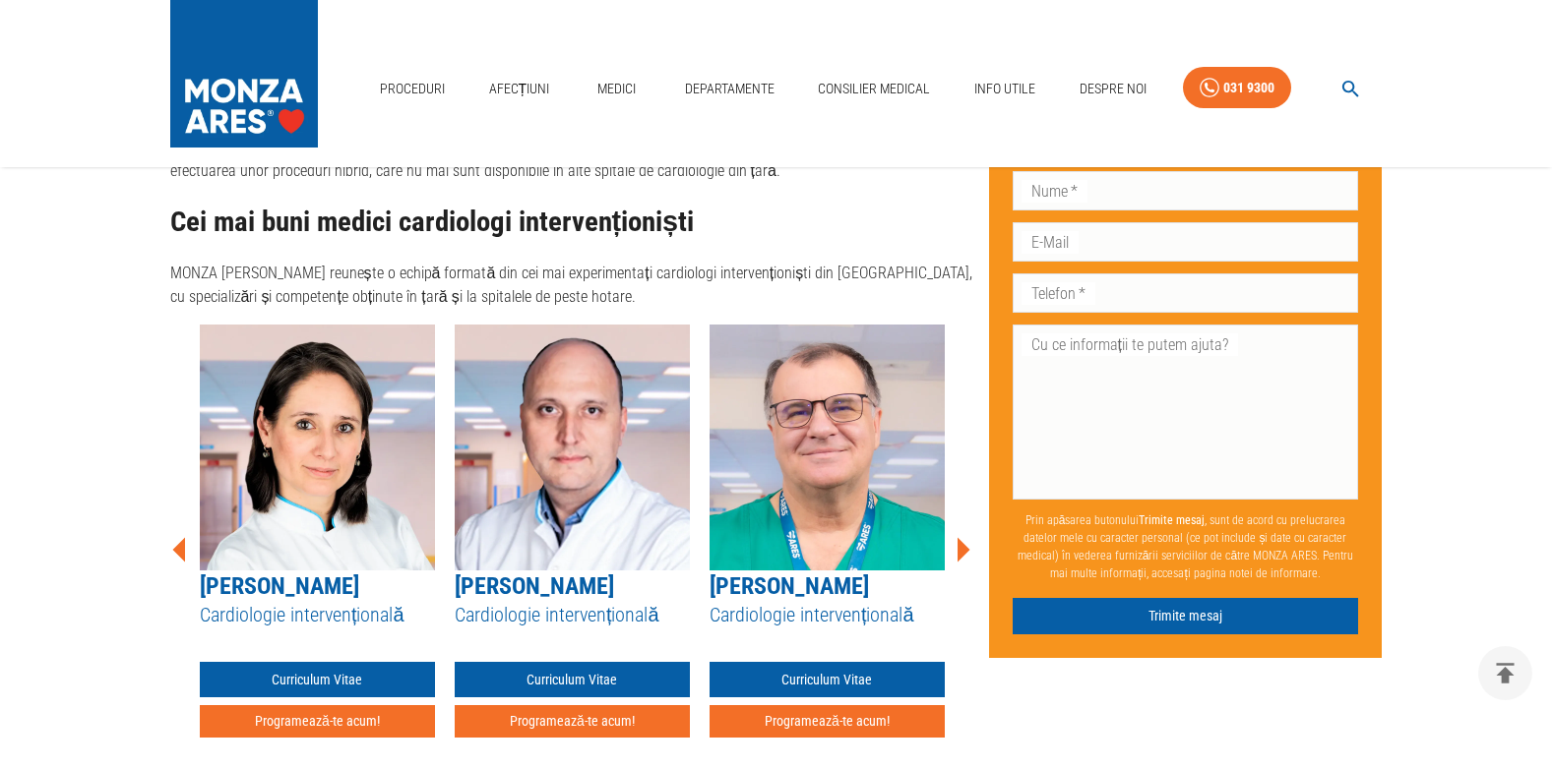
click at [959, 538] on icon at bounding box center [963, 550] width 13 height 25
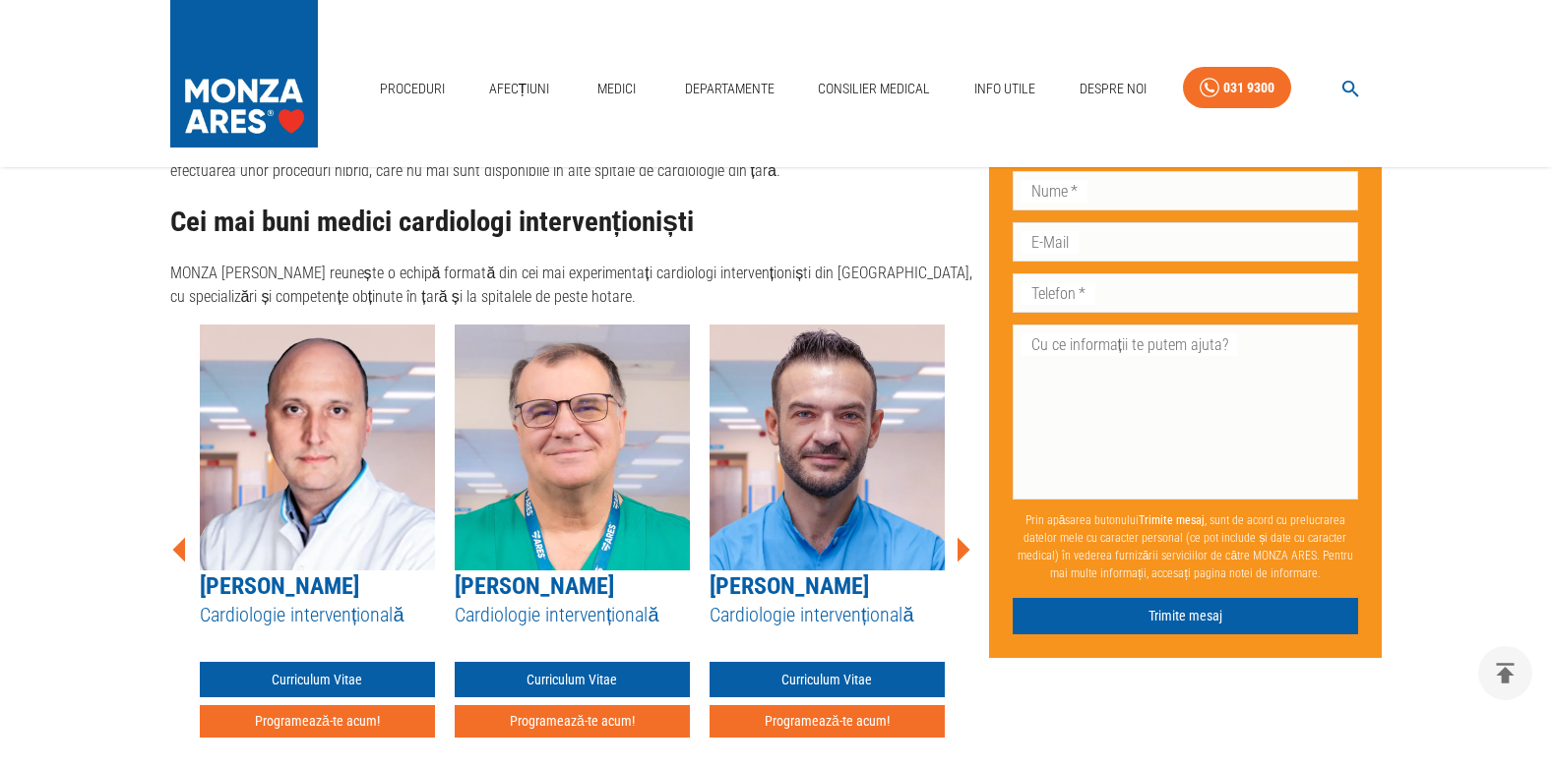
click at [959, 538] on icon at bounding box center [963, 550] width 13 height 25
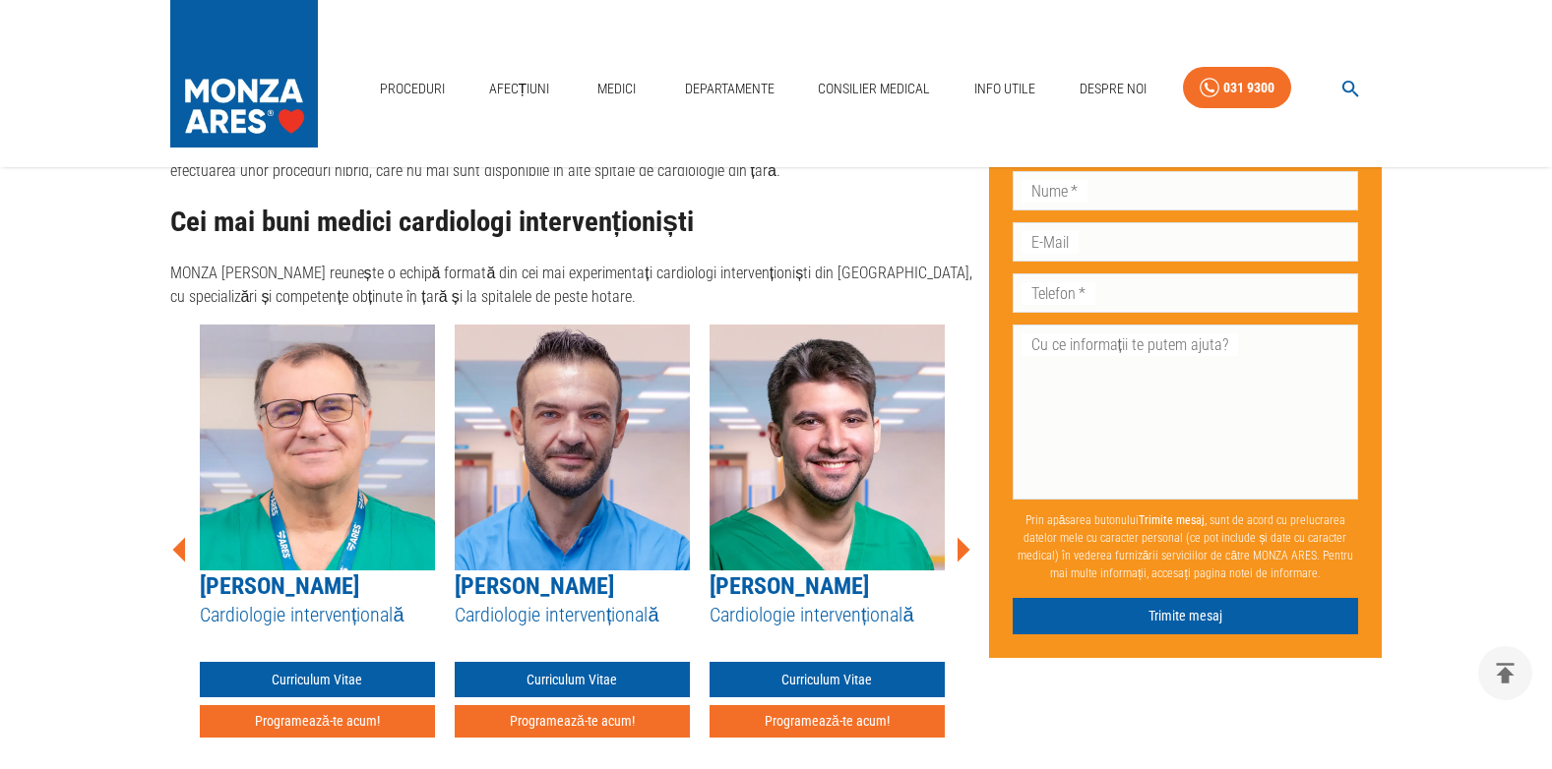
click at [959, 538] on icon at bounding box center [963, 550] width 13 height 25
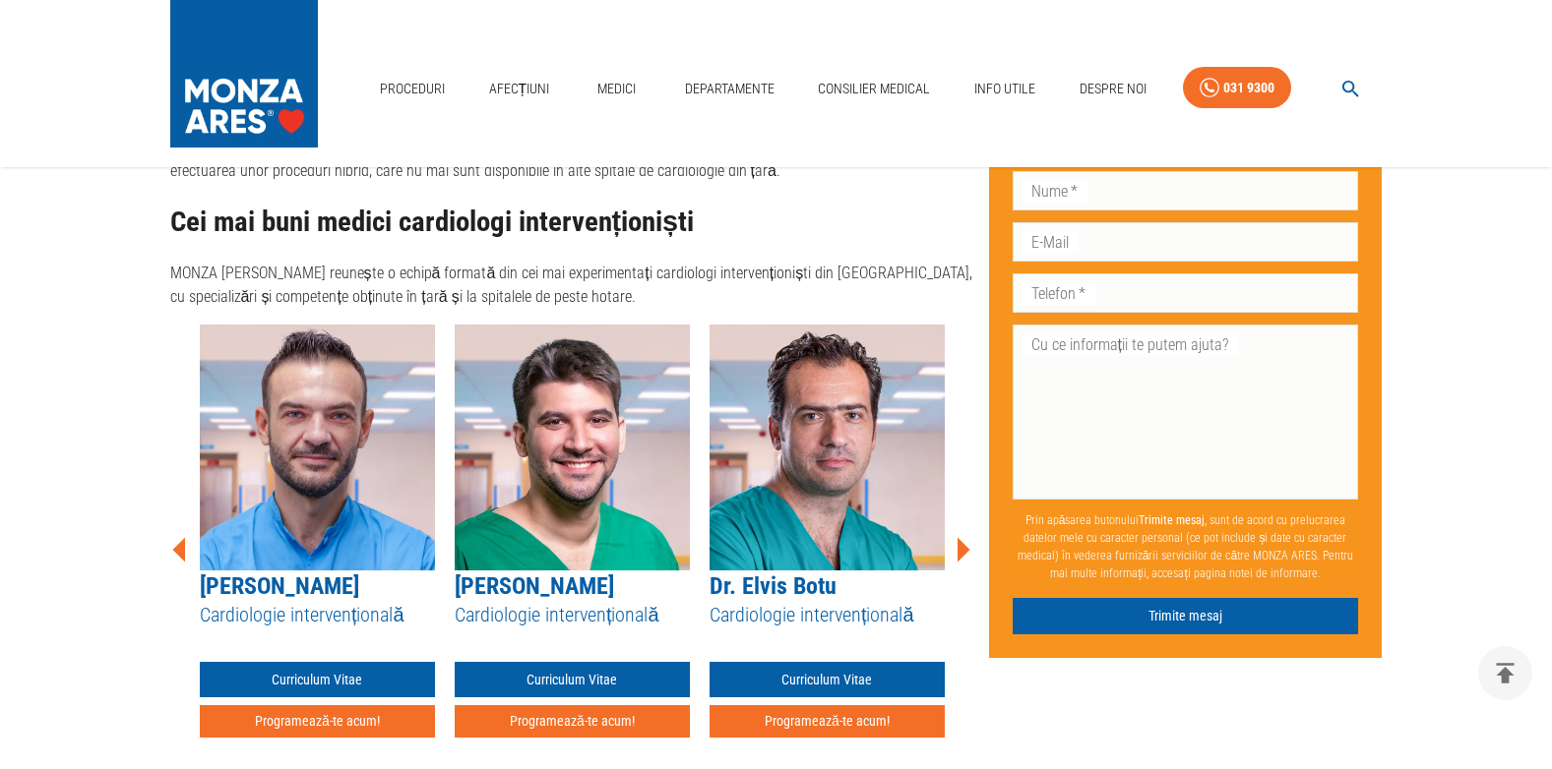
click at [959, 538] on icon at bounding box center [963, 550] width 13 height 25
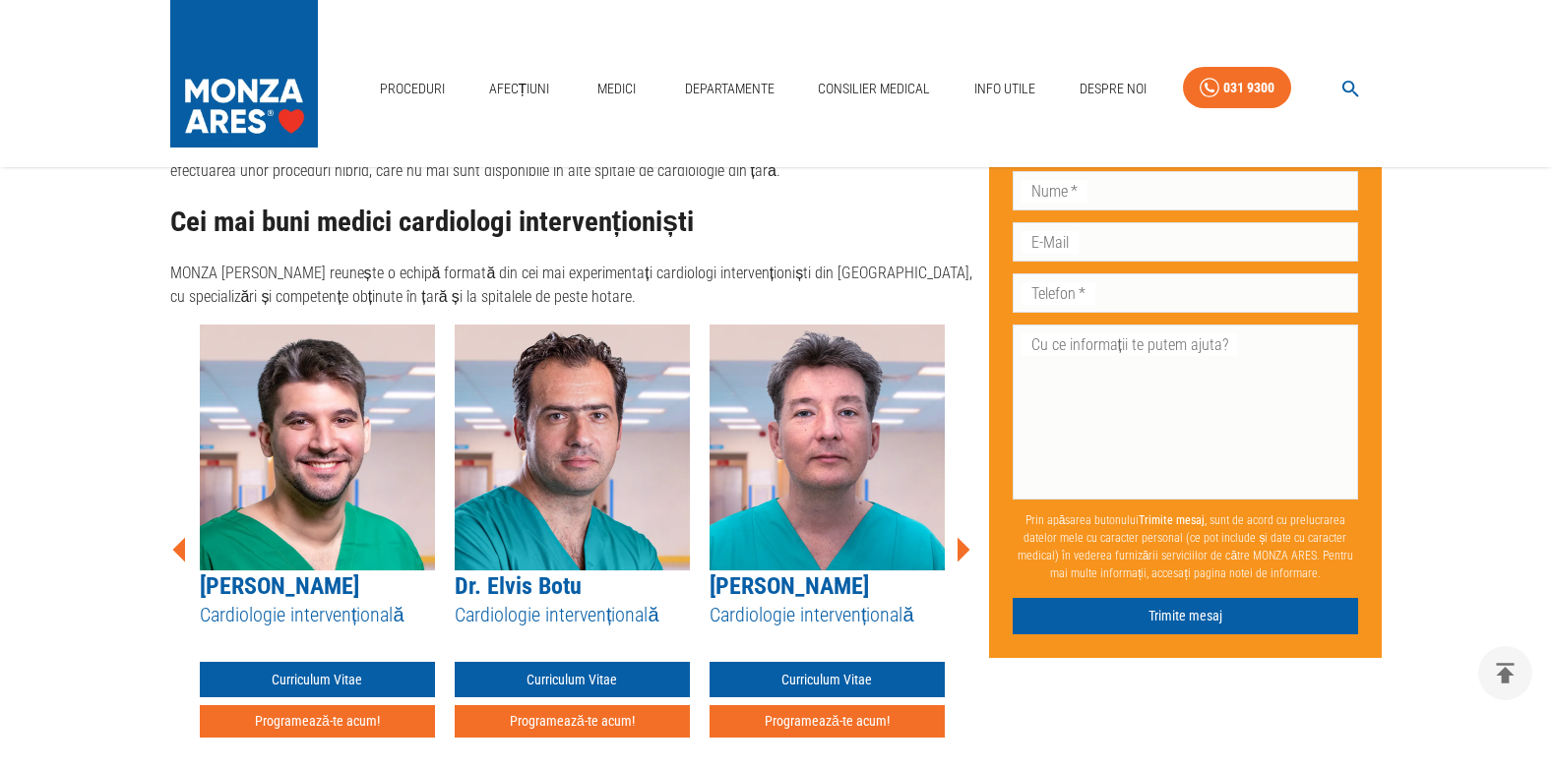
click at [964, 520] on icon at bounding box center [962, 549] width 59 height 59
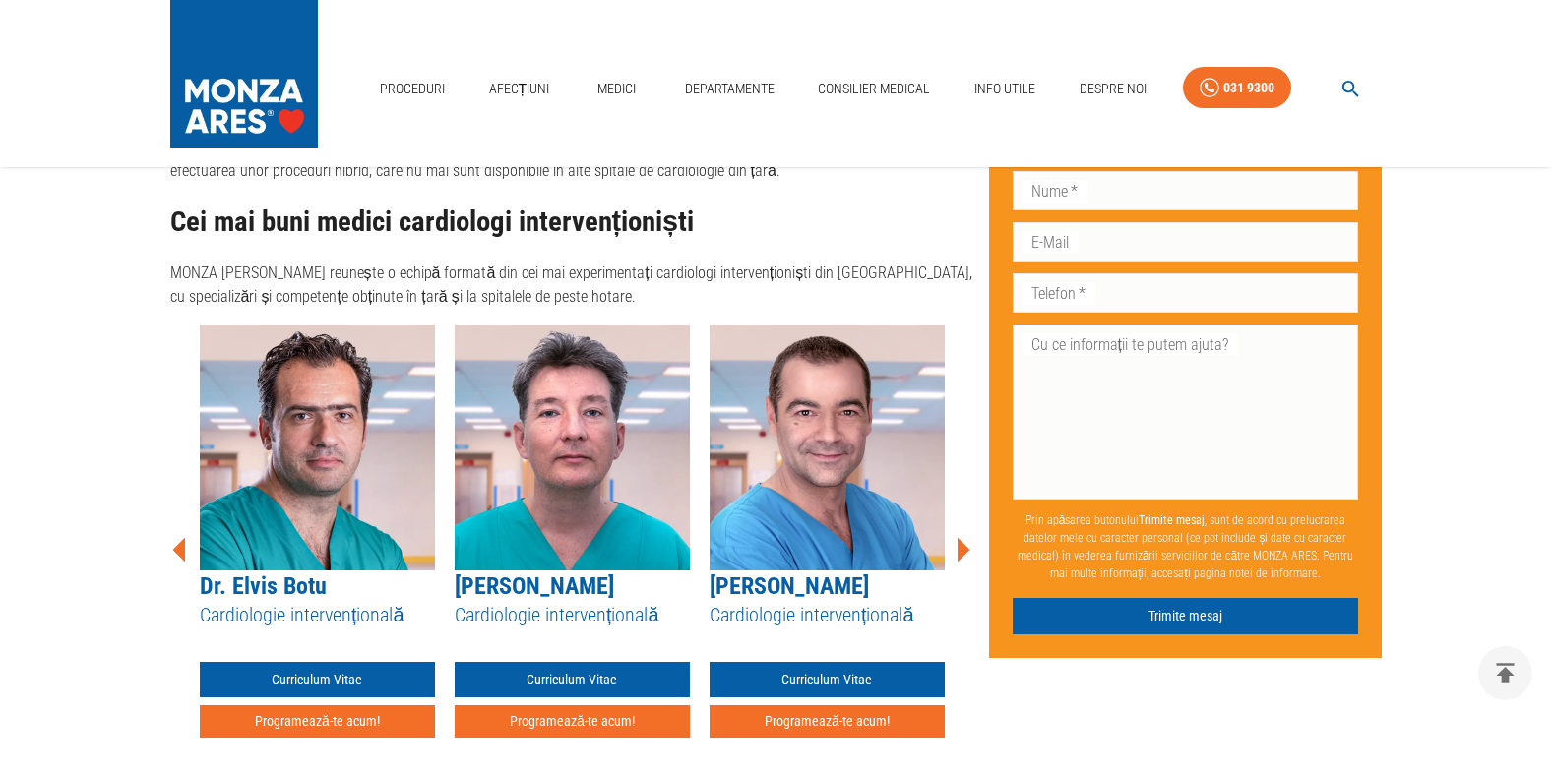
click at [964, 520] on icon at bounding box center [962, 549] width 59 height 59
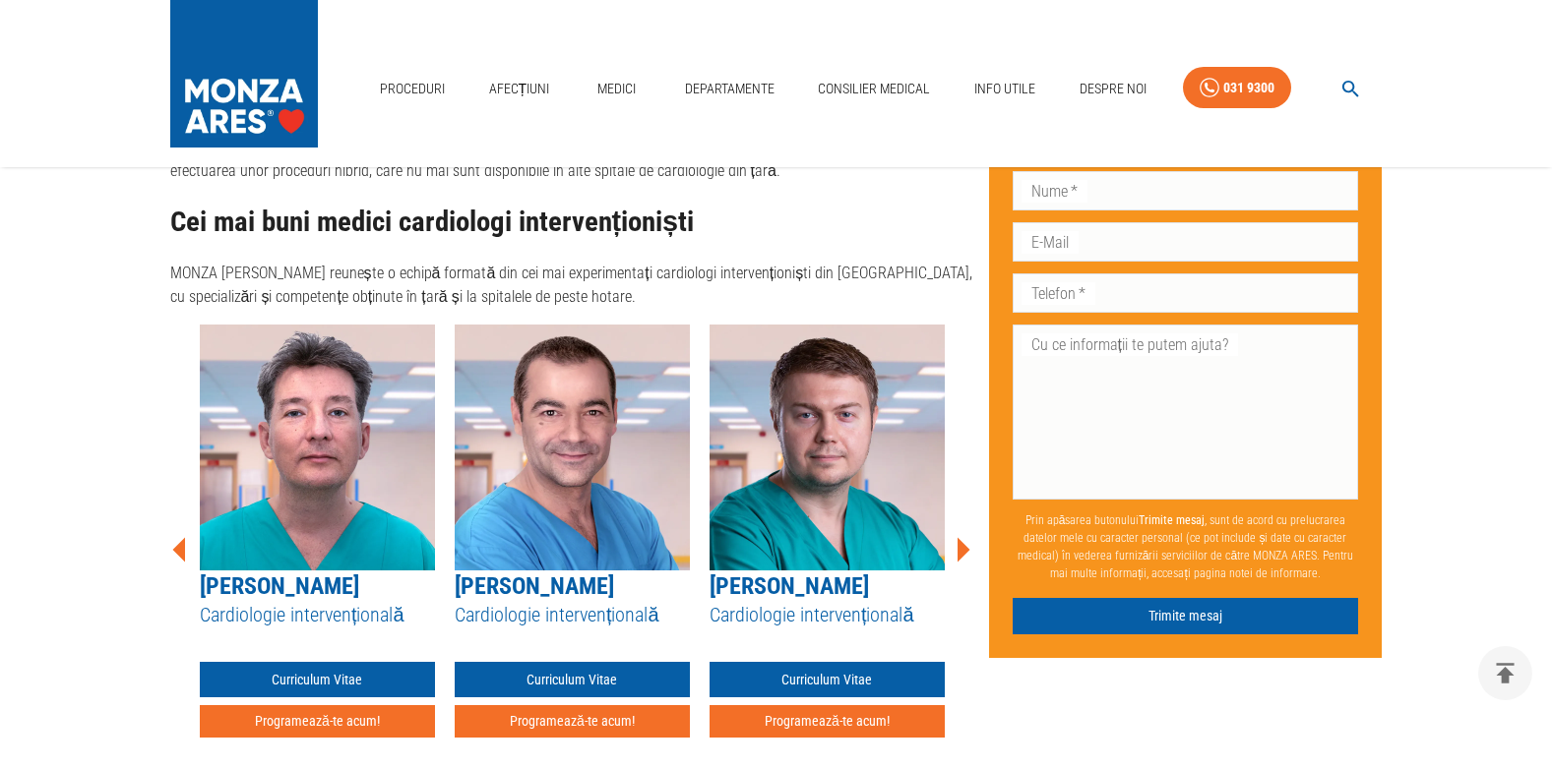
click at [967, 520] on icon at bounding box center [962, 549] width 59 height 59
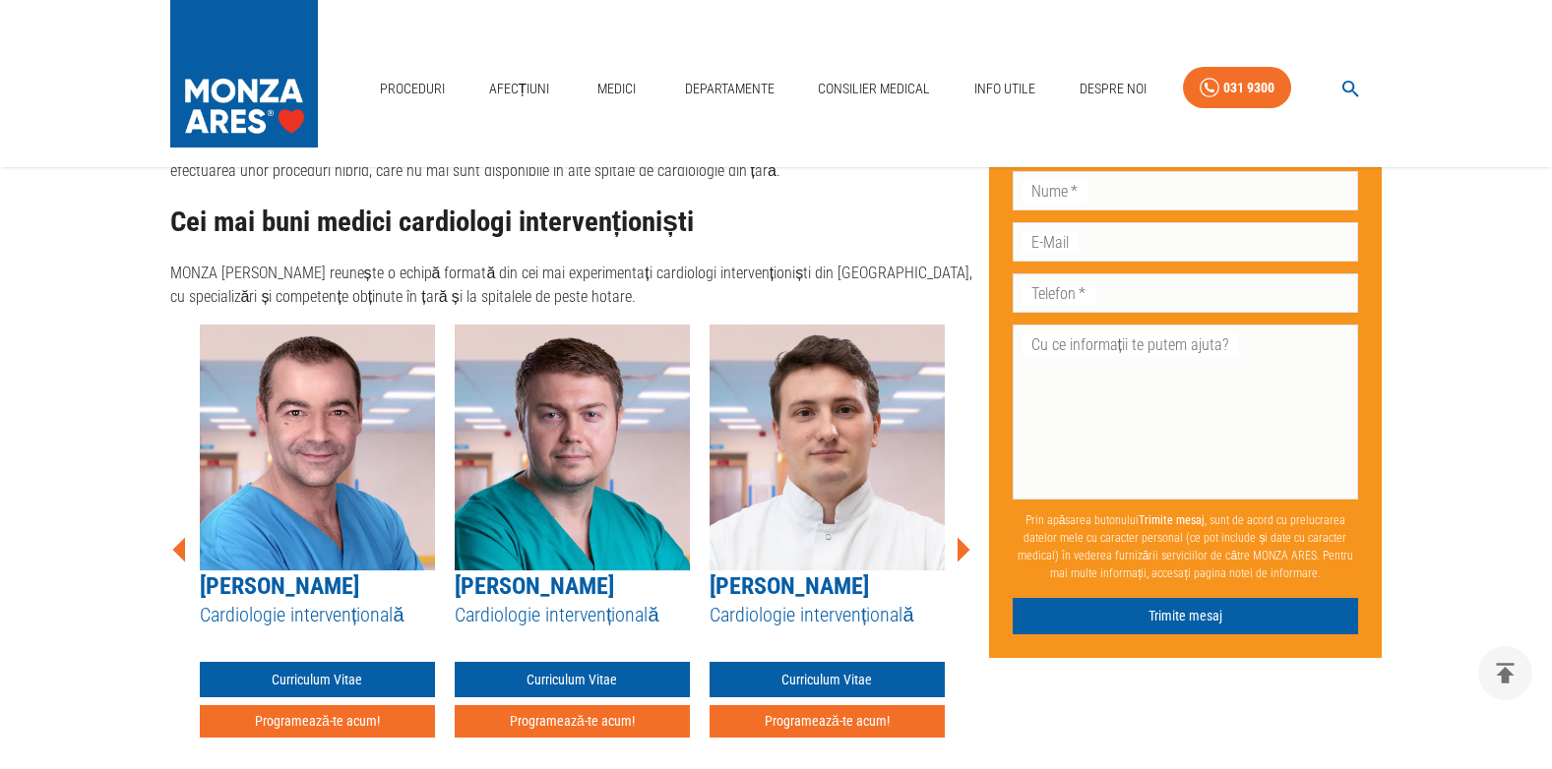
click at [967, 520] on icon at bounding box center [962, 549] width 59 height 59
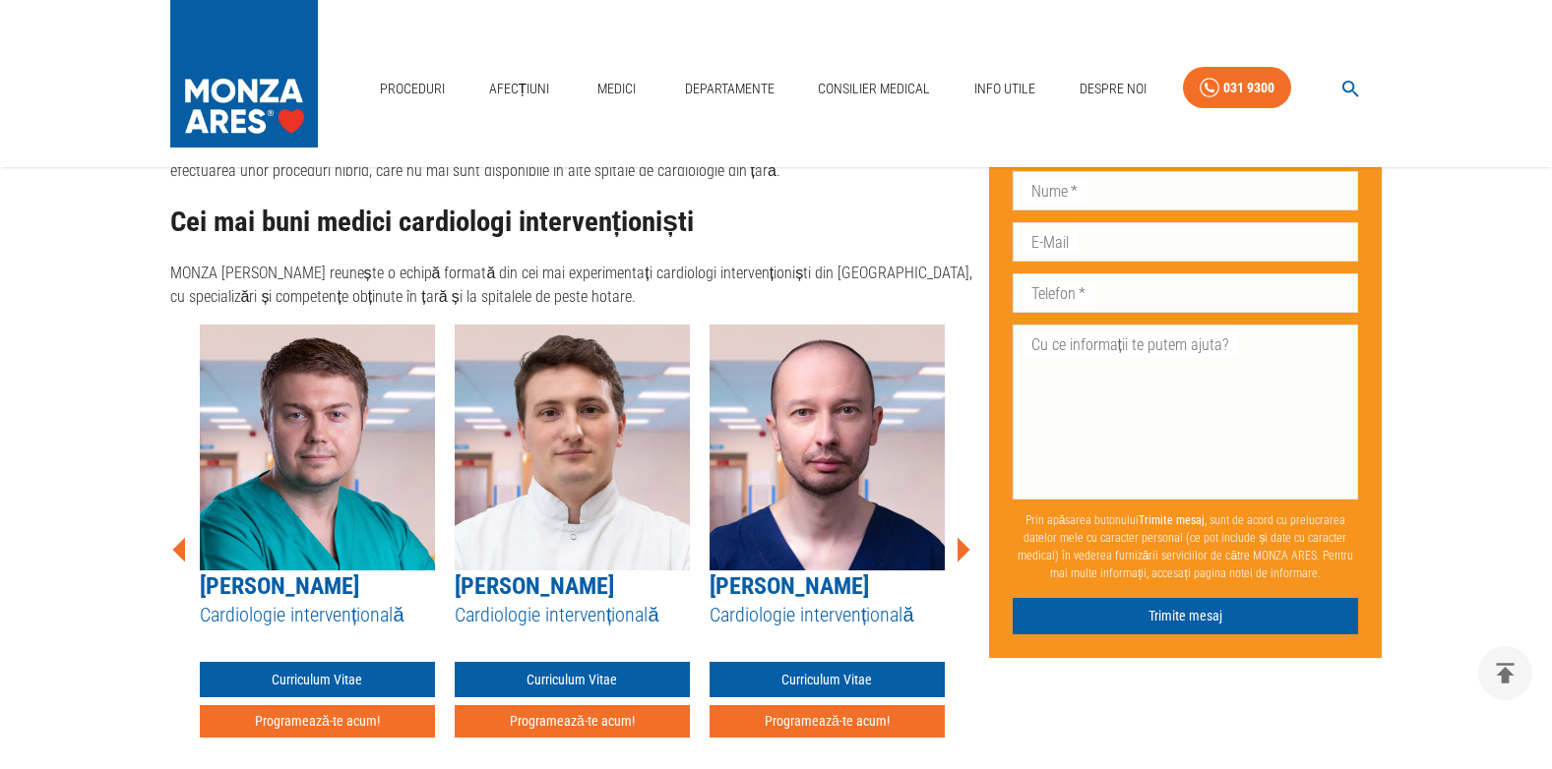
click at [967, 520] on icon at bounding box center [962, 549] width 59 height 59
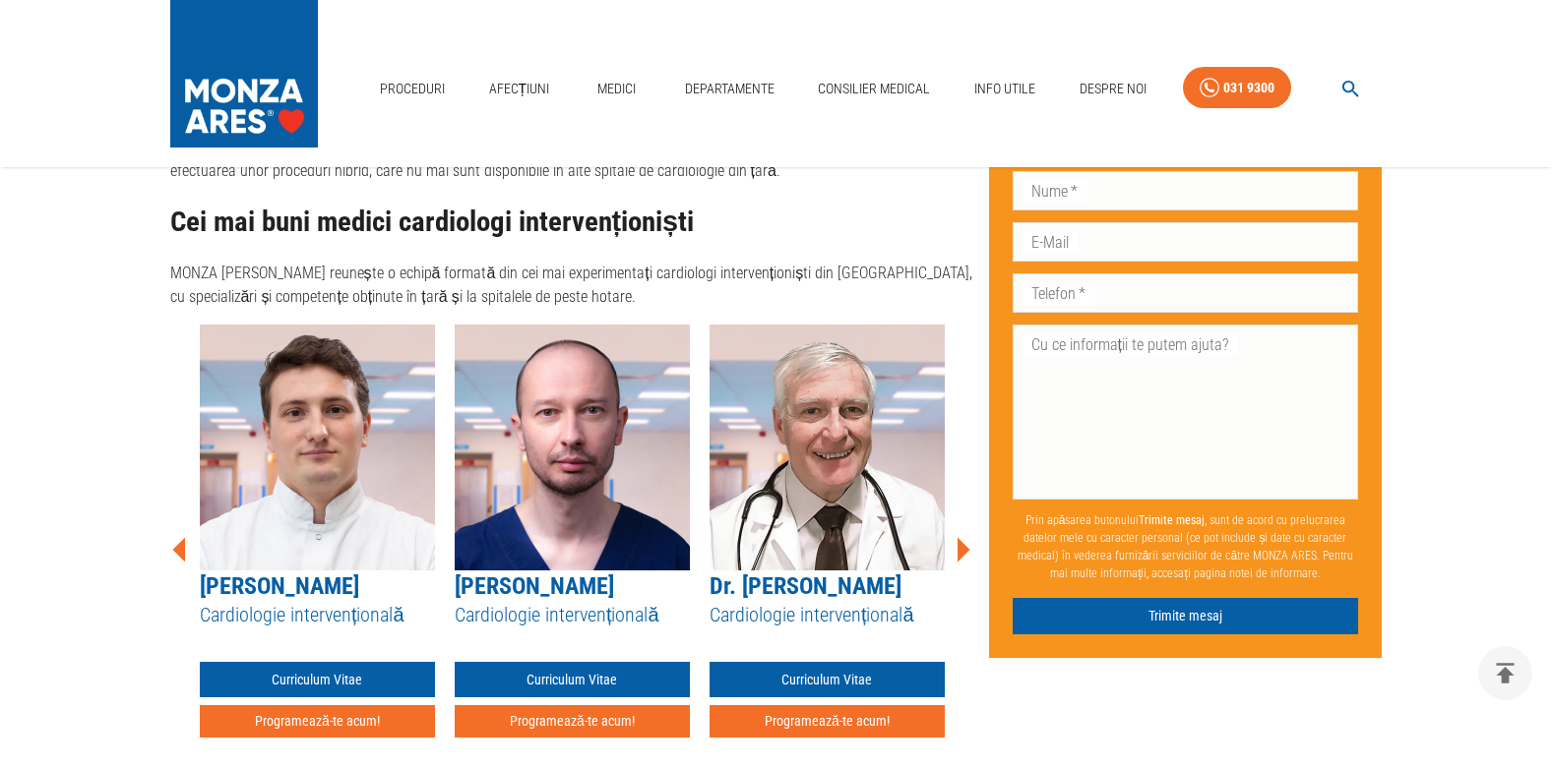
click at [967, 520] on icon at bounding box center [962, 549] width 59 height 59
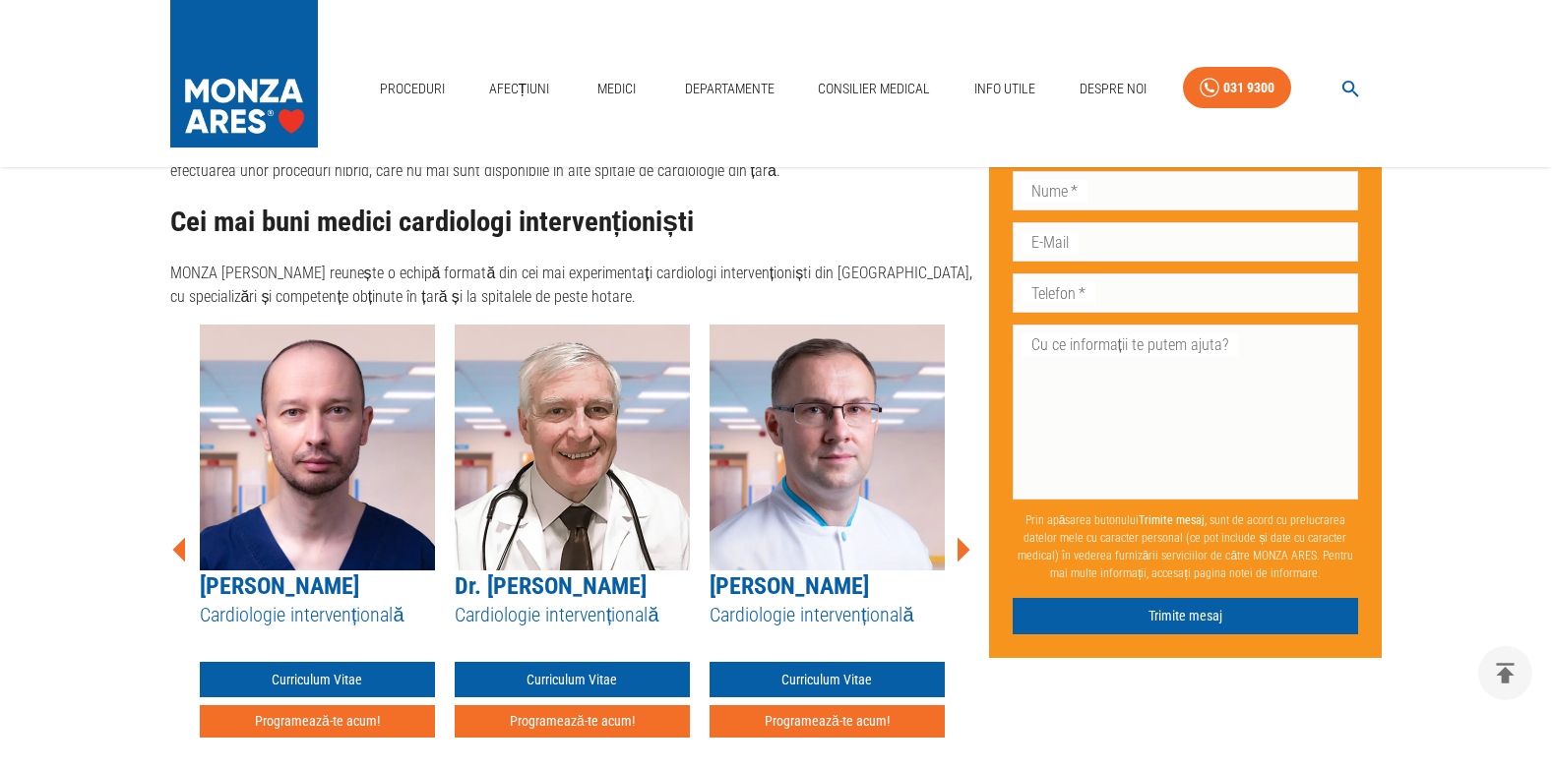
click at [967, 520] on icon at bounding box center [962, 549] width 59 height 59
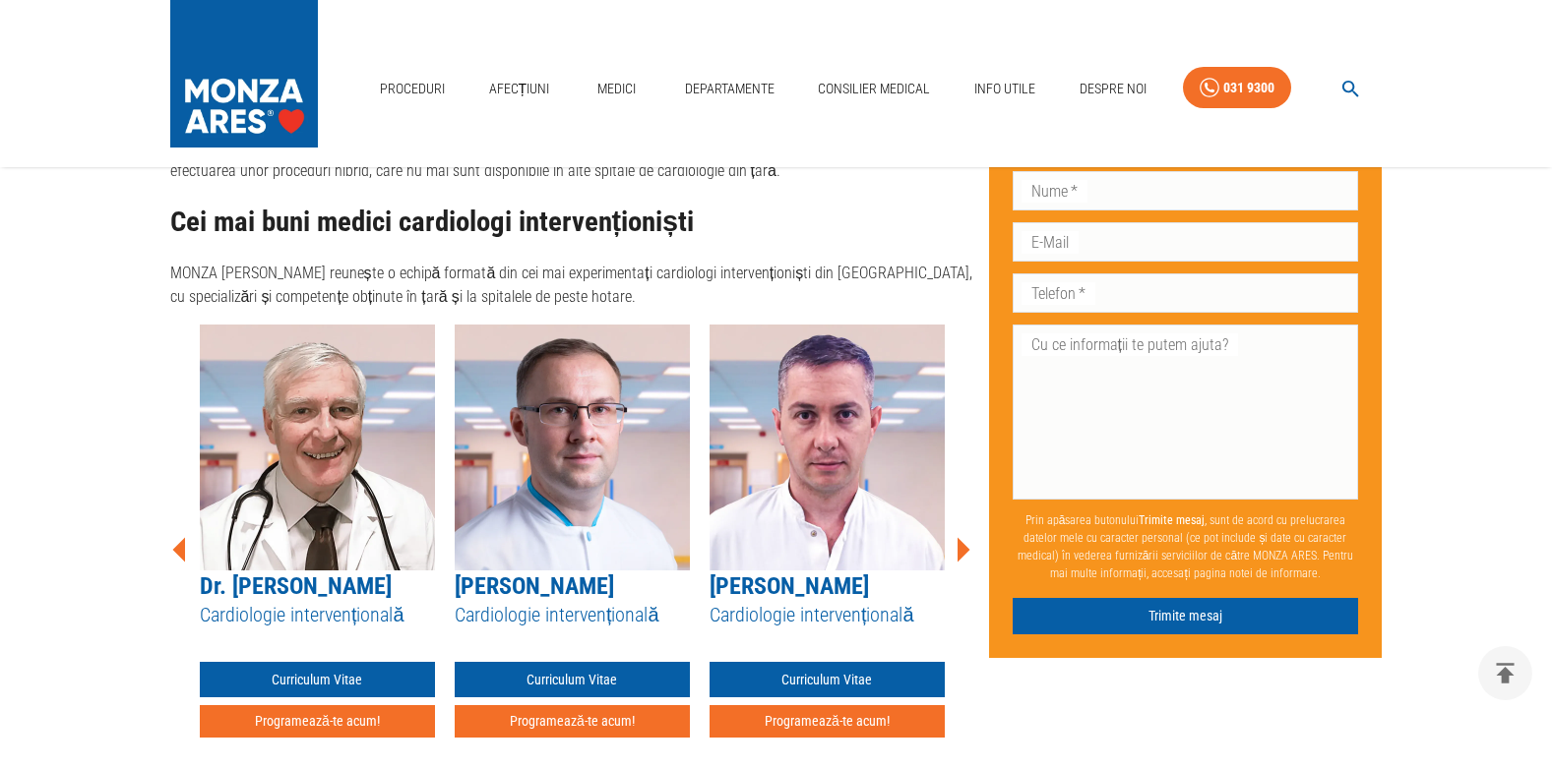
click at [967, 520] on icon at bounding box center [962, 549] width 59 height 59
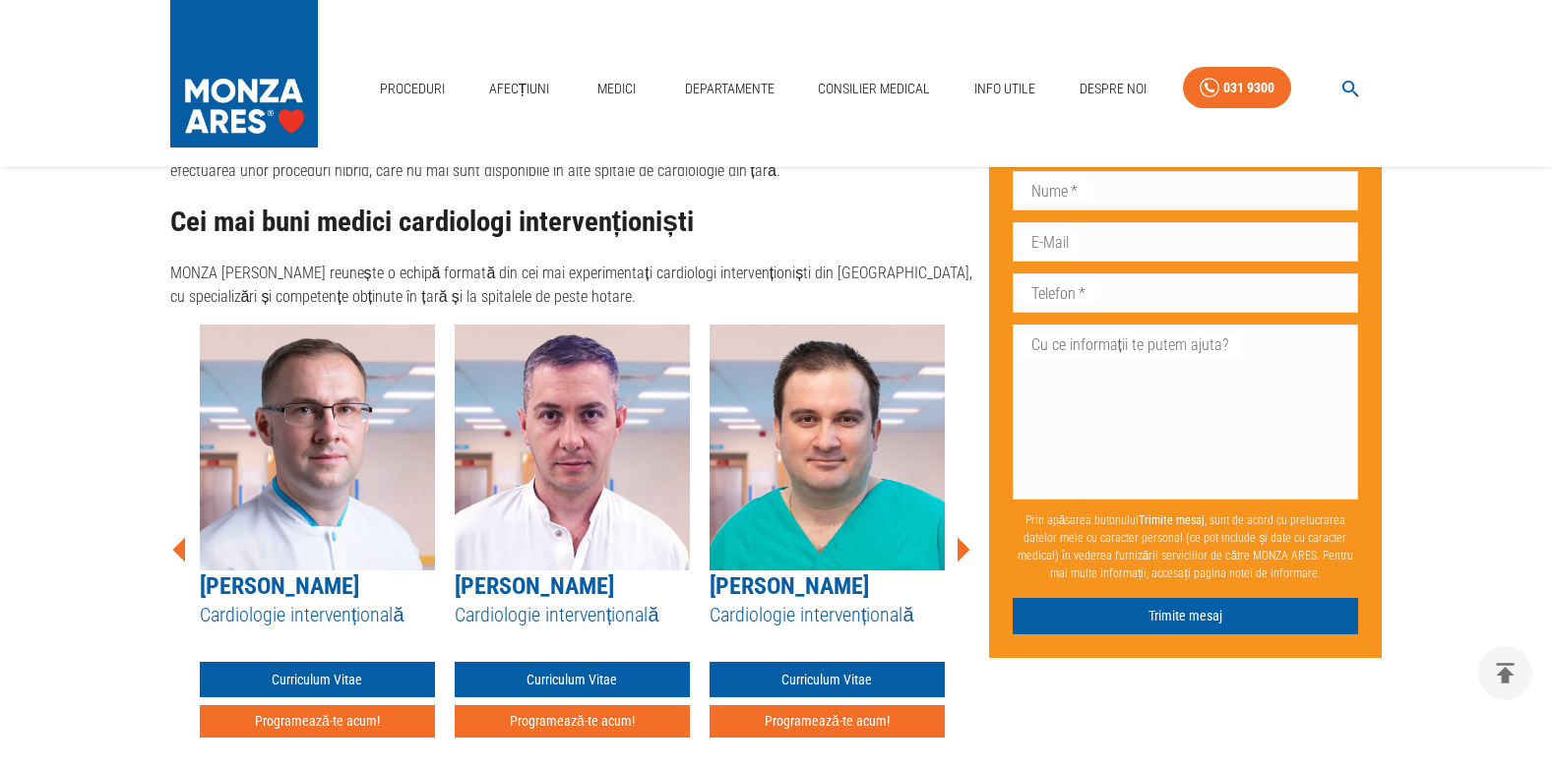
click at [967, 520] on icon at bounding box center [962, 549] width 59 height 59
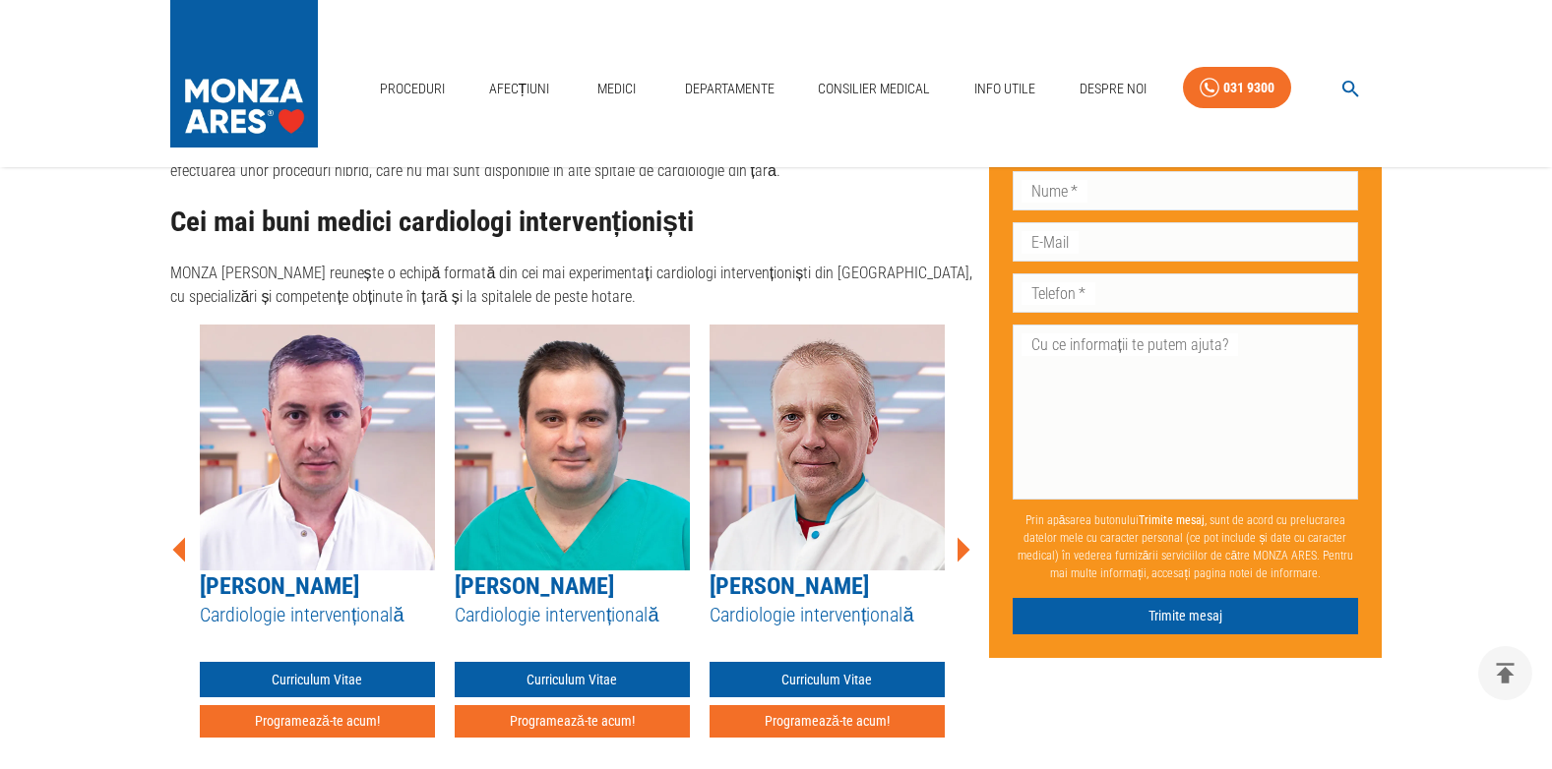
click at [967, 520] on icon at bounding box center [962, 549] width 59 height 59
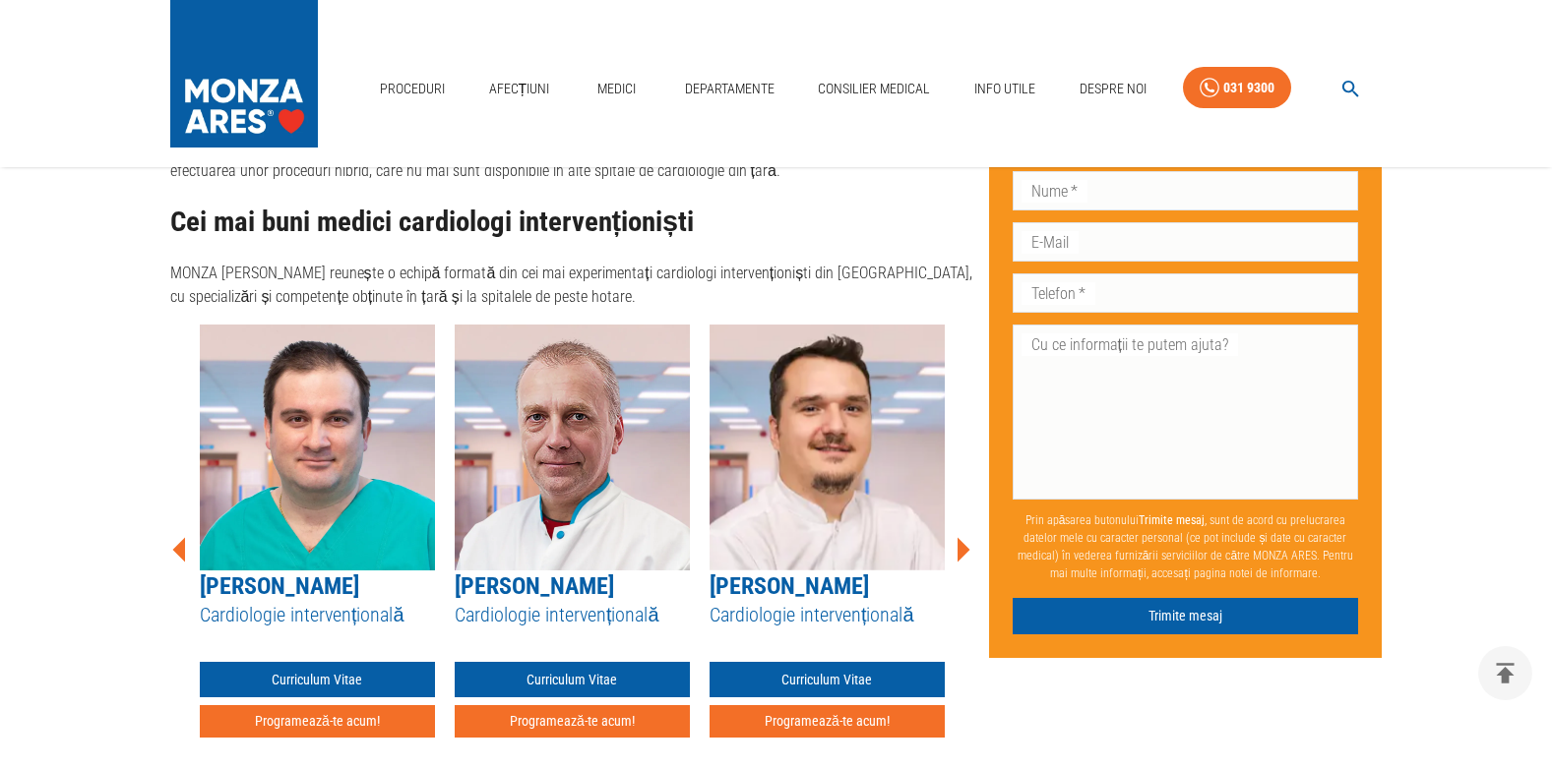
click at [967, 520] on icon at bounding box center [962, 549] width 59 height 59
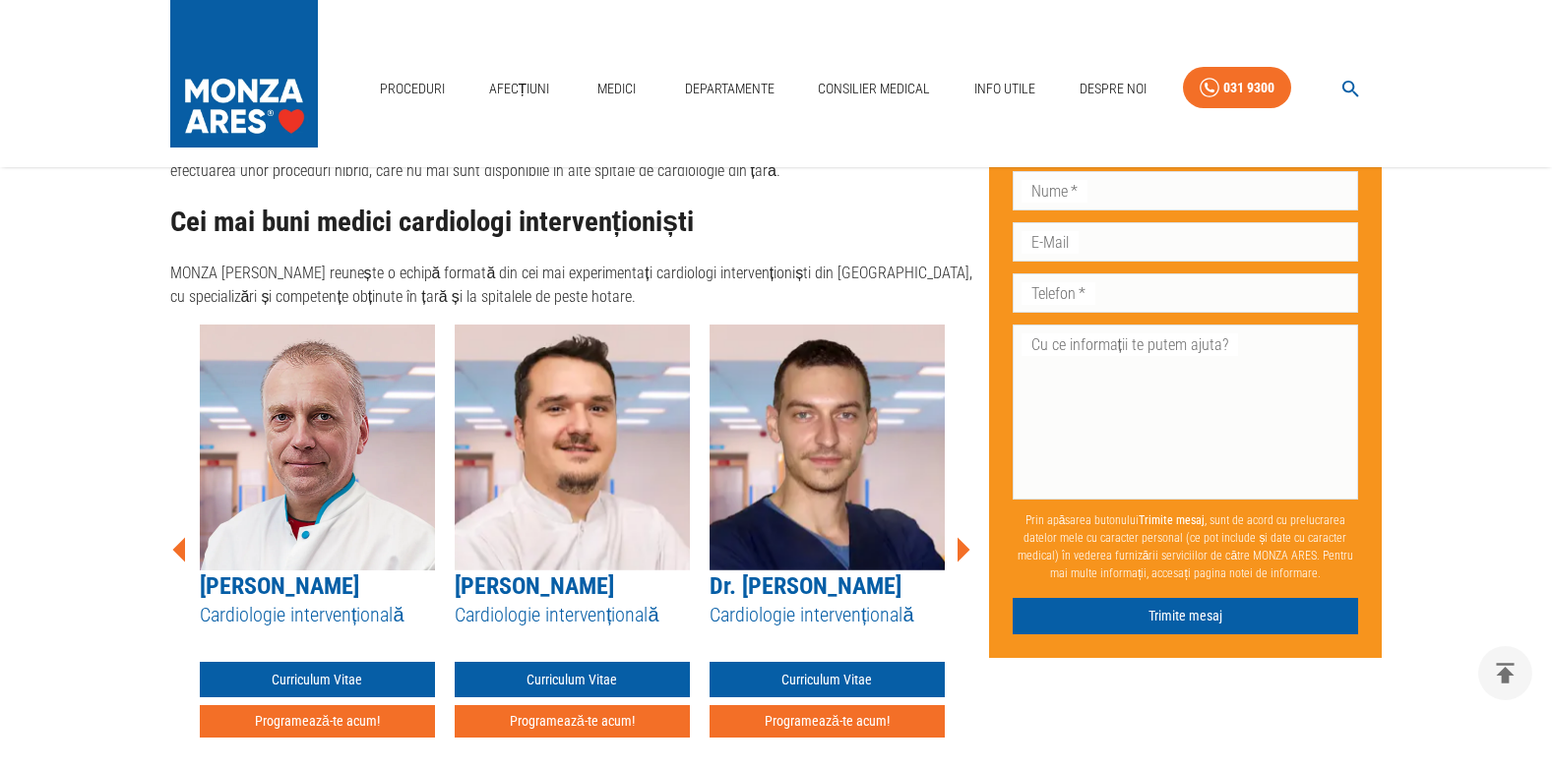
click at [967, 520] on icon at bounding box center [962, 549] width 59 height 59
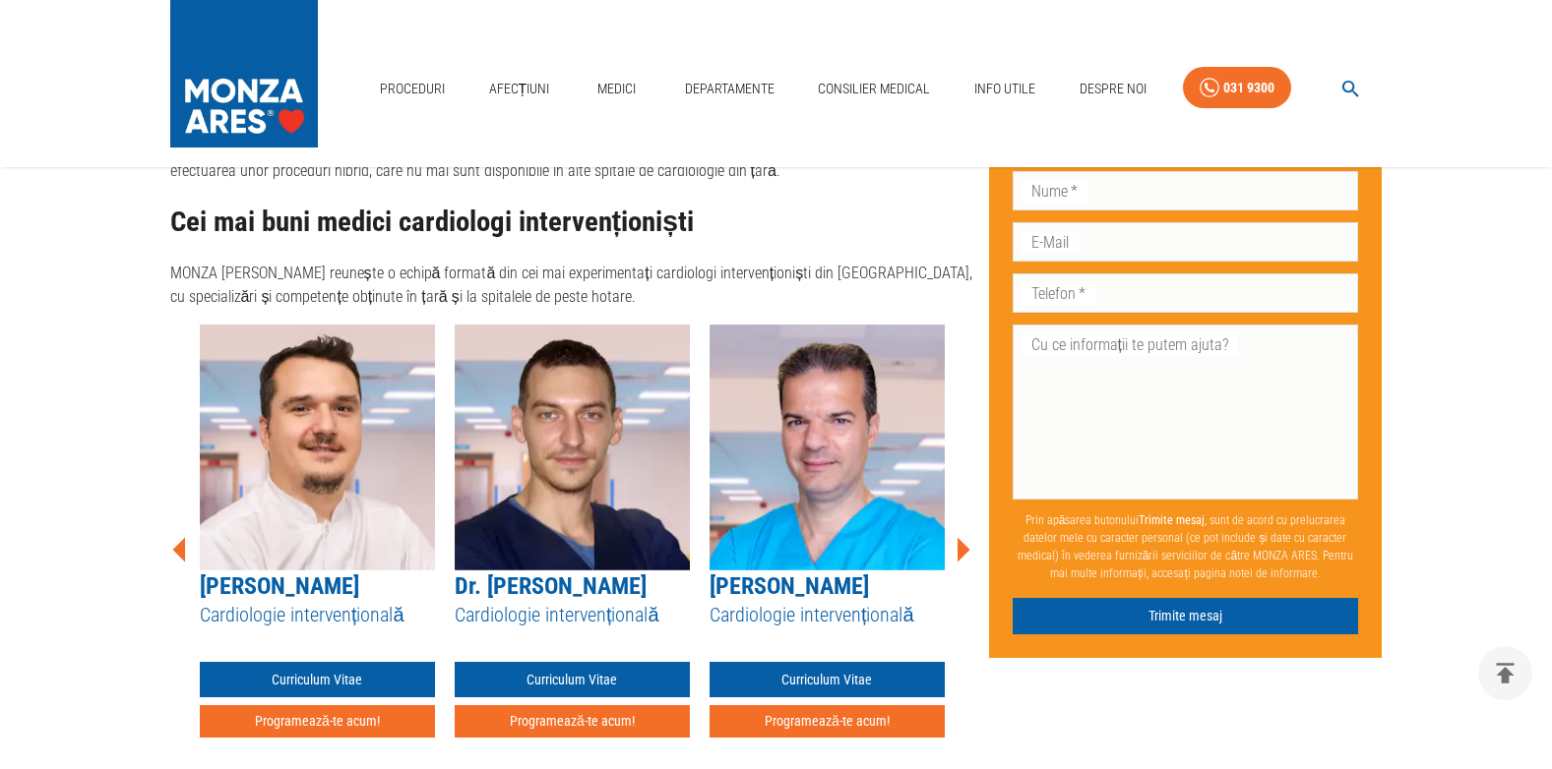
click at [967, 520] on icon at bounding box center [962, 549] width 59 height 59
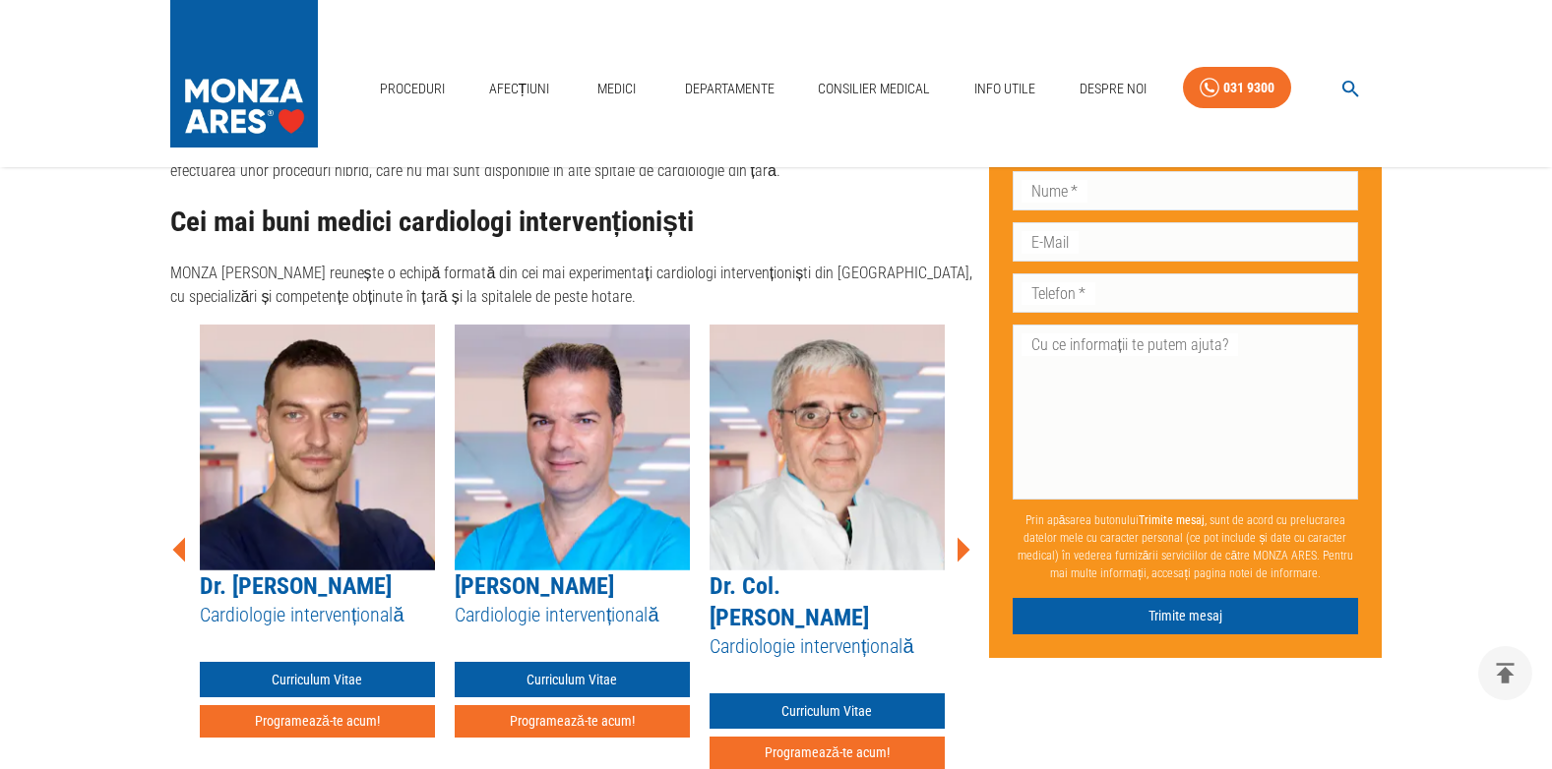
click at [967, 520] on icon at bounding box center [962, 549] width 59 height 59
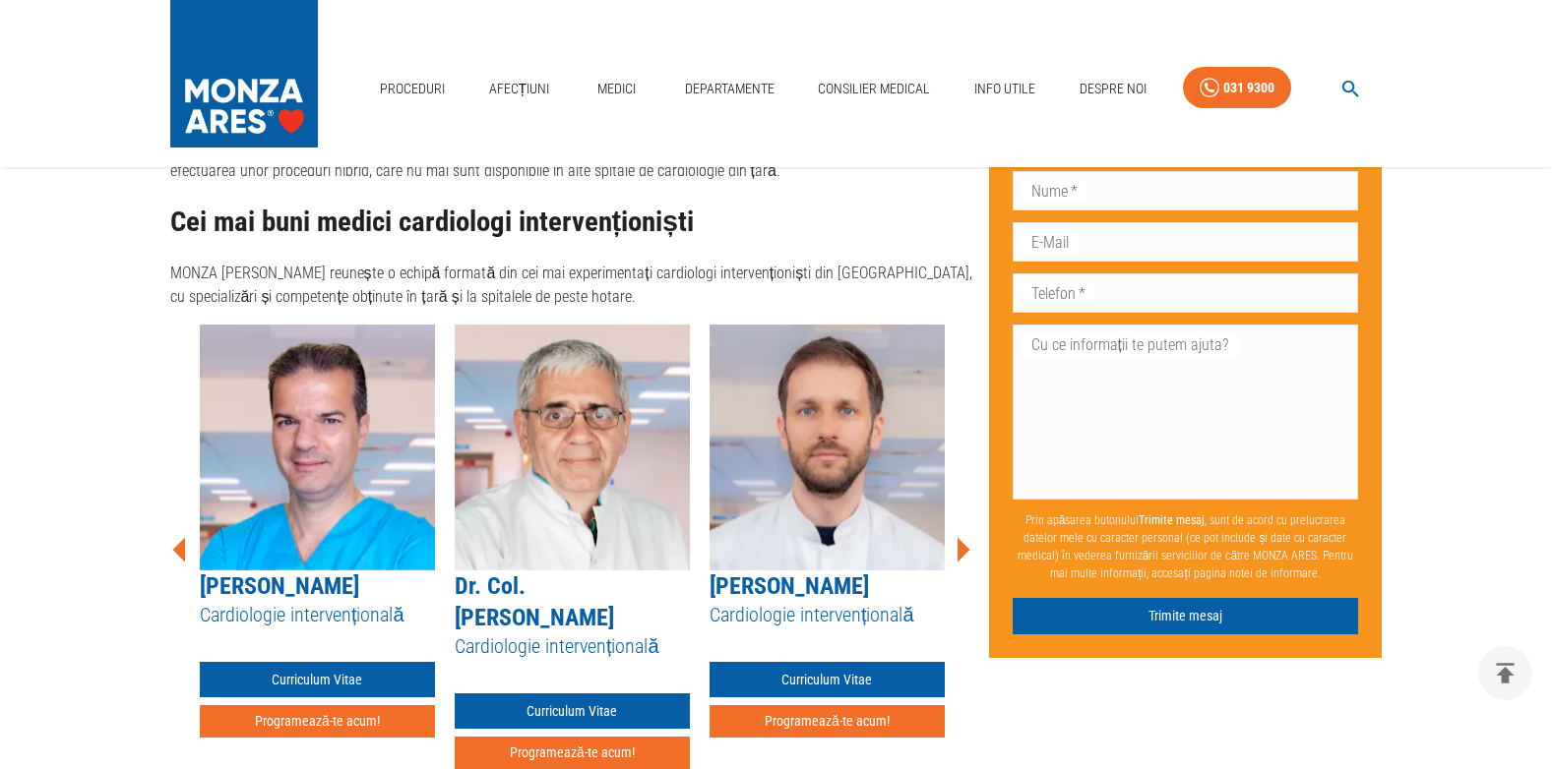
click at [967, 520] on icon at bounding box center [962, 549] width 59 height 59
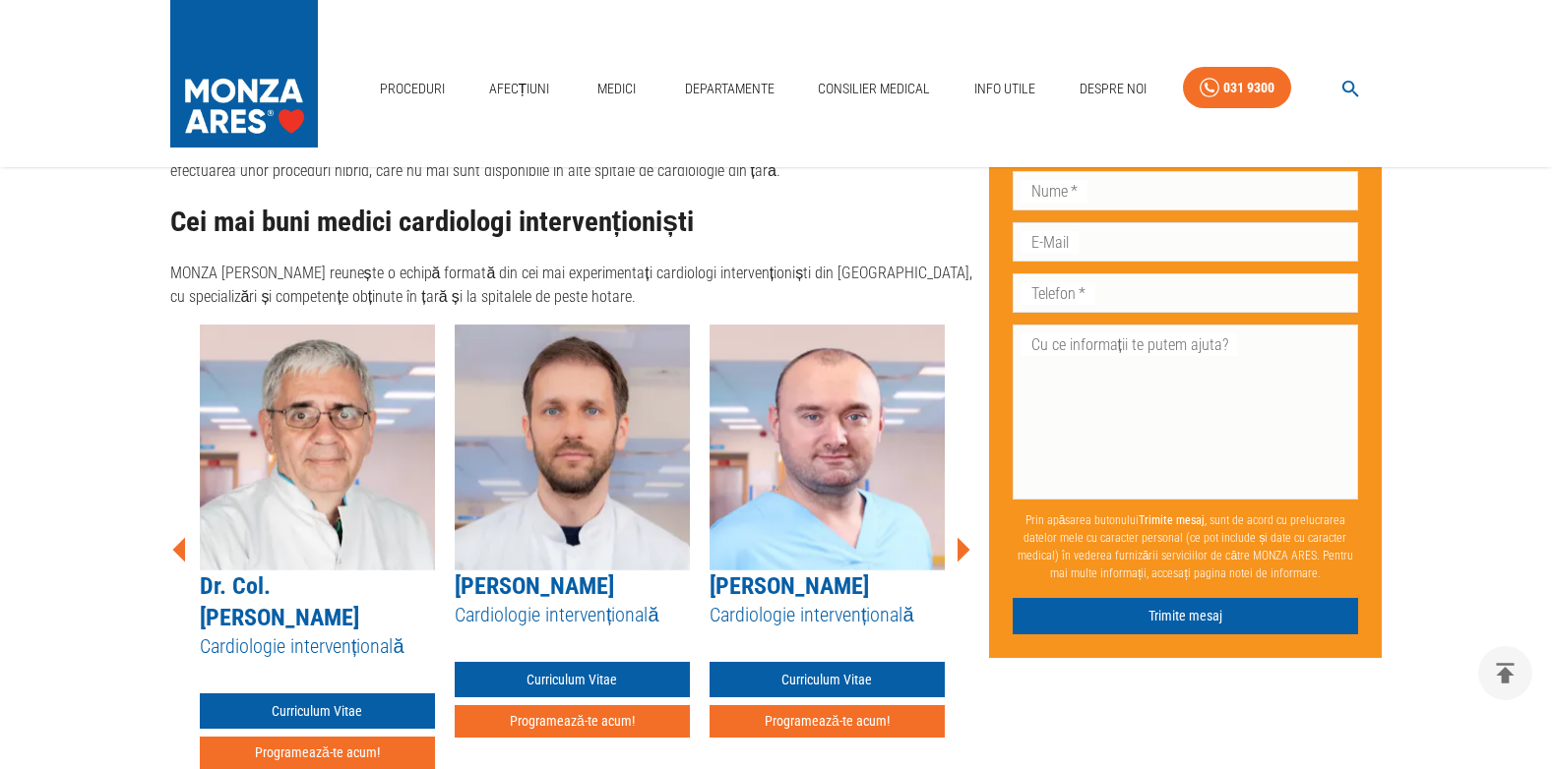
click at [967, 520] on icon at bounding box center [962, 549] width 59 height 59
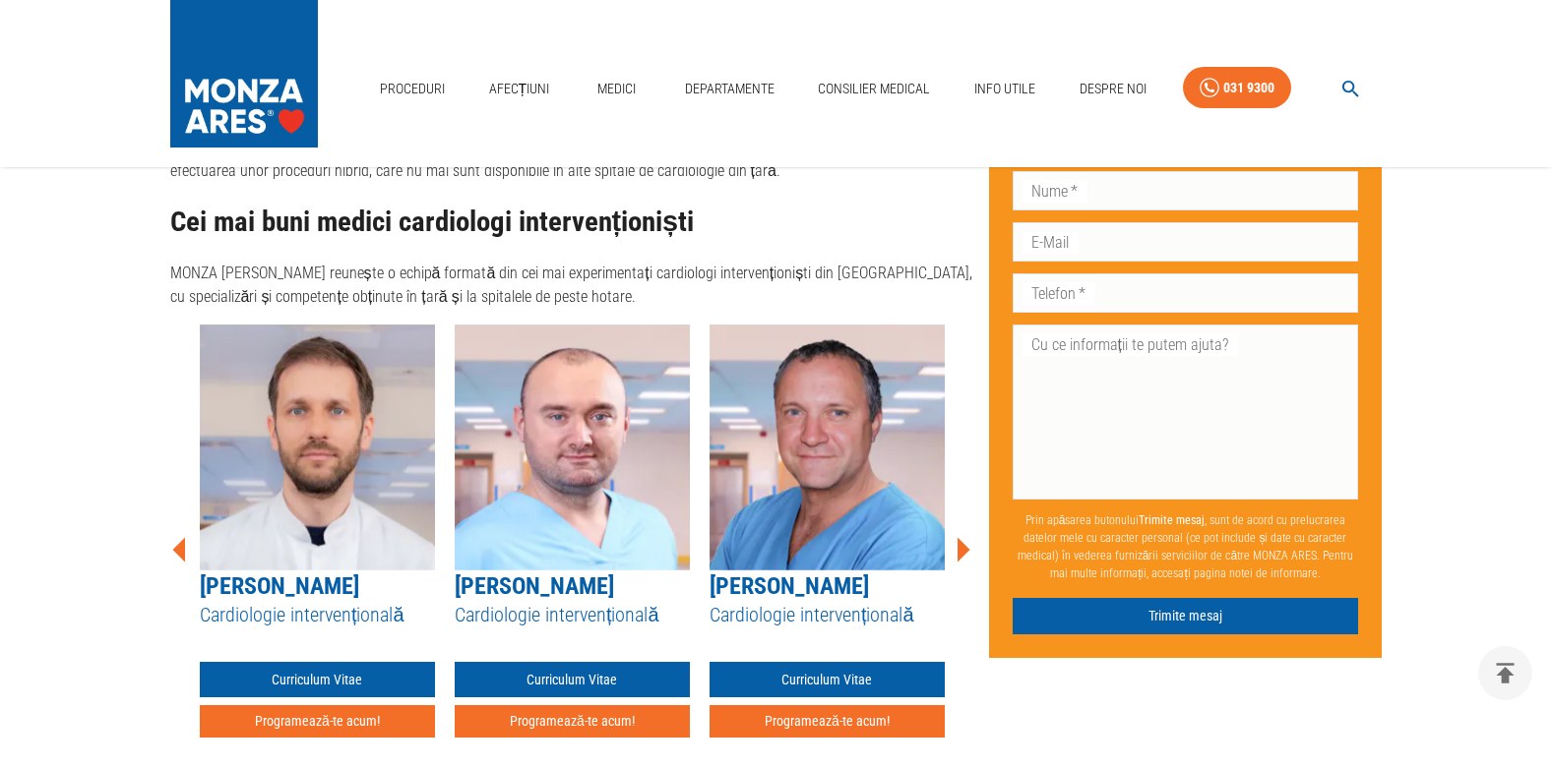
click at [967, 520] on icon at bounding box center [962, 549] width 59 height 59
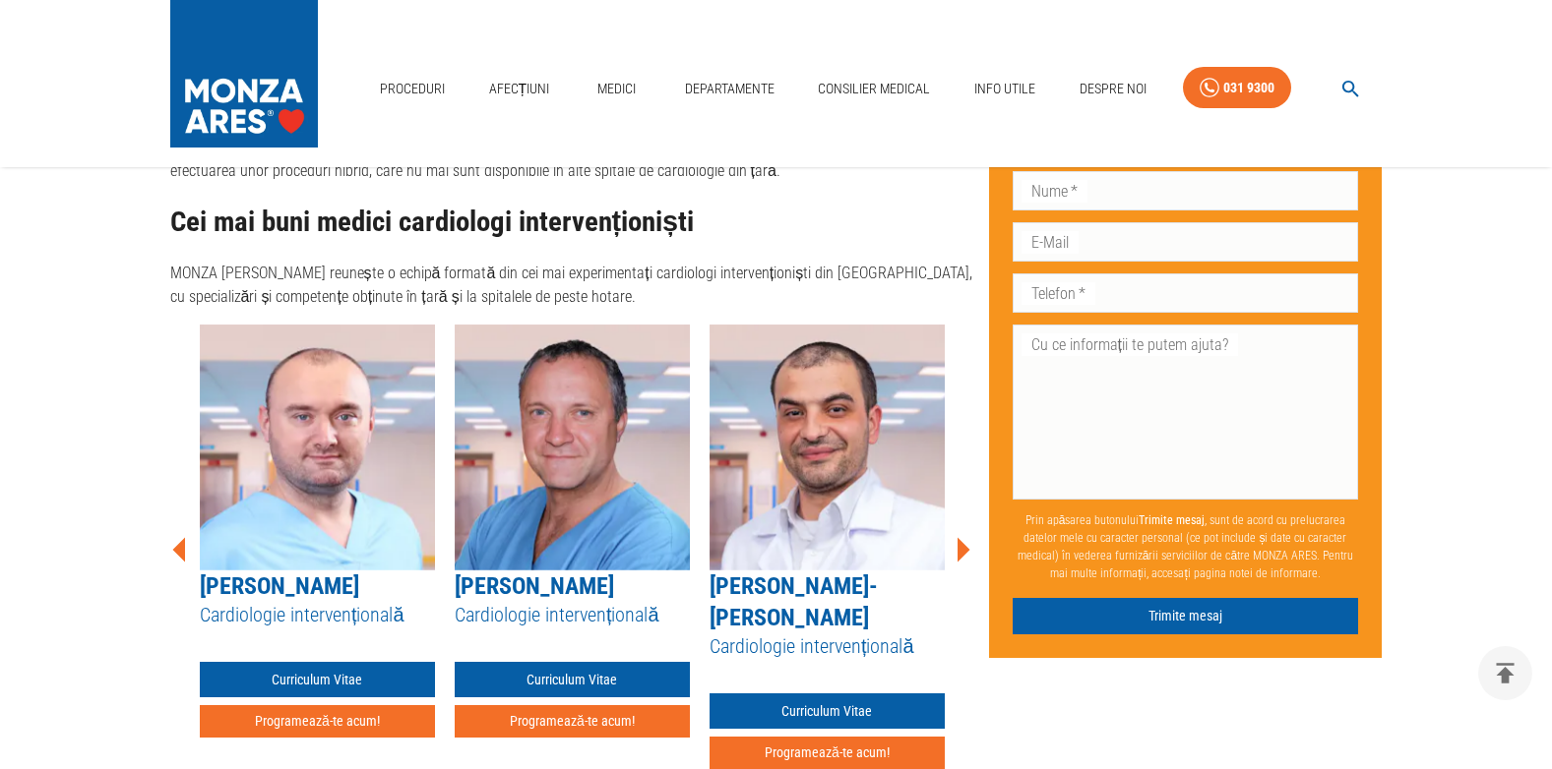
click at [969, 520] on icon at bounding box center [962, 549] width 59 height 59
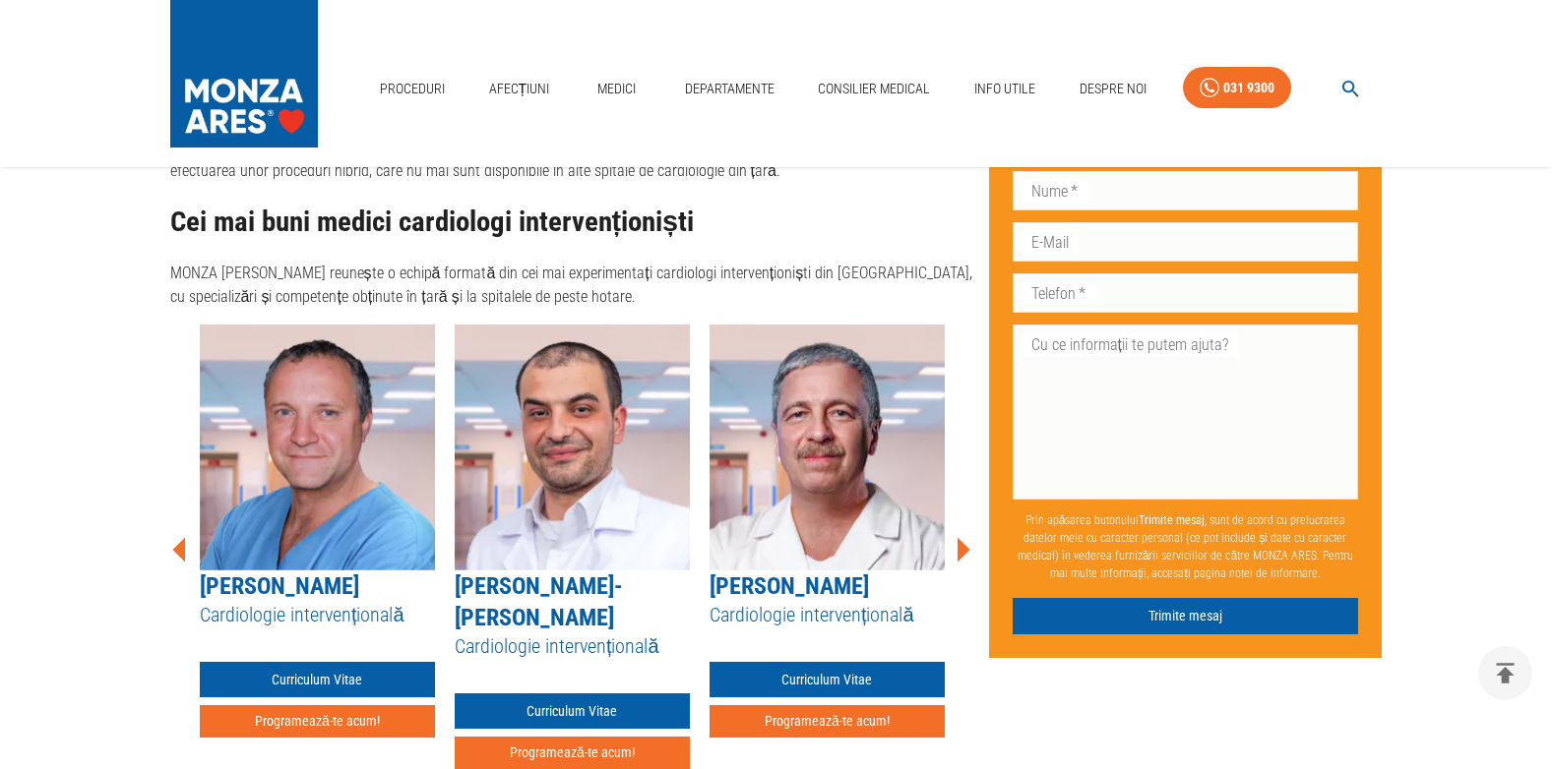
click at [969, 520] on icon at bounding box center [962, 549] width 59 height 59
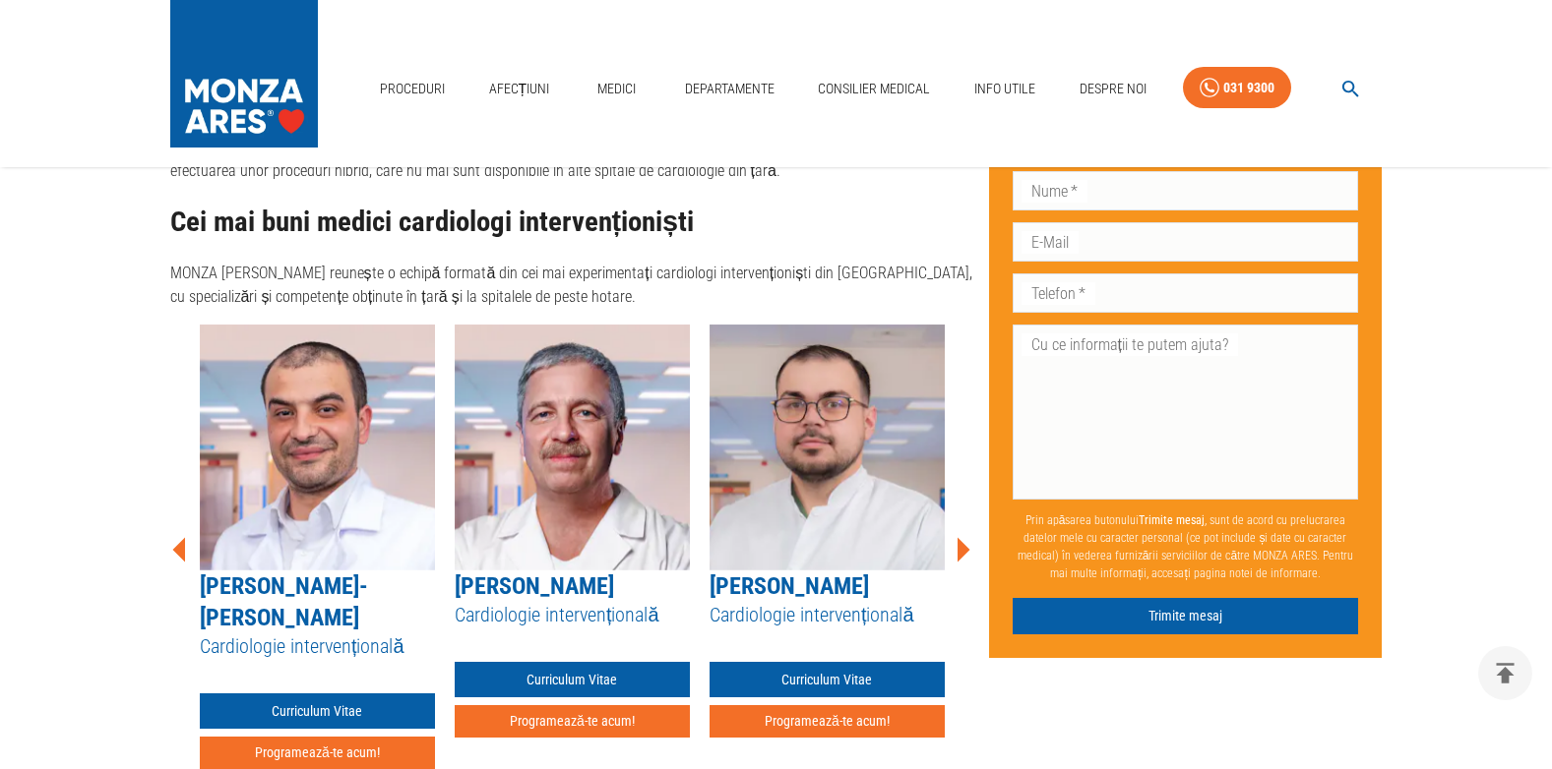
click at [969, 520] on icon at bounding box center [962, 549] width 59 height 59
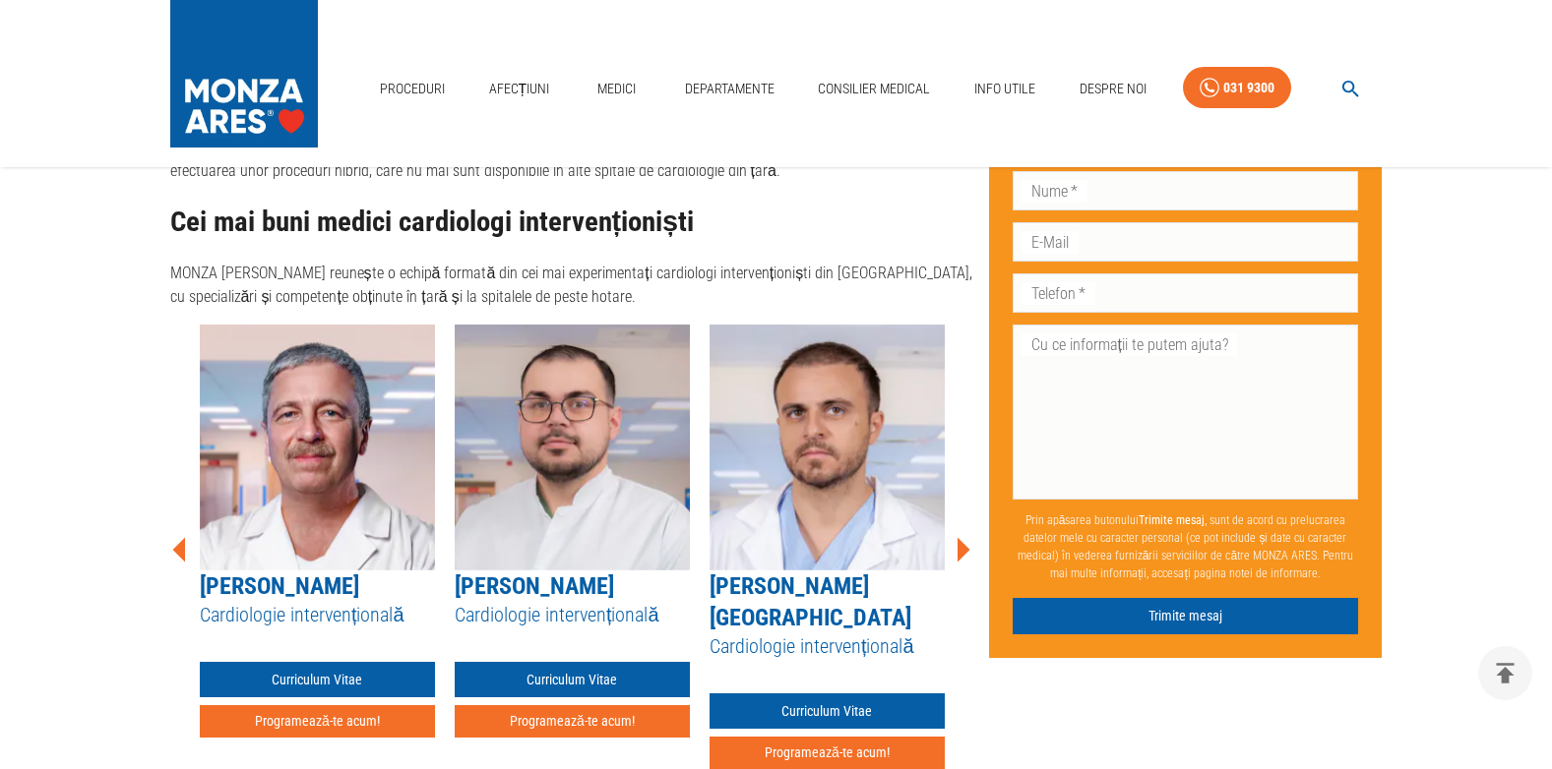
click at [969, 520] on icon at bounding box center [962, 549] width 59 height 59
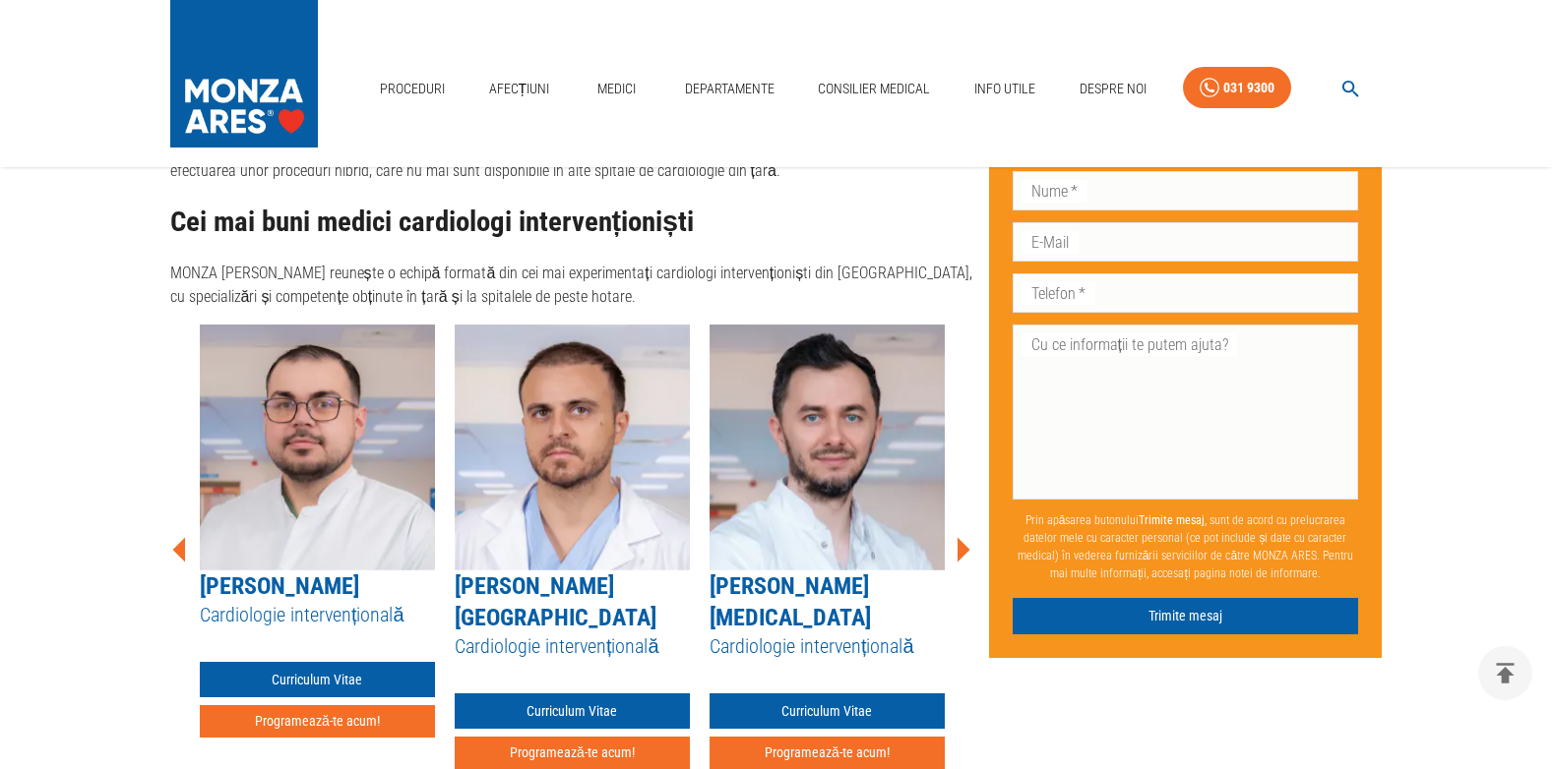
click at [969, 520] on icon at bounding box center [962, 549] width 59 height 59
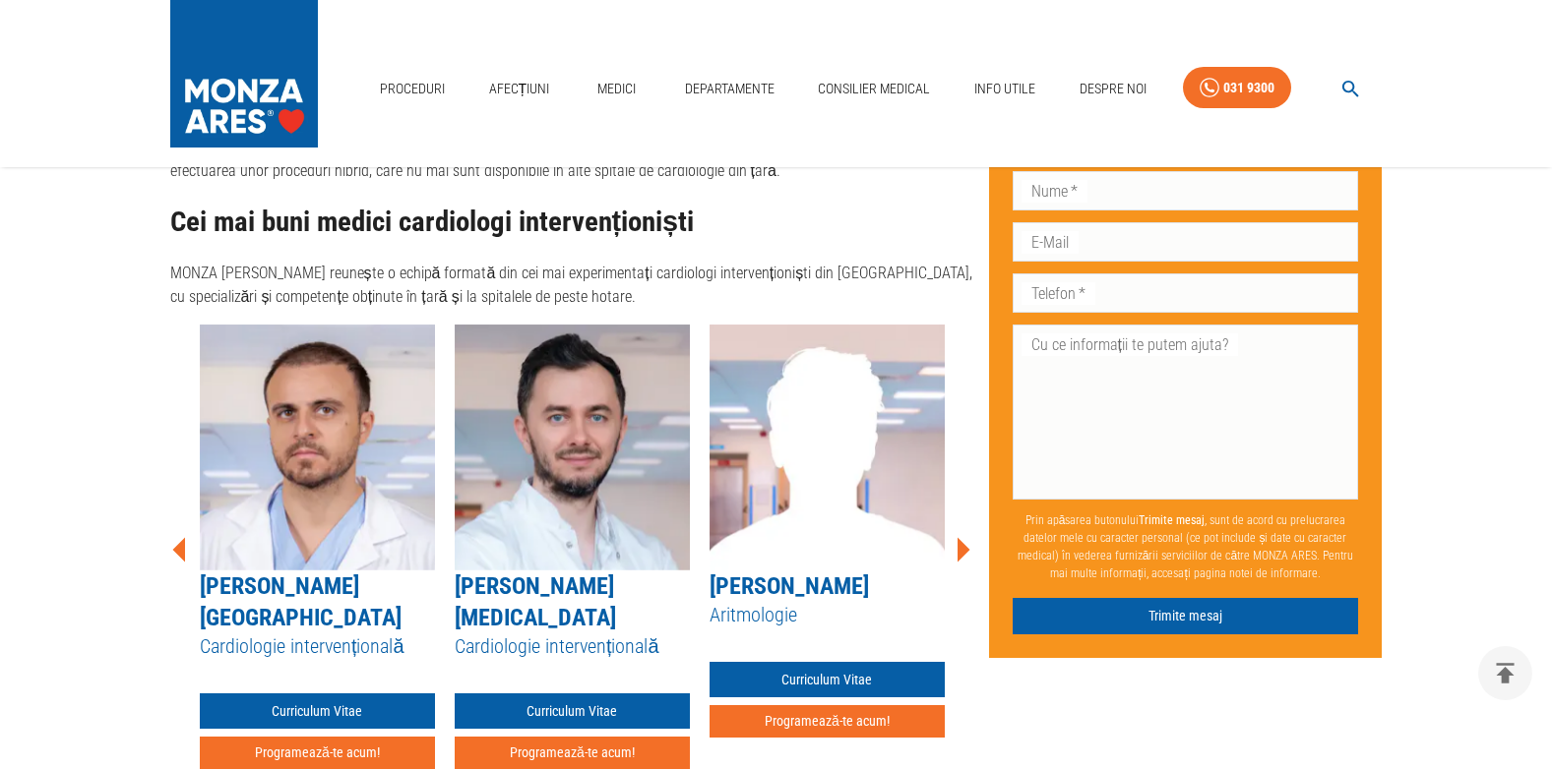
click at [969, 520] on icon at bounding box center [962, 549] width 59 height 59
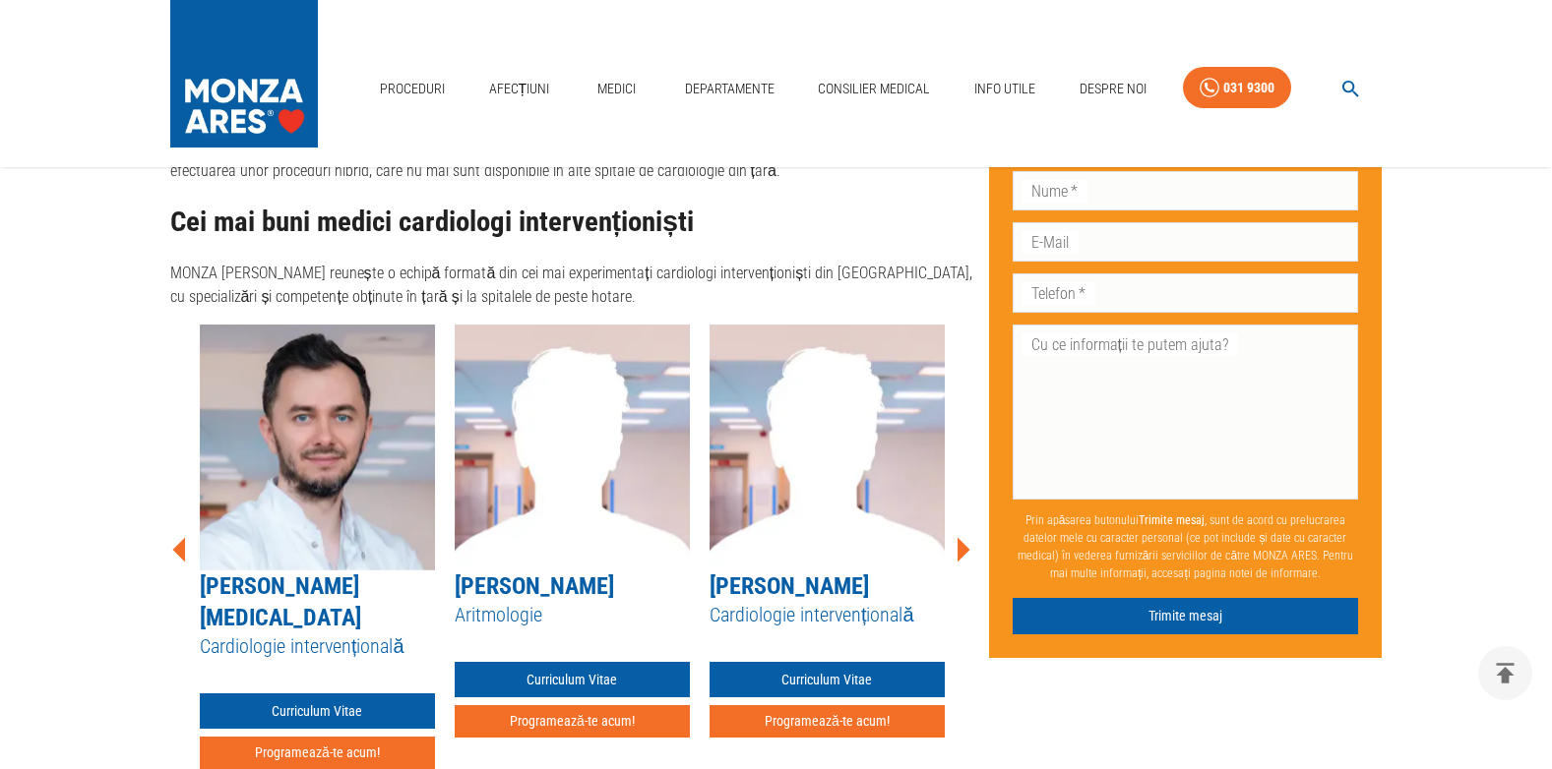
click at [969, 520] on icon at bounding box center [962, 549] width 59 height 59
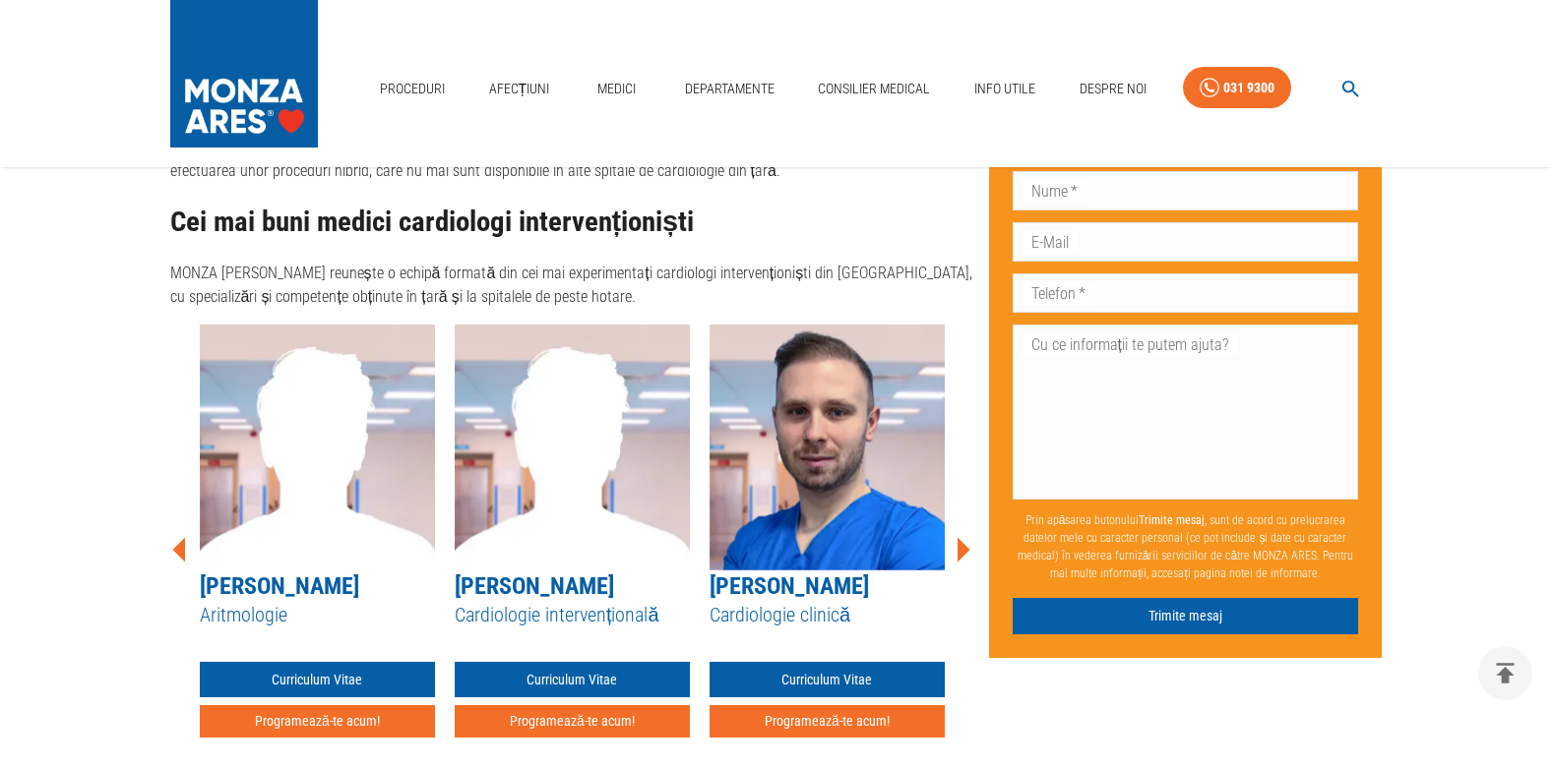
click at [969, 520] on icon at bounding box center [962, 549] width 59 height 59
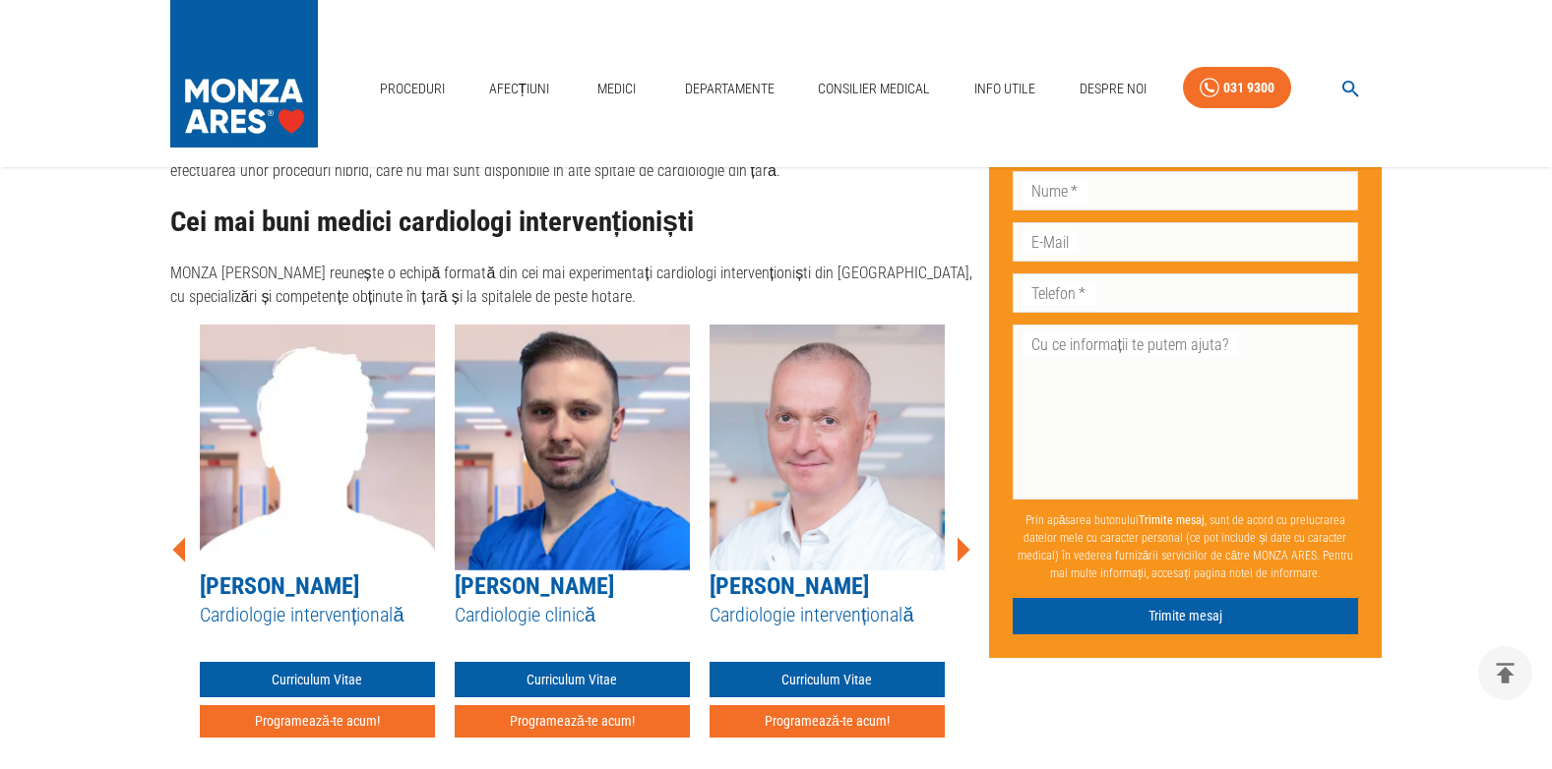
click at [969, 520] on icon at bounding box center [962, 549] width 59 height 59
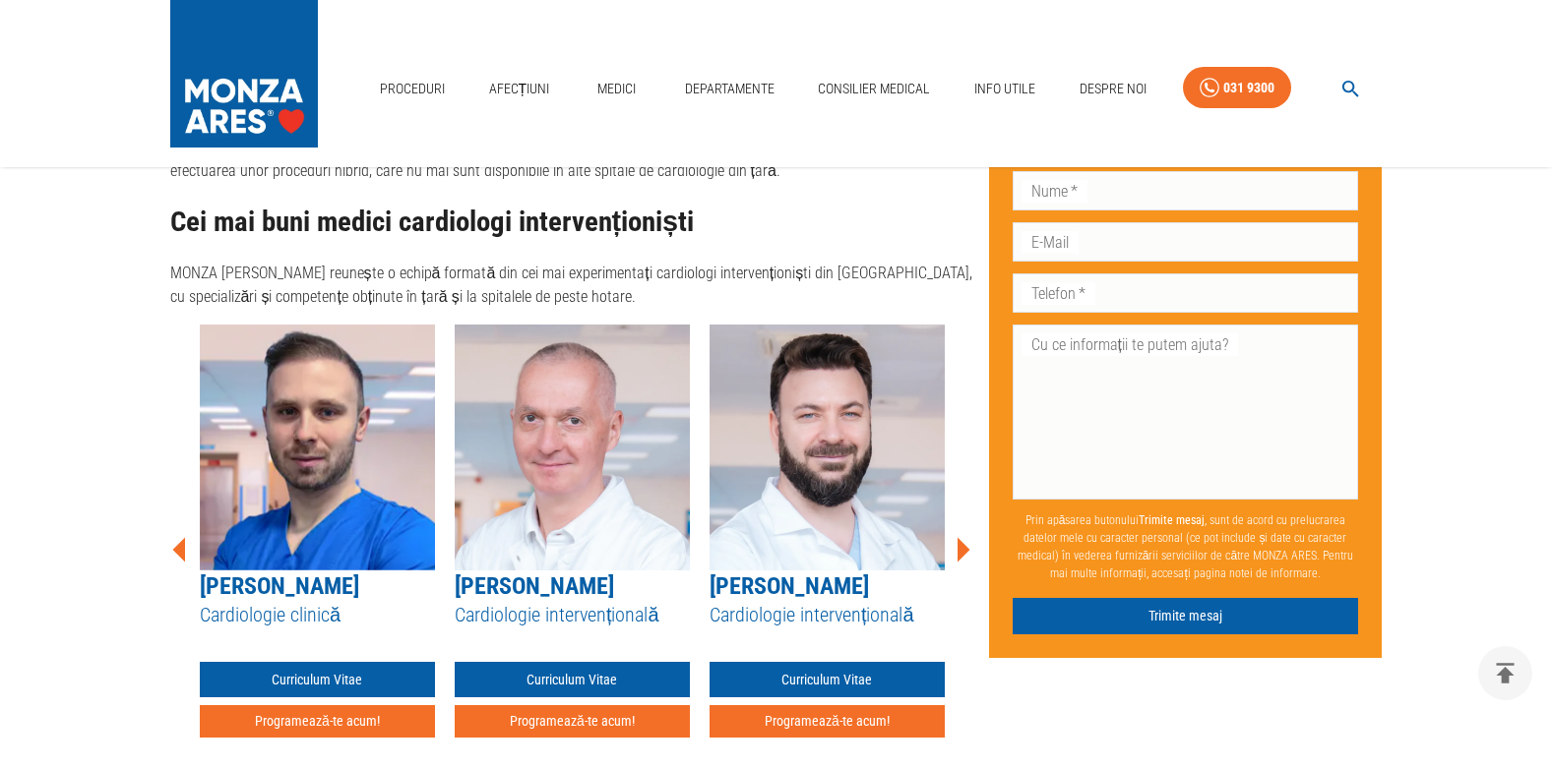
click at [969, 520] on icon at bounding box center [962, 549] width 59 height 59
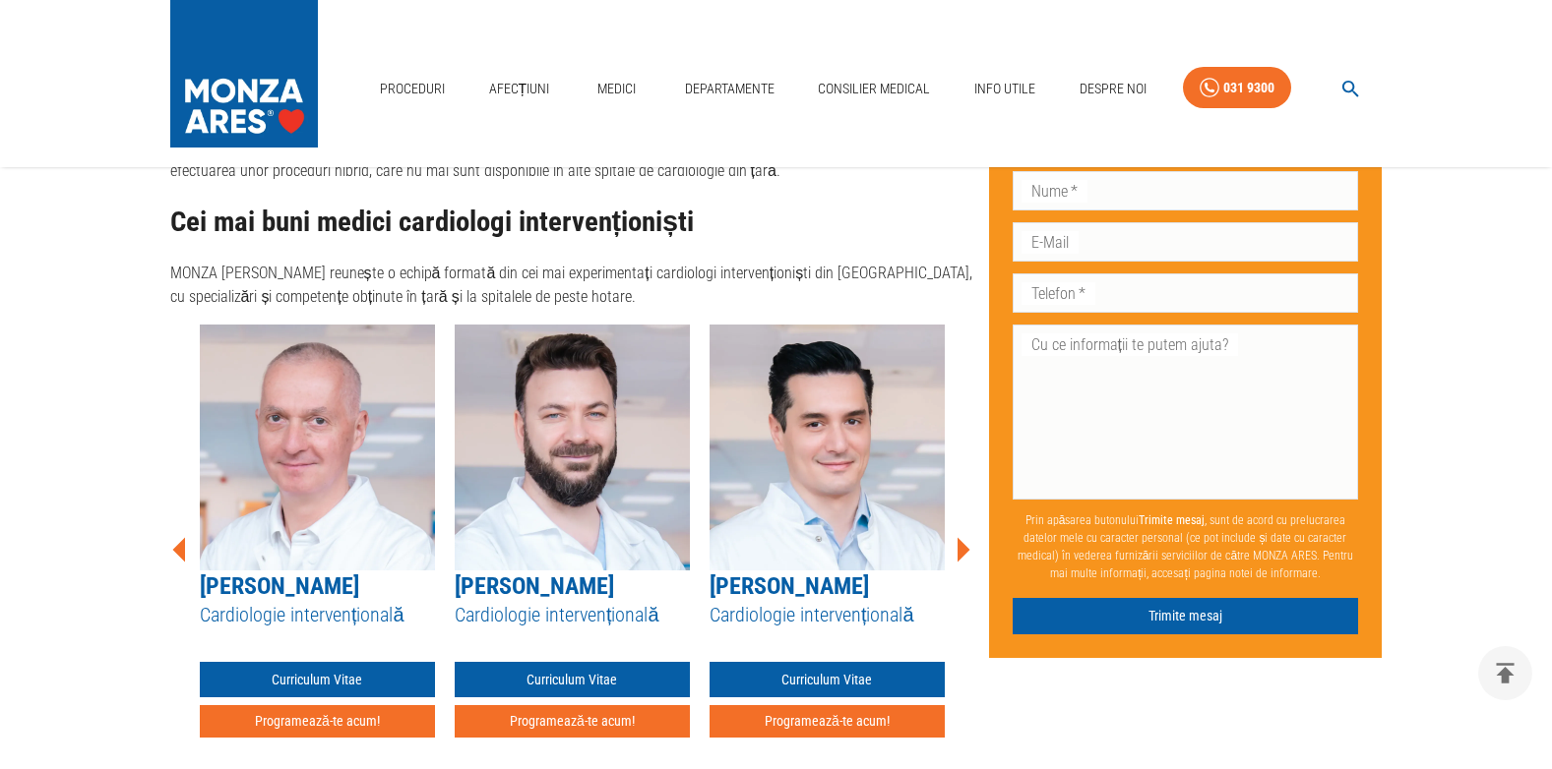
click at [969, 520] on icon at bounding box center [962, 549] width 59 height 59
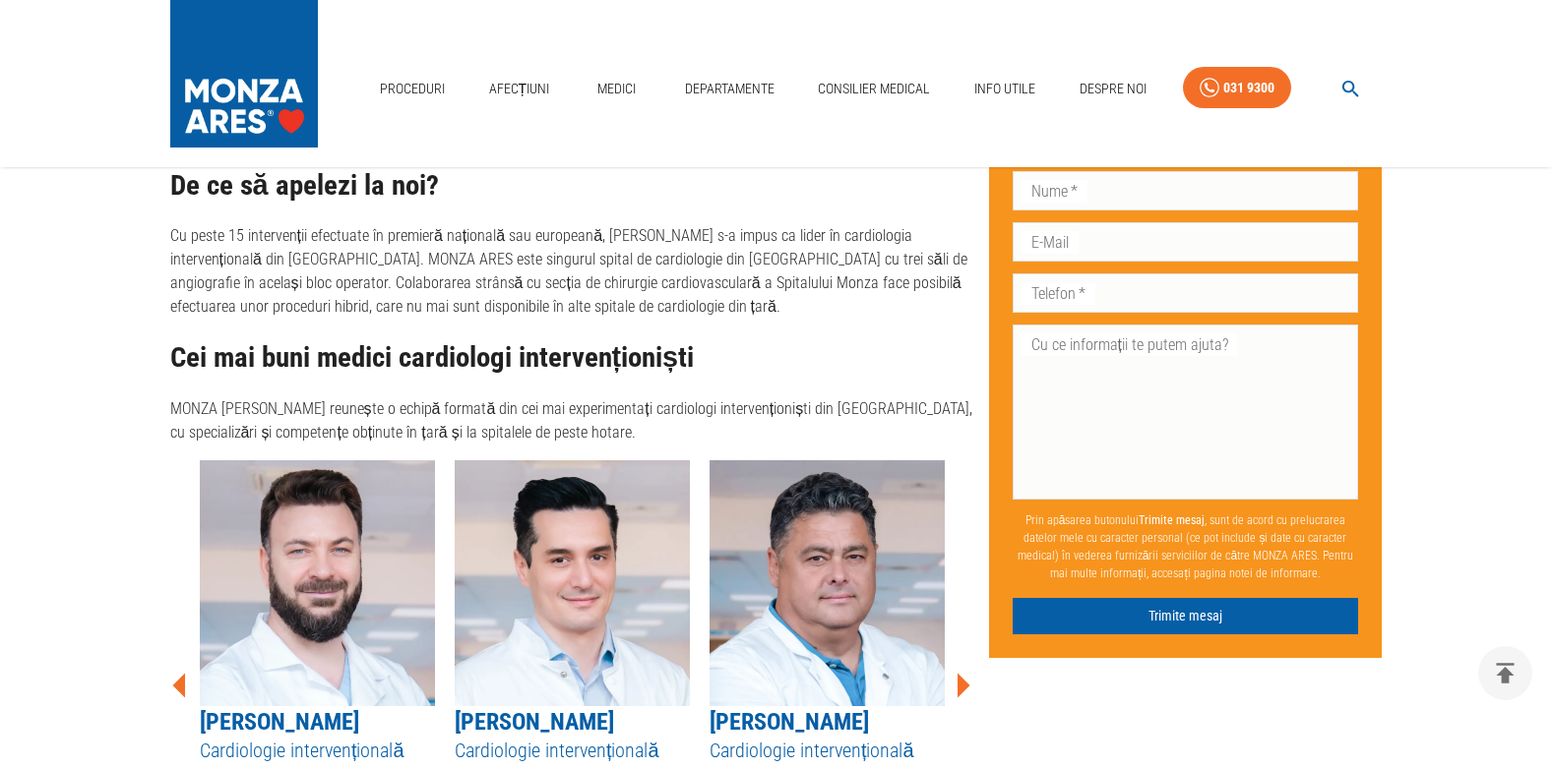
scroll to position [3424, 0]
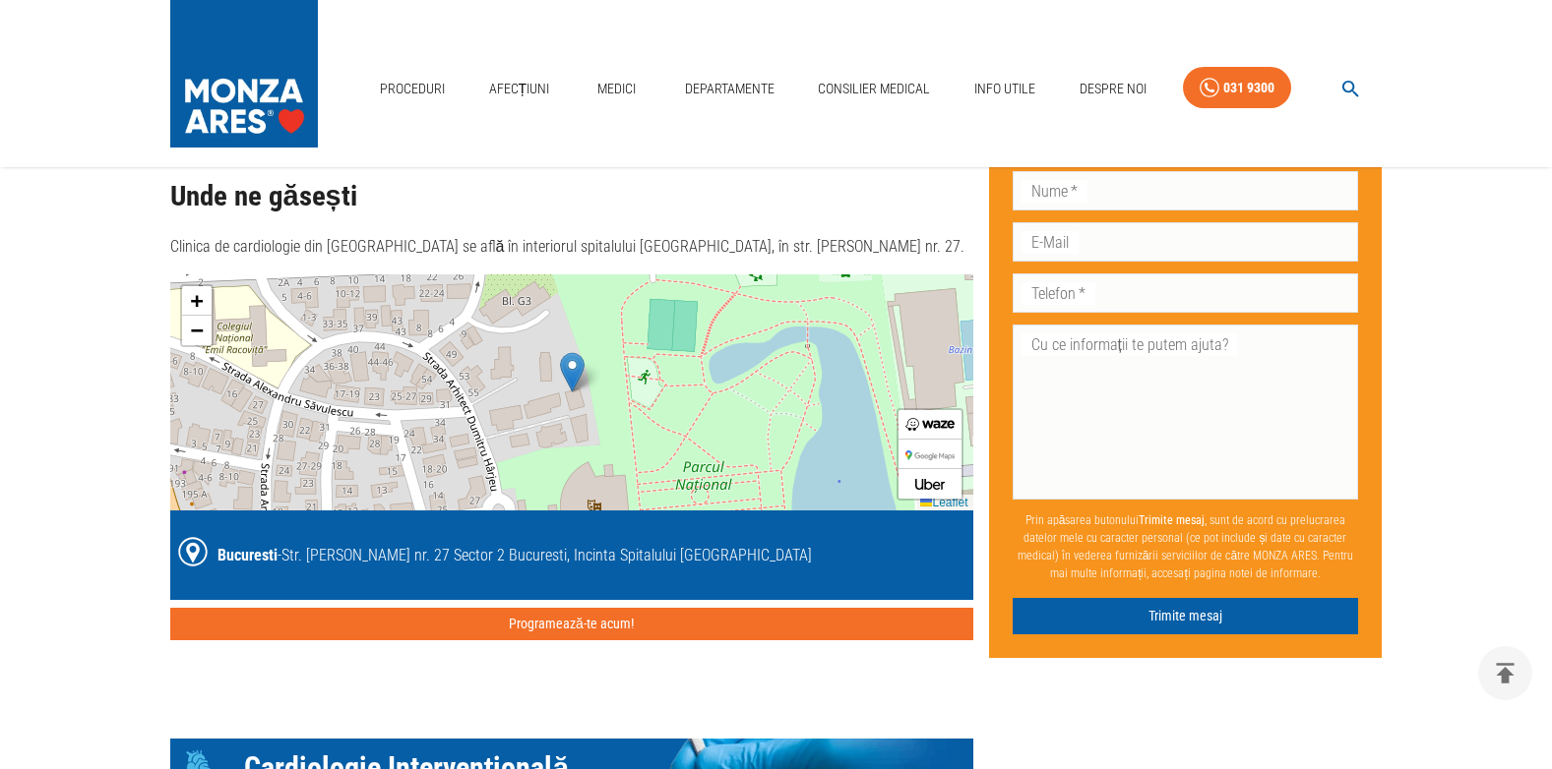
scroll to position [2040, 0]
